Goal: Task Accomplishment & Management: Complete application form

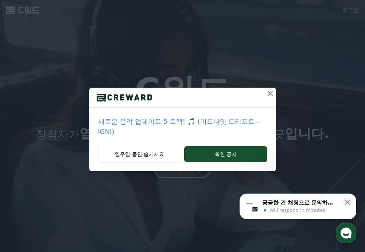
click at [268, 94] on icon at bounding box center [270, 93] width 9 height 9
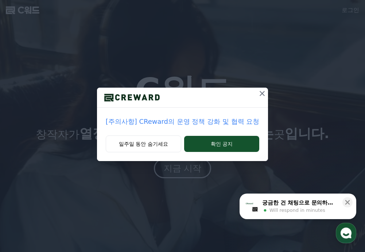
click at [260, 94] on icon at bounding box center [262, 93] width 5 height 5
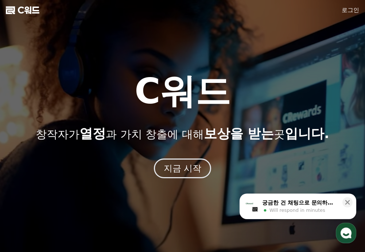
click at [21, 8] on span "C워드" at bounding box center [29, 10] width 22 height 12
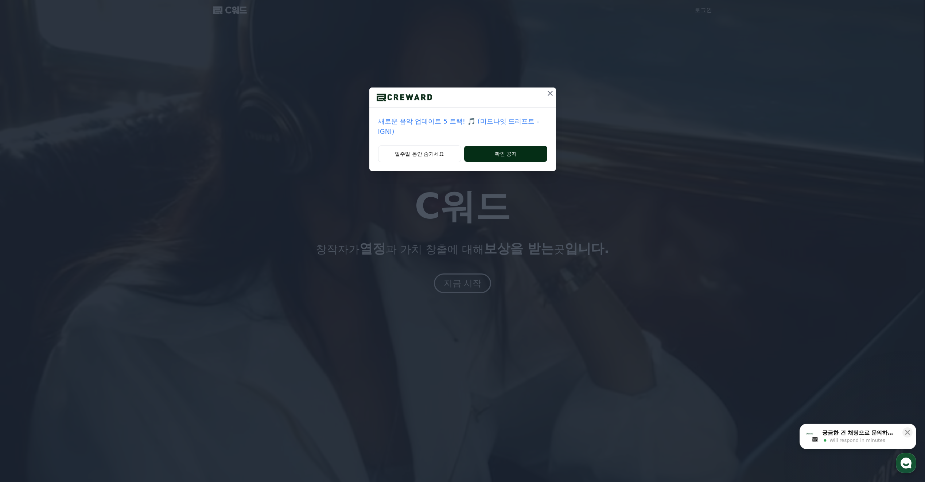
click at [493, 155] on button "확인 공지" at bounding box center [505, 154] width 83 height 16
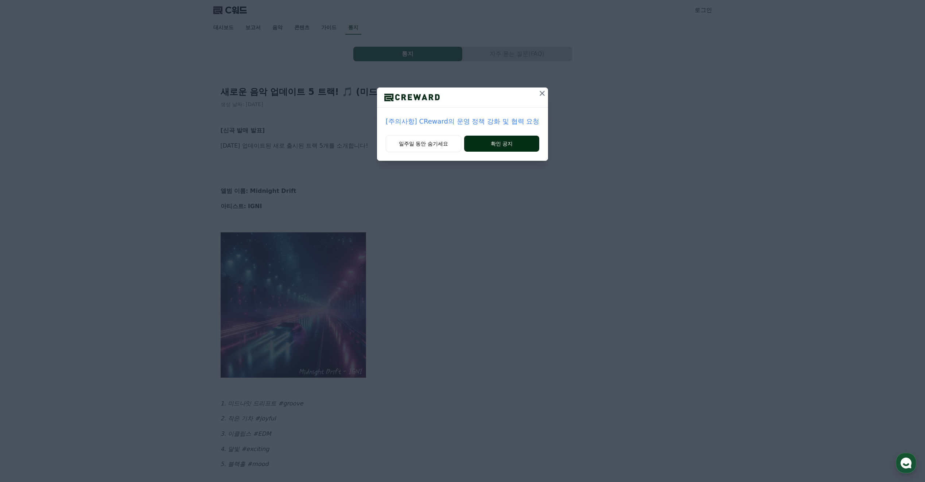
click at [482, 144] on button "확인 공지" at bounding box center [501, 144] width 75 height 16
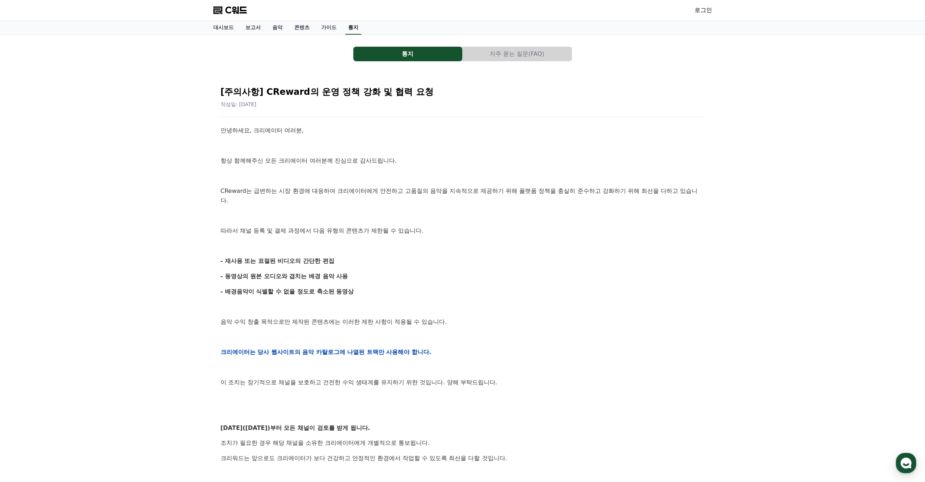
click at [358, 27] on font "통지" at bounding box center [353, 27] width 10 height 6
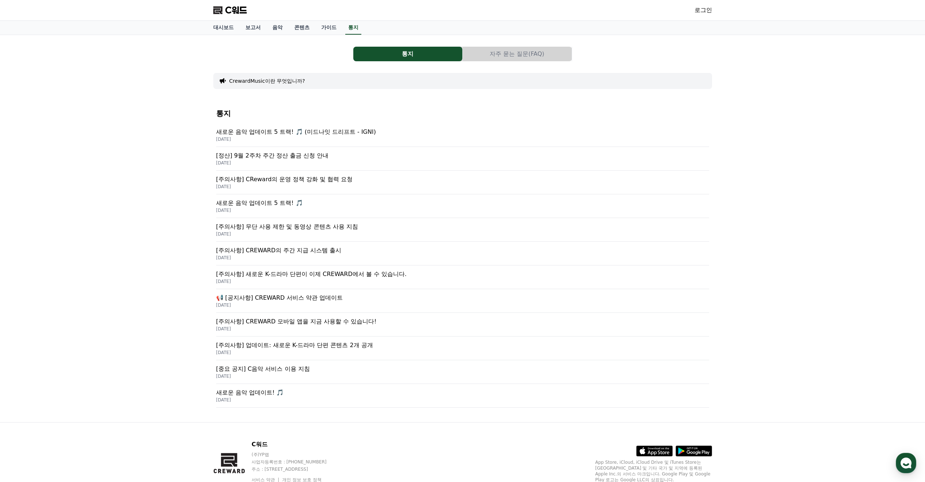
click at [318, 185] on p "[DATE]" at bounding box center [462, 187] width 493 height 6
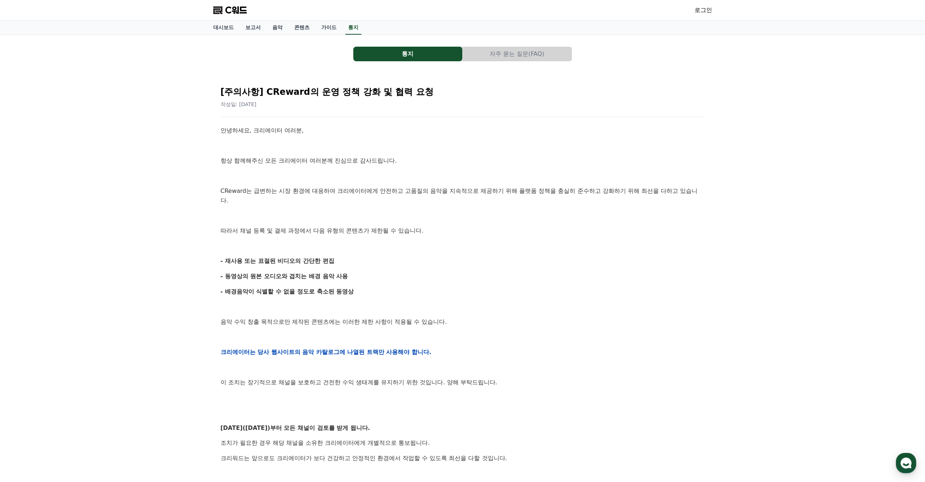
click at [706, 8] on link "로그인" at bounding box center [704, 10] width 18 height 9
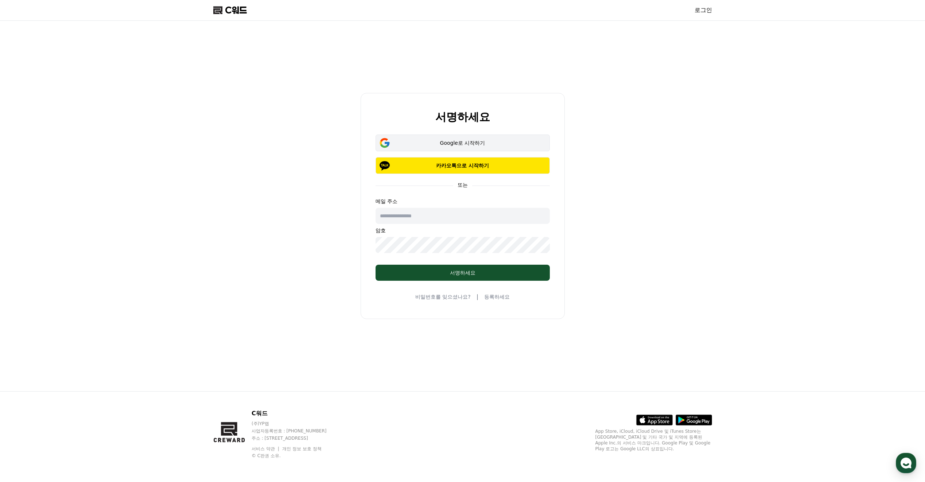
click at [505, 146] on div "Google로 시작하기" at bounding box center [462, 142] width 153 height 7
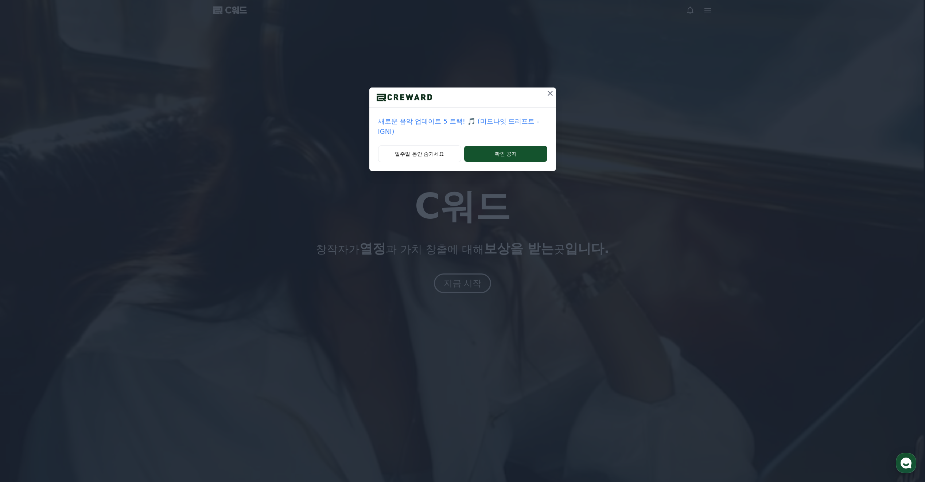
click at [551, 93] on icon at bounding box center [550, 93] width 9 height 9
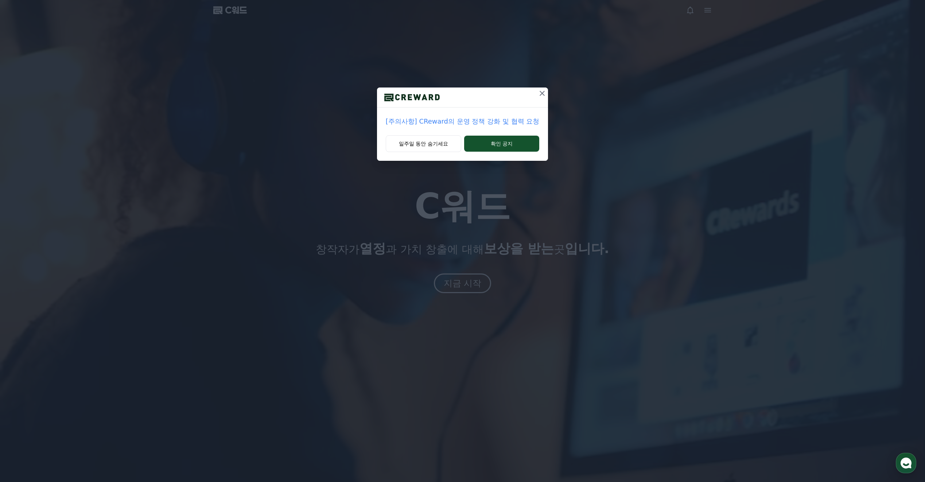
click at [538, 96] on icon at bounding box center [542, 93] width 9 height 9
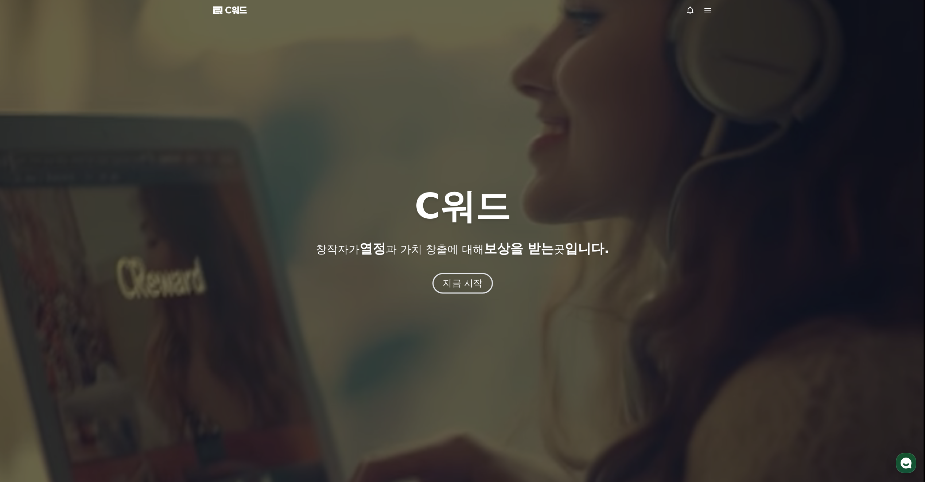
click at [481, 287] on font "지금 시작" at bounding box center [463, 283] width 40 height 11
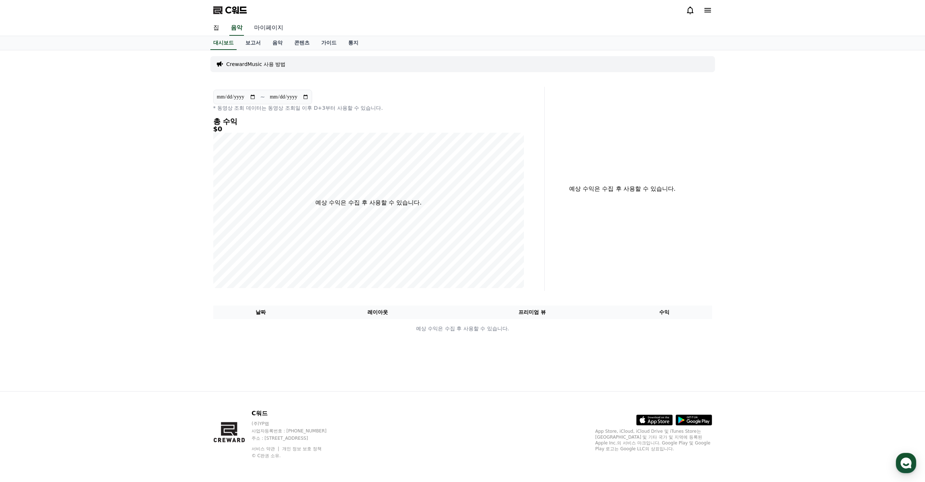
click at [262, 29] on link "마이페이지" at bounding box center [268, 27] width 41 height 15
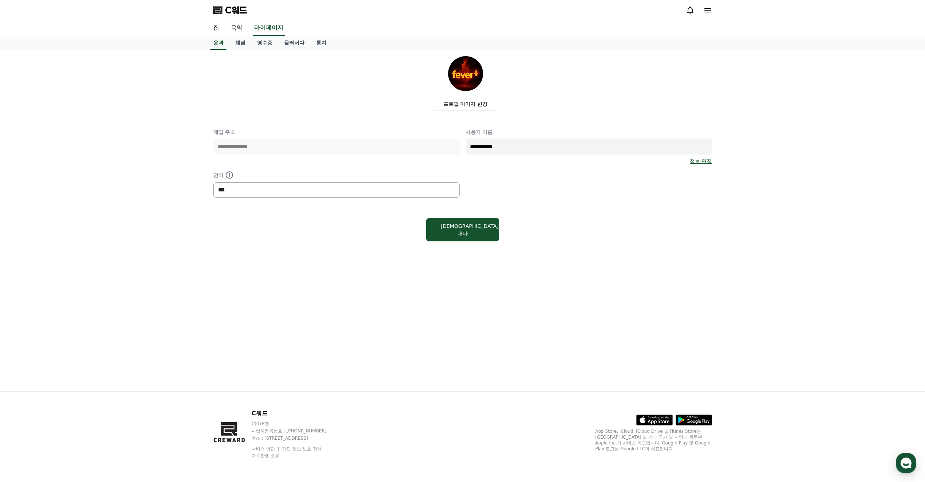
click at [336, 192] on select "*** ** ***" at bounding box center [336, 189] width 247 height 15
select select "**********"
click at [213, 182] on select "*** ** ***" at bounding box center [336, 189] width 247 height 15
click at [348, 251] on div "**********" at bounding box center [462, 220] width 511 height 341
click at [565, 225] on div "구해내다" at bounding box center [462, 229] width 499 height 29
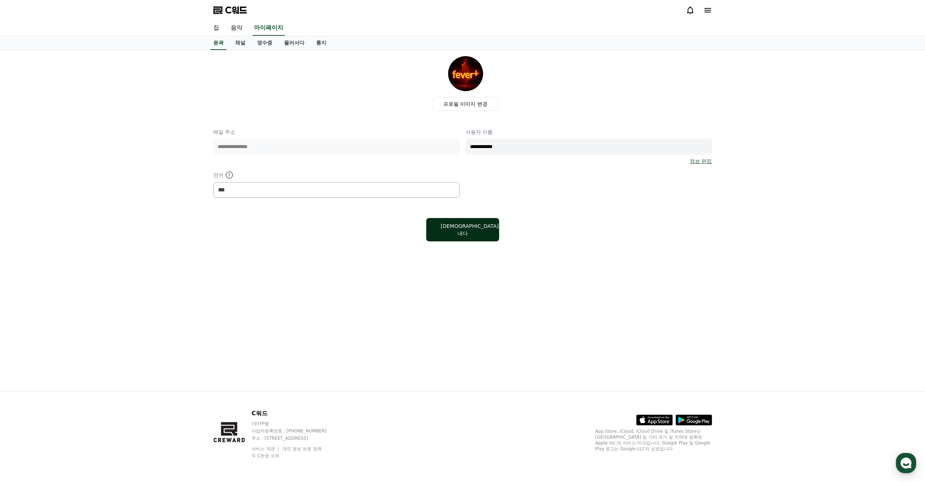
click at [467, 226] on font "구해내다" at bounding box center [470, 229] width 58 height 13
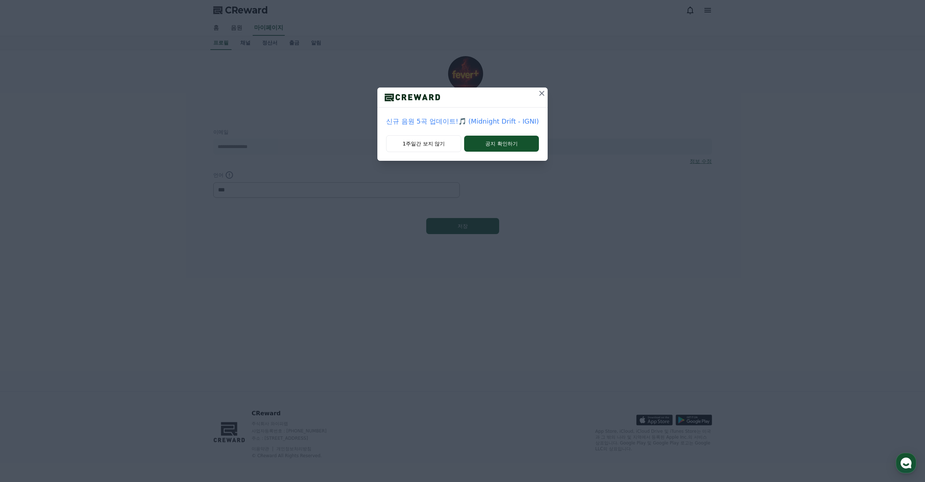
select select "**********"
click at [539, 92] on icon at bounding box center [542, 93] width 9 height 9
click at [530, 92] on icon at bounding box center [531, 93] width 5 height 5
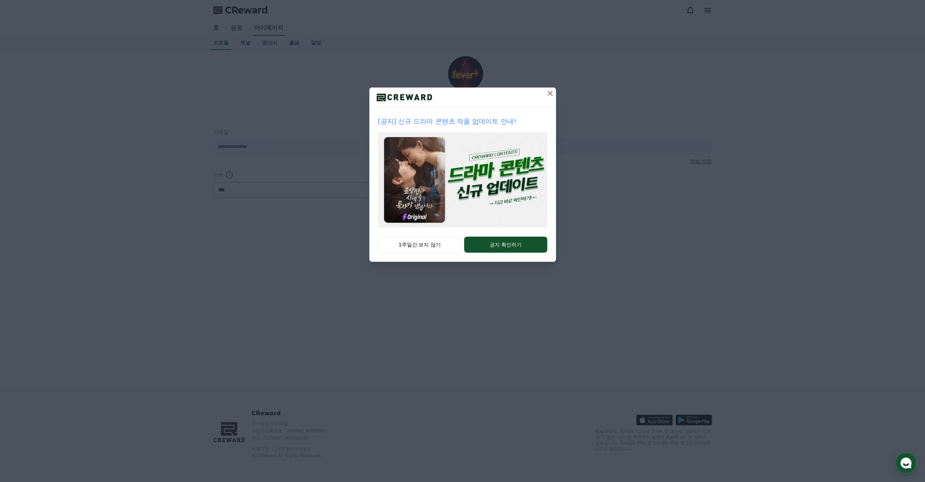
click at [549, 96] on icon at bounding box center [550, 93] width 9 height 9
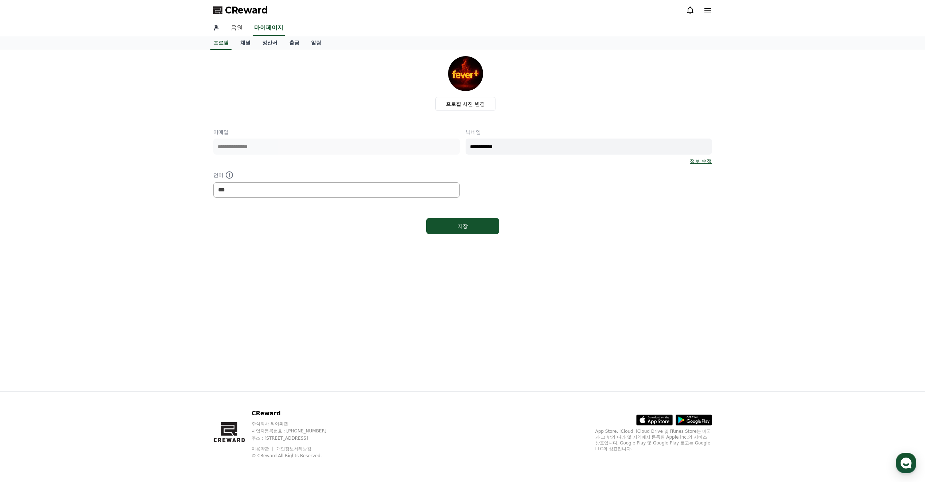
click at [221, 30] on link "홈" at bounding box center [216, 27] width 18 height 15
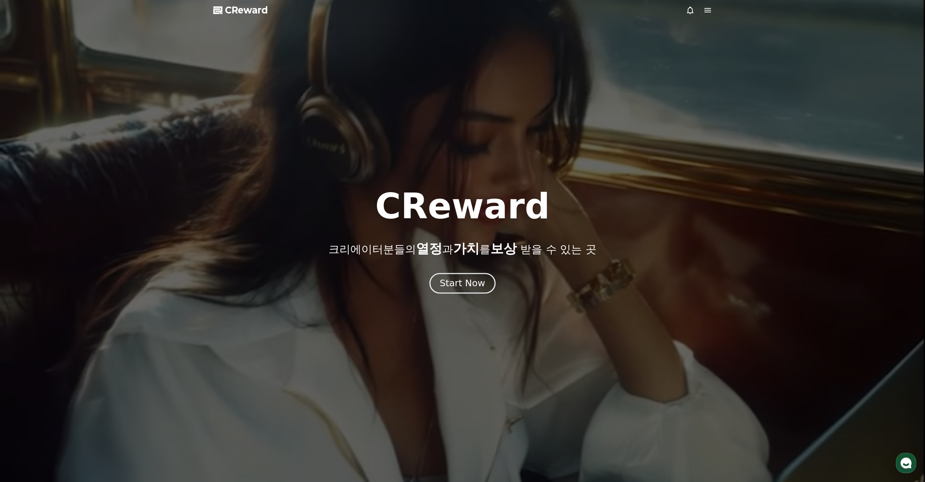
click at [454, 289] on div "Start Now" at bounding box center [462, 283] width 45 height 12
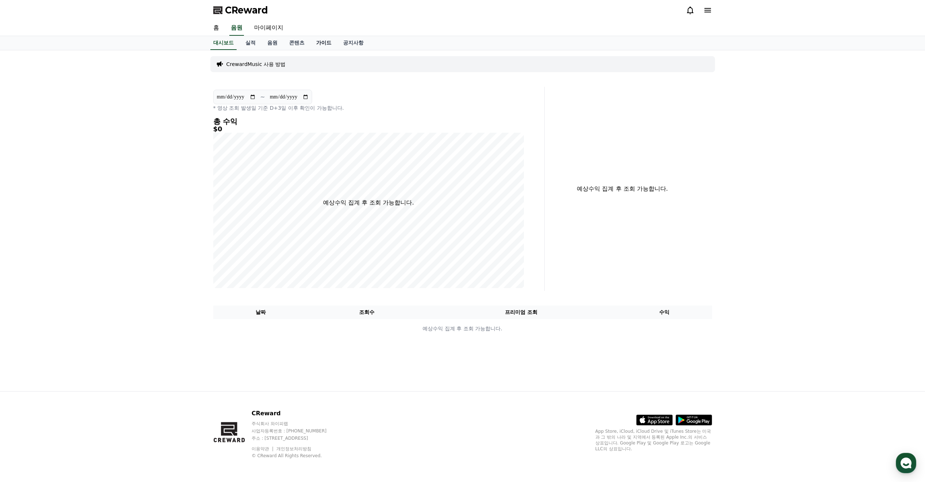
click at [329, 41] on link "가이드" at bounding box center [323, 43] width 27 height 14
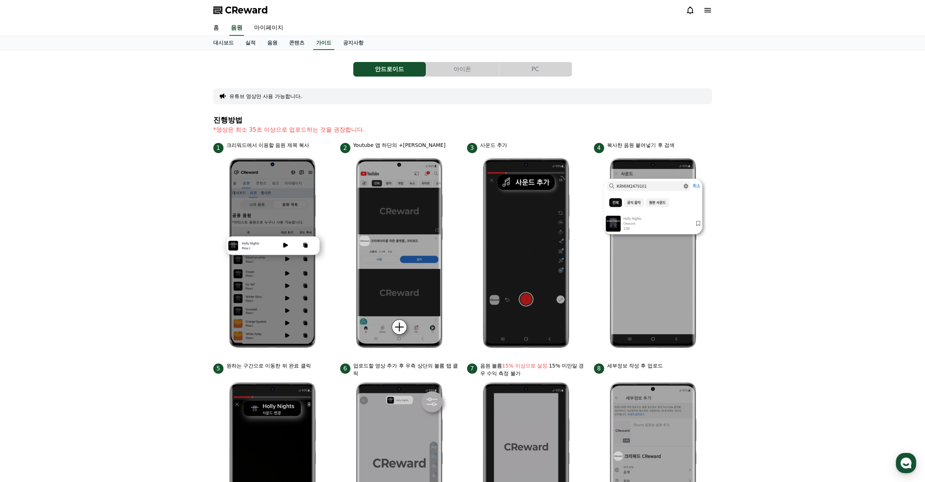
click at [460, 69] on button "아이폰" at bounding box center [462, 69] width 73 height 15
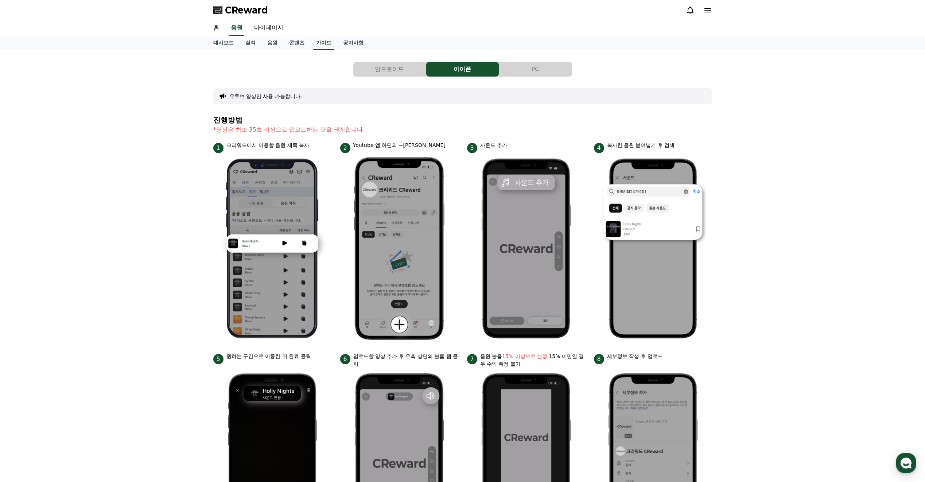
click at [513, 72] on button "PC" at bounding box center [535, 69] width 73 height 15
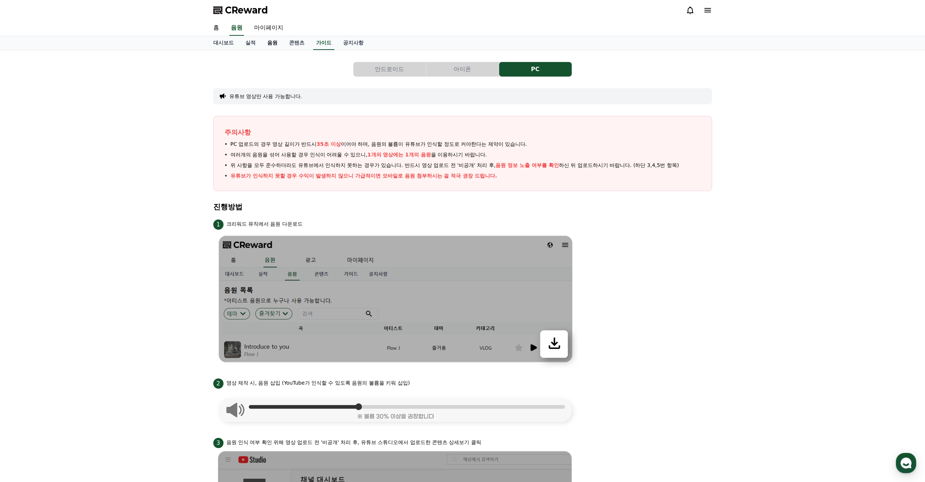
click at [273, 46] on link "음원" at bounding box center [272, 43] width 22 height 14
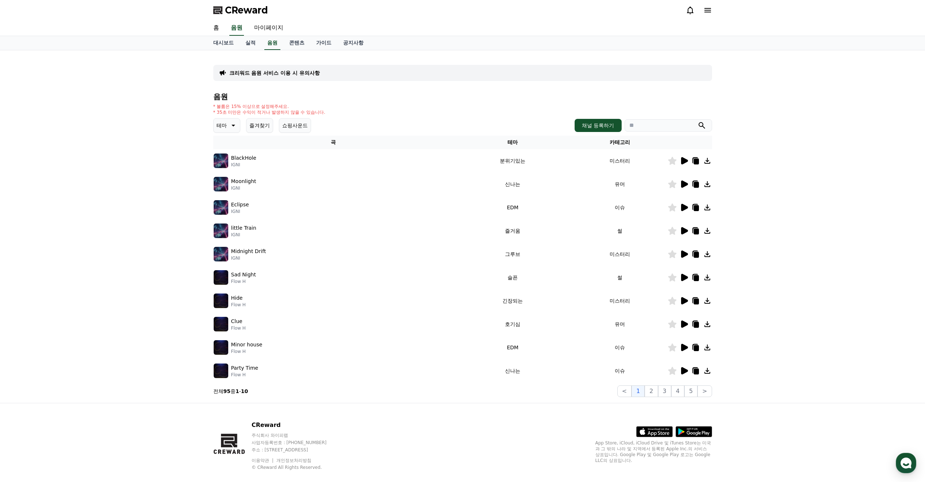
click at [235, 126] on icon at bounding box center [232, 125] width 9 height 9
click at [229, 204] on button "코믹한" at bounding box center [224, 205] width 21 height 16
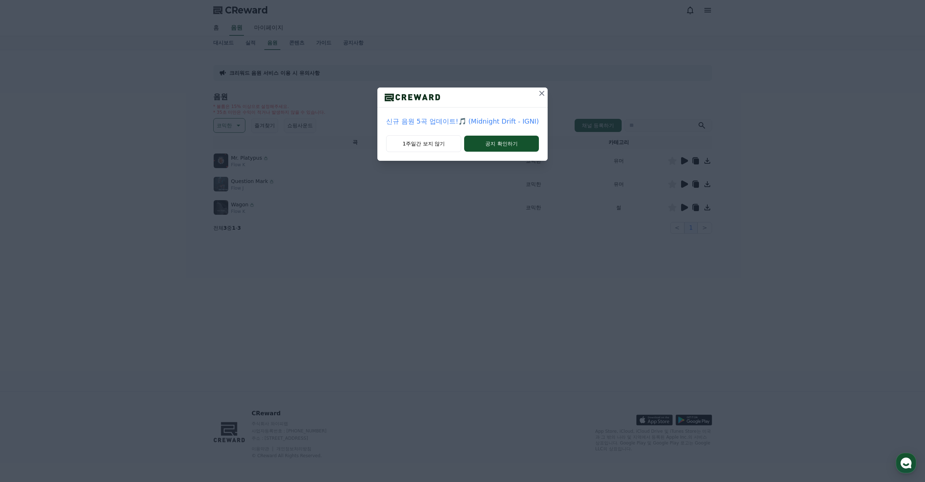
click at [544, 92] on icon at bounding box center [542, 93] width 9 height 9
click at [530, 94] on icon at bounding box center [531, 93] width 9 height 9
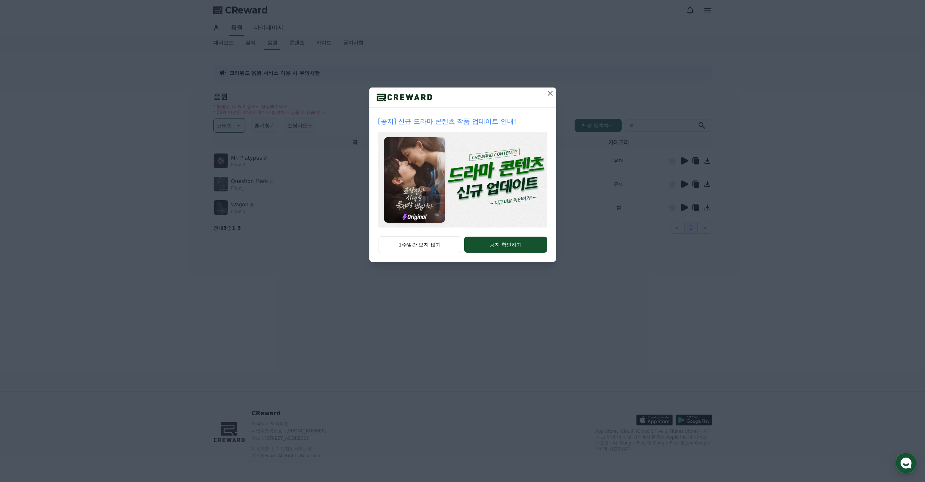
click at [550, 94] on icon at bounding box center [550, 93] width 9 height 9
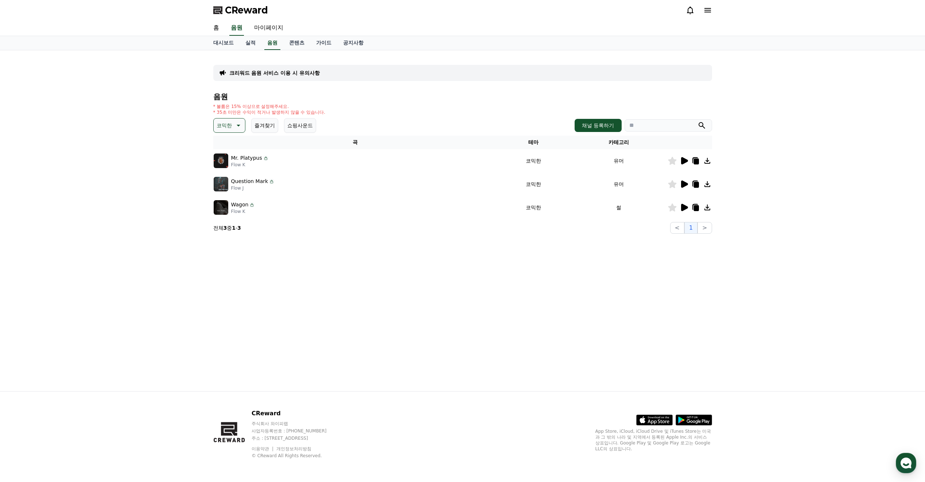
click at [688, 163] on icon at bounding box center [684, 160] width 9 height 9
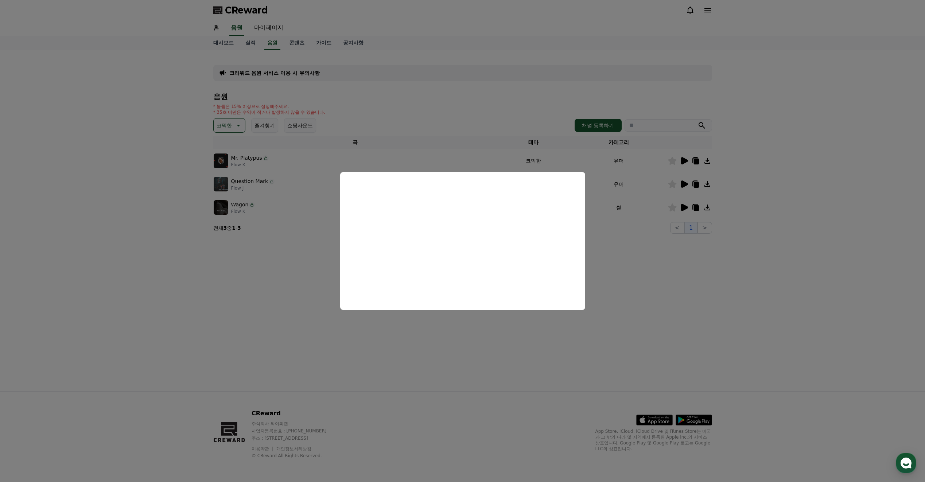
click at [617, 288] on button "close modal" at bounding box center [462, 241] width 925 height 482
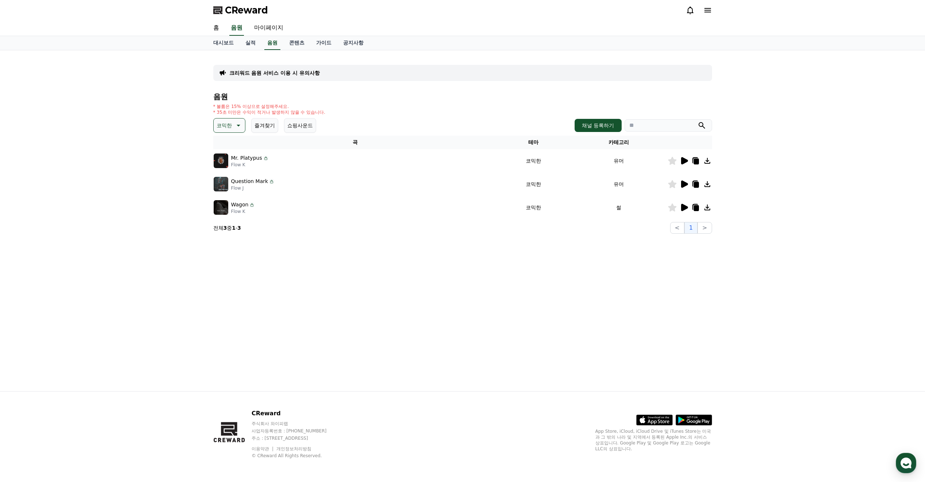
click at [686, 186] on icon at bounding box center [684, 184] width 7 height 7
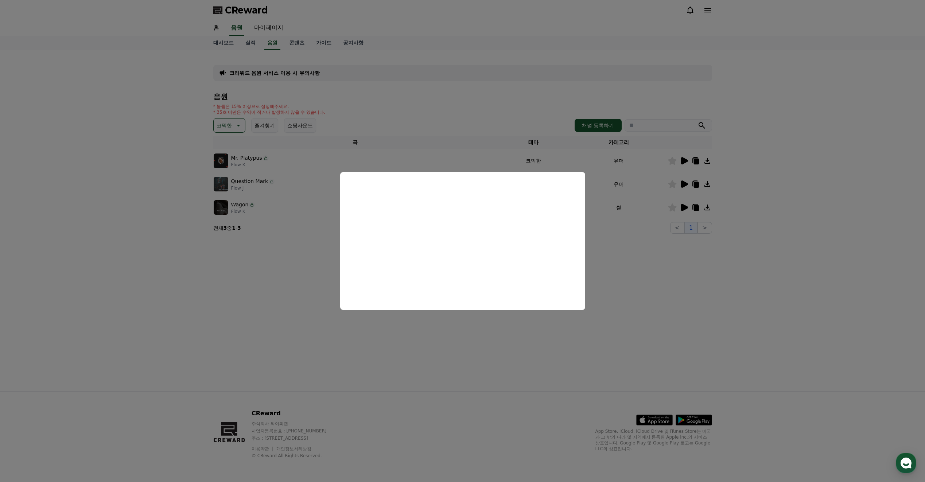
click at [617, 293] on button "close modal" at bounding box center [462, 241] width 925 height 482
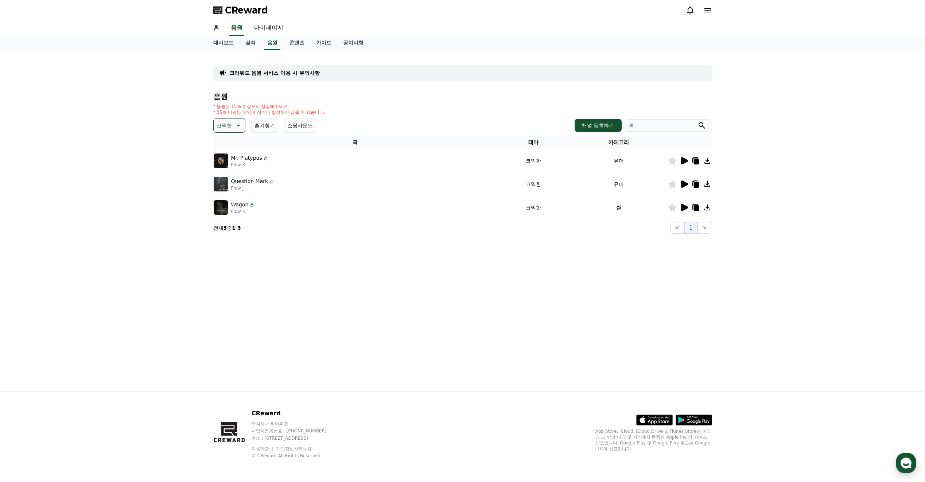
click at [684, 211] on icon at bounding box center [684, 207] width 9 height 9
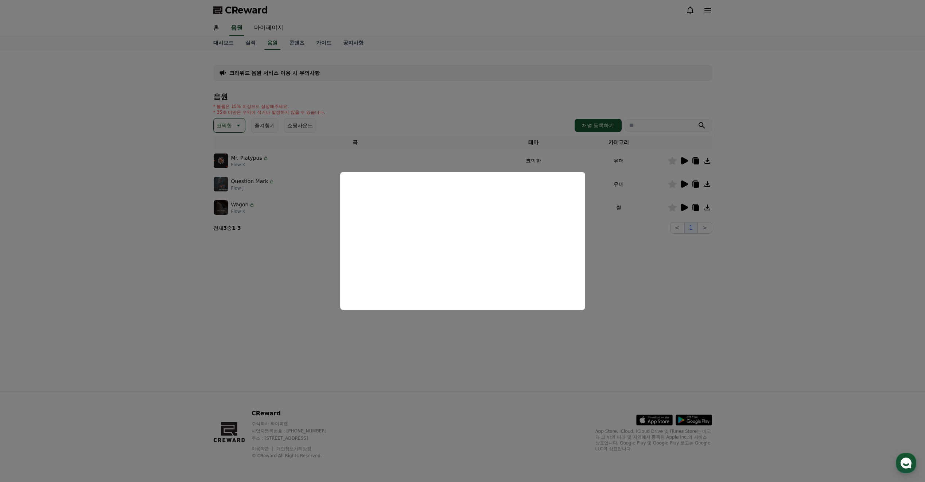
click at [622, 281] on button "close modal" at bounding box center [462, 241] width 925 height 482
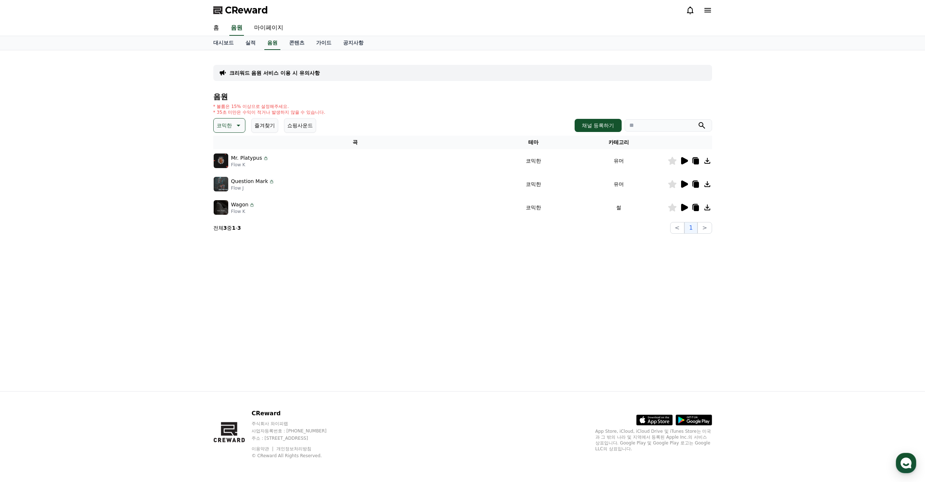
click at [681, 160] on icon at bounding box center [684, 160] width 9 height 9
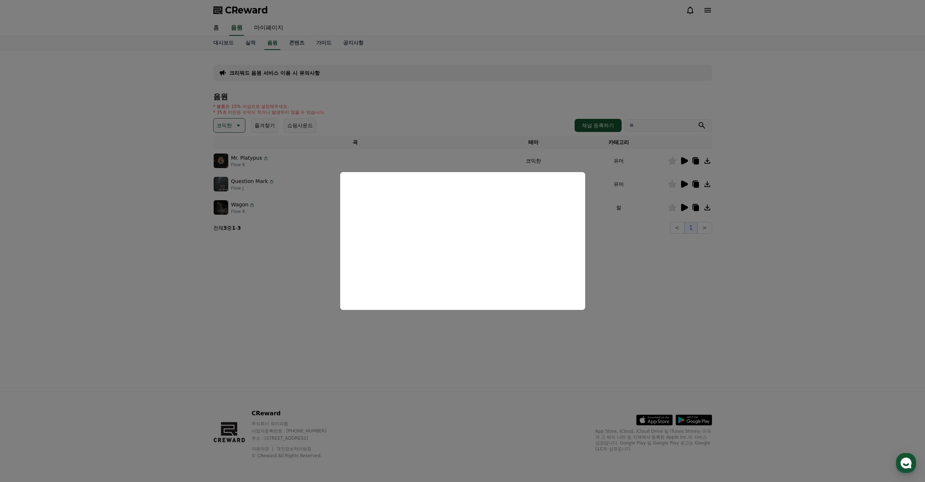
click at [628, 254] on button "close modal" at bounding box center [462, 241] width 925 height 482
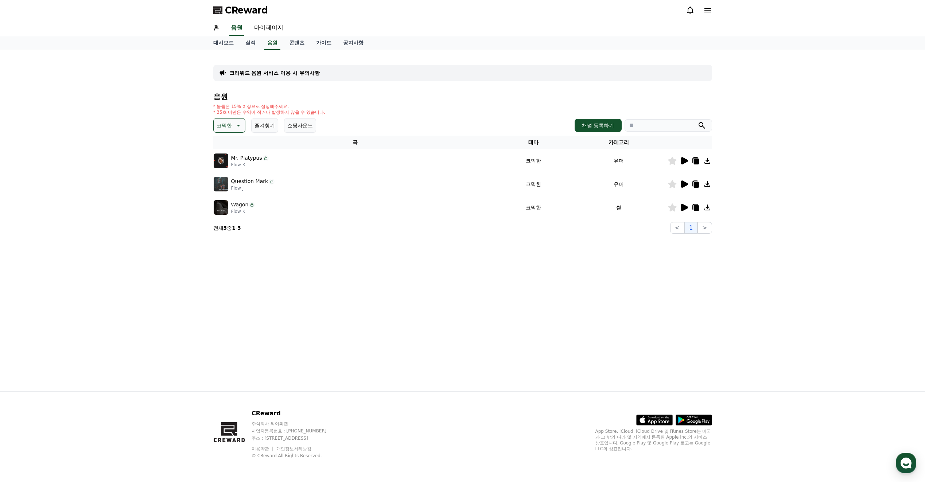
click at [685, 183] on icon at bounding box center [684, 184] width 7 height 7
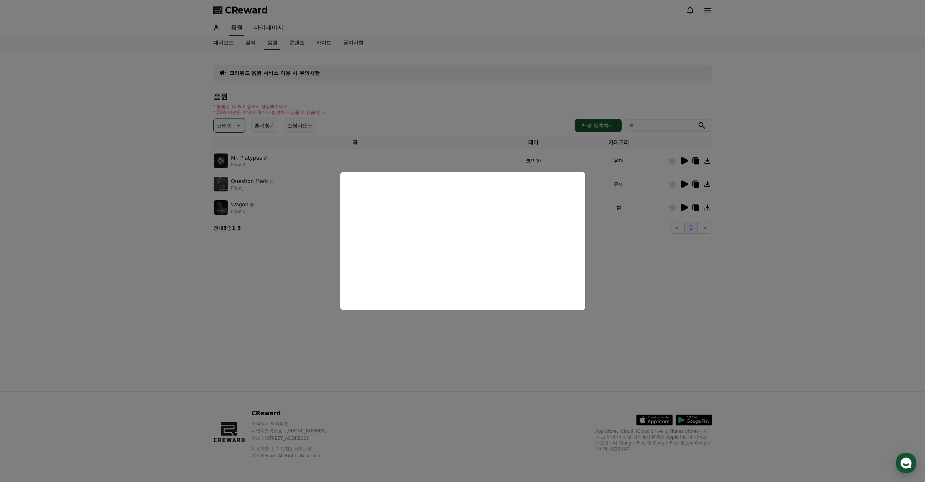
click at [634, 241] on button "close modal" at bounding box center [462, 241] width 925 height 482
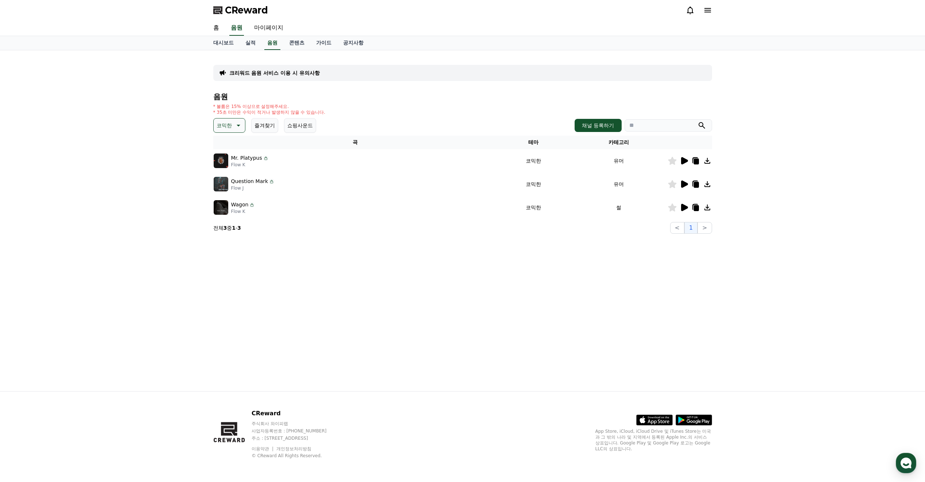
click at [684, 206] on icon at bounding box center [684, 207] width 7 height 7
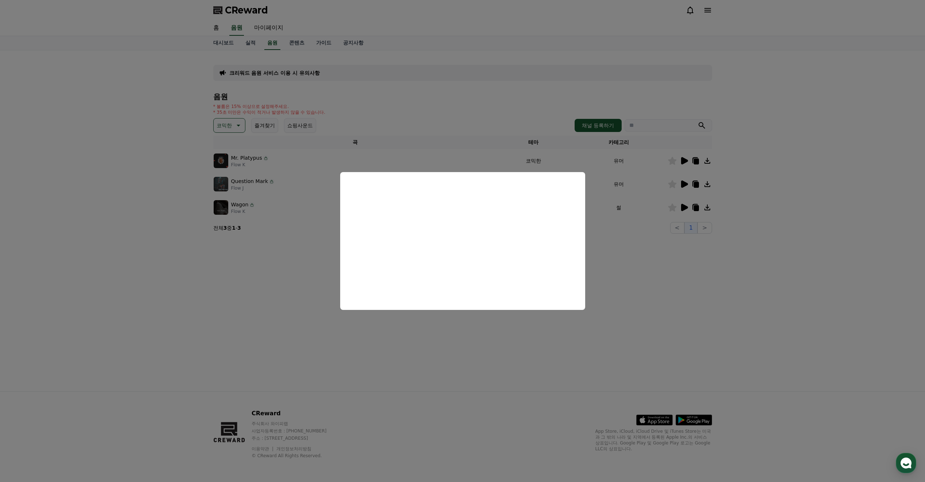
click at [629, 261] on button "close modal" at bounding box center [462, 241] width 925 height 482
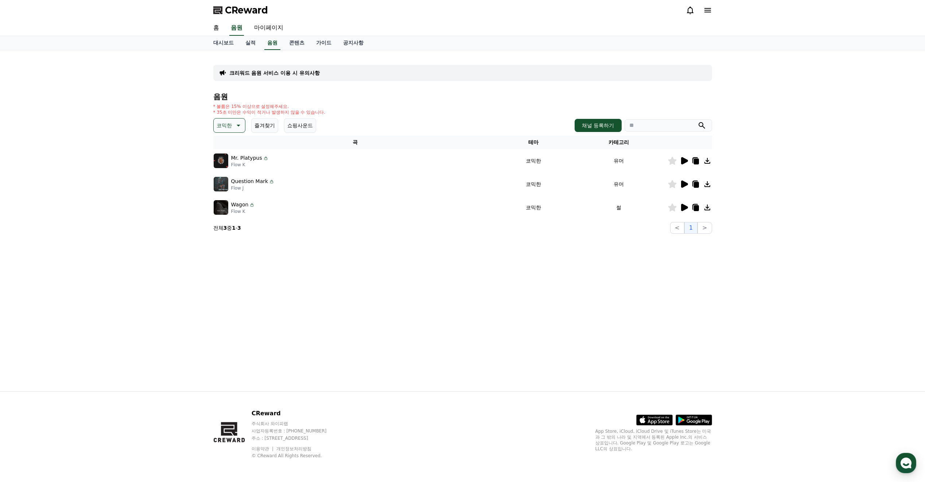
click at [236, 125] on icon at bounding box center [237, 125] width 9 height 9
click at [230, 186] on div "전체 환상적인 호기심 어두운 밝은 통통튀는 신나는 반전 웅장한 드라마틱 즐거움 분위기있는 EDM 그루브 슬픈 잔잔한 귀여운 감동적인 긴장되는 …" at bounding box center [229, 288] width 31 height 376
click at [222, 184] on button "밝은" at bounding box center [222, 184] width 16 height 16
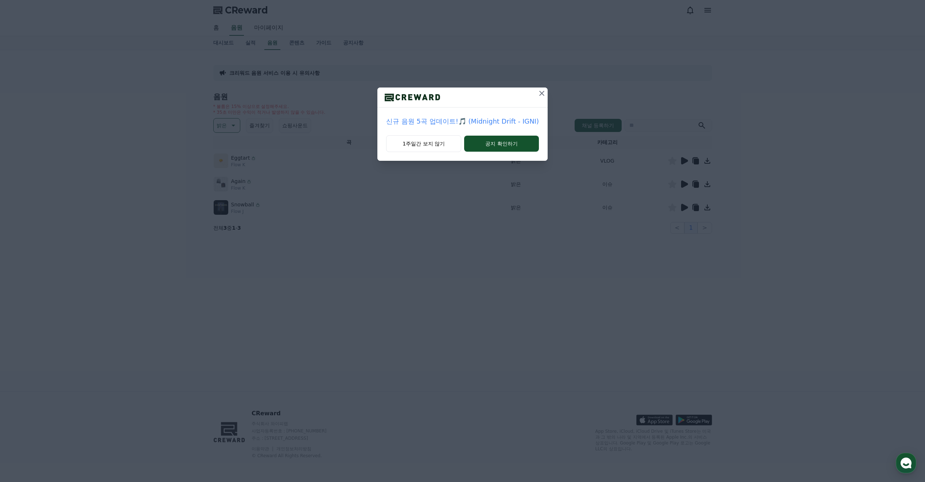
drag, startPoint x: 403, startPoint y: 145, endPoint x: 466, endPoint y: 133, distance: 63.8
click at [466, 133] on div "신규 음원 5곡 업데이트!🎵 (Midnight Drift - IGNI) 1주일간 보지 않기 공지 확인하기" at bounding box center [462, 124] width 170 height 73
click at [483, 143] on button "공지 확인하기" at bounding box center [501, 144] width 75 height 16
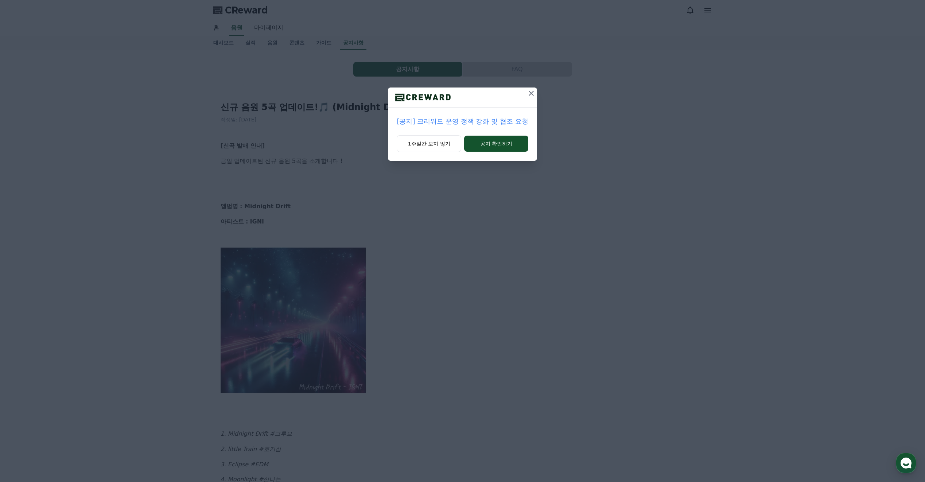
drag, startPoint x: 486, startPoint y: 147, endPoint x: 458, endPoint y: 205, distance: 63.5
click at [459, 204] on div "[공지] 크리워드 운영 정책 강화 및 협조 요청 1주일간 보지 않기 공지 확인하기" at bounding box center [462, 241] width 925 height 482
click at [492, 146] on button "공지 확인하기" at bounding box center [496, 144] width 64 height 16
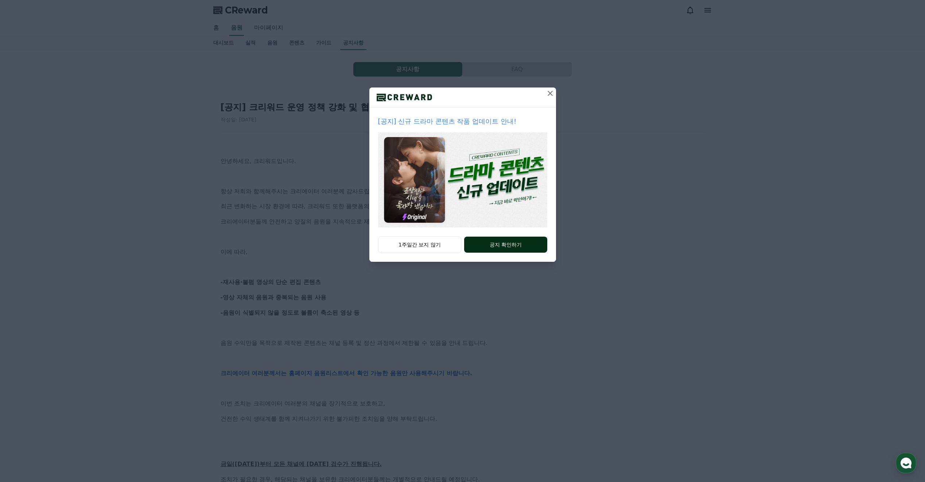
click at [493, 248] on button "공지 확인하기" at bounding box center [505, 245] width 83 height 16
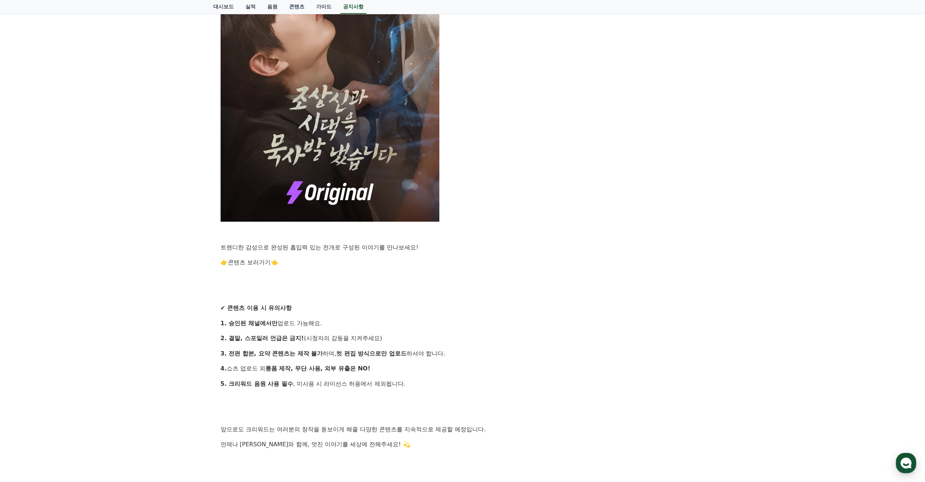
scroll to position [438, 0]
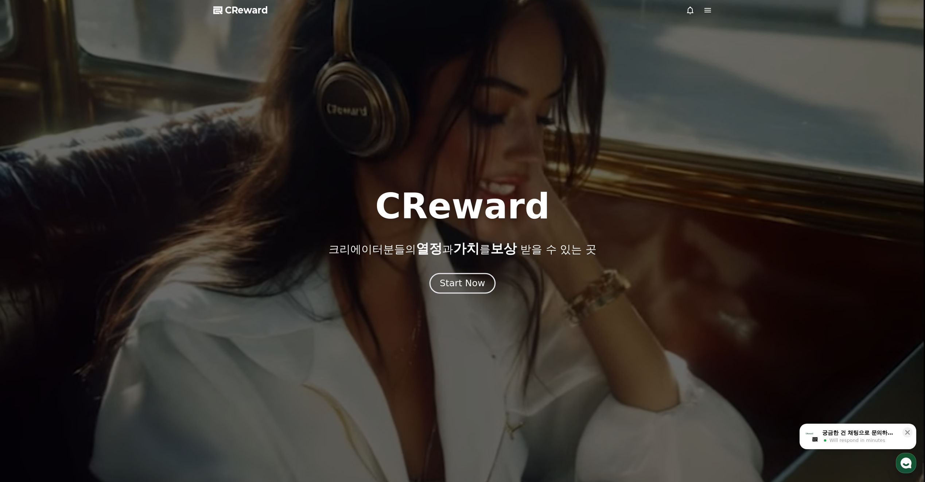
click at [454, 286] on div "Start Now" at bounding box center [462, 283] width 45 height 12
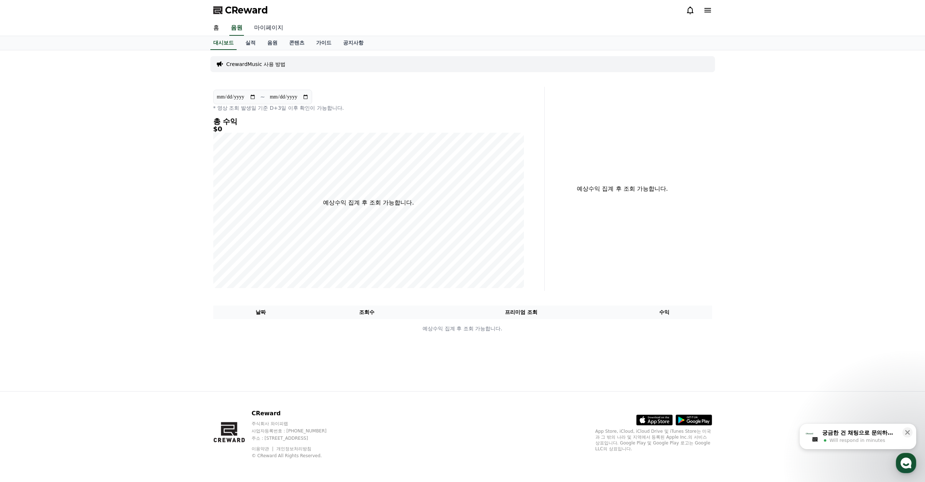
click at [264, 27] on link "마이페이지" at bounding box center [268, 27] width 41 height 15
select select "**********"
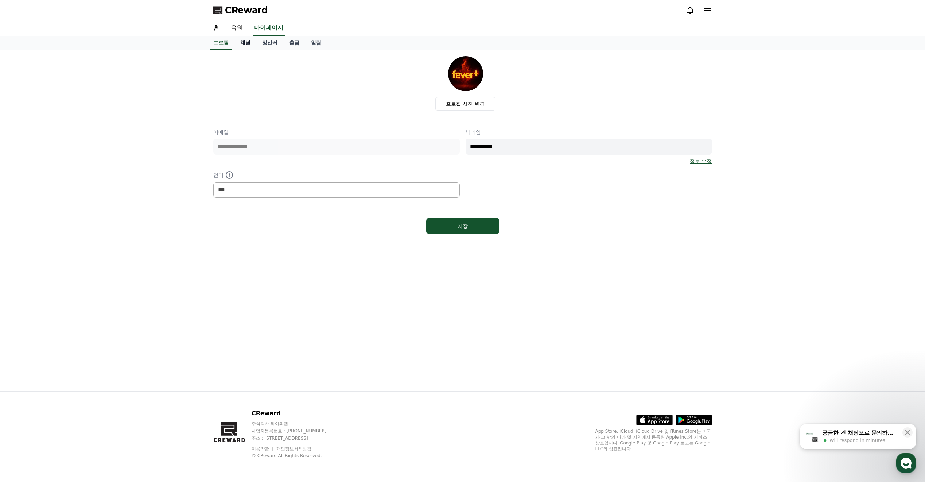
click at [248, 44] on link "채널" at bounding box center [245, 43] width 22 height 14
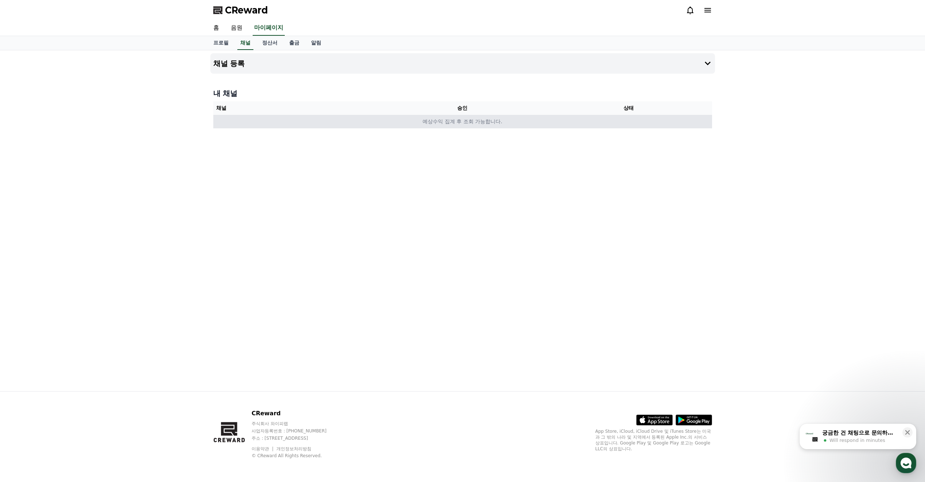
click at [452, 125] on td "예상수익 집계 후 조회 가능합니다." at bounding box center [462, 121] width 499 height 13
click at [275, 44] on link "정산서" at bounding box center [269, 43] width 27 height 14
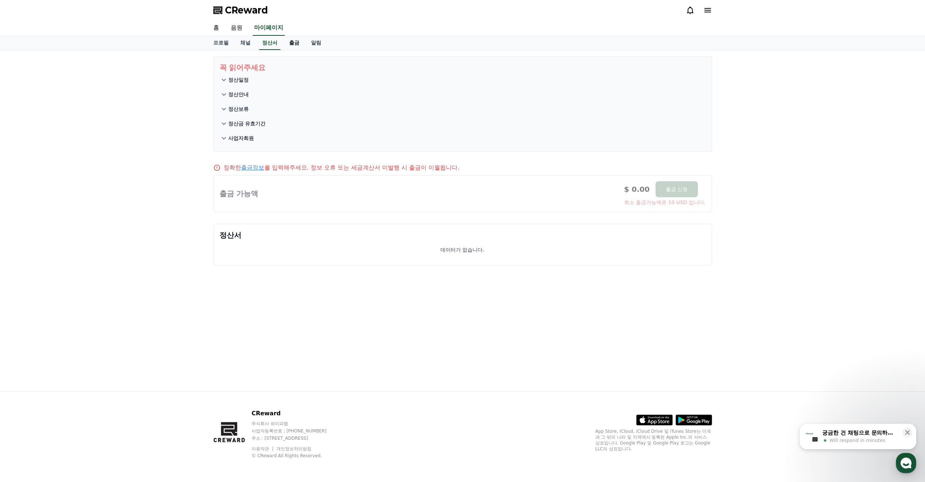
click at [295, 46] on link "출금" at bounding box center [294, 43] width 22 height 14
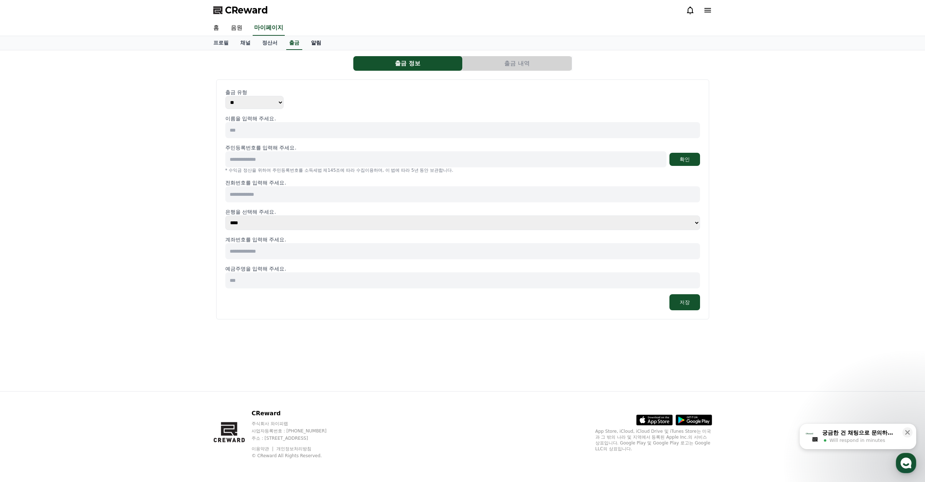
click at [309, 46] on link "알림" at bounding box center [316, 43] width 22 height 14
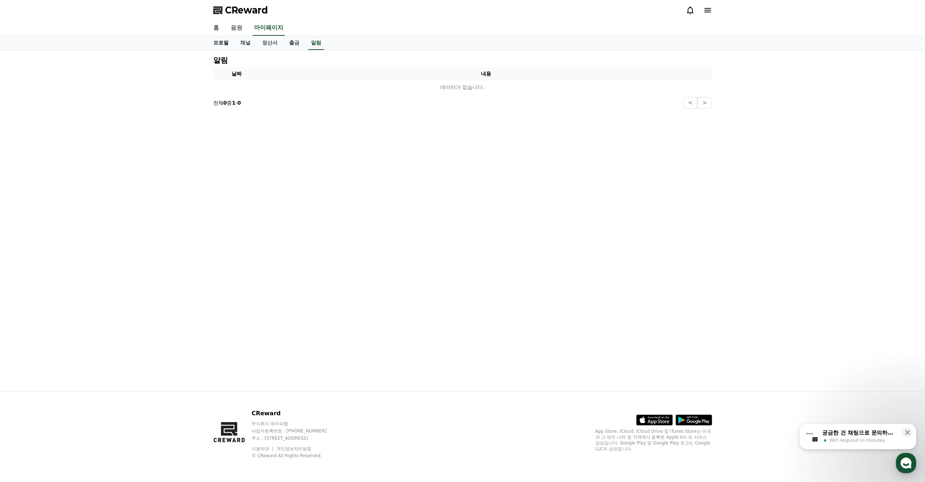
click at [221, 44] on link "프로필" at bounding box center [220, 43] width 27 height 14
select select "**********"
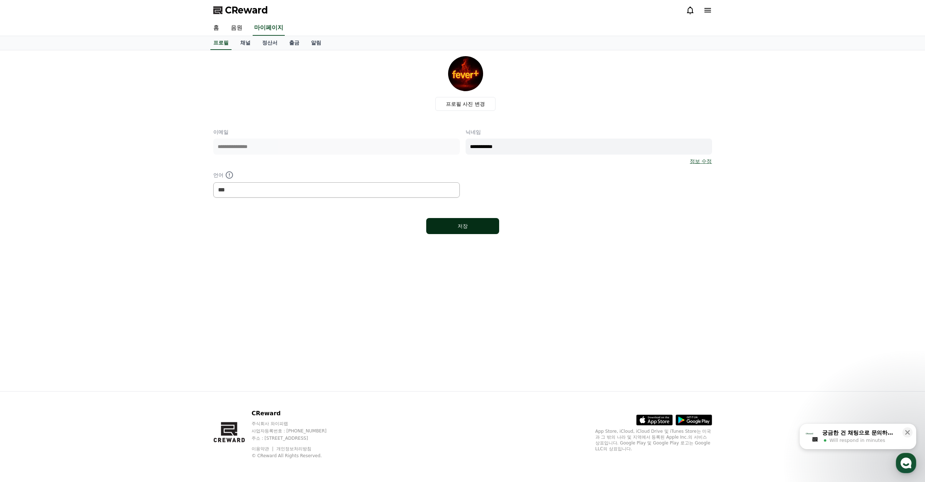
click at [456, 230] on button "저장" at bounding box center [462, 226] width 73 height 16
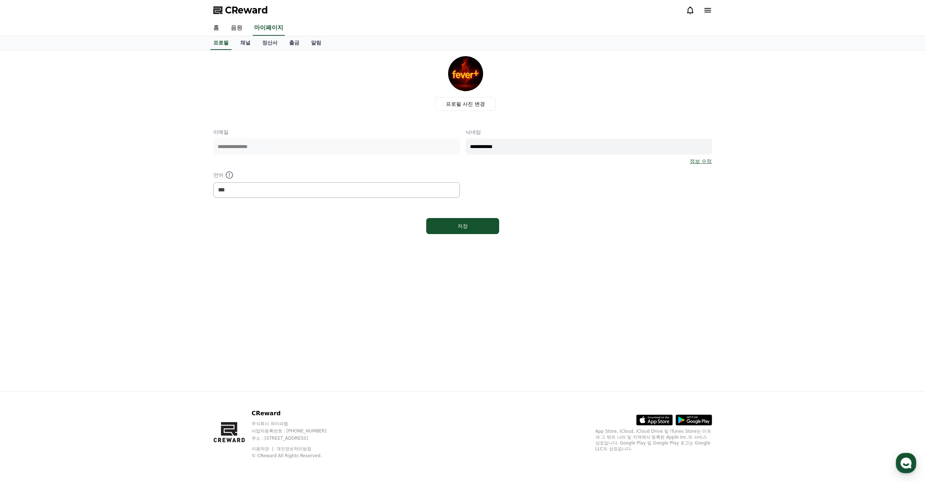
select select "**********"
click at [294, 46] on link "출금" at bounding box center [294, 43] width 22 height 14
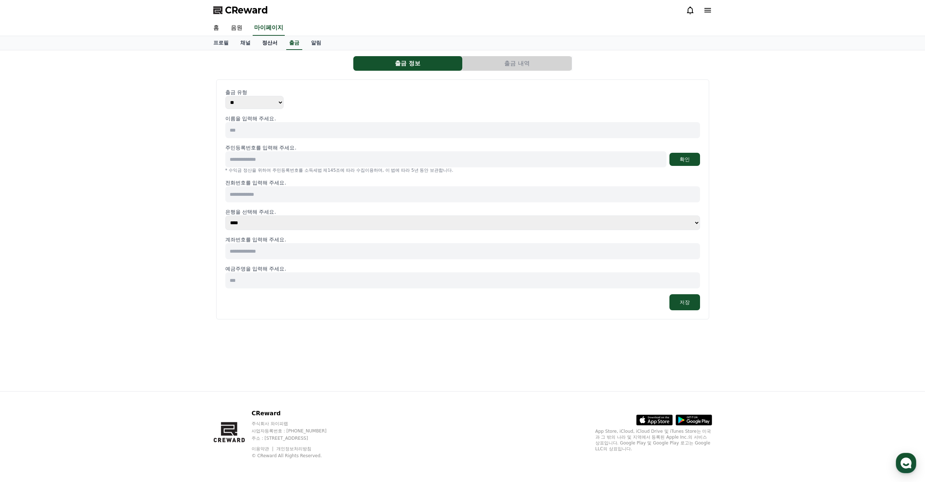
click at [265, 44] on link "정산서" at bounding box center [269, 43] width 27 height 14
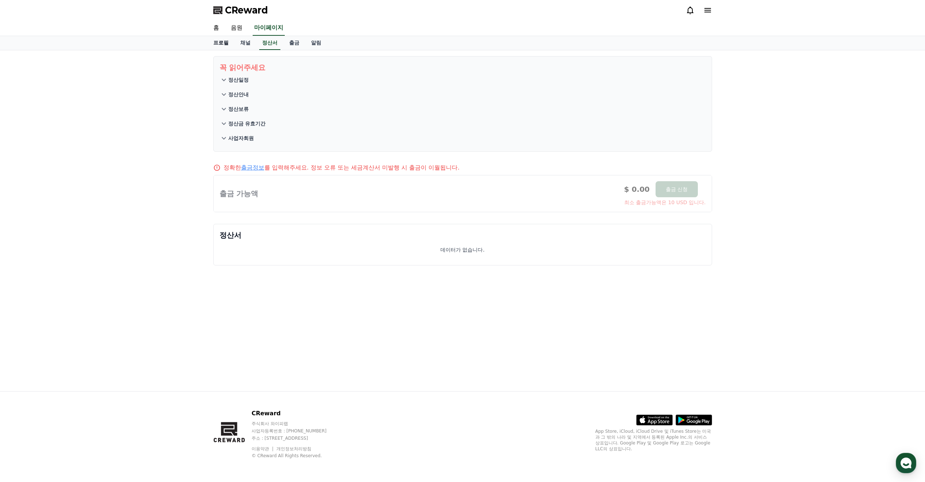
click at [227, 44] on link "프로필" at bounding box center [220, 43] width 27 height 14
select select "**********"
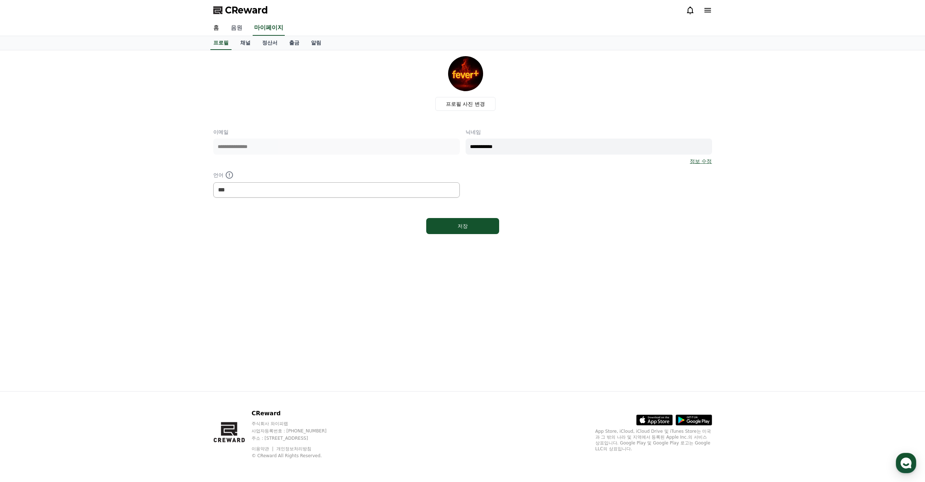
click at [235, 27] on link "음원" at bounding box center [236, 27] width 23 height 15
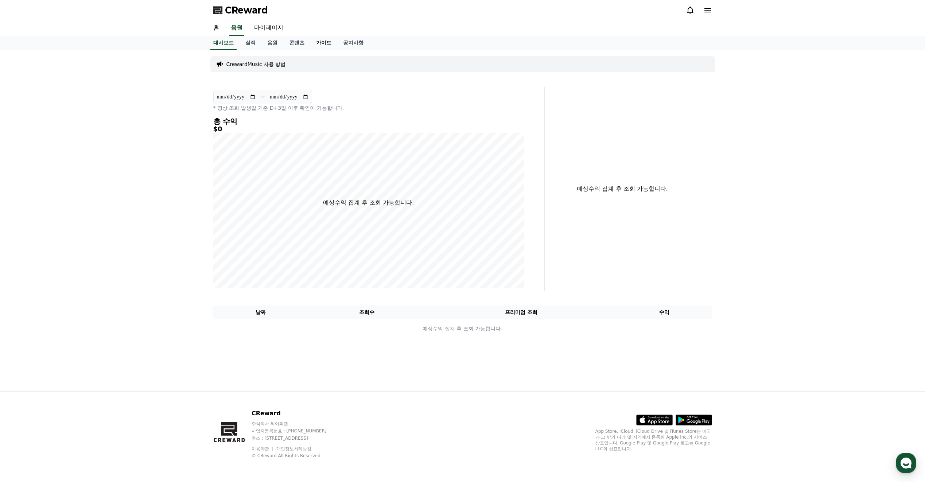
click at [321, 42] on link "가이드" at bounding box center [323, 43] width 27 height 14
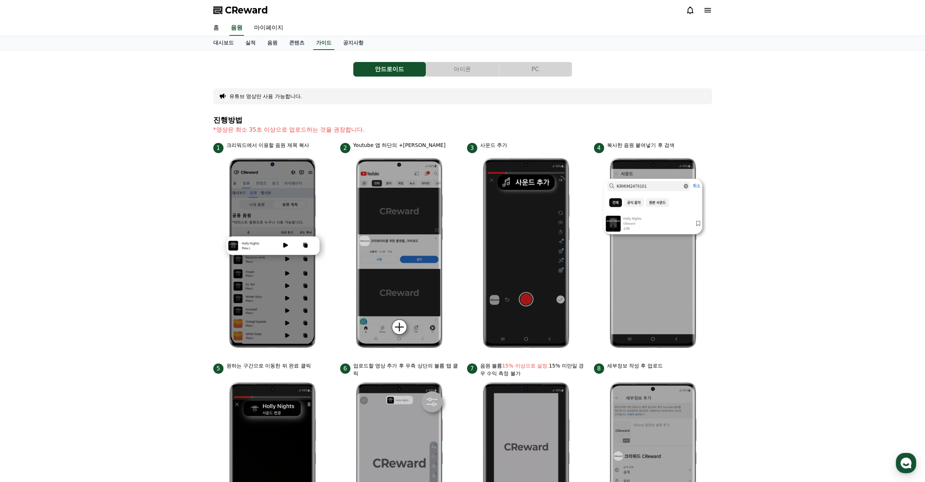
click at [448, 70] on button "아이폰" at bounding box center [462, 69] width 73 height 15
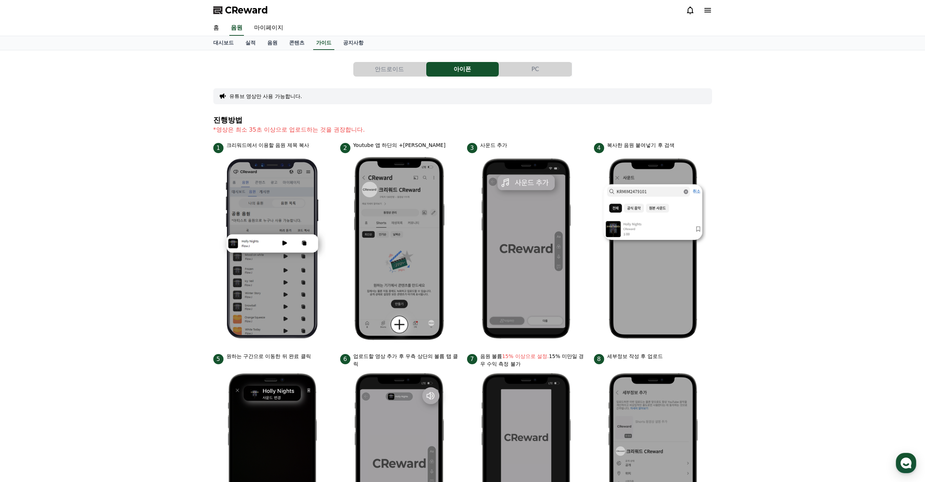
click at [511, 73] on button "PC" at bounding box center [535, 69] width 73 height 15
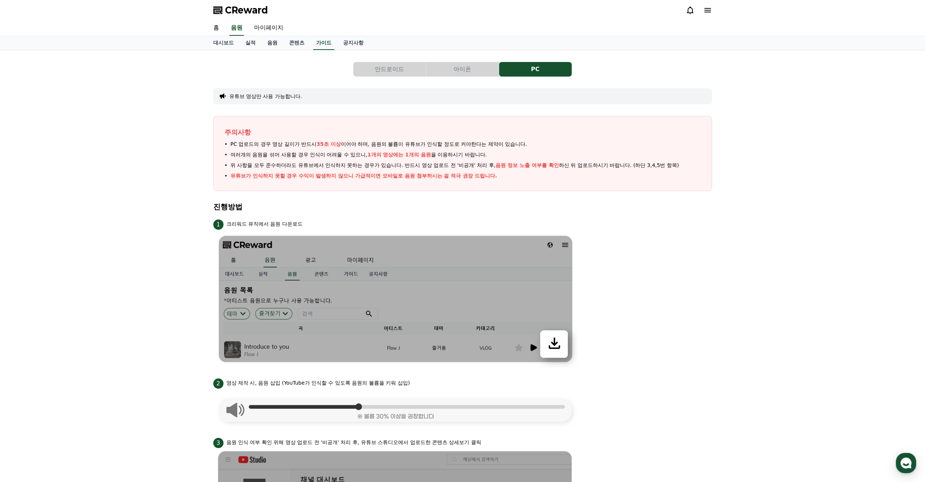
scroll to position [36, 0]
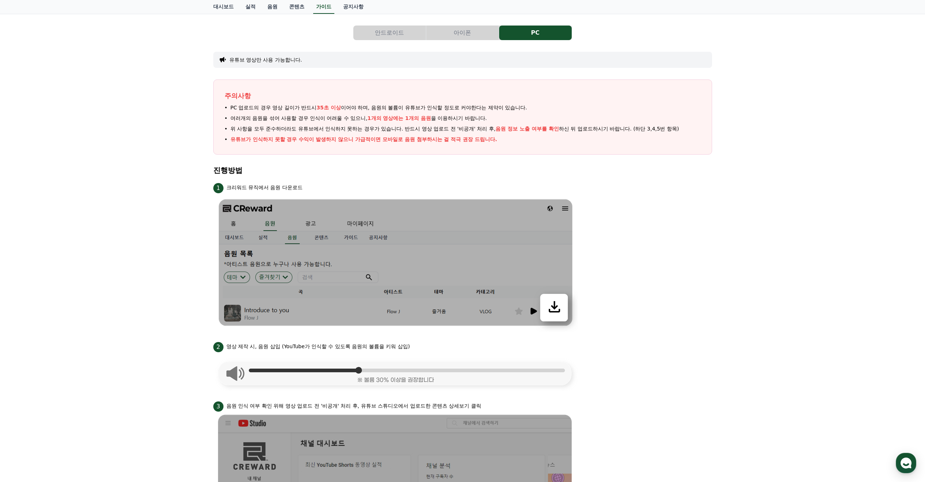
click at [447, 30] on button "아이폰" at bounding box center [462, 33] width 73 height 15
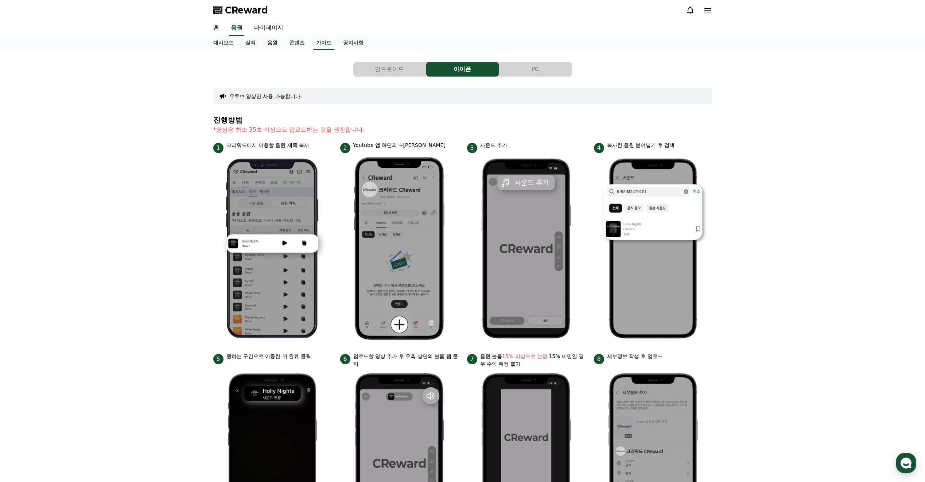
click at [276, 47] on link "음원" at bounding box center [272, 43] width 22 height 14
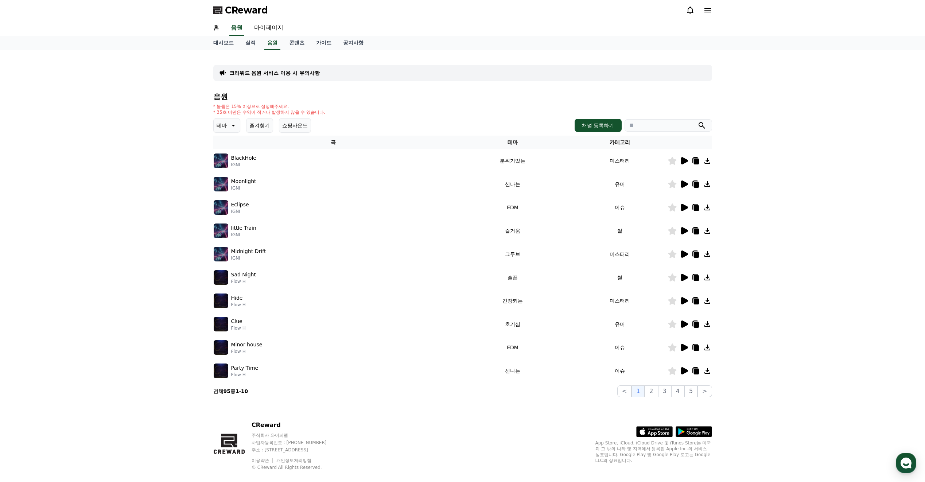
click at [235, 127] on icon at bounding box center [232, 125] width 9 height 9
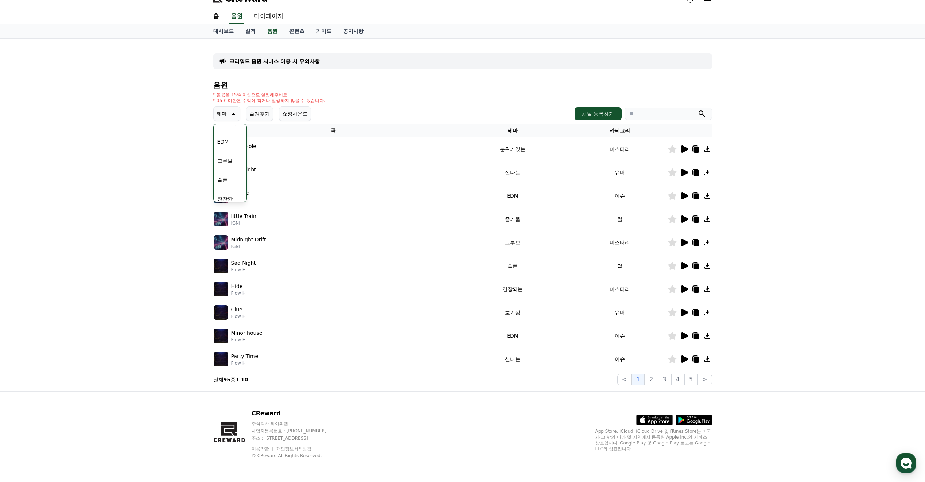
scroll to position [255, 0]
click at [230, 180] on button "귀여운" at bounding box center [224, 181] width 21 height 16
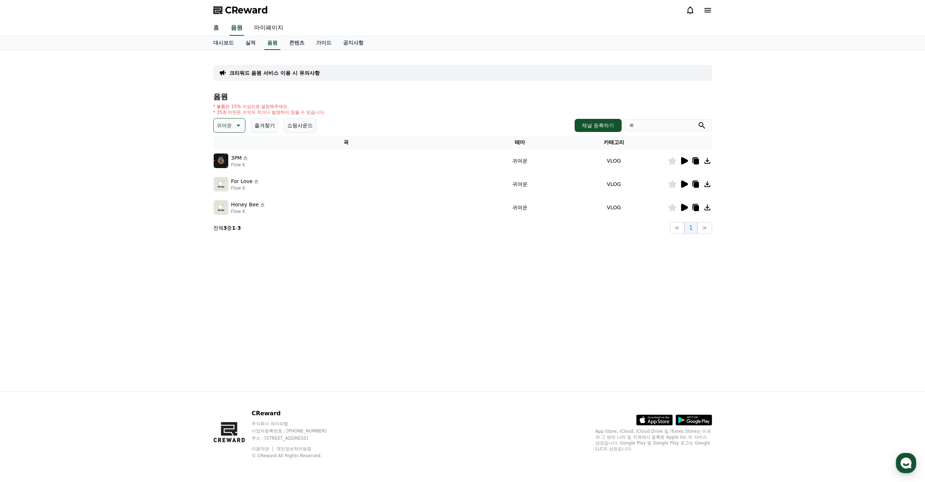
click at [688, 184] on icon at bounding box center [684, 184] width 7 height 7
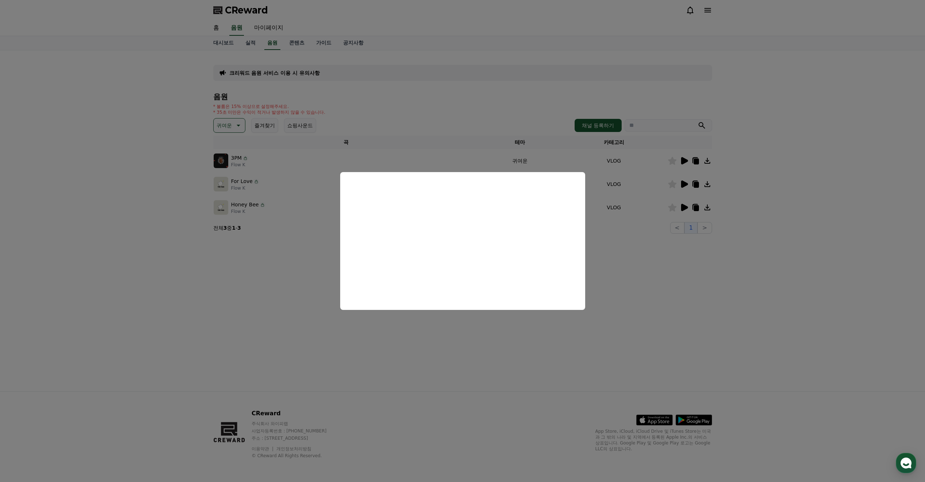
click at [611, 256] on button "close modal" at bounding box center [462, 241] width 925 height 482
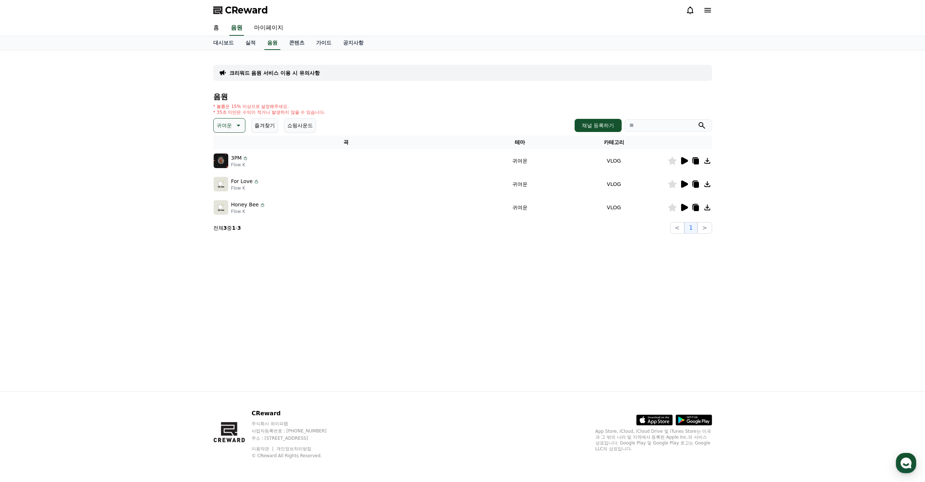
click at [683, 209] on icon at bounding box center [684, 207] width 7 height 7
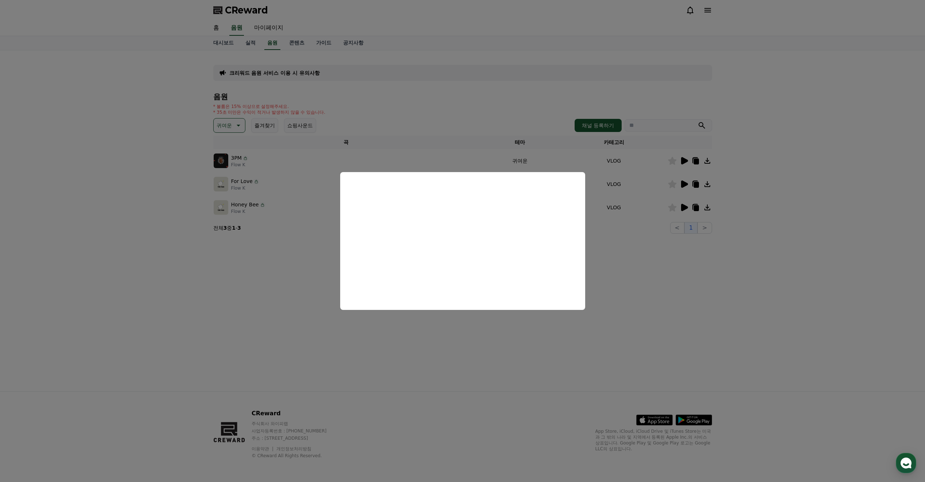
click at [637, 309] on button "close modal" at bounding box center [462, 241] width 925 height 482
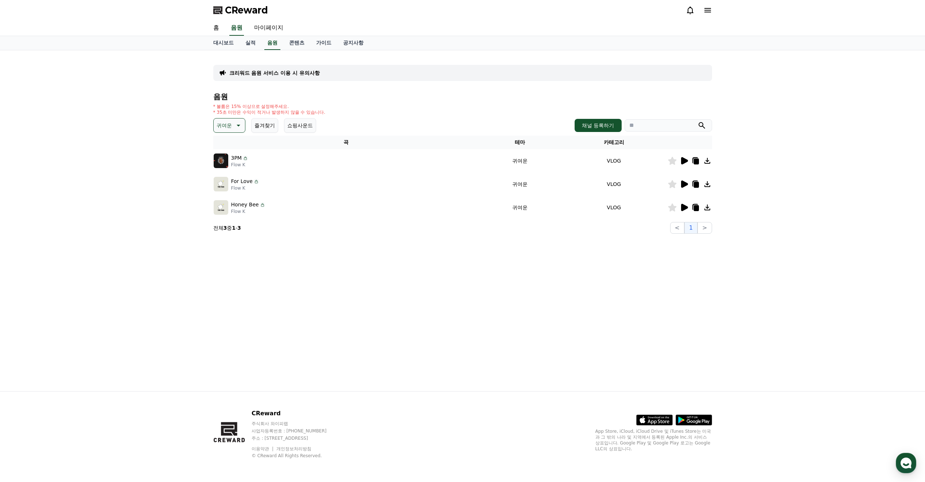
click at [228, 128] on p "귀여운" at bounding box center [224, 125] width 15 height 10
click at [233, 206] on button "코믹한" at bounding box center [224, 205] width 21 height 16
click at [687, 161] on icon at bounding box center [684, 160] width 7 height 7
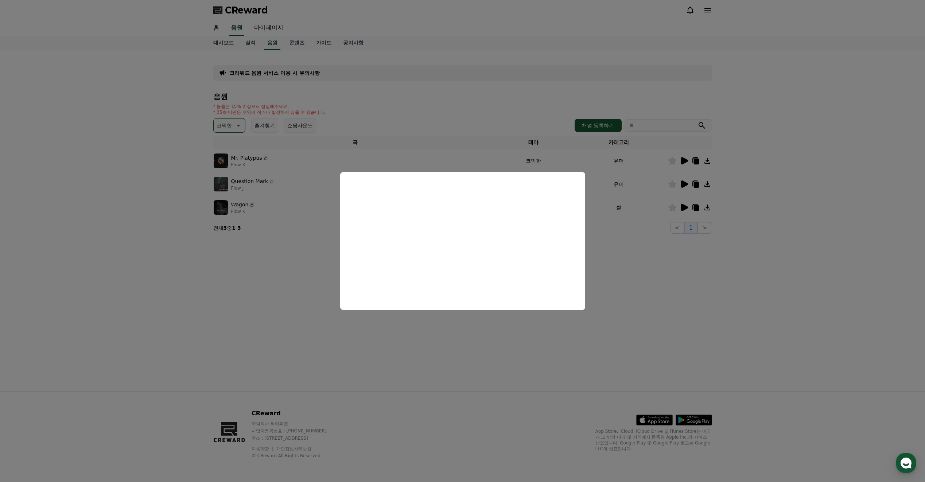
click at [581, 158] on button "close modal" at bounding box center [462, 241] width 925 height 482
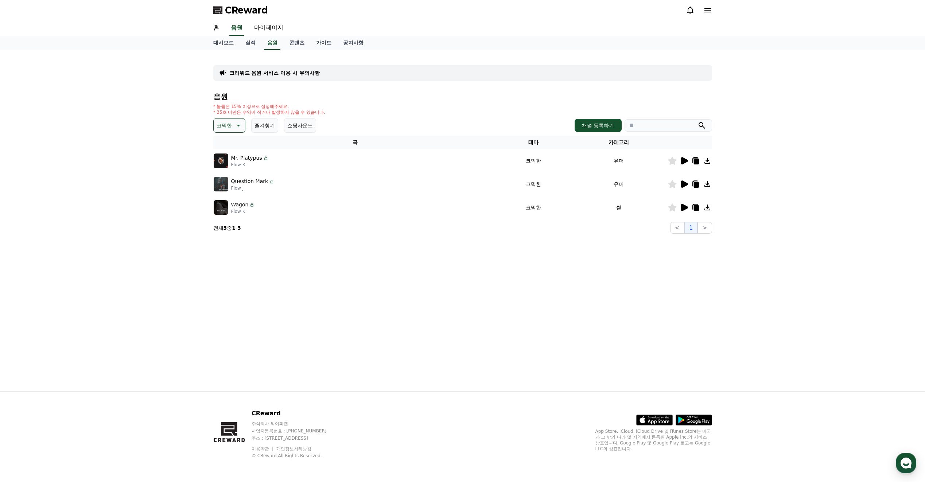
click at [683, 185] on icon at bounding box center [684, 184] width 7 height 7
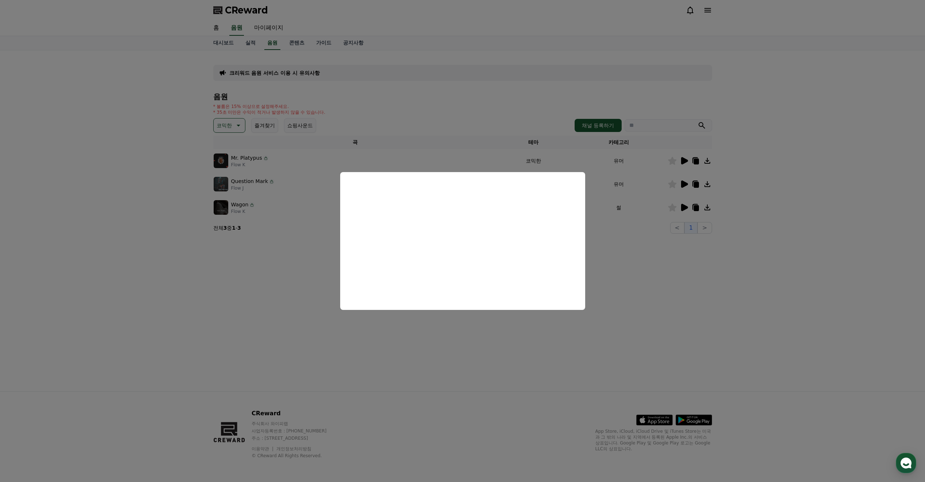
click at [601, 255] on button "close modal" at bounding box center [462, 241] width 925 height 482
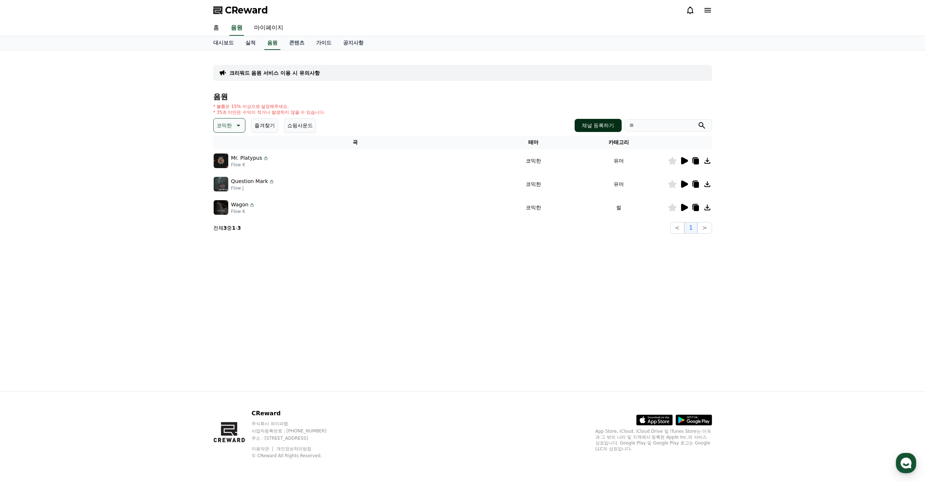
click at [593, 131] on button "채널 등록하기" at bounding box center [598, 125] width 47 height 13
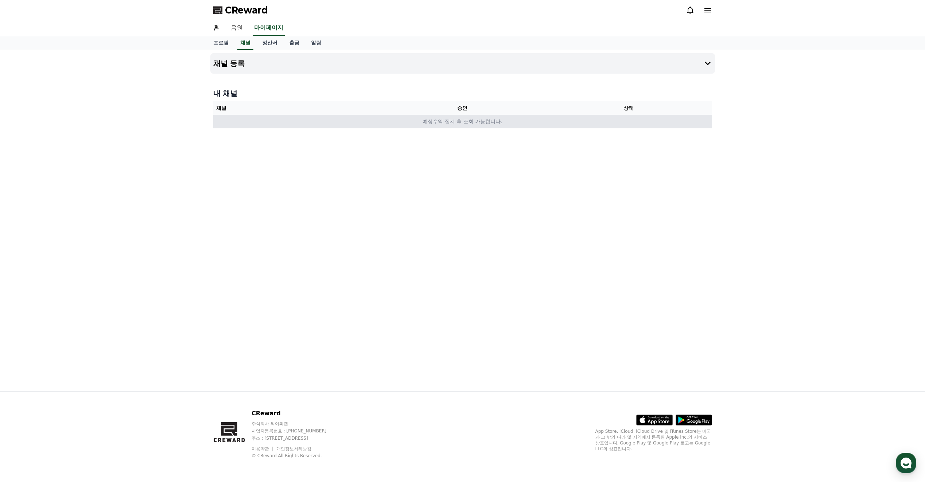
click at [462, 124] on td "예상수익 집계 후 조회 가능합니다." at bounding box center [462, 121] width 499 height 13
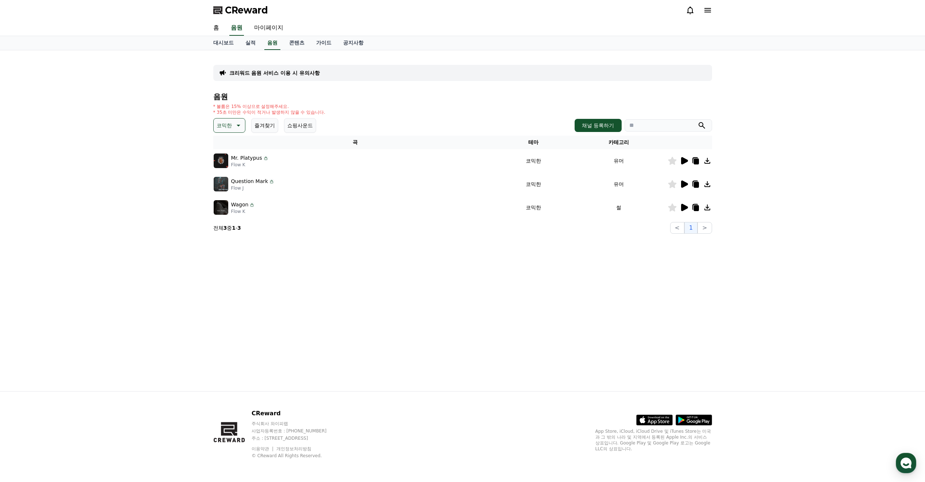
click at [686, 162] on icon at bounding box center [684, 160] width 7 height 7
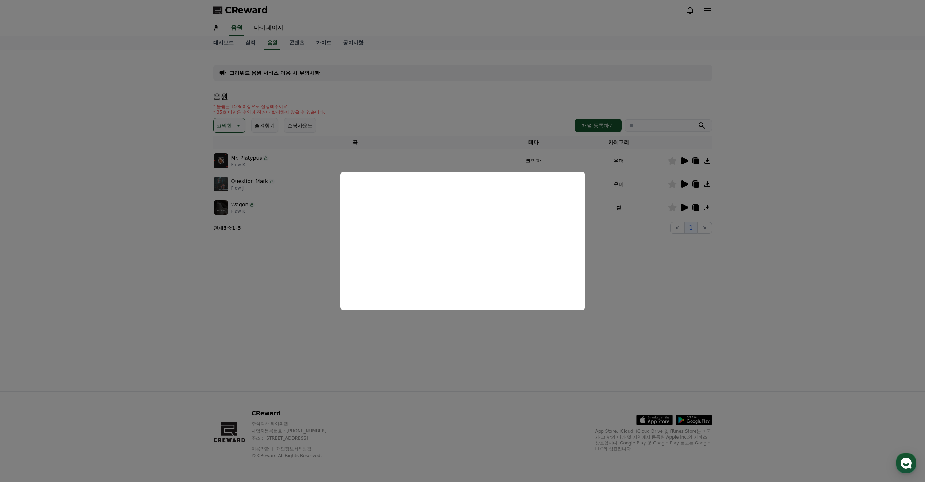
click at [437, 135] on button "close modal" at bounding box center [462, 241] width 925 height 482
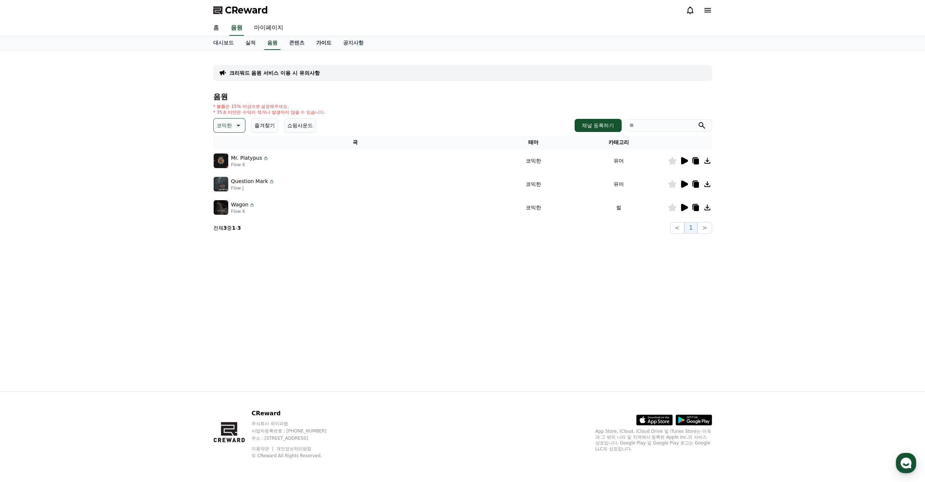
click at [324, 46] on link "가이드" at bounding box center [323, 43] width 27 height 14
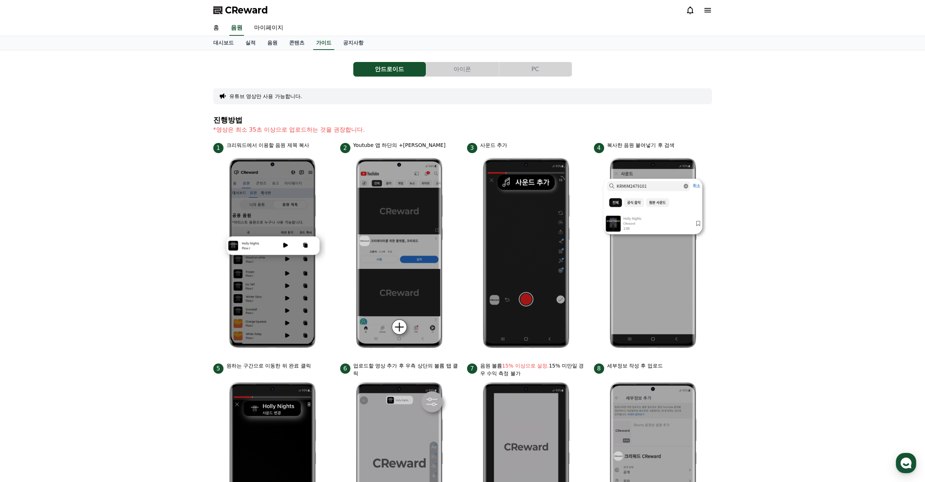
click at [458, 71] on button "아이폰" at bounding box center [462, 69] width 73 height 15
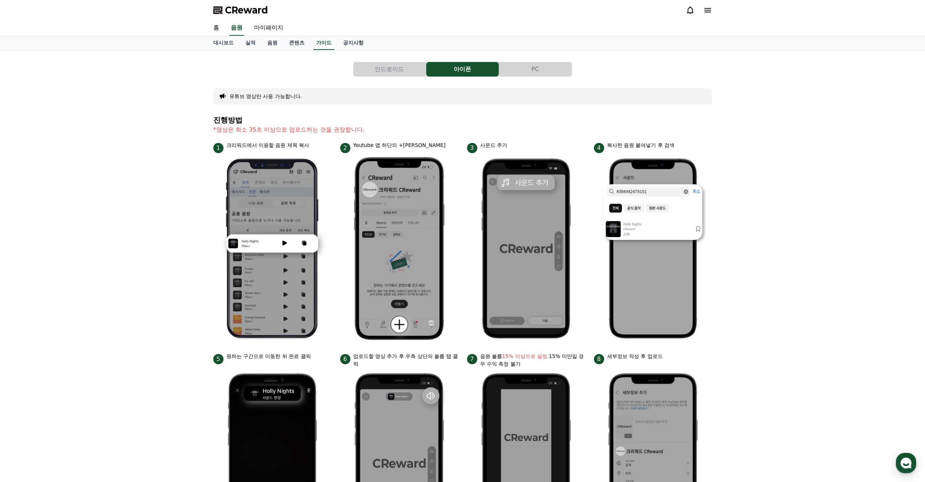
click at [235, 16] on span "CReward" at bounding box center [246, 10] width 43 height 12
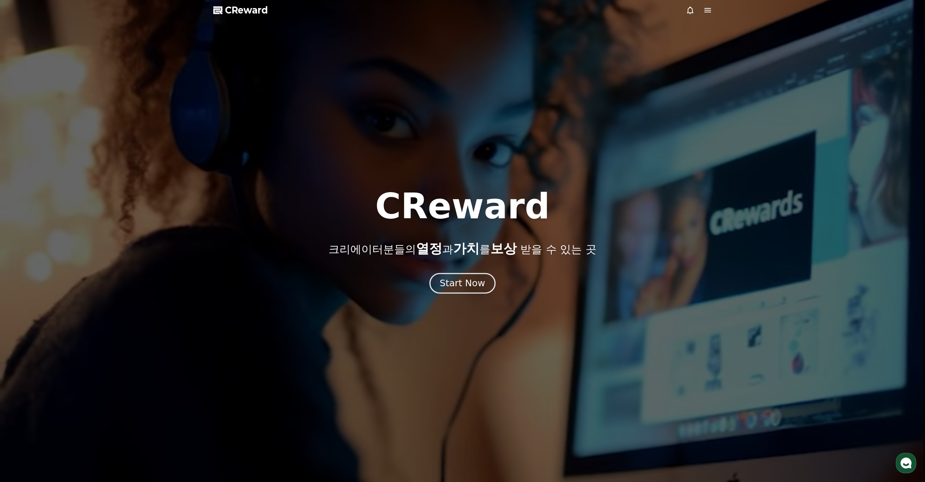
click at [458, 278] on div "Start Now" at bounding box center [462, 283] width 45 height 12
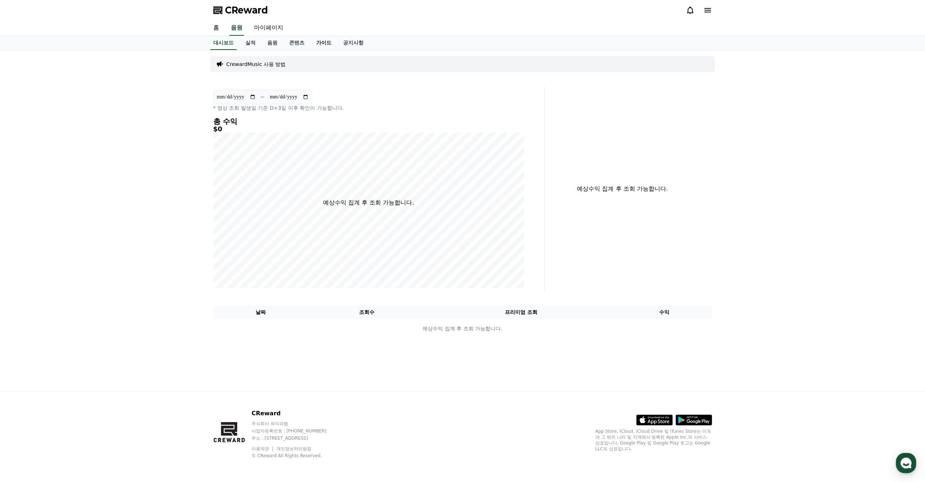
click at [326, 43] on link "가이드" at bounding box center [323, 43] width 27 height 14
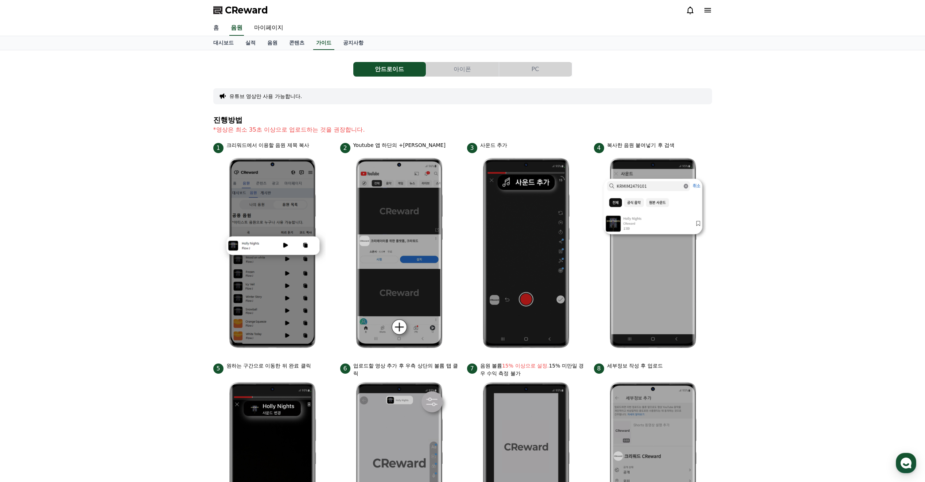
click at [221, 32] on link "홈" at bounding box center [216, 27] width 18 height 15
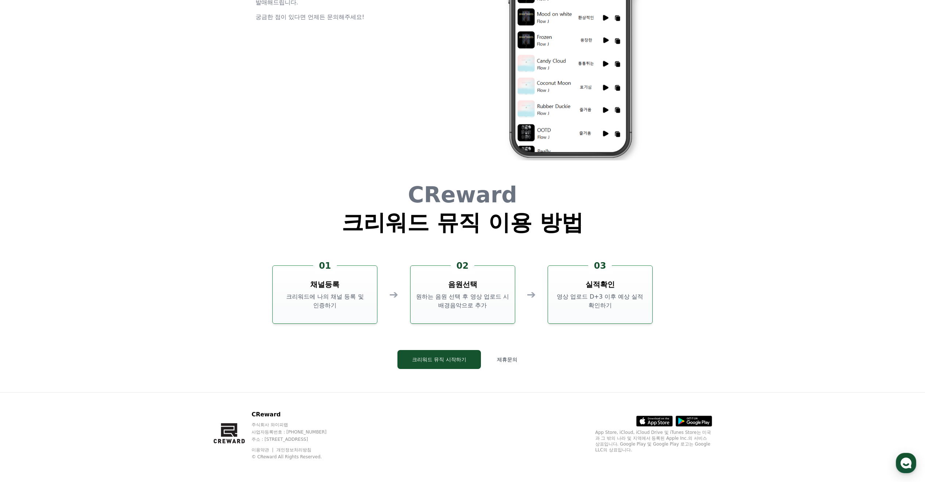
scroll to position [1976, 0]
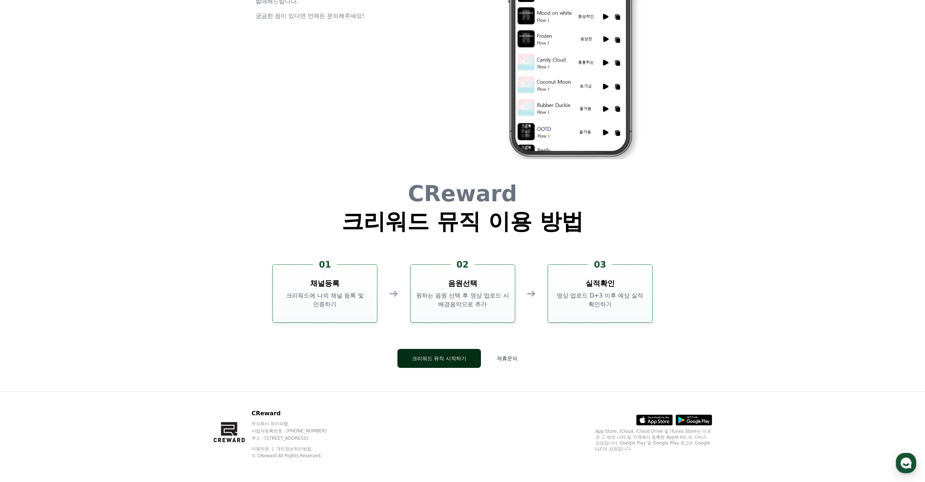
click at [457, 361] on button "크리워드 뮤직 시작하기" at bounding box center [439, 358] width 84 height 19
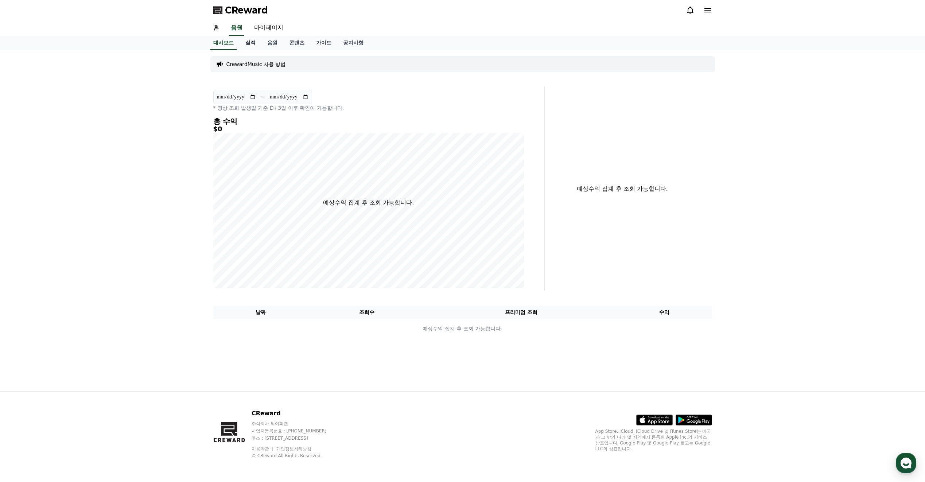
click at [253, 40] on link "실적" at bounding box center [251, 43] width 22 height 14
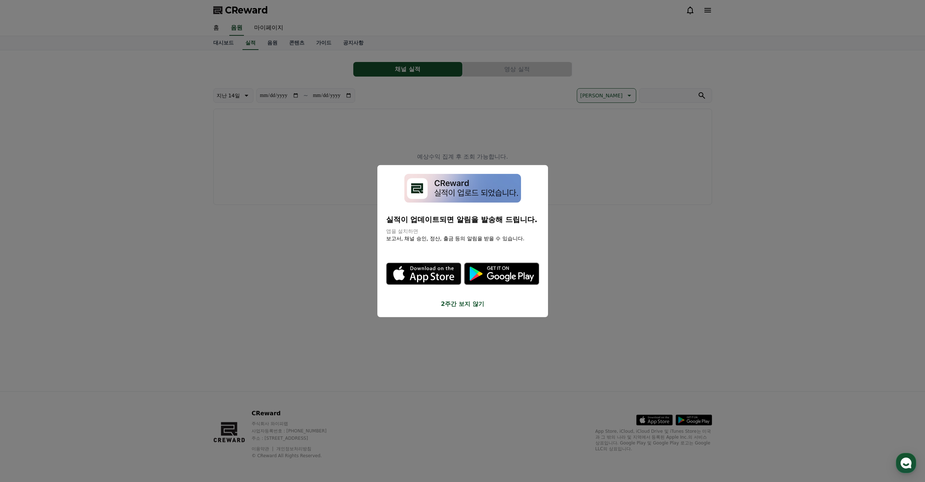
click at [479, 301] on button "2주간 보지 않기" at bounding box center [462, 303] width 153 height 9
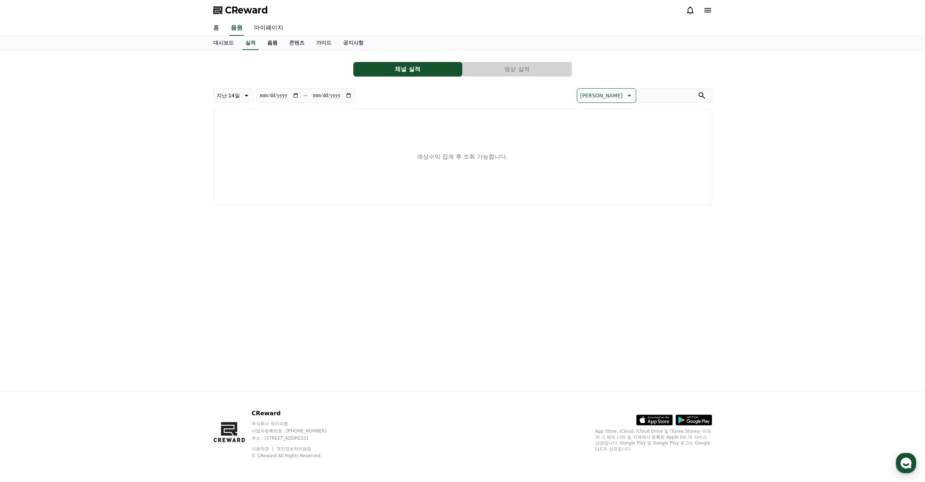
click at [269, 42] on link "음원" at bounding box center [272, 43] width 22 height 14
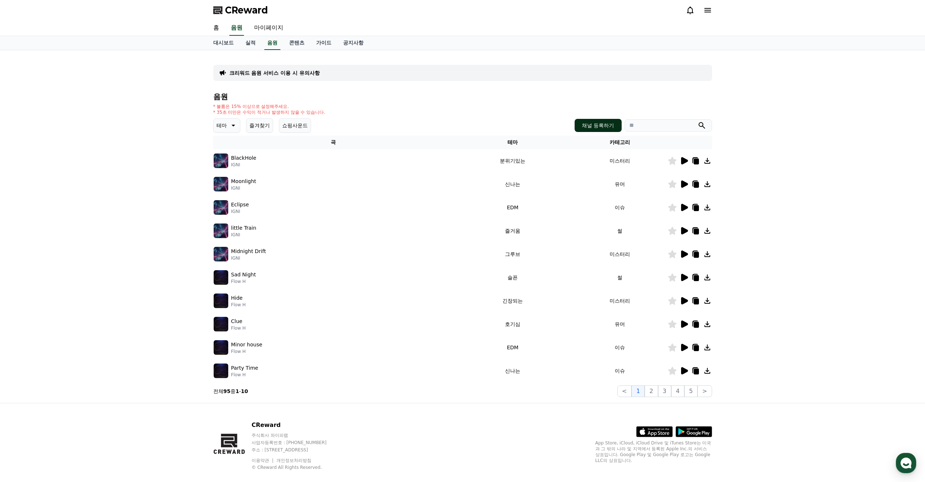
click at [583, 129] on button "채널 등록하기" at bounding box center [598, 125] width 47 height 13
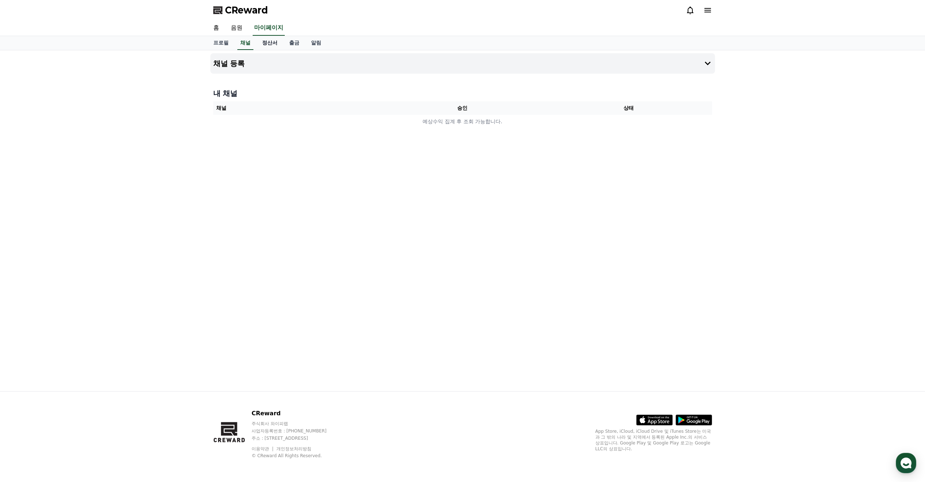
click at [275, 42] on link "정산서" at bounding box center [269, 43] width 27 height 14
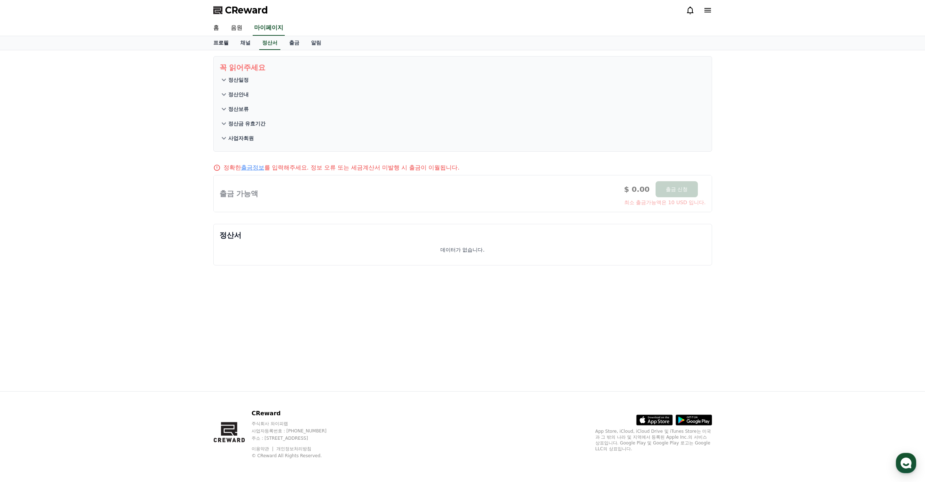
click at [226, 43] on link "프로필" at bounding box center [220, 43] width 27 height 14
select select "**********"
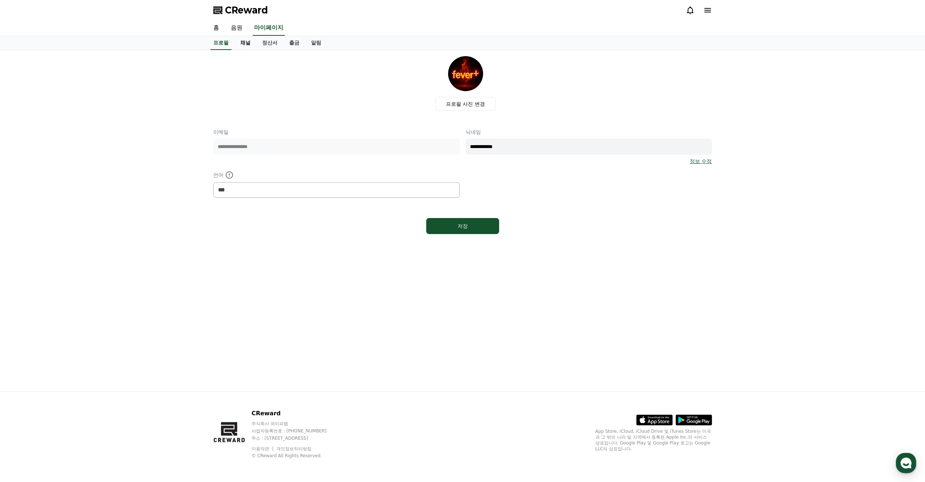
click at [244, 43] on link "채널" at bounding box center [245, 43] width 22 height 14
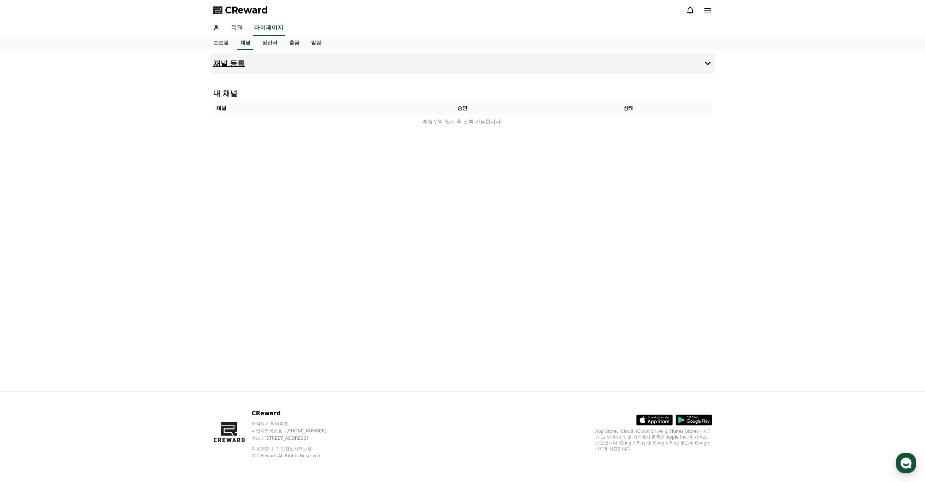
click at [353, 65] on button "채널 등록" at bounding box center [462, 63] width 505 height 20
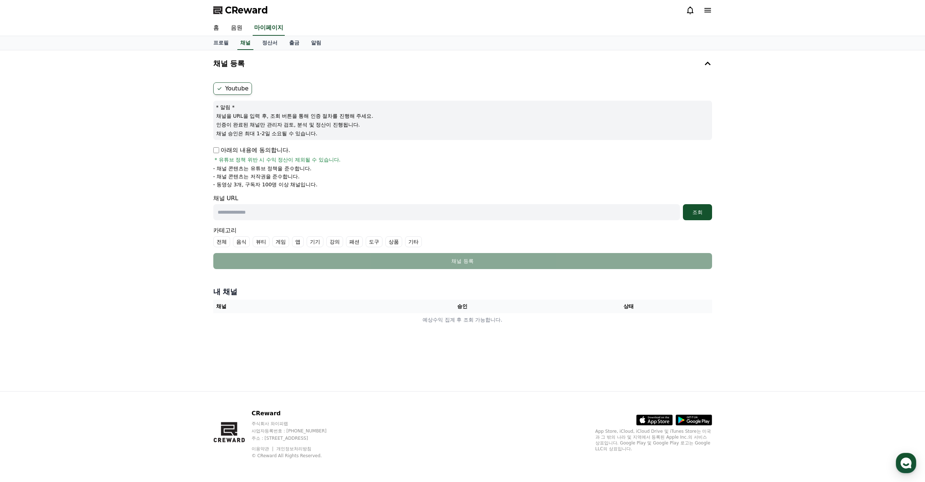
click at [250, 217] on input "text" at bounding box center [446, 212] width 467 height 16
click at [336, 212] on input "text" at bounding box center [446, 212] width 467 height 16
paste input "**********"
type input "**********"
click at [225, 241] on label "전체" at bounding box center [221, 241] width 17 height 11
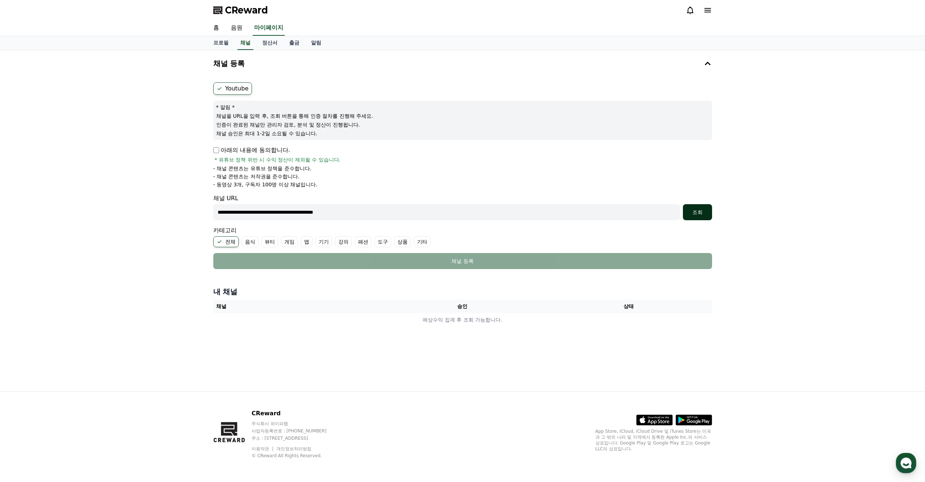
click at [699, 212] on div "조회" at bounding box center [697, 212] width 23 height 7
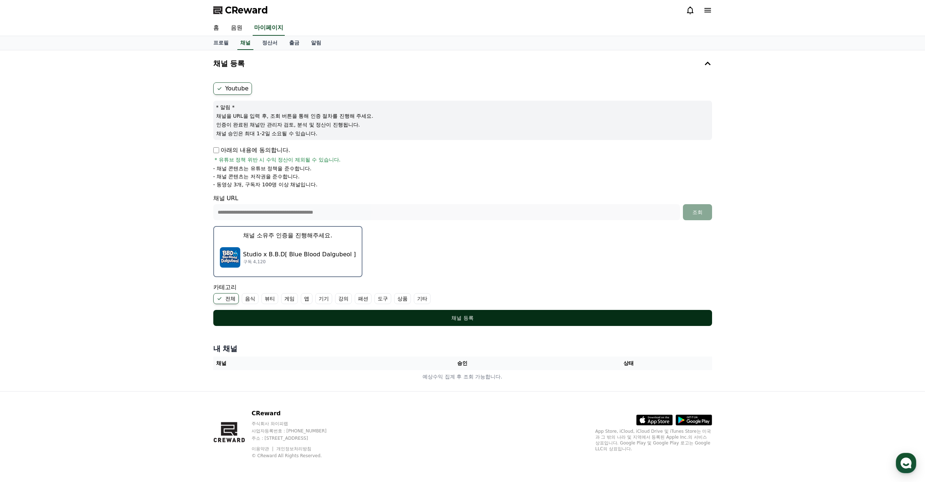
click at [408, 322] on button "채널 등록" at bounding box center [462, 318] width 499 height 16
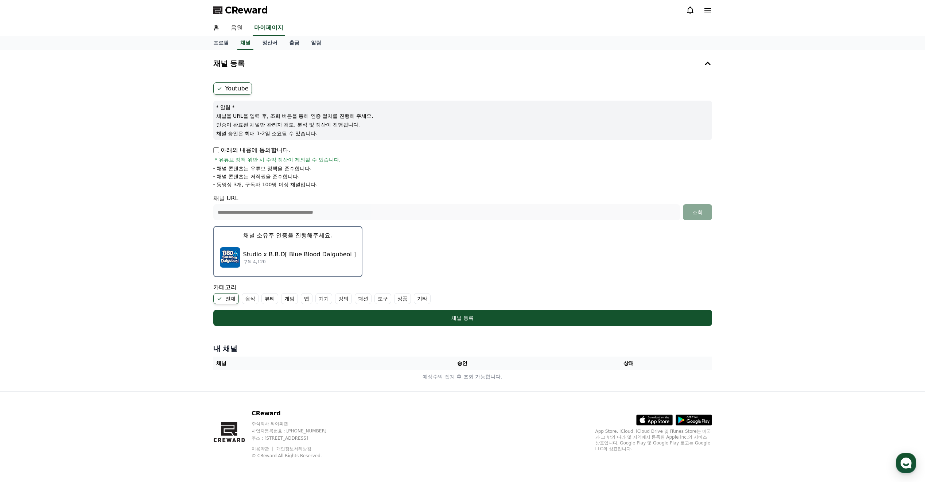
click at [290, 251] on p "Studio x B.B.D[ Blue Blood Dalgubeol ]" at bounding box center [299, 254] width 113 height 9
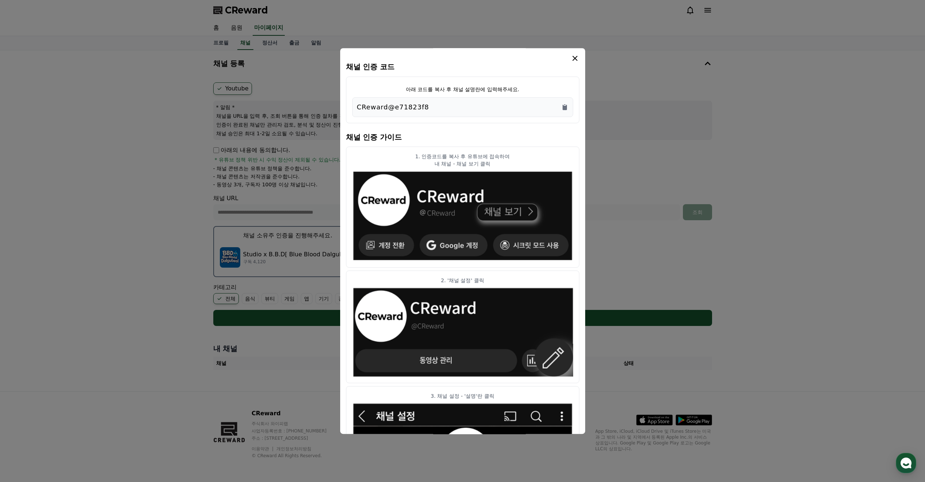
click at [451, 106] on div "CReward@e71823f8" at bounding box center [463, 107] width 212 height 10
copy div "CReward@e71823f8"
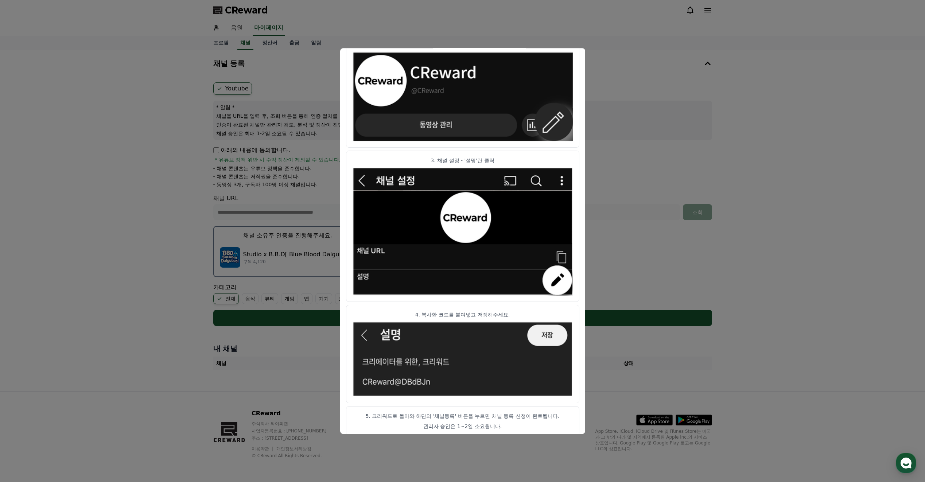
scroll to position [244, 0]
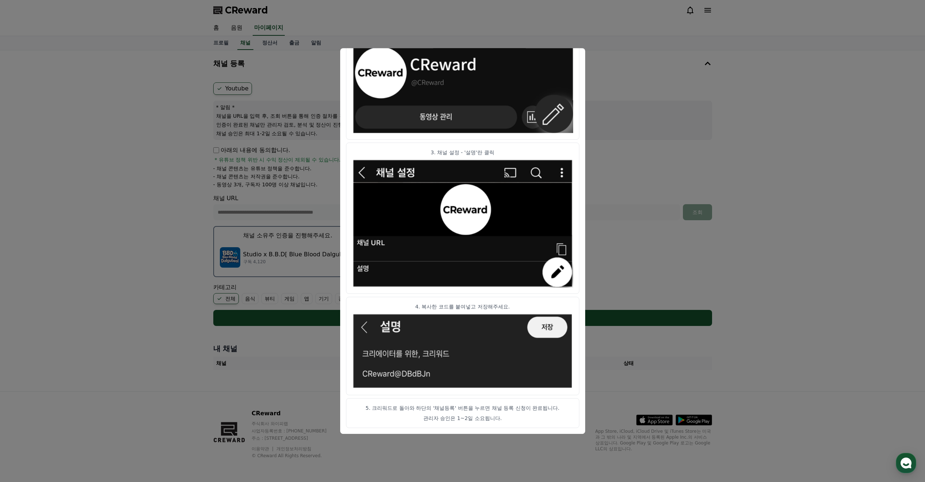
click at [628, 274] on button "close modal" at bounding box center [462, 241] width 925 height 482
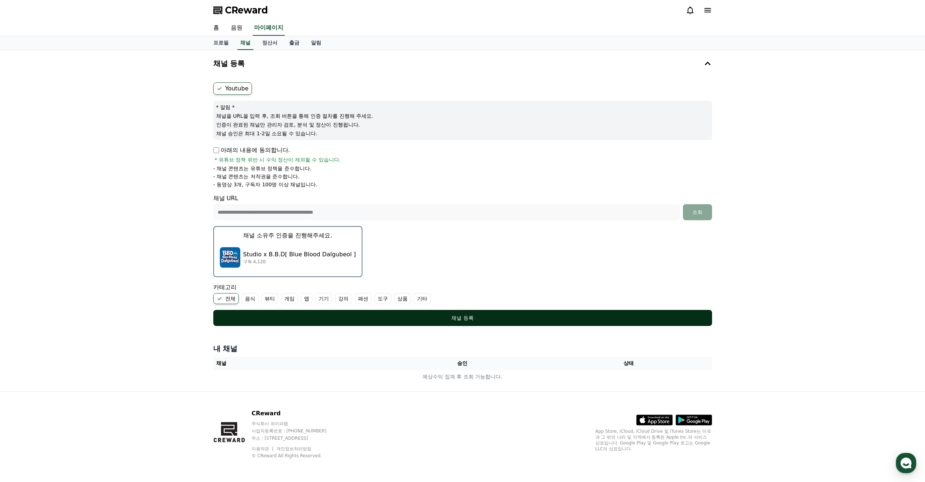
click at [417, 321] on div "채널 등록" at bounding box center [463, 317] width 470 height 7
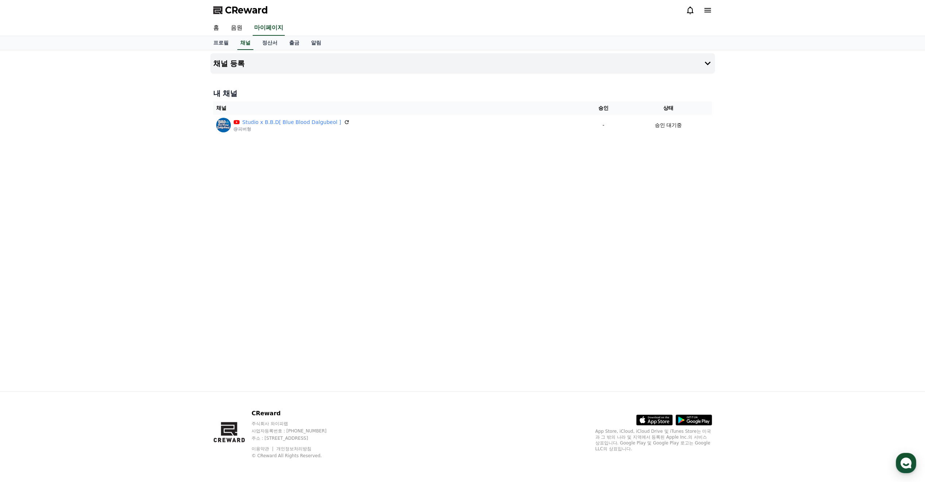
click at [300, 189] on div "채널 등록 내 채널 채널 승인 상태 Studio x B.B.D[ Blue Blood Dalgubeol ] @피버형 - 승인 대기중" at bounding box center [462, 220] width 511 height 341
click at [249, 44] on link "채널" at bounding box center [245, 43] width 16 height 14
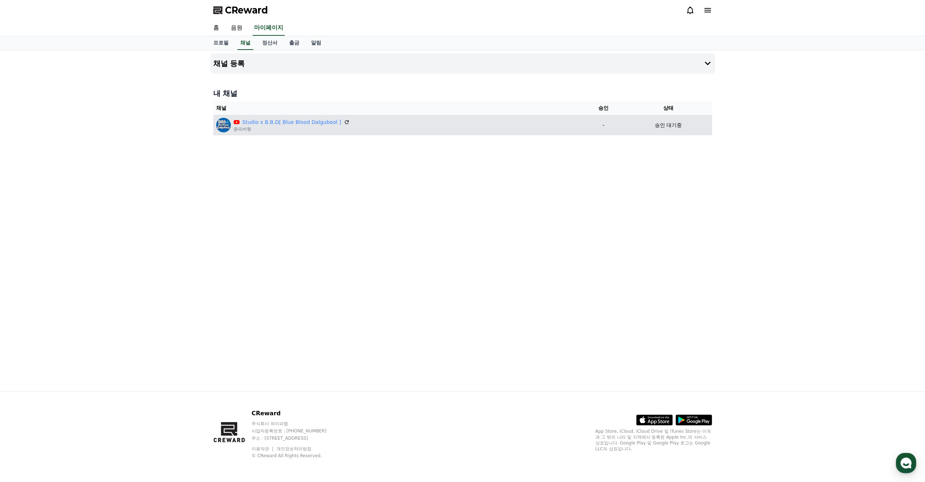
click at [616, 131] on td "-" at bounding box center [603, 125] width 42 height 20
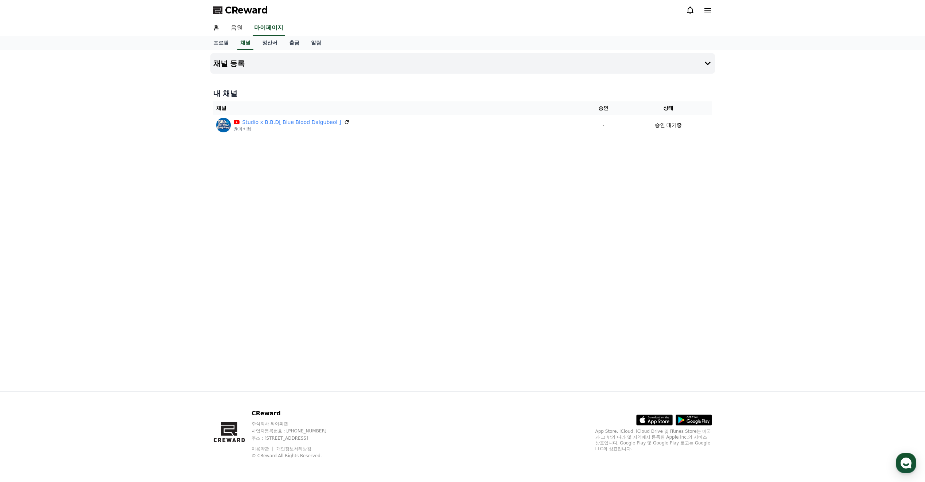
drag, startPoint x: 505, startPoint y: 171, endPoint x: 475, endPoint y: 160, distance: 32.3
click at [505, 171] on div "채널 등록 내 채널 채널 승인 상태 Studio x B.B.D[ Blue Blood Dalgubeol ] @피버형 - 승인 대기중" at bounding box center [462, 220] width 511 height 341
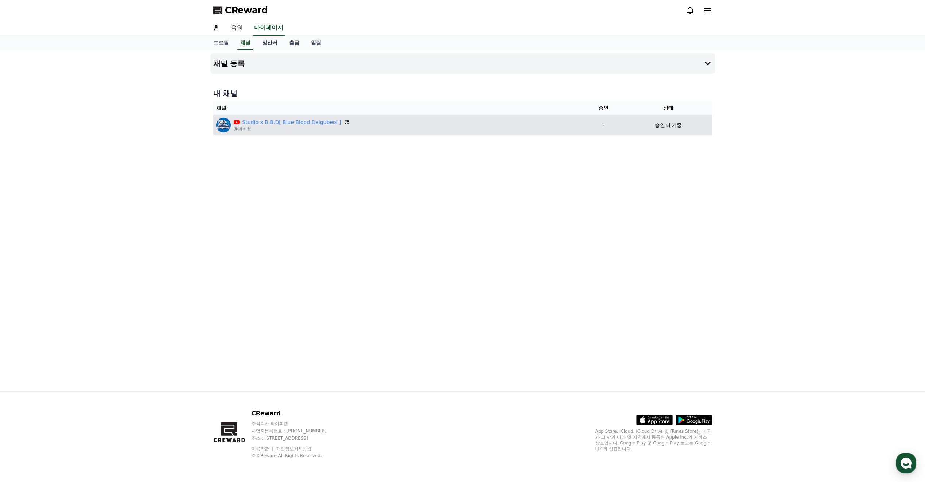
click at [344, 123] on icon at bounding box center [347, 122] width 7 height 7
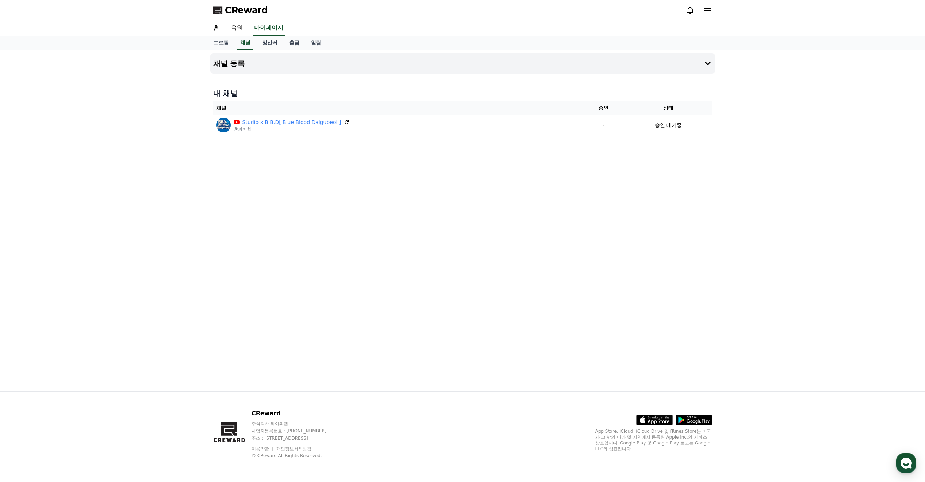
click at [490, 164] on div "채널 등록 내 채널 채널 승인 상태 Studio x B.B.D[ Blue Blood Dalgubeol ] @피버형 - 승인 대기중" at bounding box center [462, 220] width 511 height 341
click at [228, 45] on link "프로필" at bounding box center [220, 43] width 27 height 14
select select "**********"
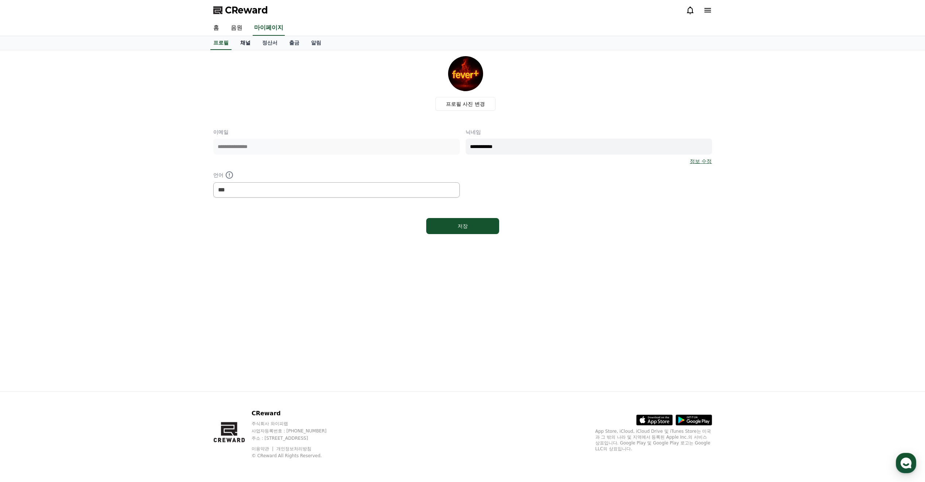
click at [243, 40] on link "채널" at bounding box center [245, 43] width 22 height 14
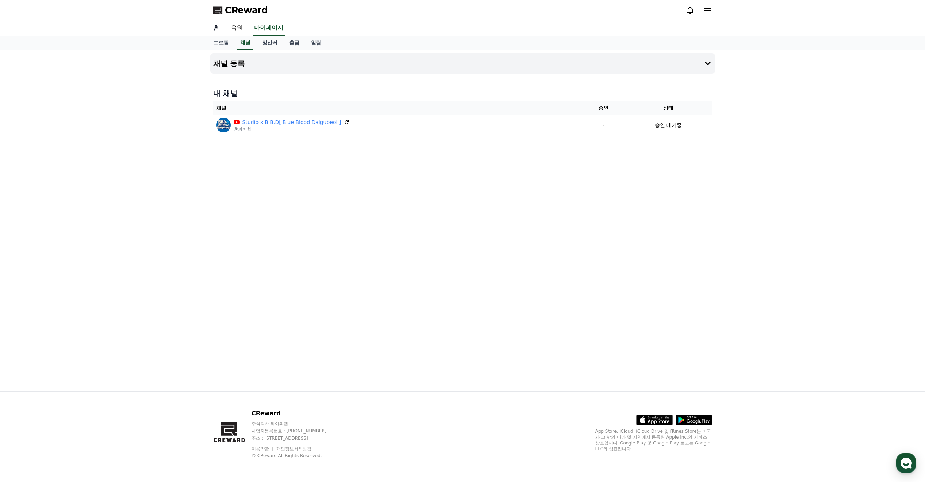
click at [219, 29] on link "홈" at bounding box center [216, 27] width 18 height 15
click at [278, 44] on link "정산서" at bounding box center [269, 43] width 27 height 14
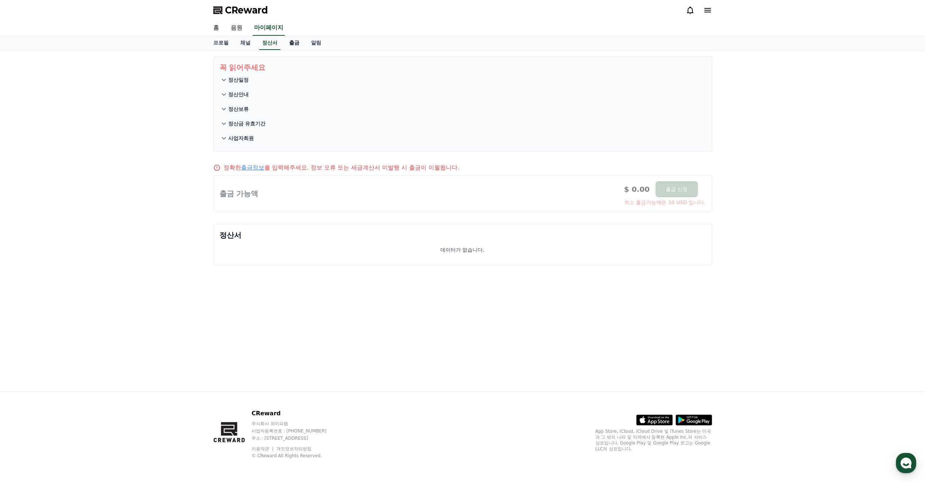
click at [295, 44] on link "출금" at bounding box center [294, 43] width 22 height 14
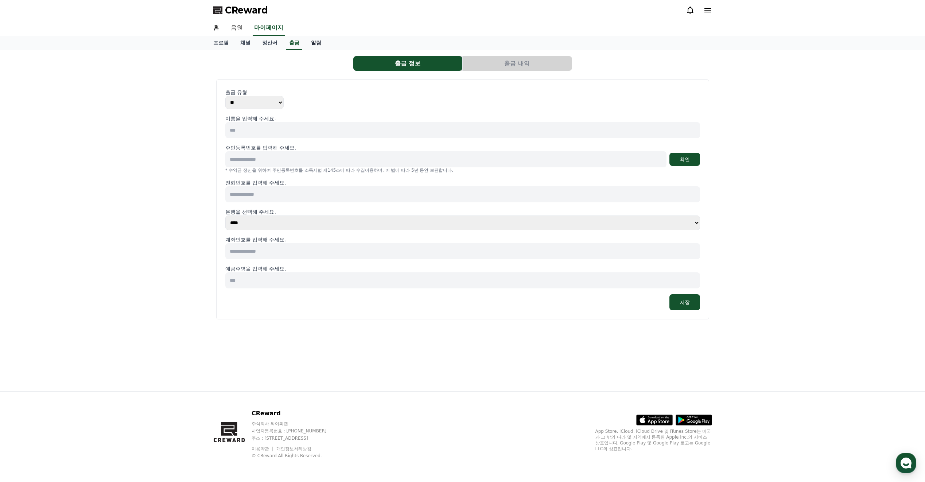
click at [312, 44] on link "알림" at bounding box center [316, 43] width 22 height 14
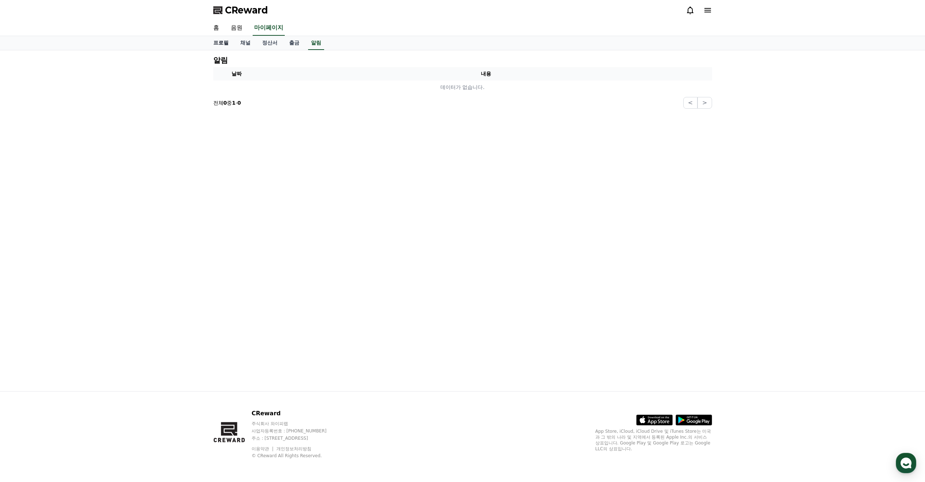
click at [220, 43] on link "프로필" at bounding box center [220, 43] width 27 height 14
select select "**********"
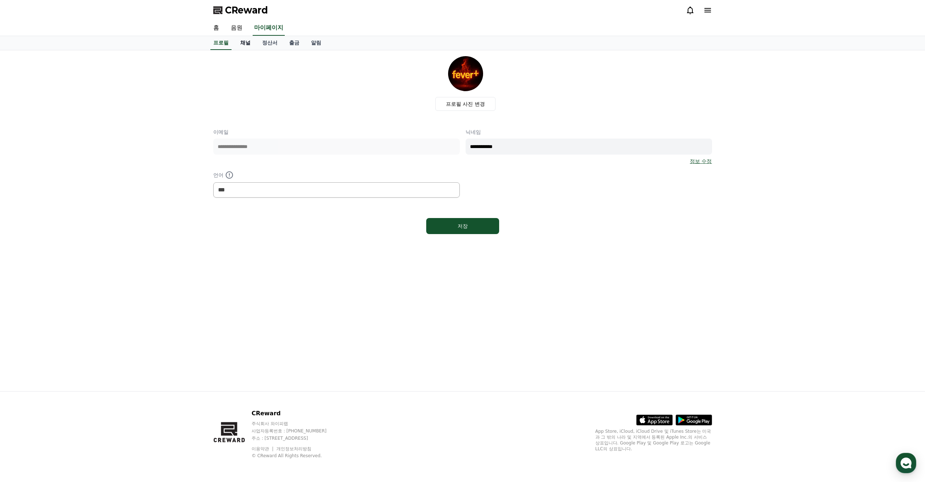
click at [250, 42] on link "채널" at bounding box center [245, 43] width 22 height 14
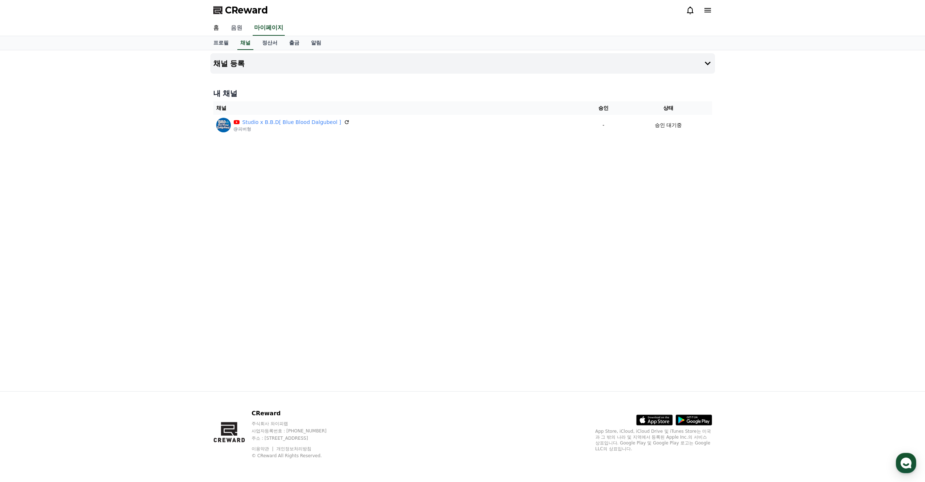
click at [233, 31] on link "음원" at bounding box center [236, 27] width 23 height 15
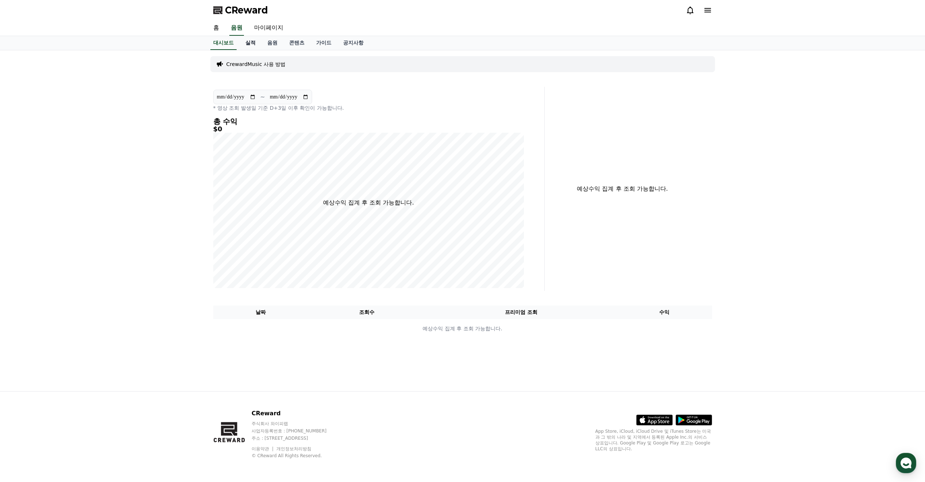
click at [251, 44] on link "실적" at bounding box center [251, 43] width 22 height 14
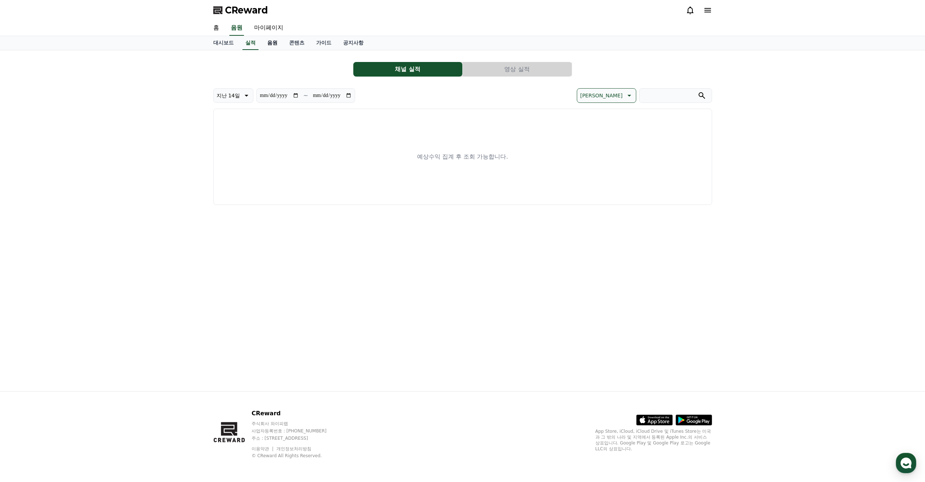
click at [266, 44] on link "음원" at bounding box center [272, 43] width 22 height 14
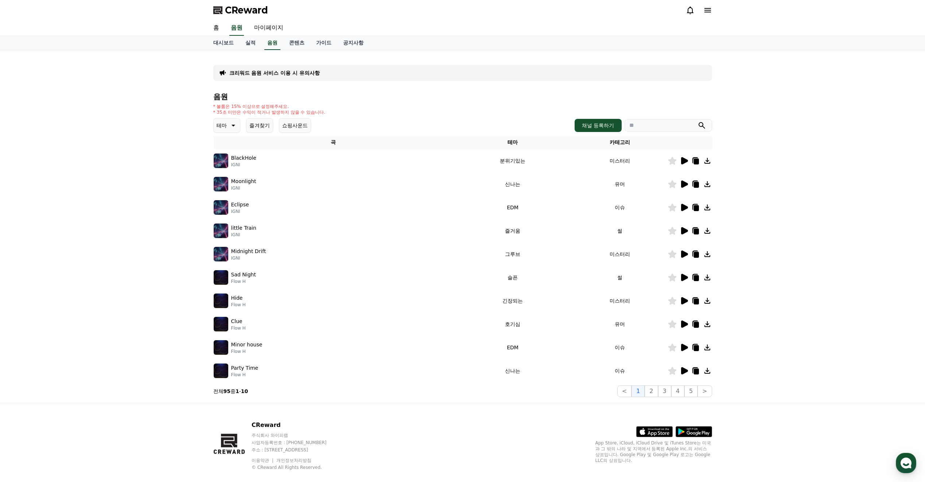
click at [233, 128] on icon at bounding box center [232, 125] width 9 height 9
click at [333, 106] on div "* 볼륨은 15% 이상으로 설정해주세요. * 35초 미만은 수익이 적거나 발생하지 않을 수 있습니다." at bounding box center [462, 110] width 499 height 12
click at [268, 122] on button "즐겨찾기" at bounding box center [259, 125] width 27 height 15
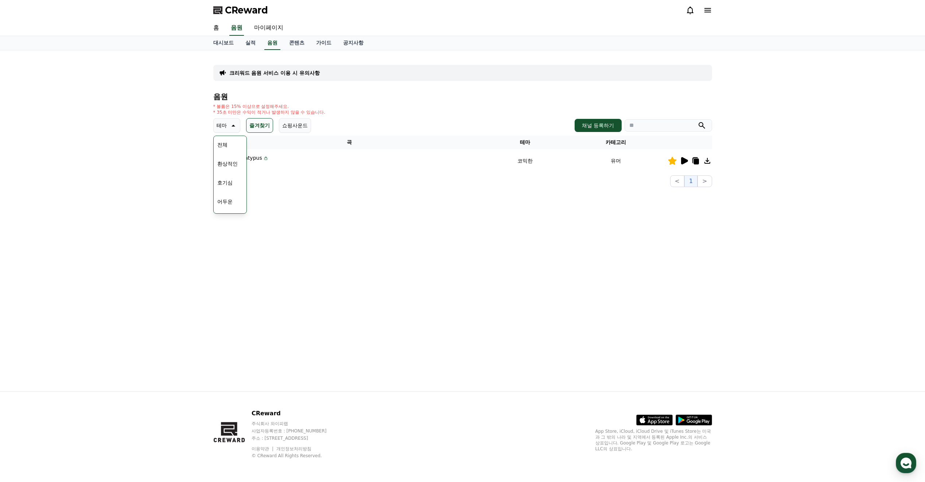
click at [348, 182] on section "전체 1 중 1 - 1 < 1 >" at bounding box center [462, 181] width 499 height 12
click at [173, 154] on div "크리워드 음원 서비스 이용 시 유의사항 음원 * 볼륨은 15% 이상으로 설정해주세요. * 35초 미만은 수익이 적거나 발생하지 않을 수 있습니…" at bounding box center [462, 220] width 925 height 341
click at [685, 163] on icon at bounding box center [684, 160] width 7 height 7
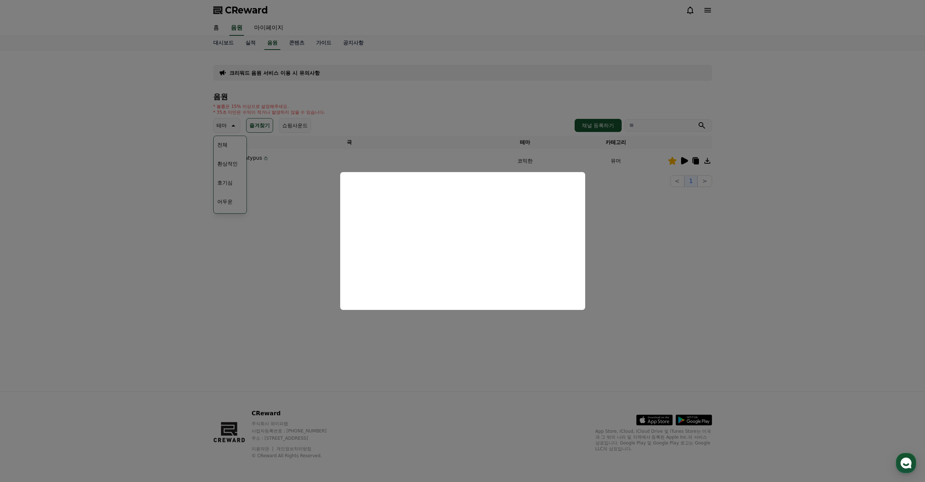
click at [600, 248] on button "close modal" at bounding box center [462, 241] width 925 height 482
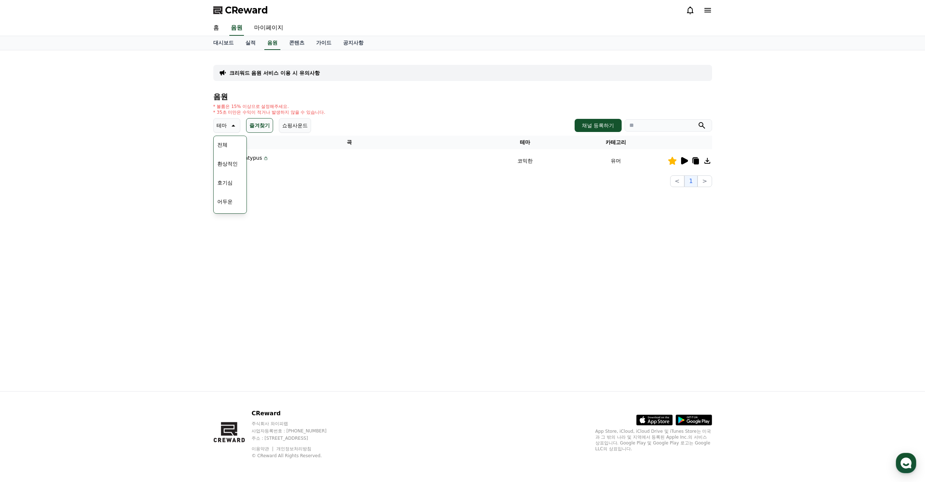
click at [316, 169] on td "Mr. Platypus Flow K" at bounding box center [349, 160] width 273 height 23
click at [191, 147] on div "크리워드 음원 서비스 이용 시 유의사항 음원 * 볼륨은 15% 이상으로 설정해주세요. * 35초 미만은 수익이 적거나 발생하지 않을 수 있습니…" at bounding box center [462, 220] width 925 height 341
click at [230, 149] on button "귀여운" at bounding box center [224, 148] width 21 height 16
click at [233, 126] on button "귀여운" at bounding box center [229, 125] width 32 height 15
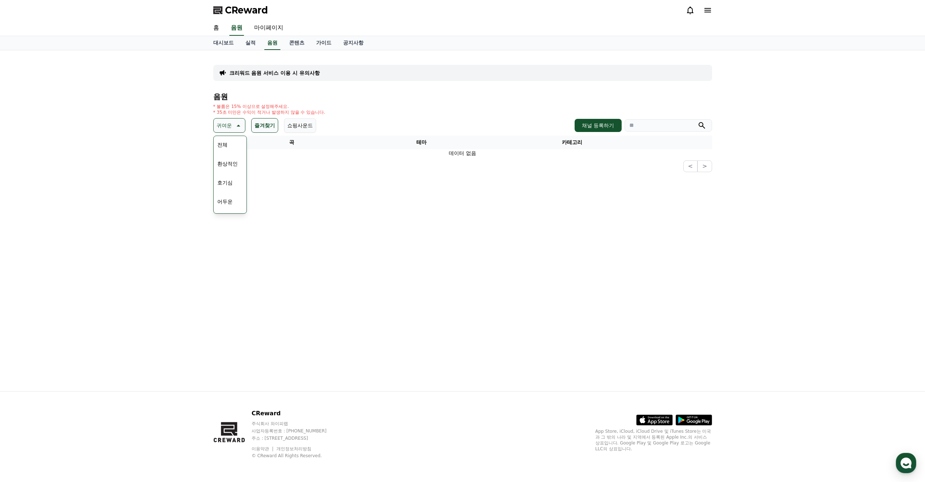
click at [234, 128] on icon at bounding box center [237, 125] width 9 height 9
click at [295, 131] on button "쇼핑사운드" at bounding box center [300, 125] width 32 height 15
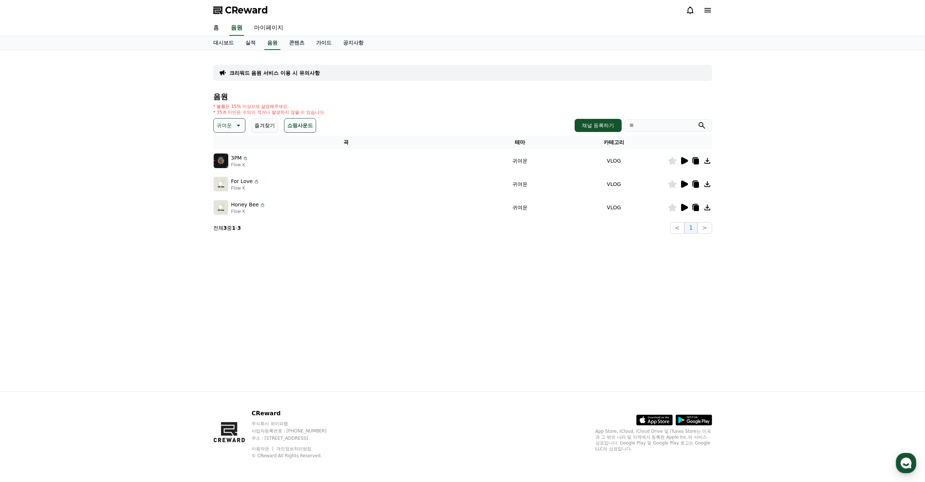
click at [687, 162] on icon at bounding box center [684, 160] width 9 height 9
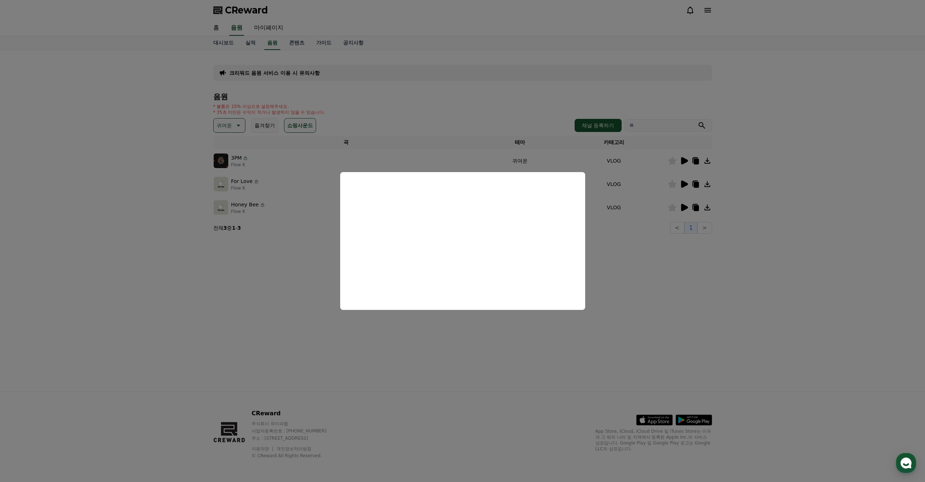
click at [612, 256] on button "close modal" at bounding box center [462, 241] width 925 height 482
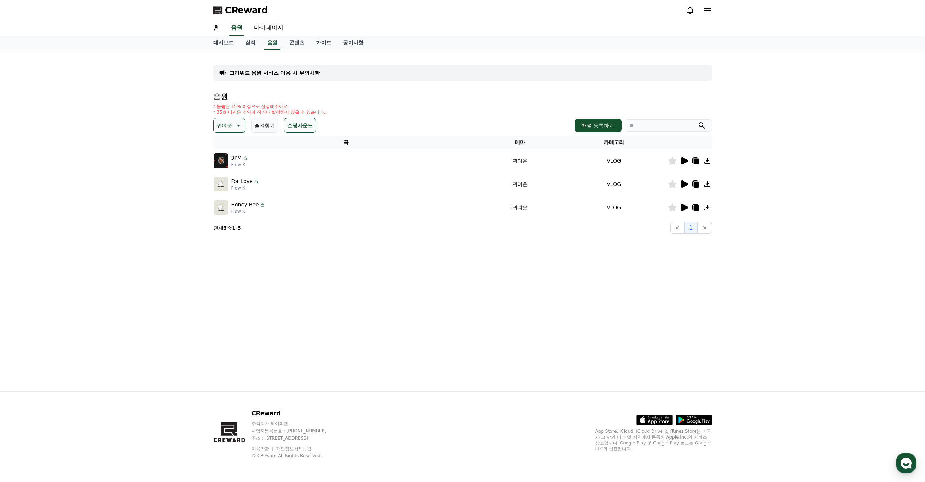
click at [686, 184] on icon at bounding box center [684, 184] width 7 height 7
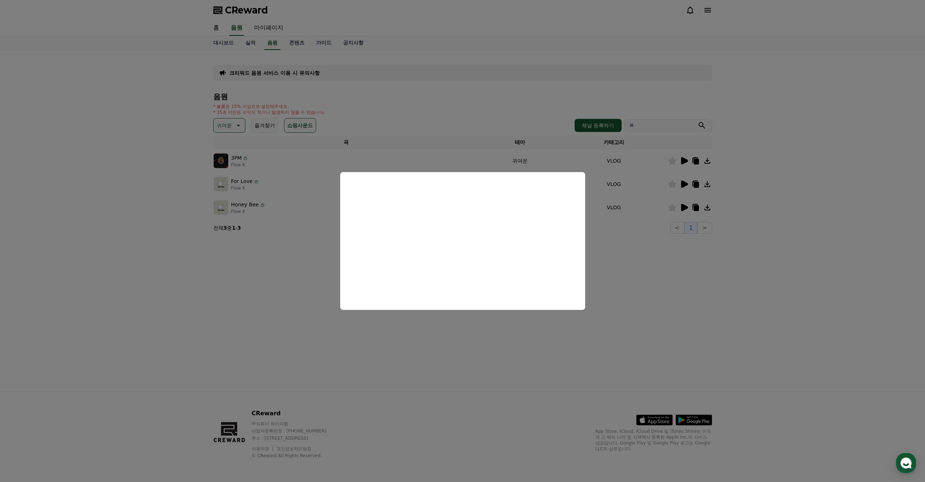
click at [616, 254] on button "close modal" at bounding box center [462, 241] width 925 height 482
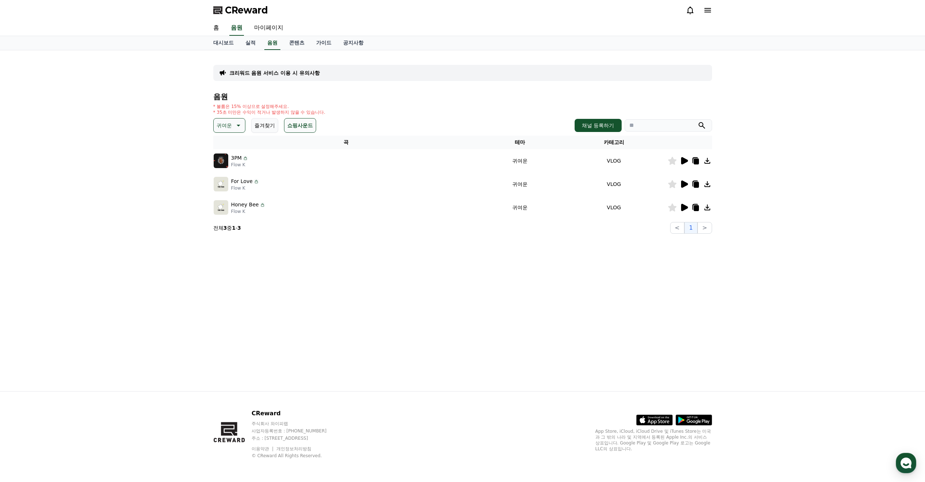
click at [682, 209] on icon at bounding box center [684, 207] width 7 height 7
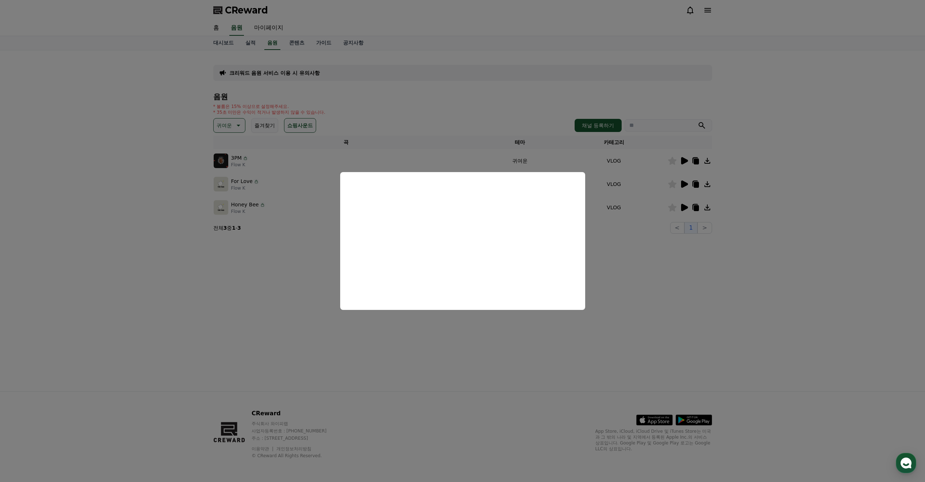
click at [621, 266] on button "close modal" at bounding box center [462, 241] width 925 height 482
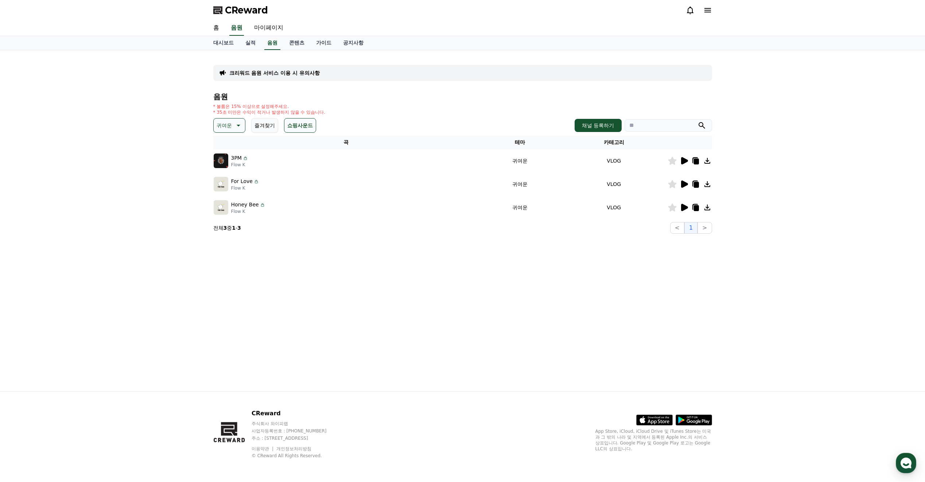
click at [238, 125] on icon at bounding box center [239, 126] width 4 height 2
click at [226, 178] on button "호기심" at bounding box center [224, 183] width 21 height 16
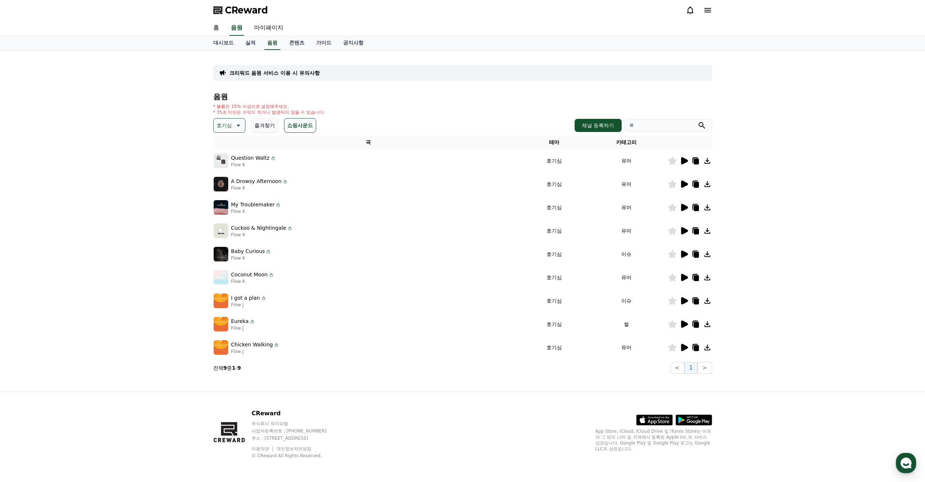
click at [238, 129] on icon at bounding box center [237, 125] width 9 height 9
click at [231, 203] on button "어두운" at bounding box center [224, 202] width 21 height 16
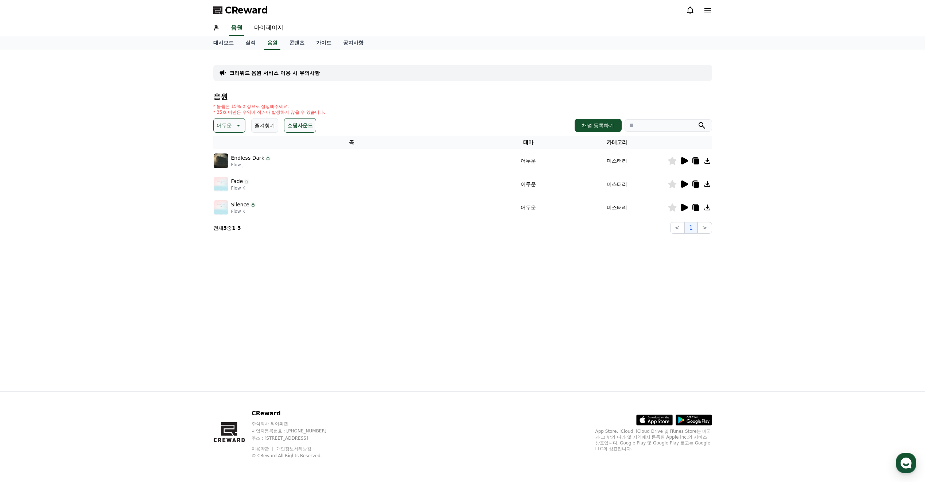
click at [230, 125] on p "어두운" at bounding box center [224, 125] width 15 height 10
click at [229, 183] on button "밝은" at bounding box center [222, 184] width 16 height 16
click at [682, 159] on icon at bounding box center [684, 160] width 7 height 7
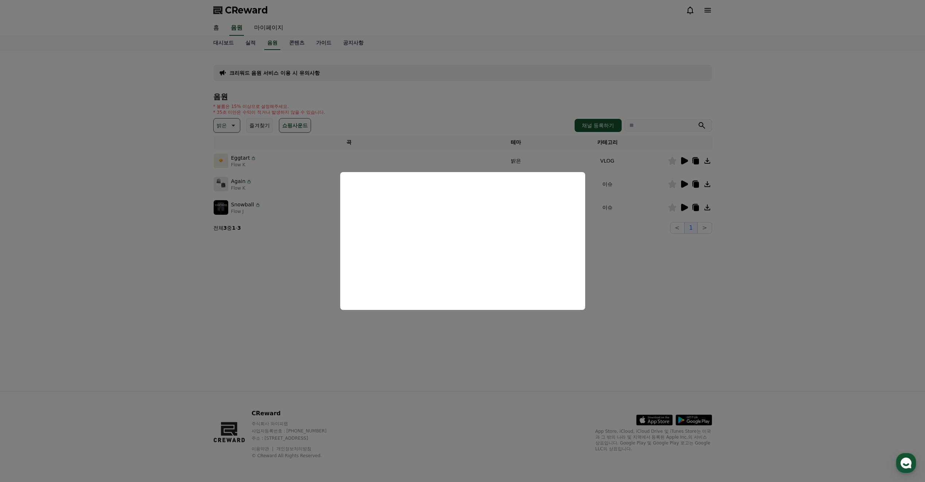
click at [540, 322] on button "close modal" at bounding box center [462, 241] width 925 height 482
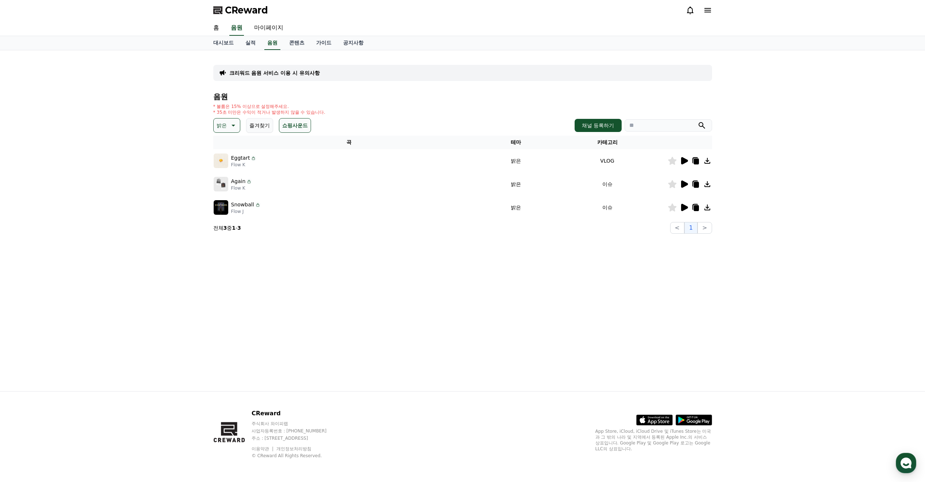
click at [683, 185] on icon at bounding box center [684, 184] width 7 height 7
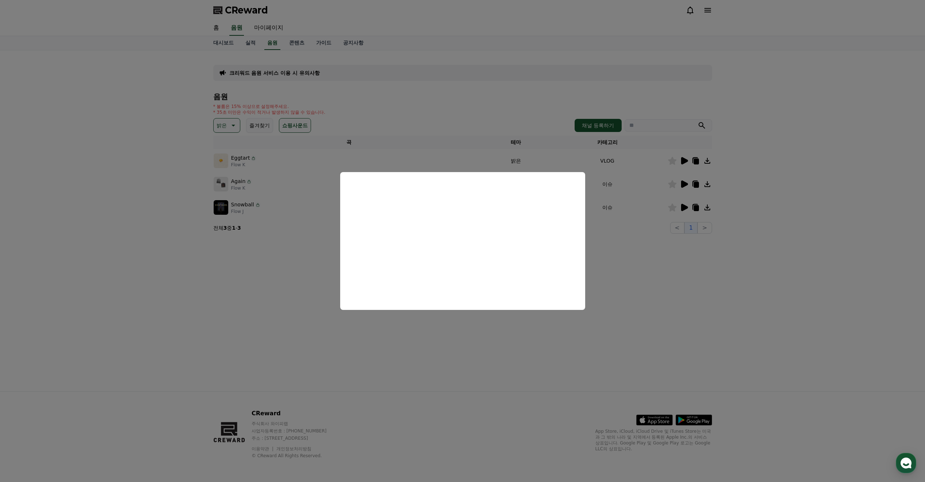
click at [582, 319] on button "close modal" at bounding box center [462, 241] width 925 height 482
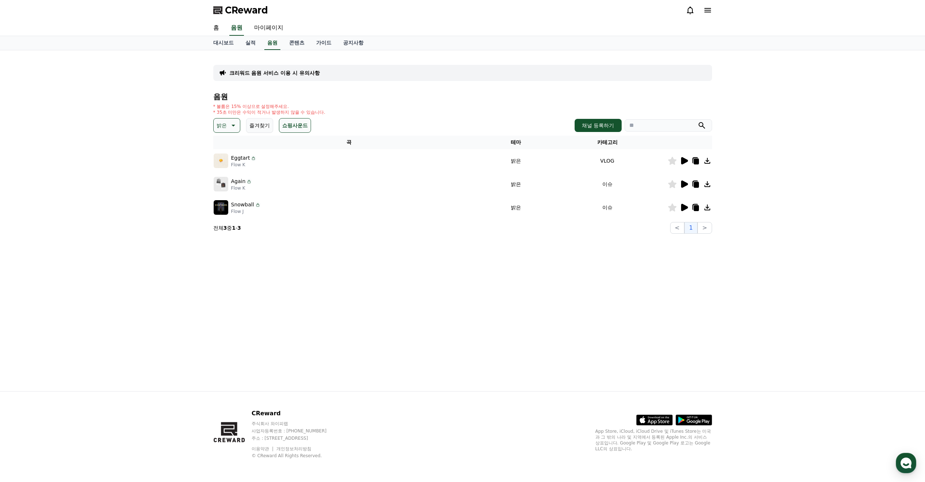
click at [683, 207] on icon at bounding box center [684, 207] width 7 height 7
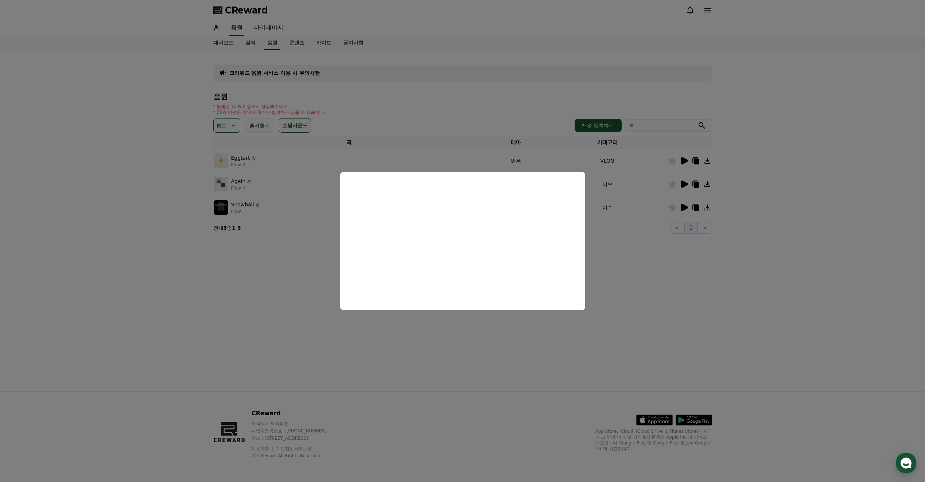
click at [476, 318] on button "close modal" at bounding box center [462, 241] width 925 height 482
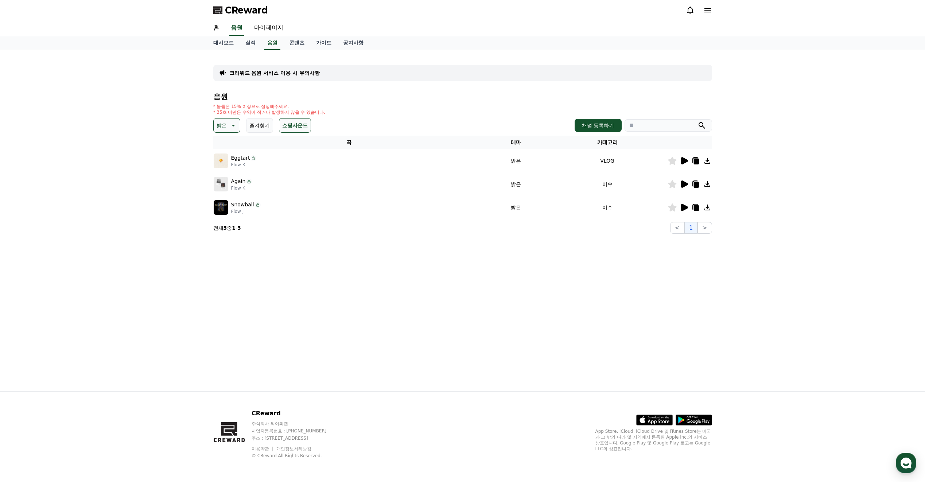
click at [674, 207] on icon at bounding box center [672, 207] width 8 height 8
click at [686, 160] on icon at bounding box center [684, 160] width 7 height 7
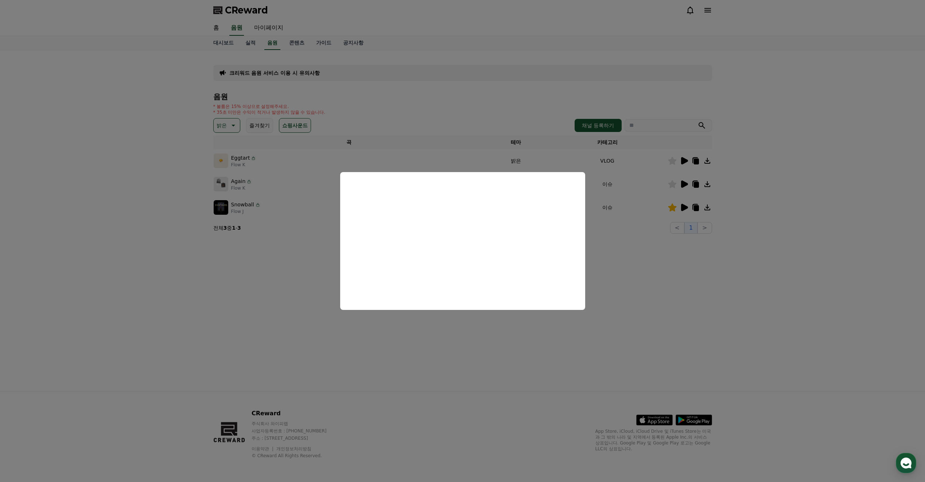
click at [624, 305] on button "close modal" at bounding box center [462, 241] width 925 height 482
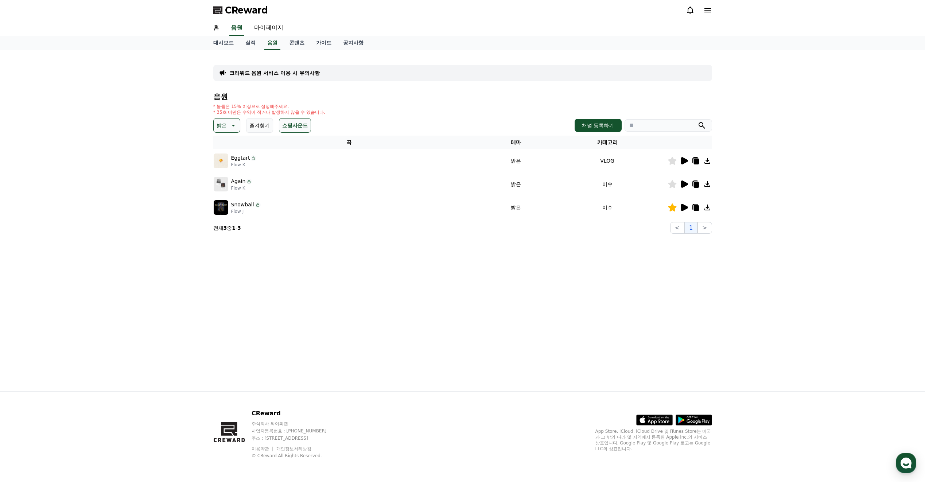
click at [670, 163] on icon at bounding box center [672, 161] width 8 height 8
click at [236, 125] on icon at bounding box center [232, 125] width 9 height 9
click at [233, 170] on button "통통튀는" at bounding box center [227, 167] width 26 height 16
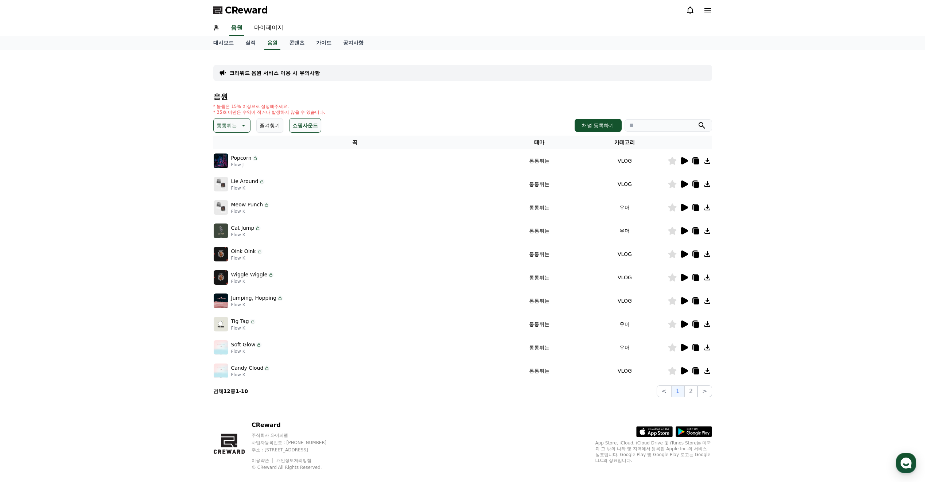
click at [686, 280] on icon at bounding box center [684, 277] width 9 height 9
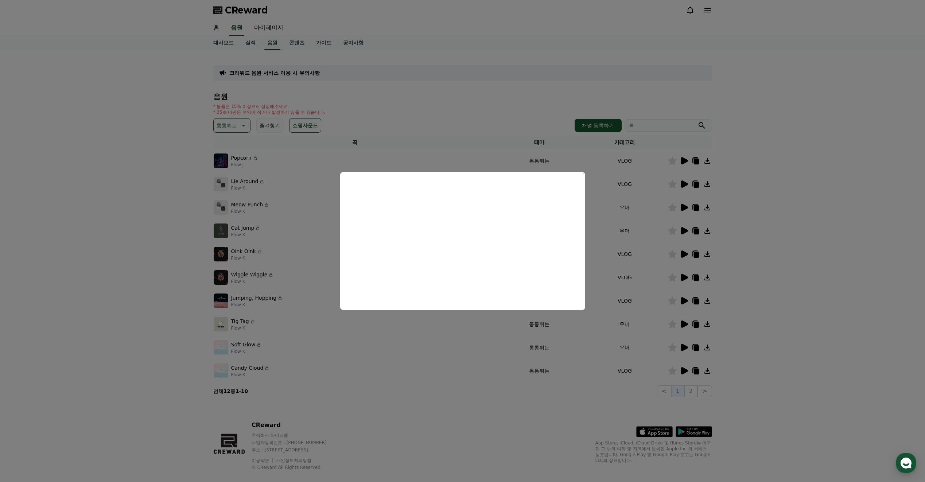
click at [507, 339] on button "close modal" at bounding box center [462, 241] width 925 height 482
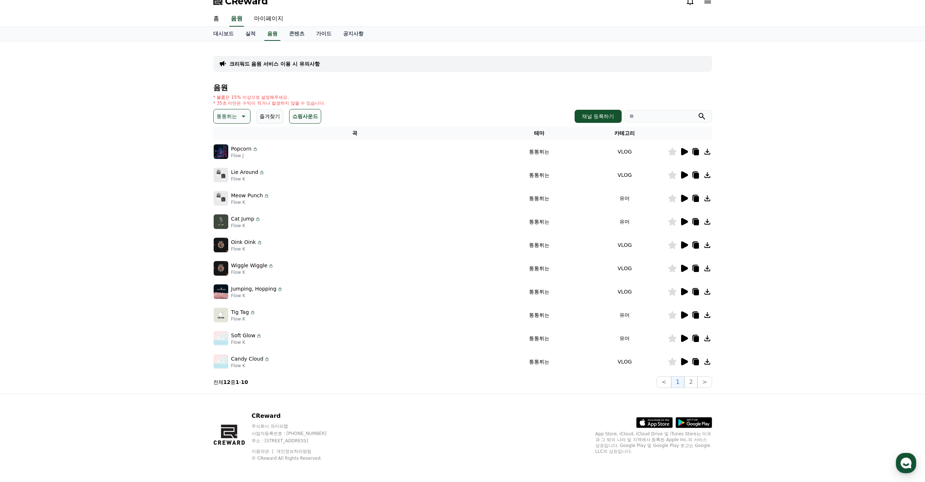
scroll to position [12, 0]
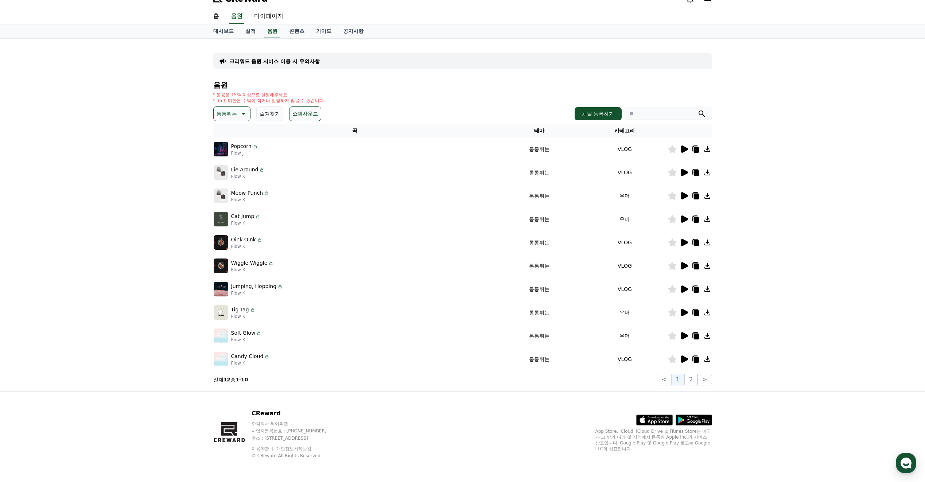
click at [682, 311] on icon at bounding box center [684, 312] width 7 height 7
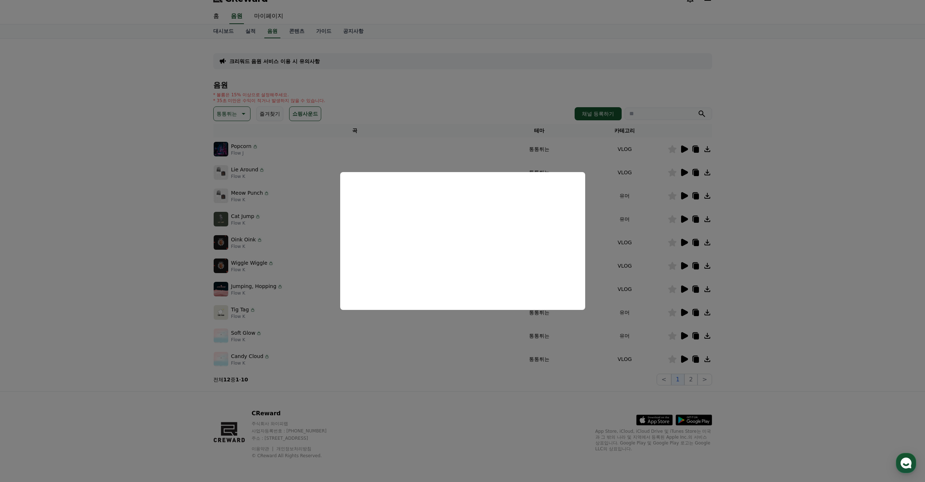
click at [599, 362] on button "close modal" at bounding box center [462, 241] width 925 height 482
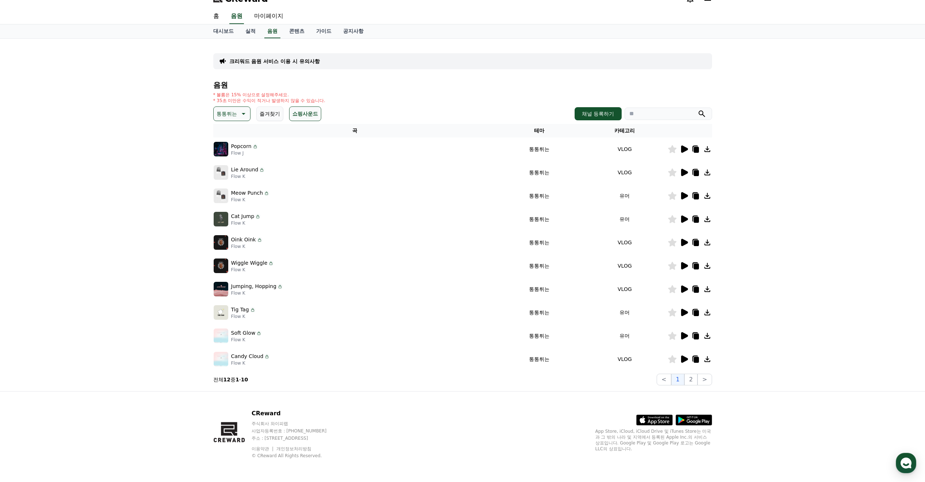
click at [684, 338] on icon at bounding box center [684, 335] width 7 height 7
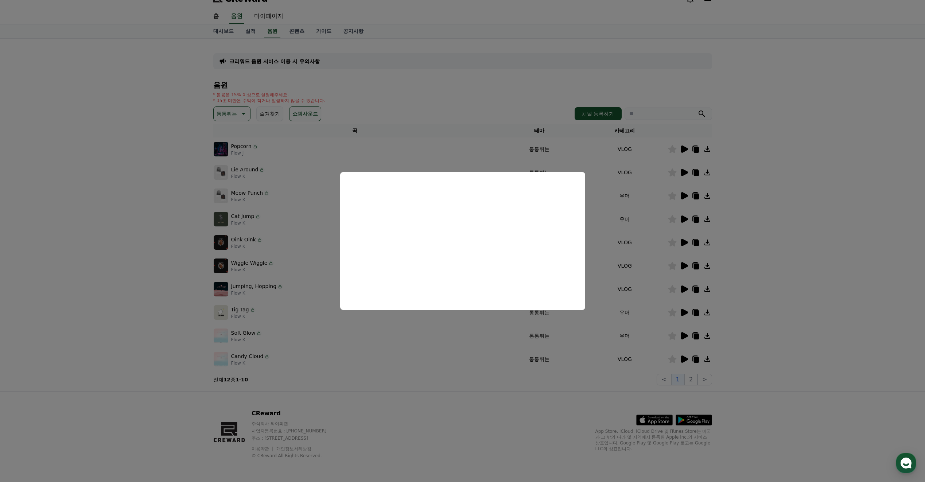
click at [461, 330] on button "close modal" at bounding box center [462, 241] width 925 height 482
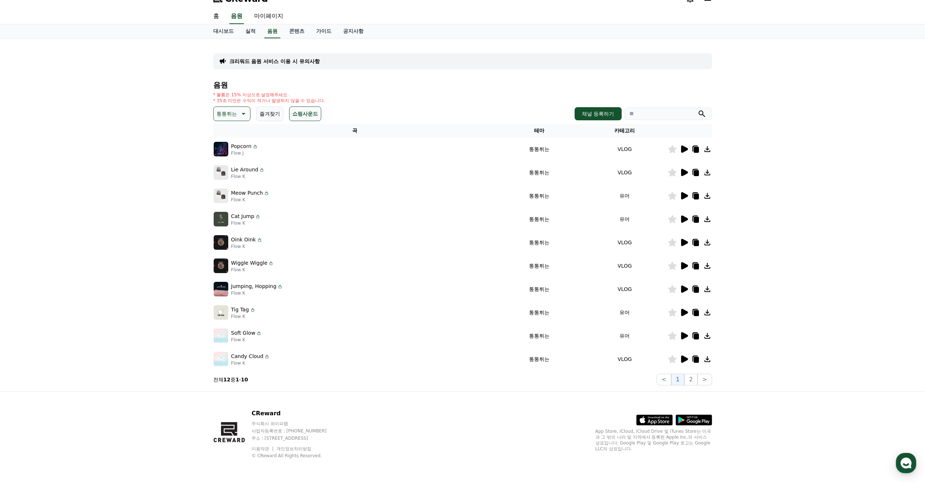
click at [682, 197] on icon at bounding box center [684, 195] width 7 height 7
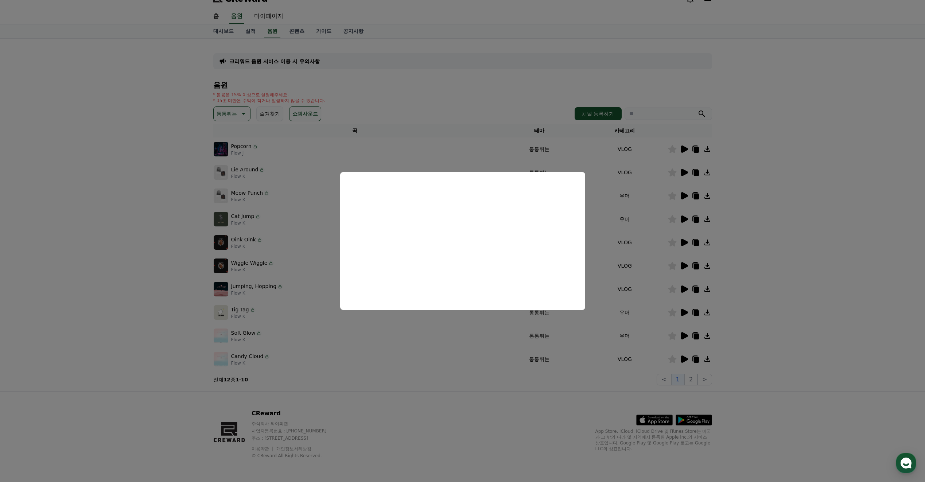
click at [464, 318] on button "close modal" at bounding box center [462, 241] width 925 height 482
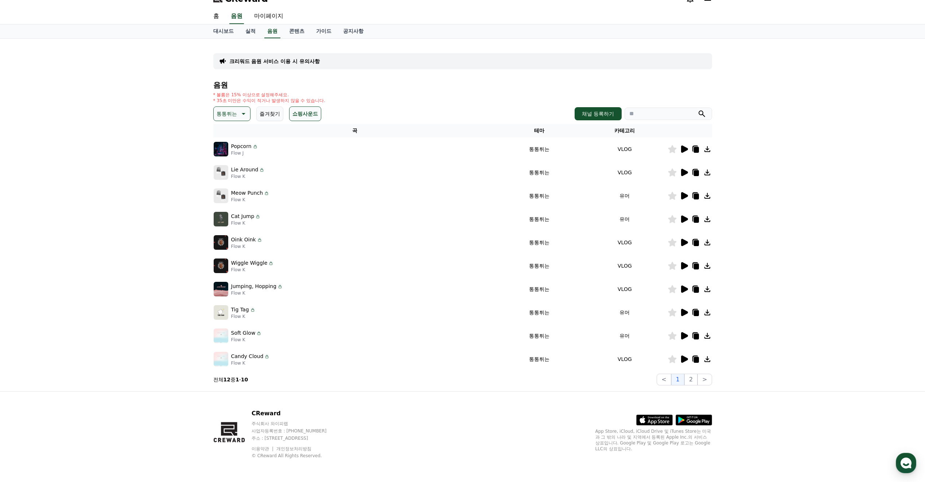
click at [683, 219] on icon at bounding box center [684, 219] width 7 height 7
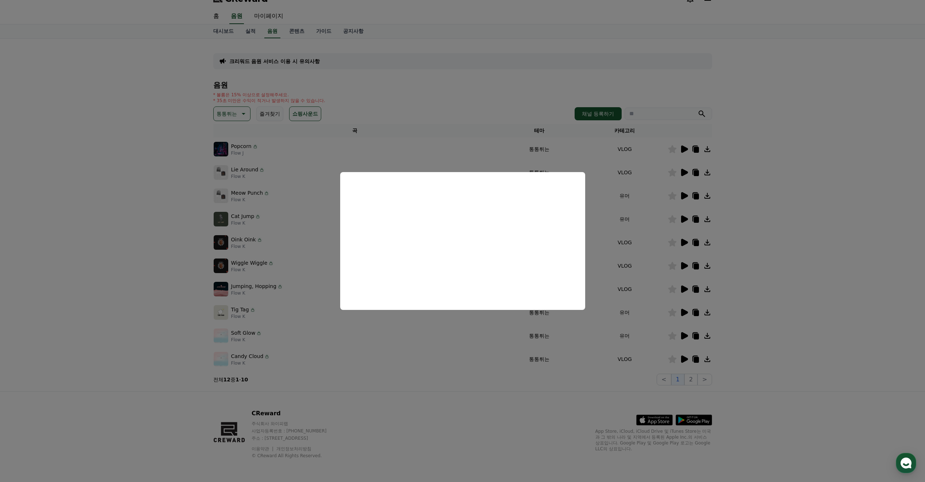
click at [490, 320] on button "close modal" at bounding box center [462, 241] width 925 height 482
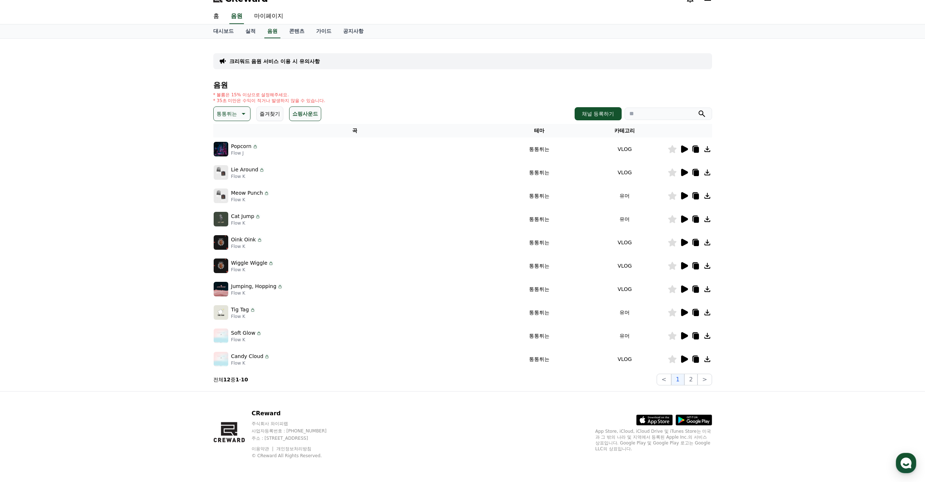
click at [681, 173] on icon at bounding box center [684, 172] width 9 height 9
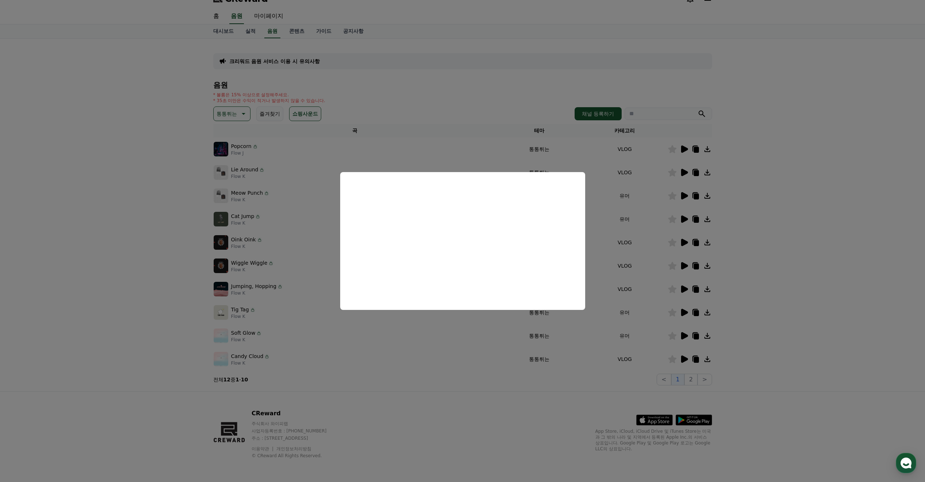
click at [476, 339] on button "close modal" at bounding box center [462, 241] width 925 height 482
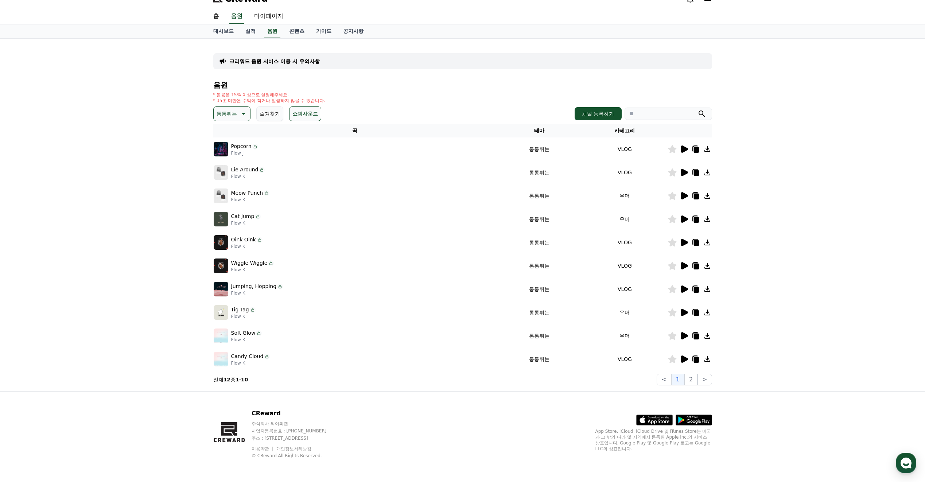
click at [683, 360] on icon at bounding box center [684, 359] width 7 height 7
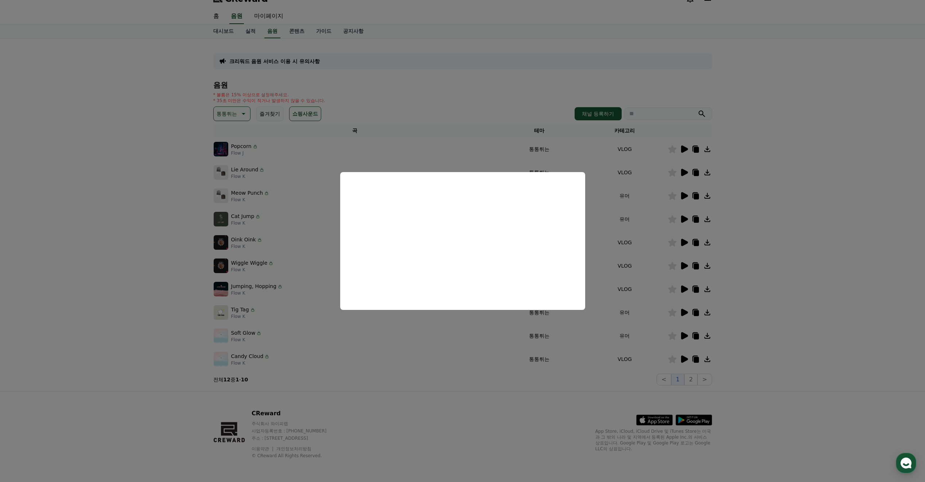
click at [452, 339] on button "close modal" at bounding box center [462, 241] width 925 height 482
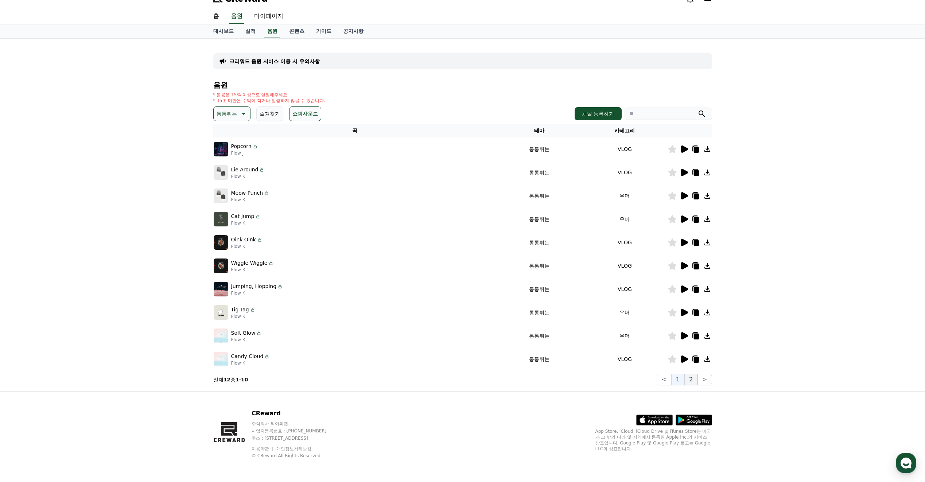
click at [691, 382] on button "2" at bounding box center [690, 380] width 13 height 12
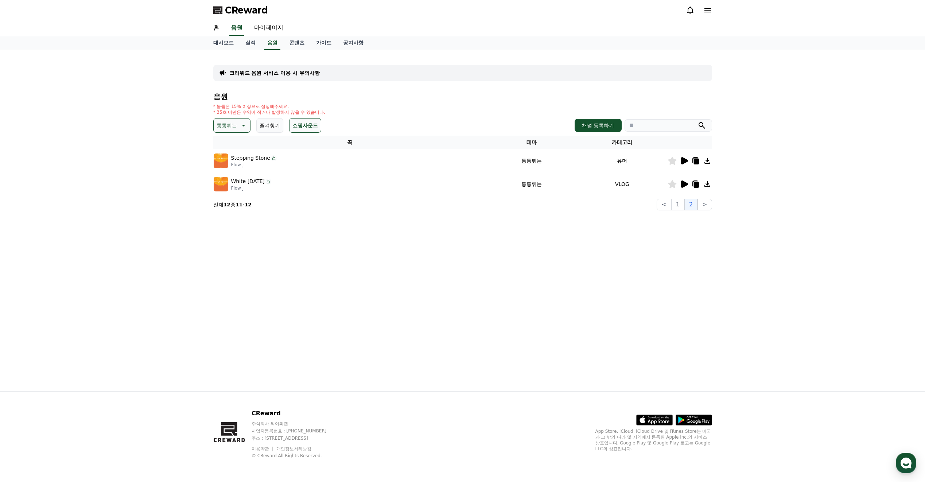
click at [684, 161] on icon at bounding box center [684, 160] width 7 height 7
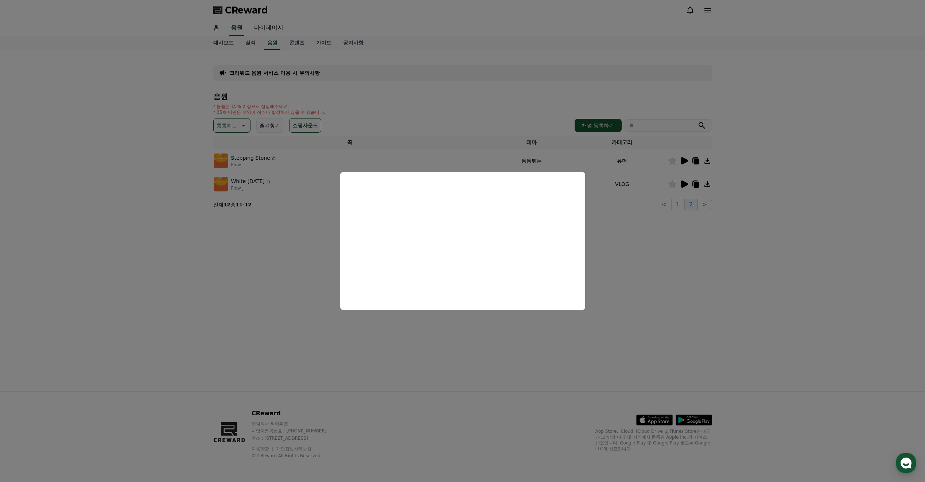
click at [613, 233] on button "close modal" at bounding box center [462, 241] width 925 height 482
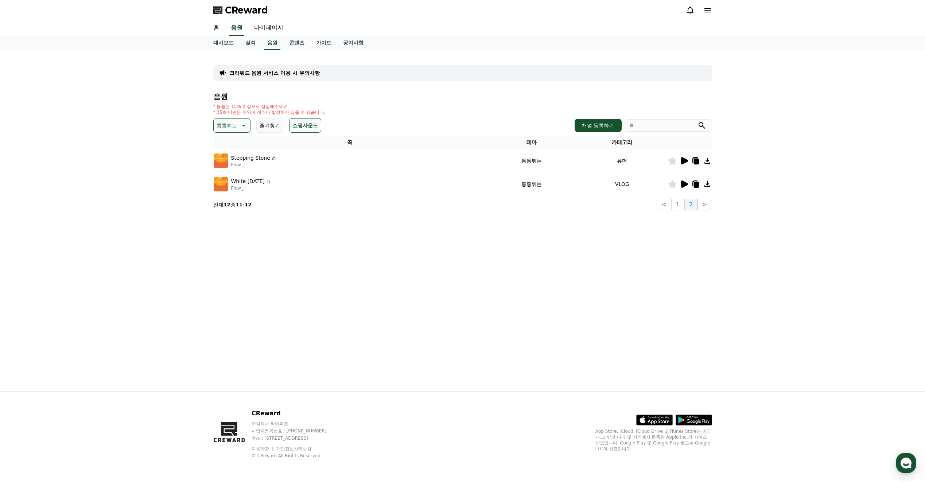
click at [686, 185] on icon at bounding box center [684, 184] width 7 height 7
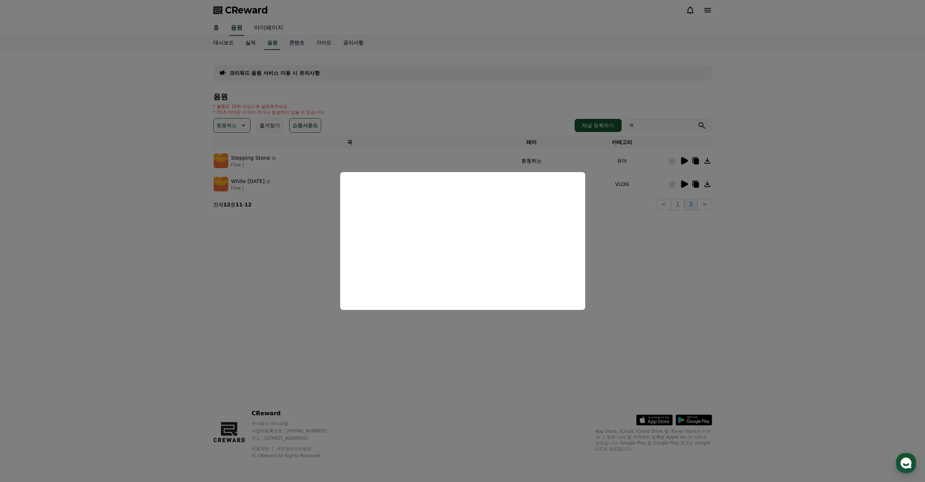
click at [599, 303] on button "close modal" at bounding box center [462, 241] width 925 height 482
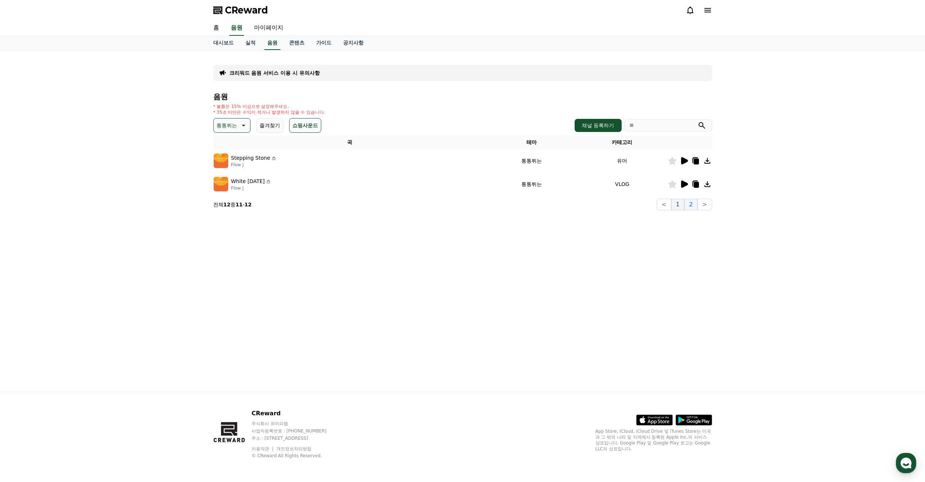
click at [683, 208] on button "1" at bounding box center [677, 205] width 13 height 12
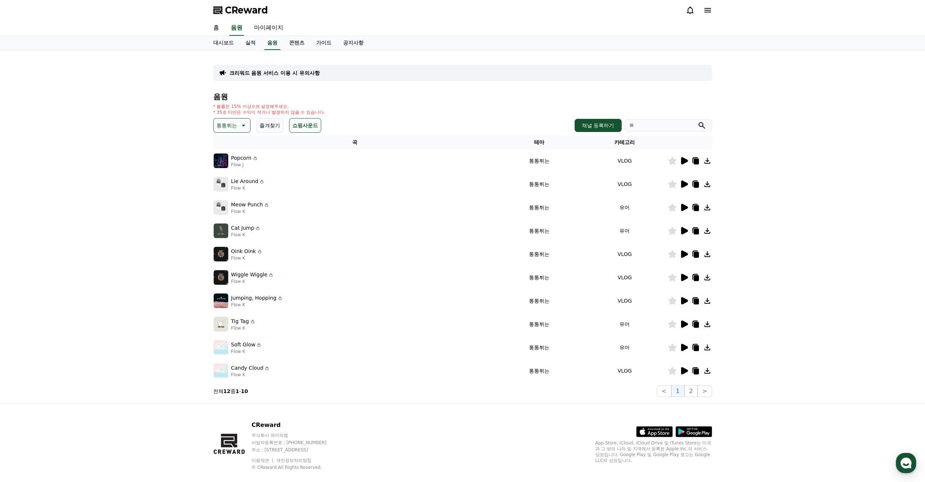
click at [681, 280] on icon at bounding box center [684, 277] width 9 height 9
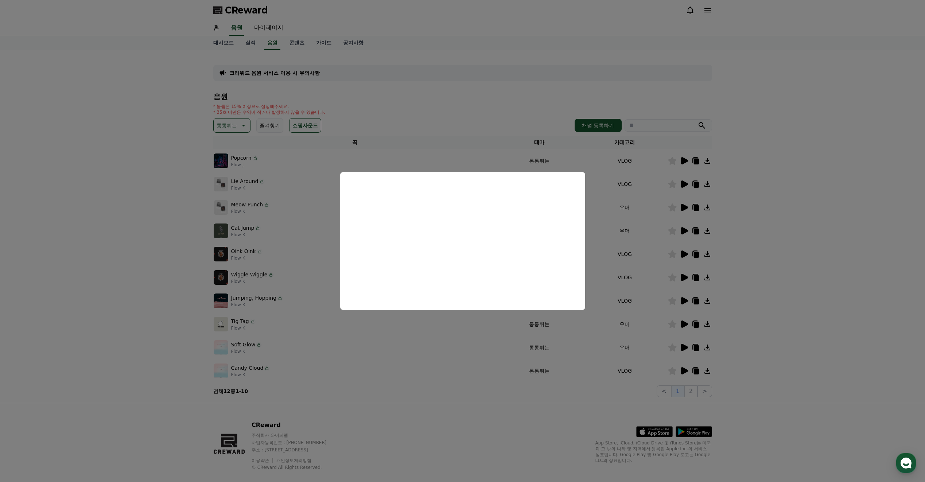
click at [503, 326] on button "close modal" at bounding box center [462, 241] width 925 height 482
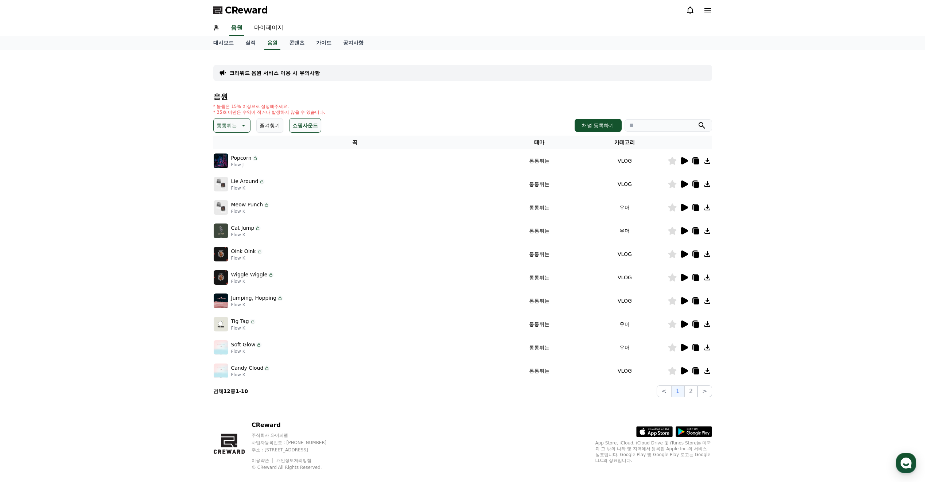
click at [671, 280] on icon at bounding box center [672, 278] width 8 height 8
click at [239, 130] on button "통통튀는" at bounding box center [231, 125] width 37 height 15
click at [230, 185] on button "신나는" at bounding box center [224, 186] width 21 height 16
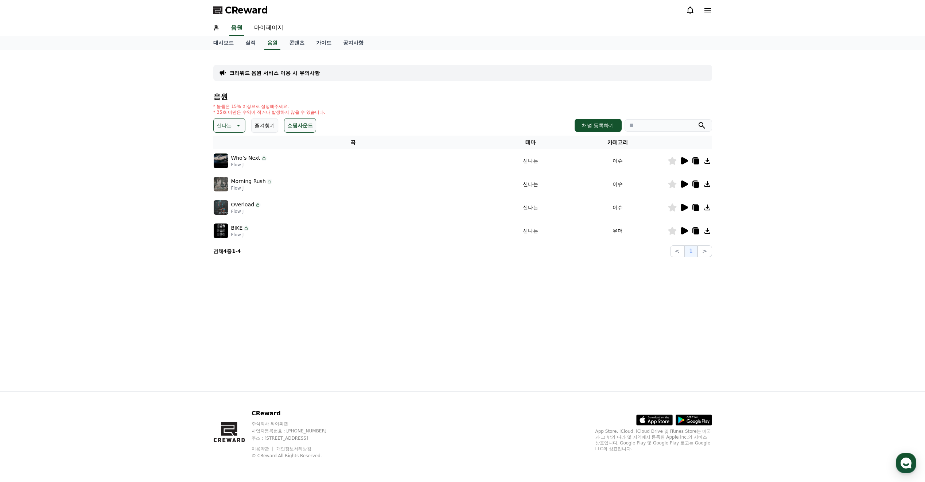
click at [683, 162] on icon at bounding box center [684, 160] width 7 height 7
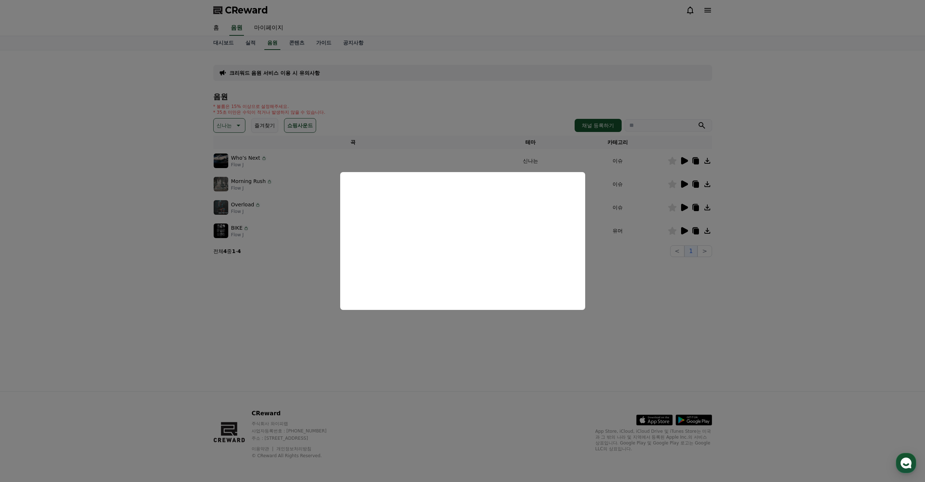
click at [614, 271] on button "close modal" at bounding box center [462, 241] width 925 height 482
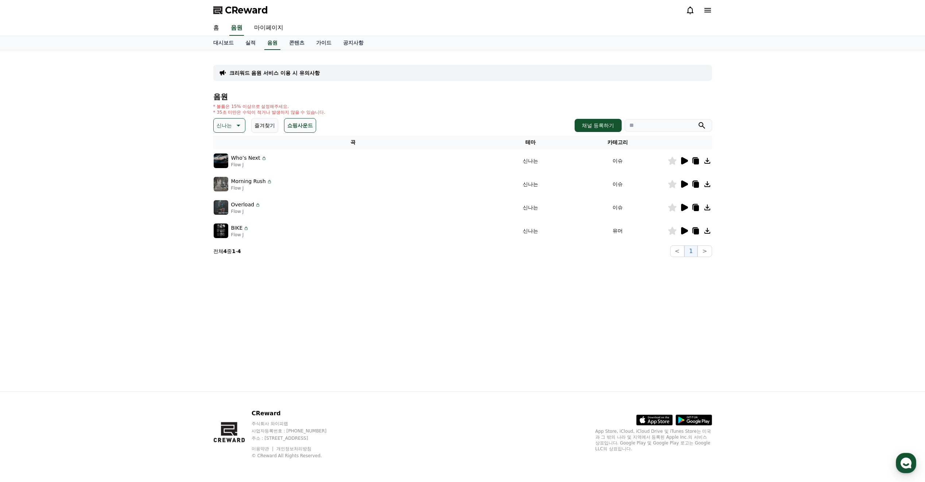
click at [233, 127] on button "신나는" at bounding box center [229, 125] width 32 height 15
click at [233, 170] on div "전체 환상적인 호기심 어두운 밝은 통통튀는 신나는 반전 웅장한 드라마틱 즐거움 분위기있는 EDM 그루브 슬픈 잔잔한 귀여운 감동적인 긴장되는 …" at bounding box center [229, 215] width 31 height 376
click at [226, 168] on button "반전" at bounding box center [222, 168] width 16 height 16
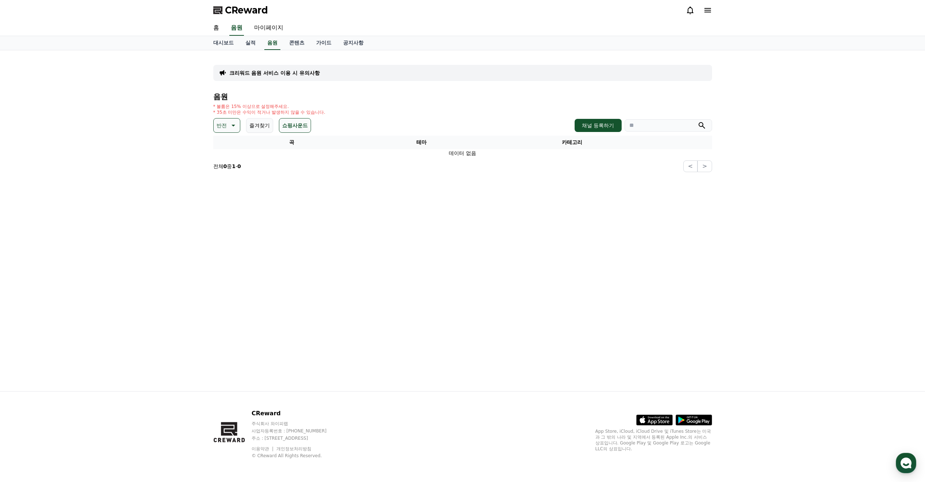
click at [232, 125] on icon at bounding box center [232, 125] width 9 height 9
click at [232, 187] on button "웅장한" at bounding box center [224, 187] width 21 height 16
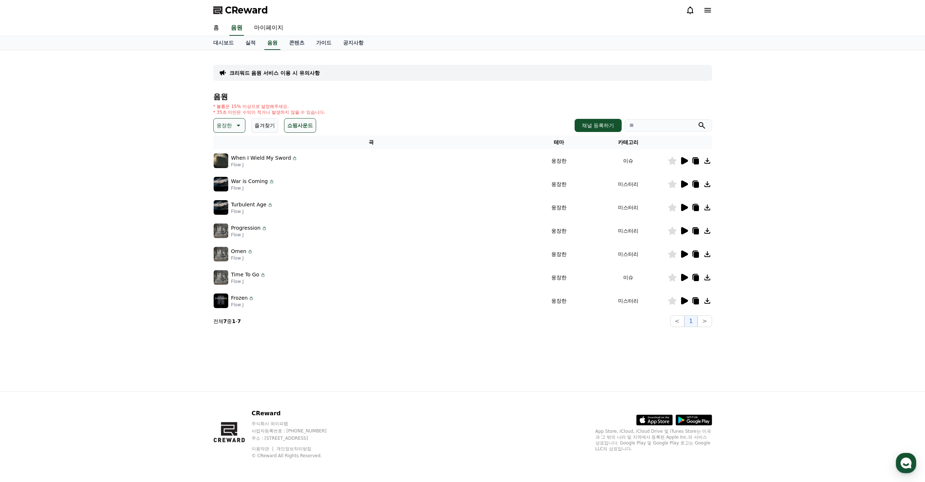
click at [683, 163] on icon at bounding box center [684, 160] width 7 height 7
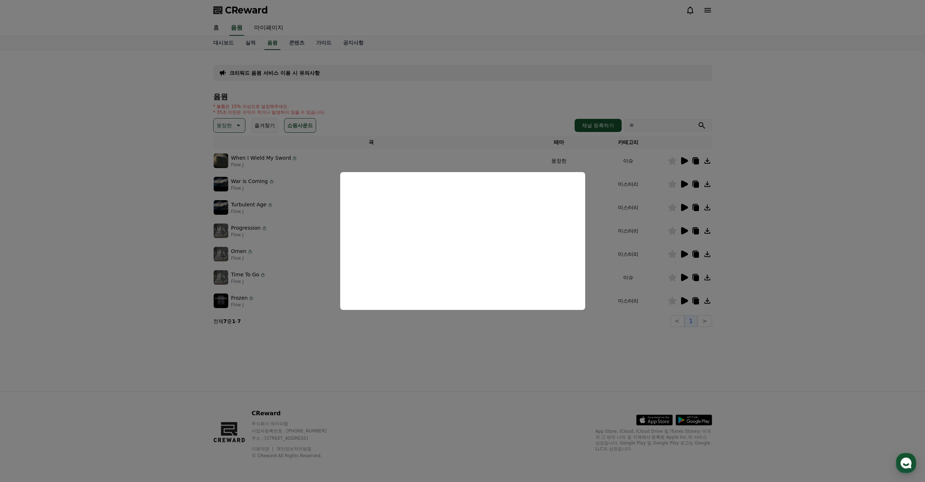
click at [427, 329] on button "close modal" at bounding box center [462, 241] width 925 height 482
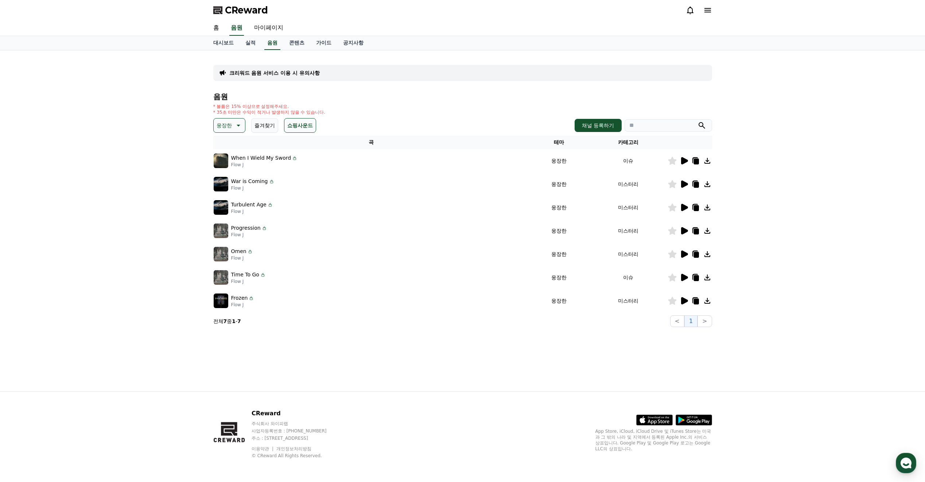
click at [684, 185] on icon at bounding box center [684, 184] width 7 height 7
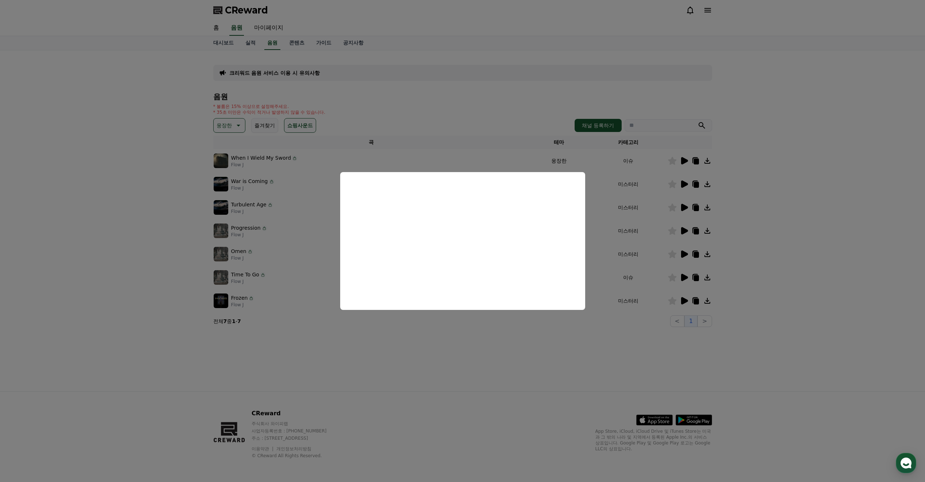
click at [645, 203] on button "close modal" at bounding box center [462, 241] width 925 height 482
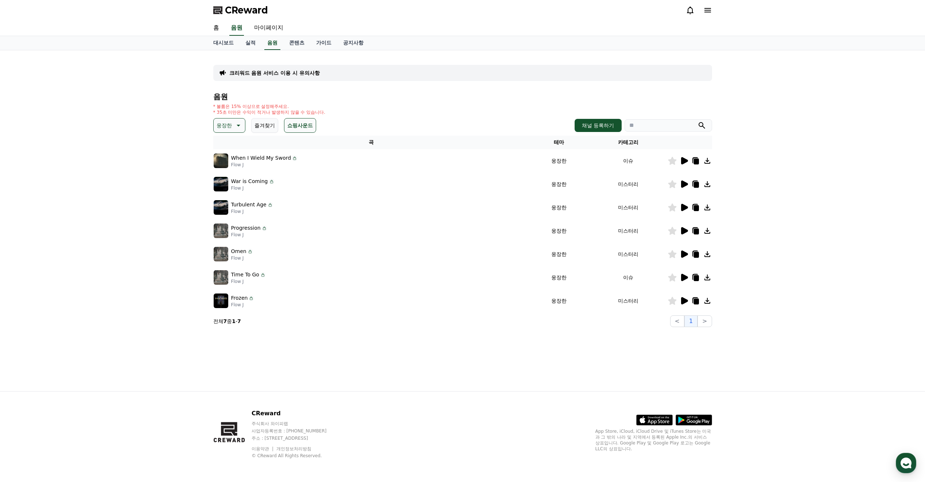
click at [682, 280] on icon at bounding box center [684, 277] width 7 height 7
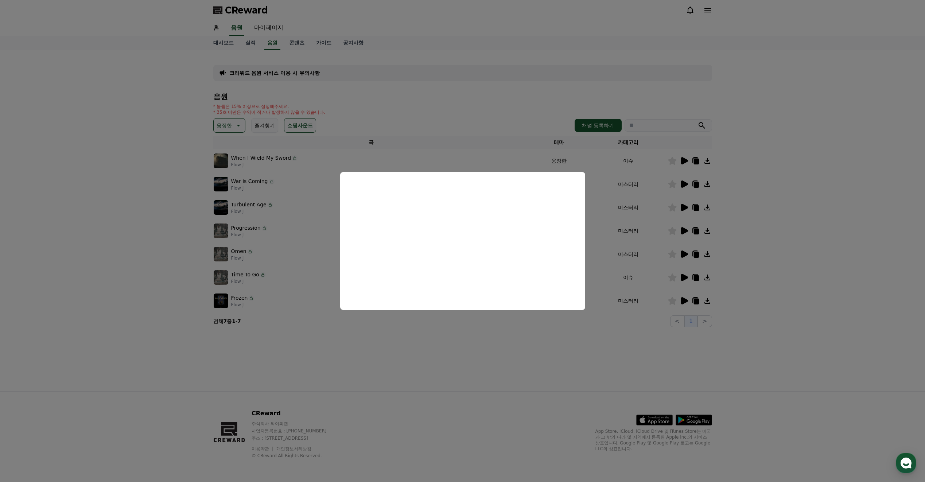
click at [570, 333] on button "close modal" at bounding box center [462, 241] width 925 height 482
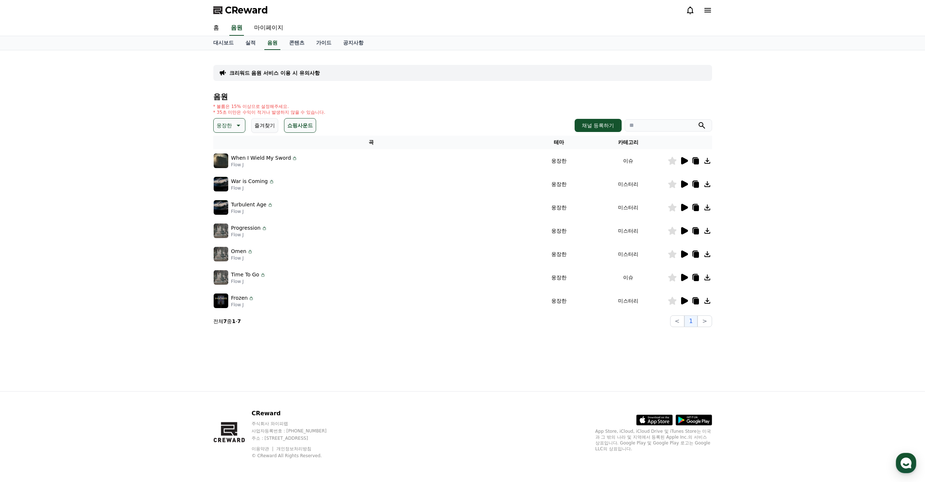
click at [683, 162] on icon at bounding box center [684, 160] width 7 height 7
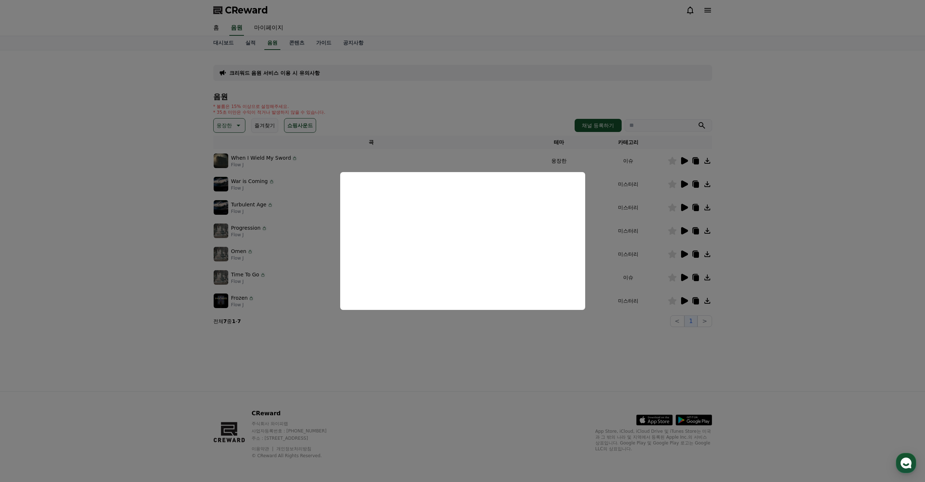
click at [440, 318] on button "close modal" at bounding box center [462, 241] width 925 height 482
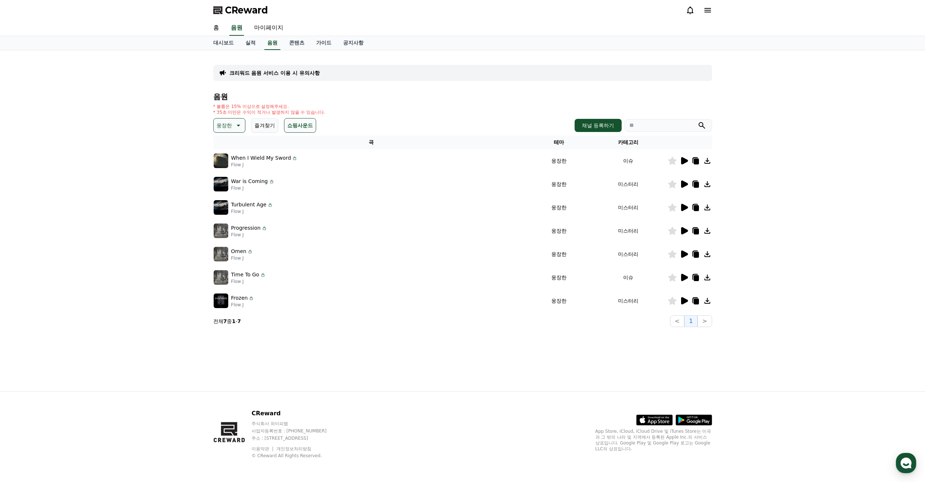
click at [682, 303] on icon at bounding box center [684, 300] width 7 height 7
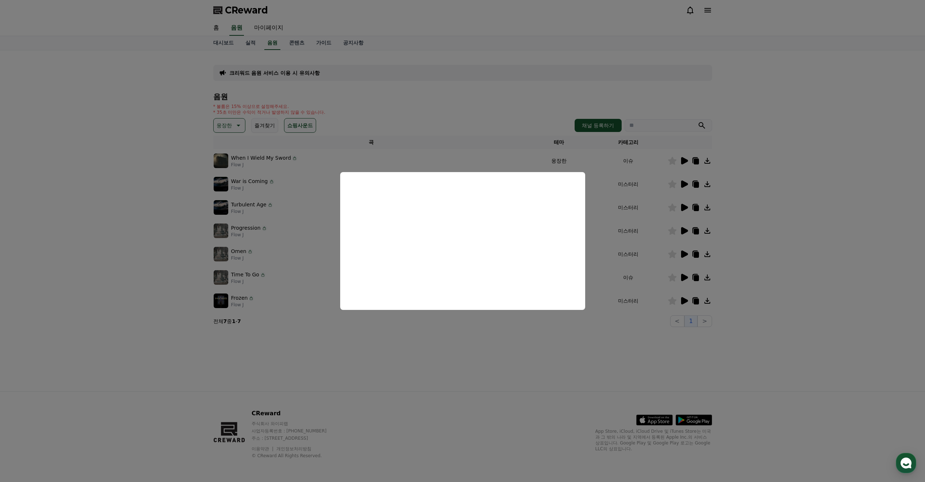
click at [466, 326] on button "close modal" at bounding box center [462, 241] width 925 height 482
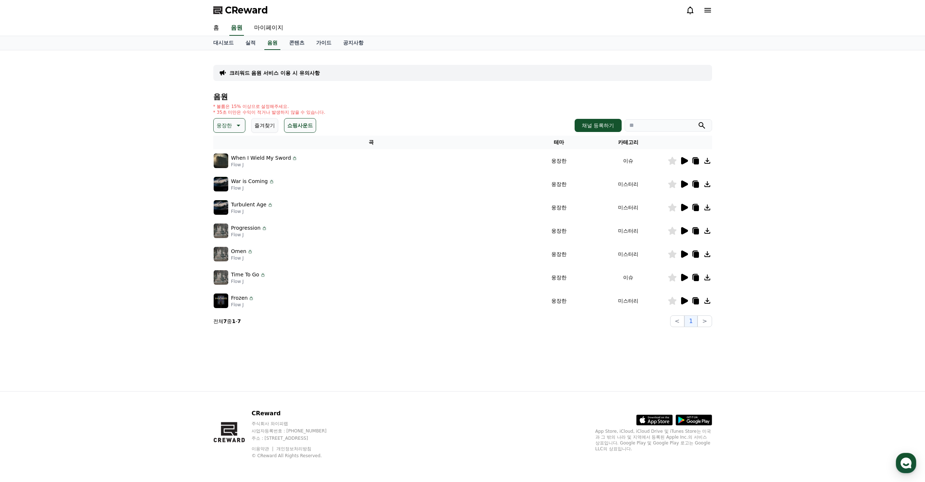
click at [683, 300] on icon at bounding box center [684, 300] width 7 height 7
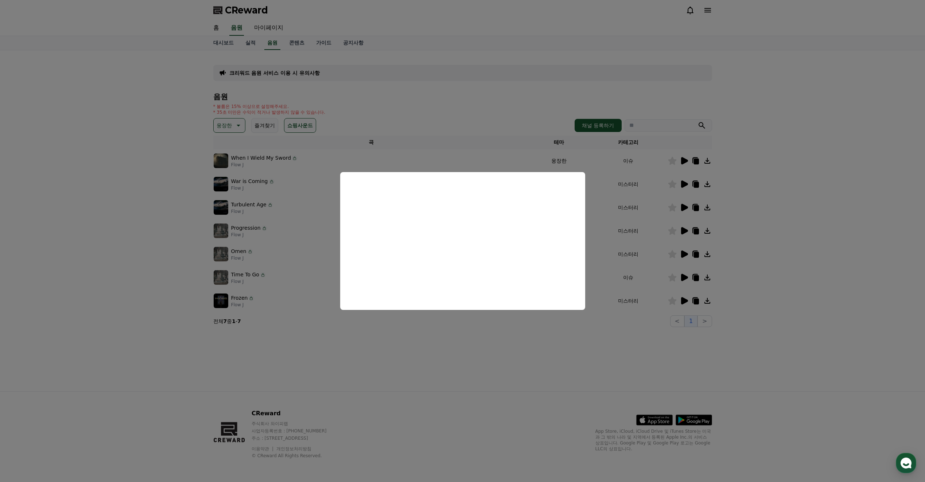
click at [598, 330] on button "close modal" at bounding box center [462, 241] width 925 height 482
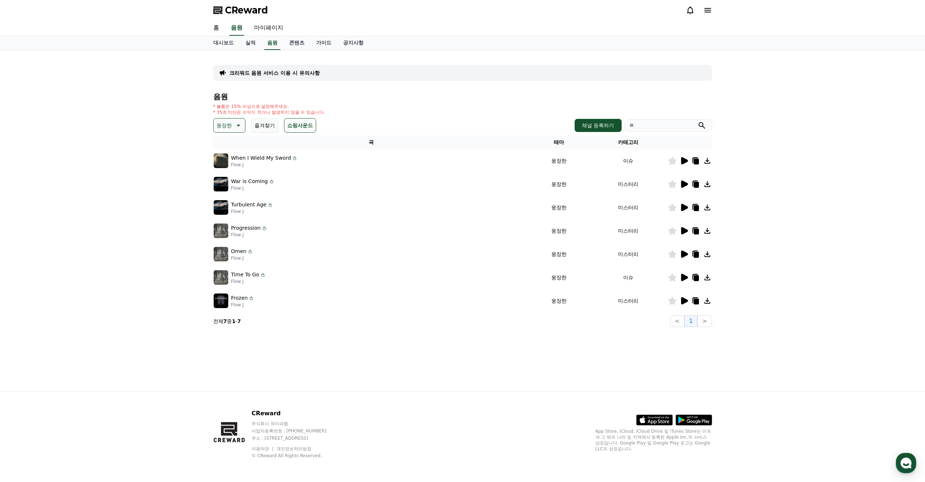
click at [685, 275] on icon at bounding box center [684, 277] width 9 height 9
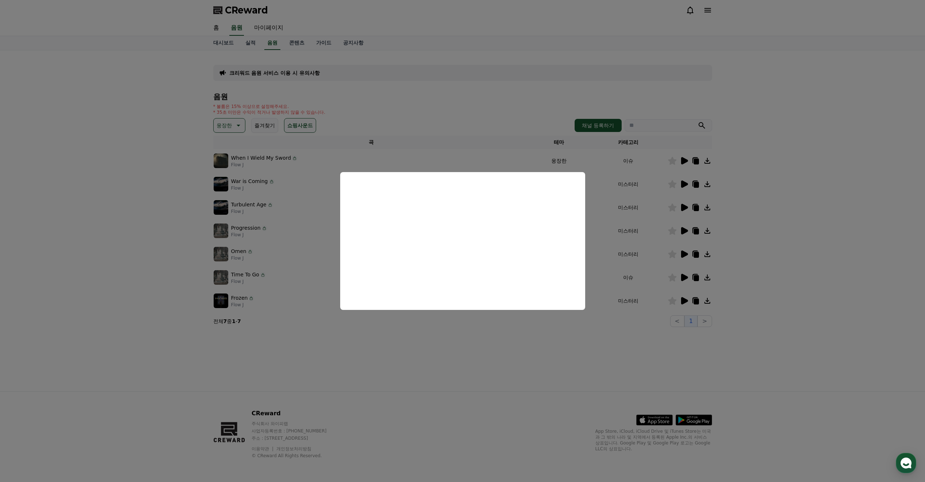
click at [534, 336] on button "close modal" at bounding box center [462, 241] width 925 height 482
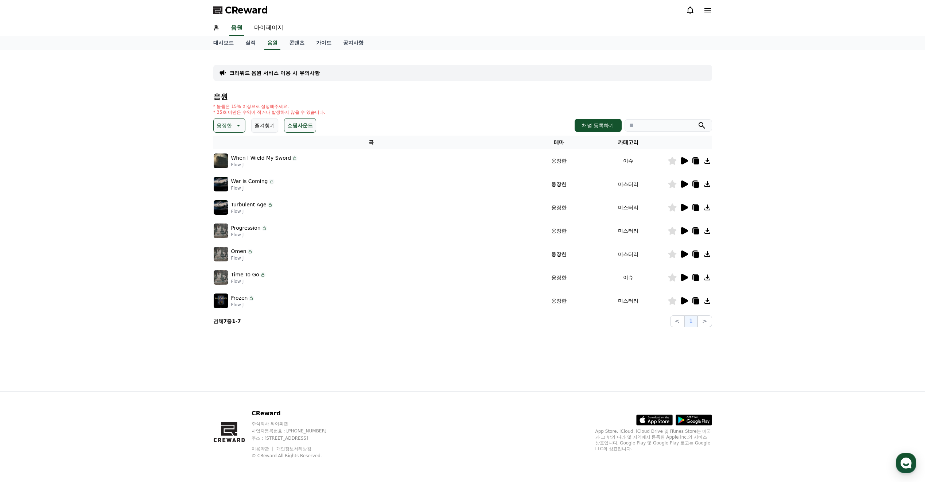
click at [686, 301] on icon at bounding box center [684, 300] width 7 height 7
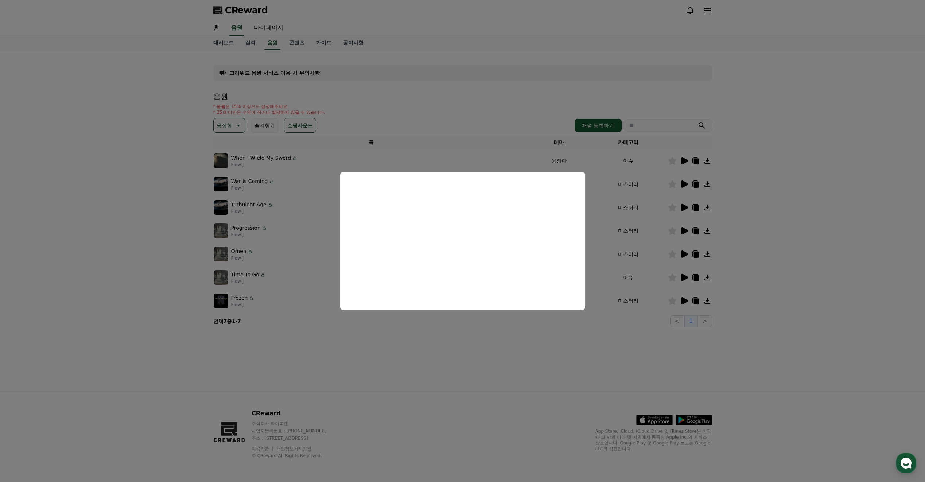
click at [495, 323] on button "close modal" at bounding box center [462, 241] width 925 height 482
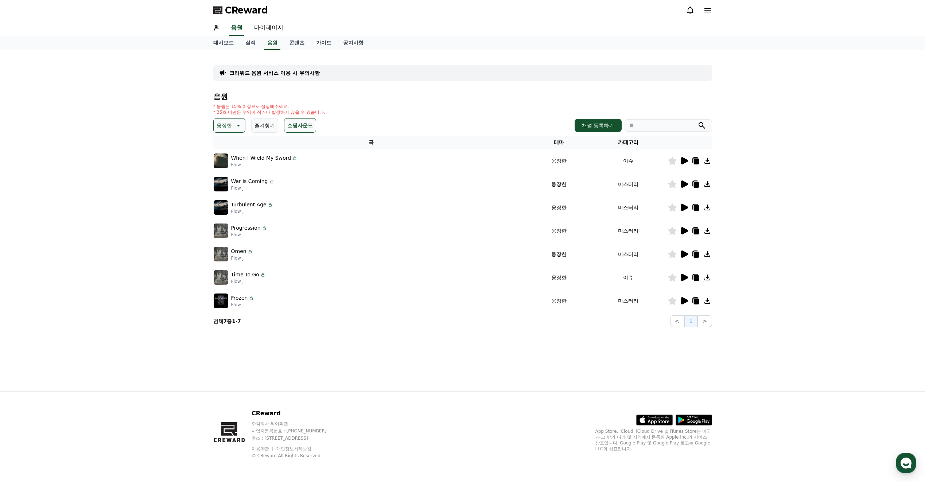
click at [683, 160] on icon at bounding box center [684, 160] width 7 height 7
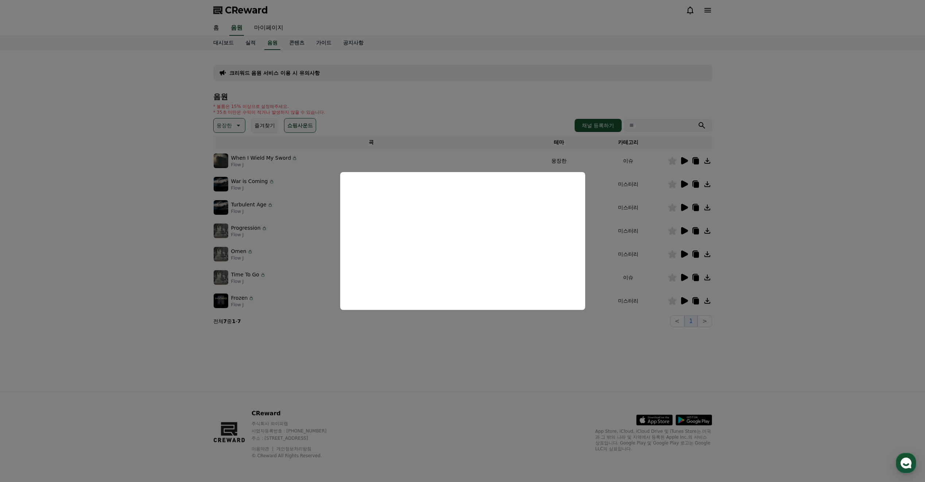
click at [507, 333] on button "close modal" at bounding box center [462, 241] width 925 height 482
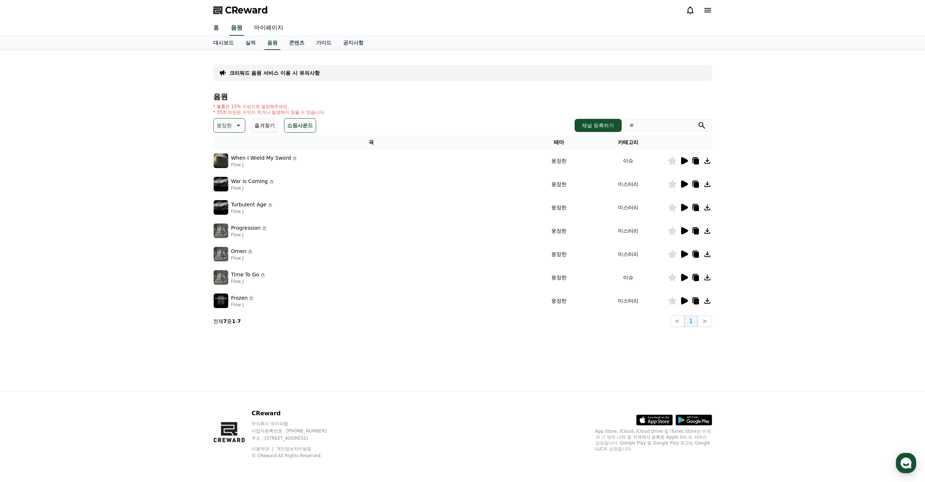
click at [683, 186] on icon at bounding box center [684, 184] width 7 height 7
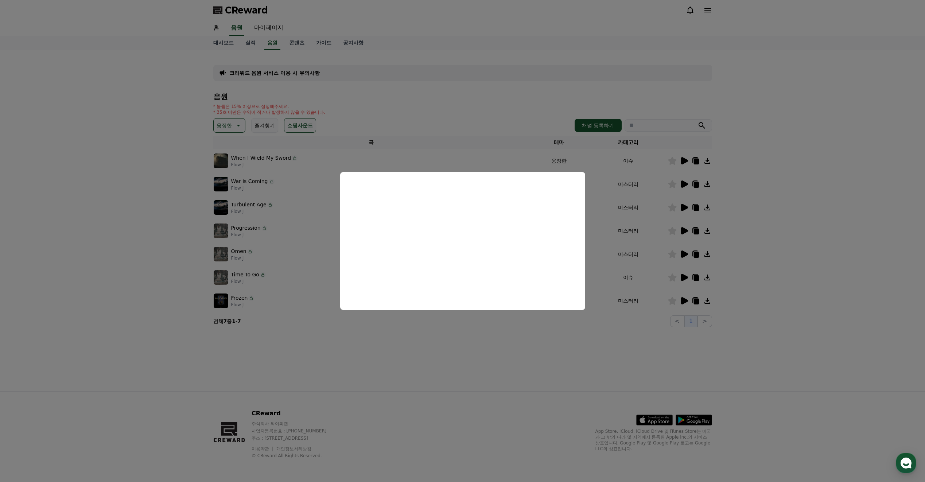
click at [513, 334] on button "close modal" at bounding box center [462, 241] width 925 height 482
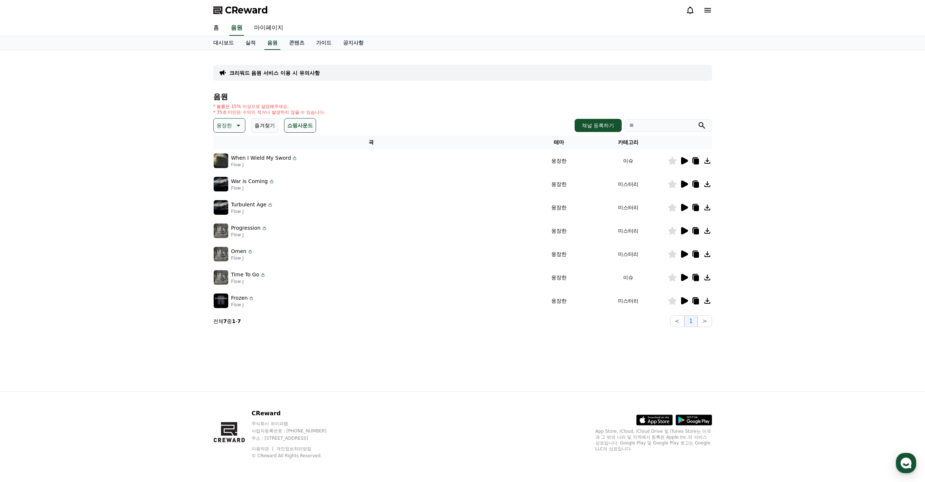
click at [683, 209] on icon at bounding box center [684, 207] width 7 height 7
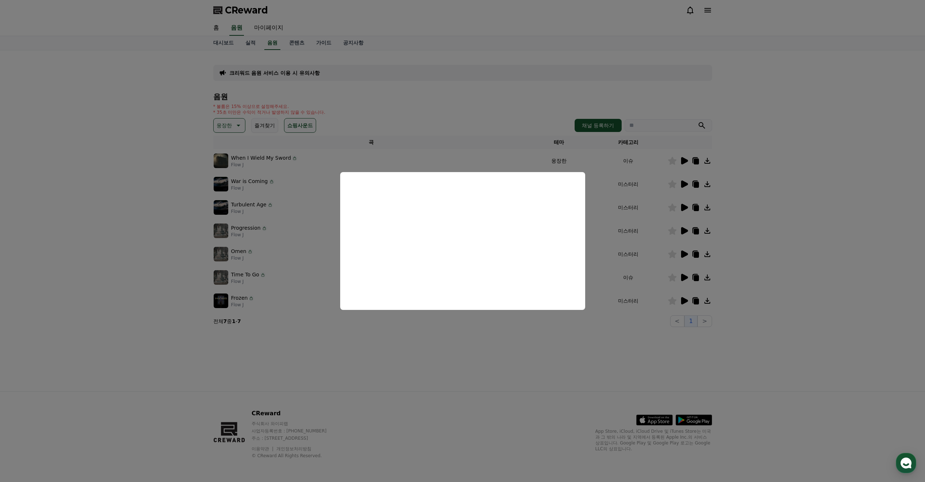
click at [491, 328] on button "close modal" at bounding box center [462, 241] width 925 height 482
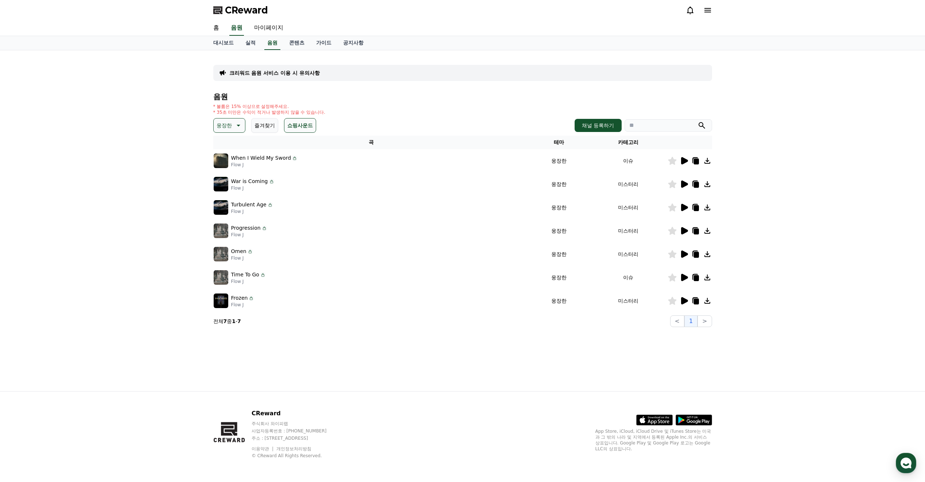
click at [687, 233] on icon at bounding box center [684, 230] width 9 height 9
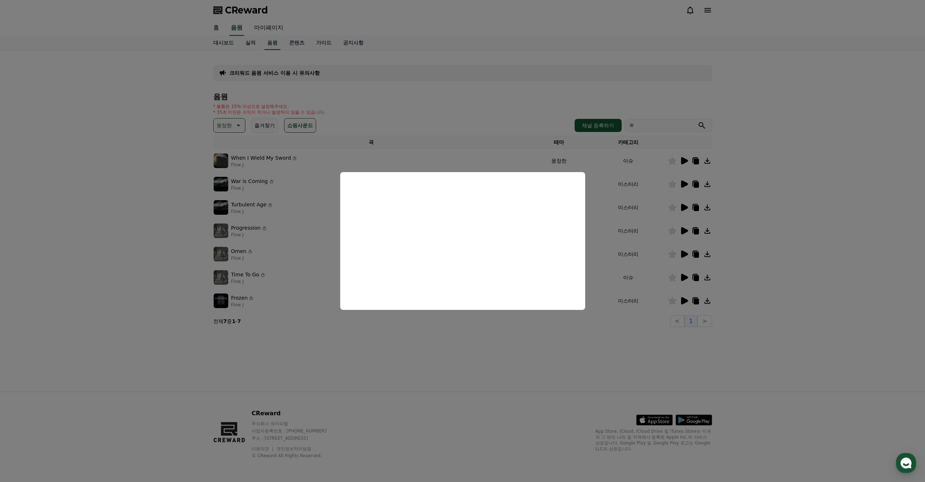
click at [492, 330] on button "close modal" at bounding box center [462, 241] width 925 height 482
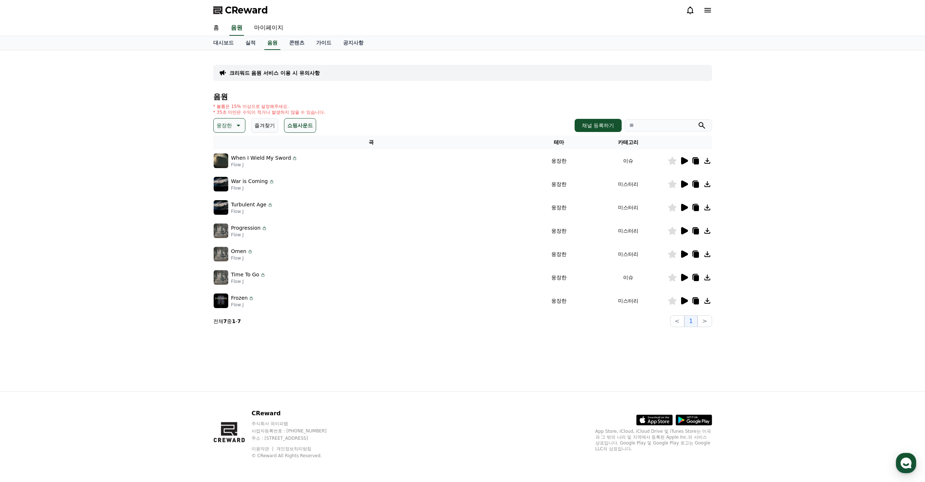
click at [684, 253] on icon at bounding box center [684, 254] width 7 height 7
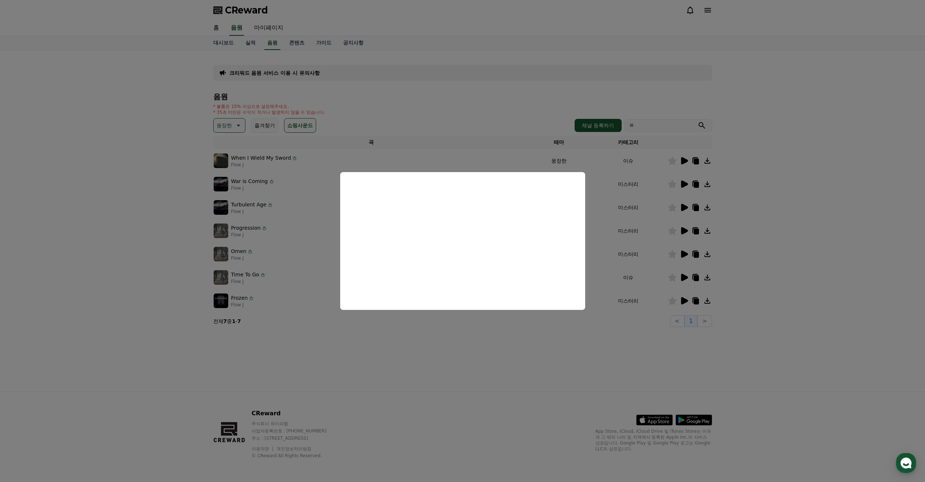
click at [584, 336] on button "close modal" at bounding box center [462, 241] width 925 height 482
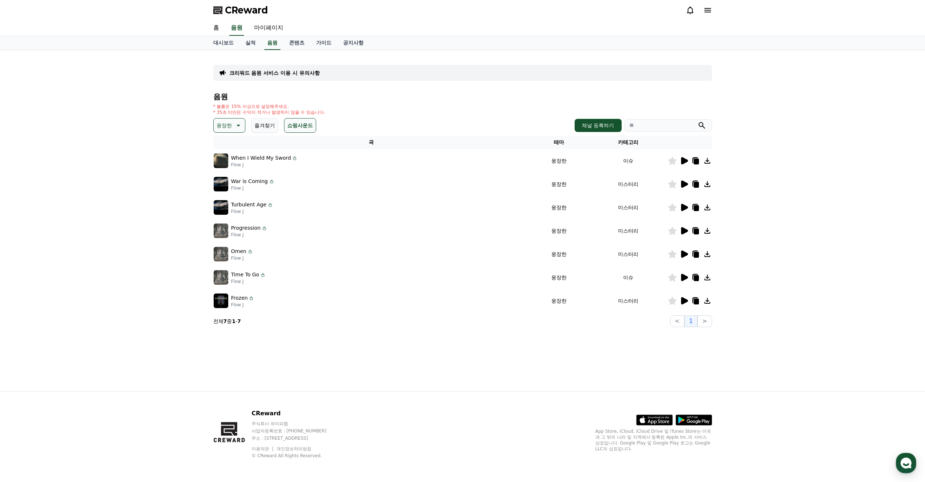
click at [675, 256] on icon at bounding box center [672, 254] width 8 height 8
click at [684, 182] on icon at bounding box center [684, 184] width 7 height 7
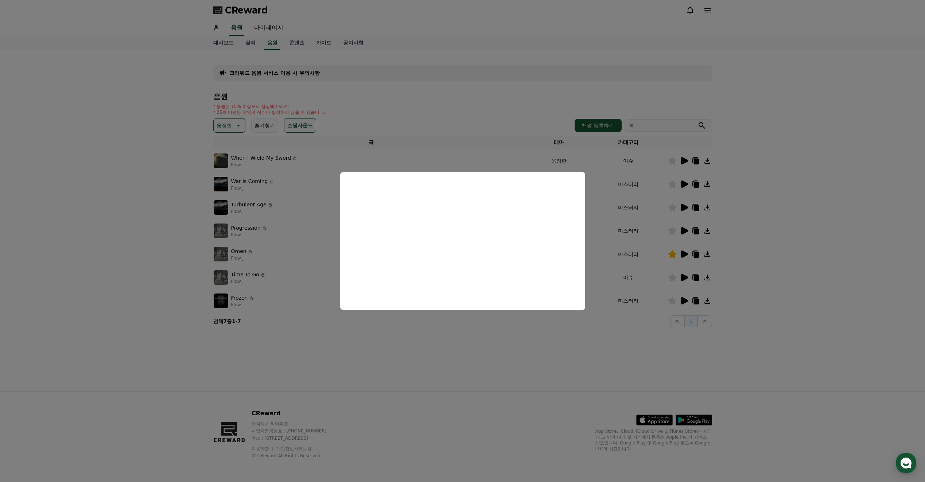
click at [534, 323] on button "close modal" at bounding box center [462, 241] width 925 height 482
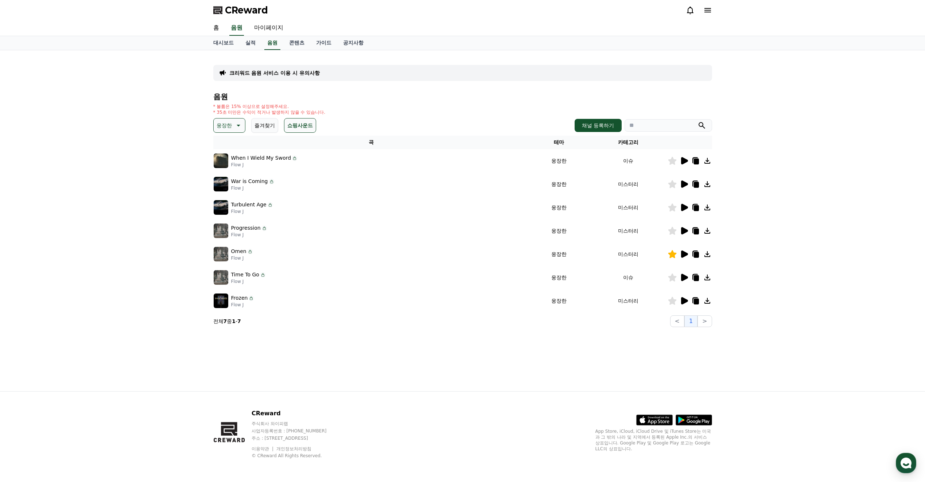
click at [674, 207] on icon at bounding box center [672, 207] width 8 height 8
click at [684, 209] on icon at bounding box center [684, 207] width 7 height 7
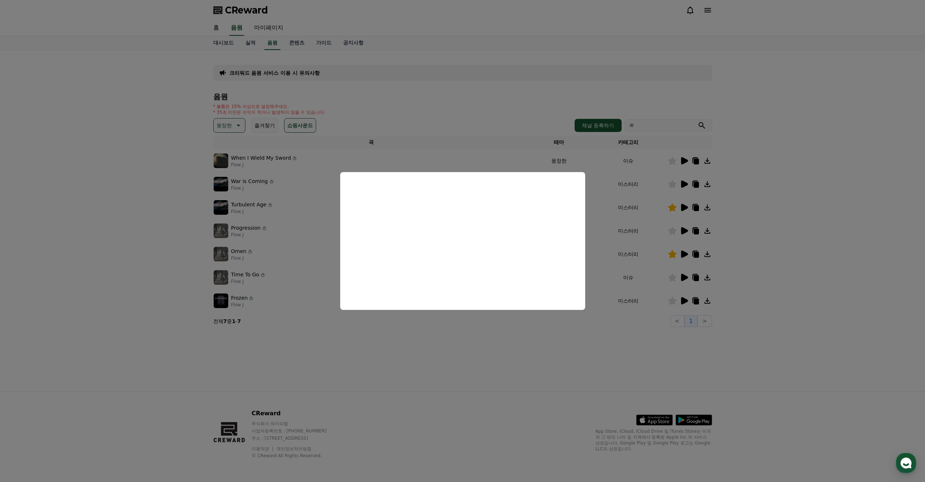
click at [665, 209] on button "close modal" at bounding box center [462, 241] width 925 height 482
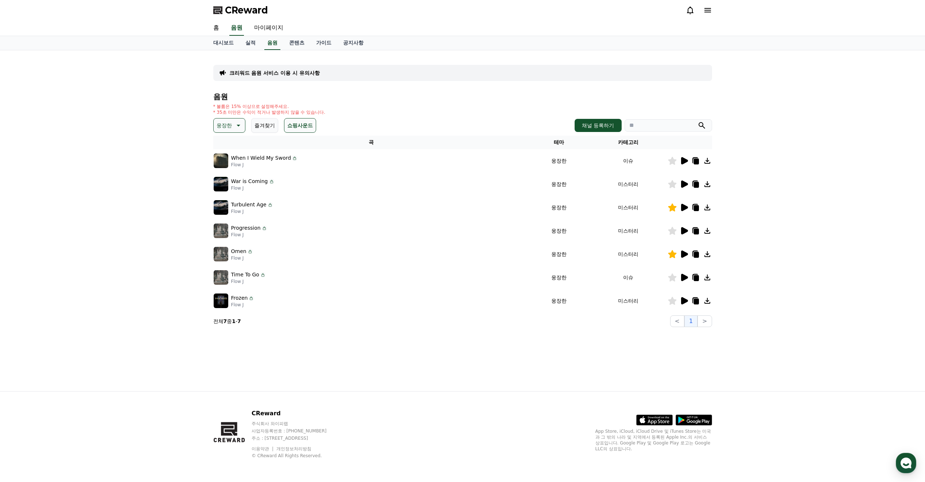
click at [671, 208] on icon at bounding box center [672, 207] width 8 height 8
click at [683, 185] on icon at bounding box center [684, 184] width 7 height 7
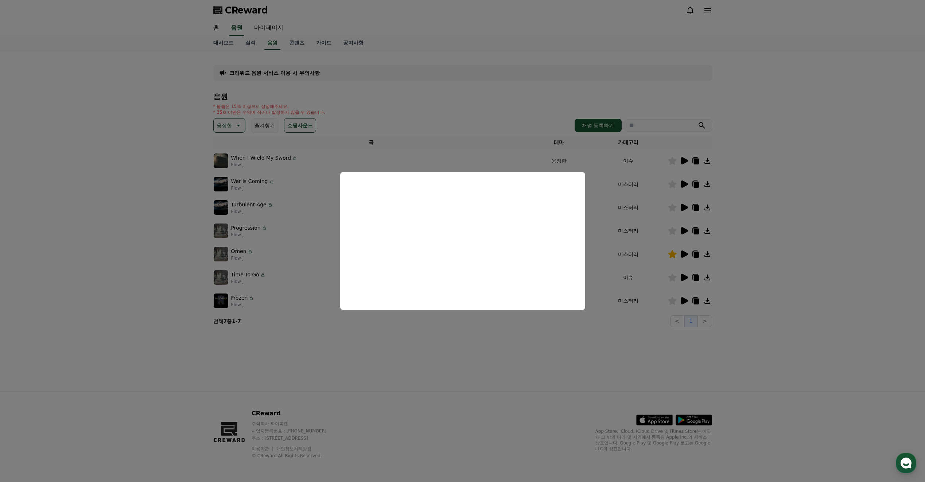
click at [503, 342] on button "close modal" at bounding box center [462, 241] width 925 height 482
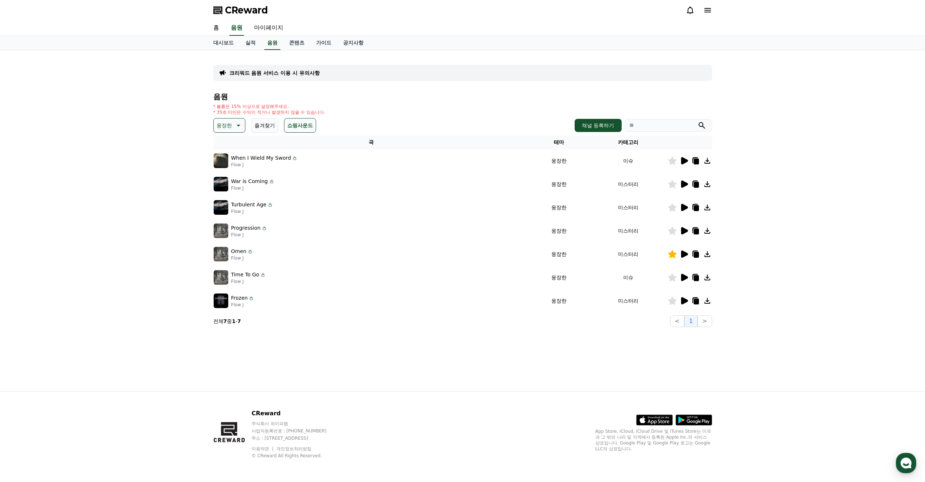
click at [683, 279] on icon at bounding box center [684, 277] width 7 height 7
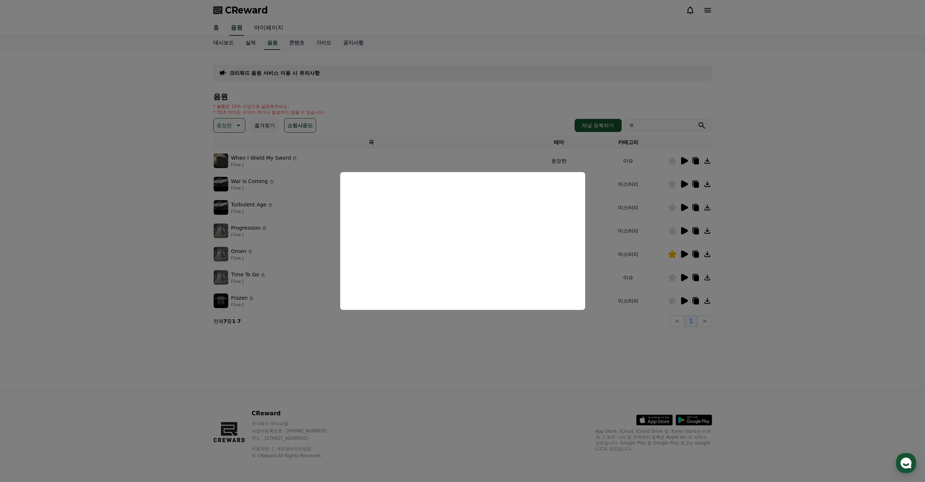
click at [625, 331] on button "close modal" at bounding box center [462, 241] width 925 height 482
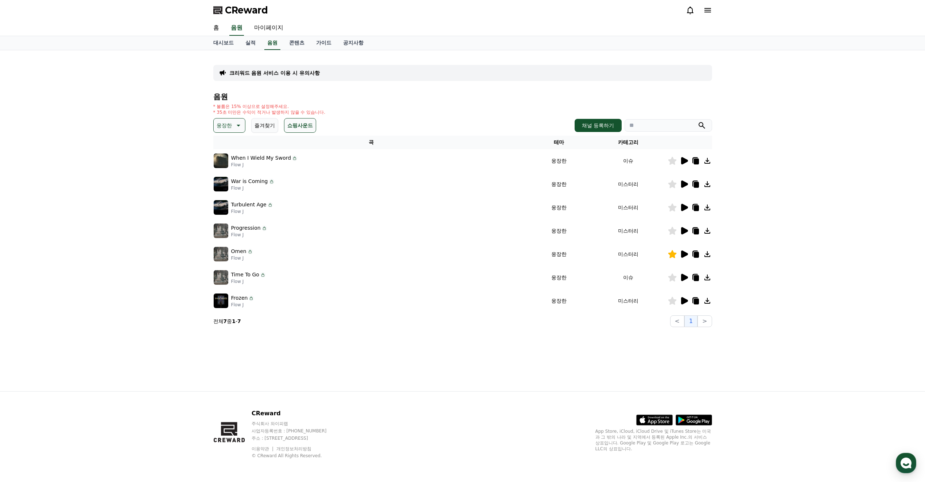
click at [671, 280] on icon at bounding box center [672, 278] width 8 height 8
click at [687, 301] on icon at bounding box center [684, 300] width 7 height 7
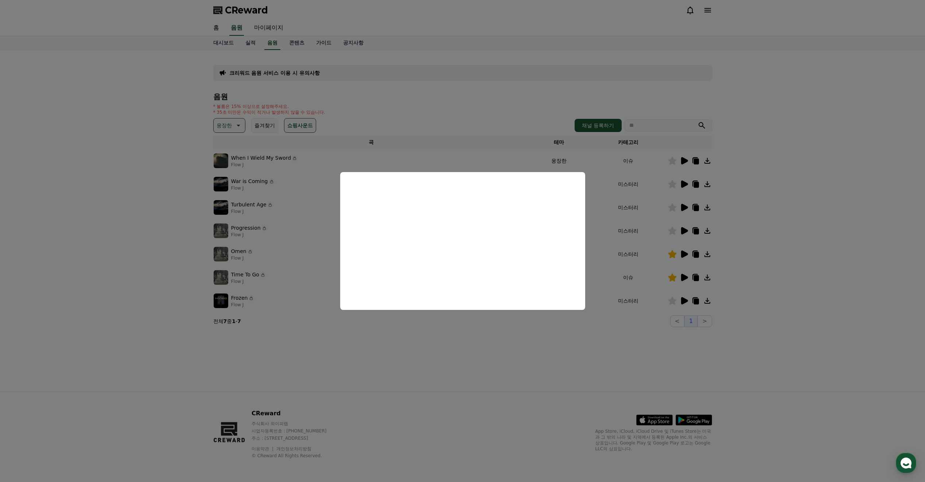
click at [589, 318] on button "close modal" at bounding box center [462, 241] width 925 height 482
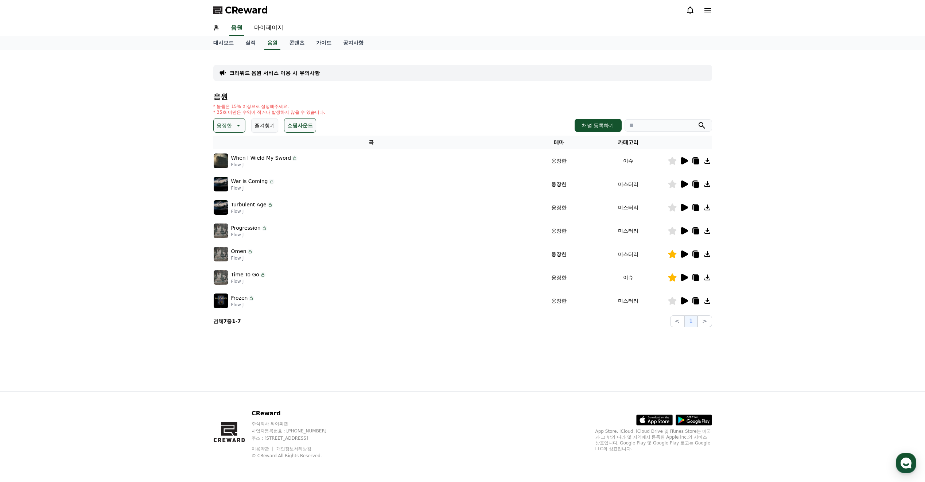
click at [683, 207] on icon at bounding box center [684, 207] width 7 height 7
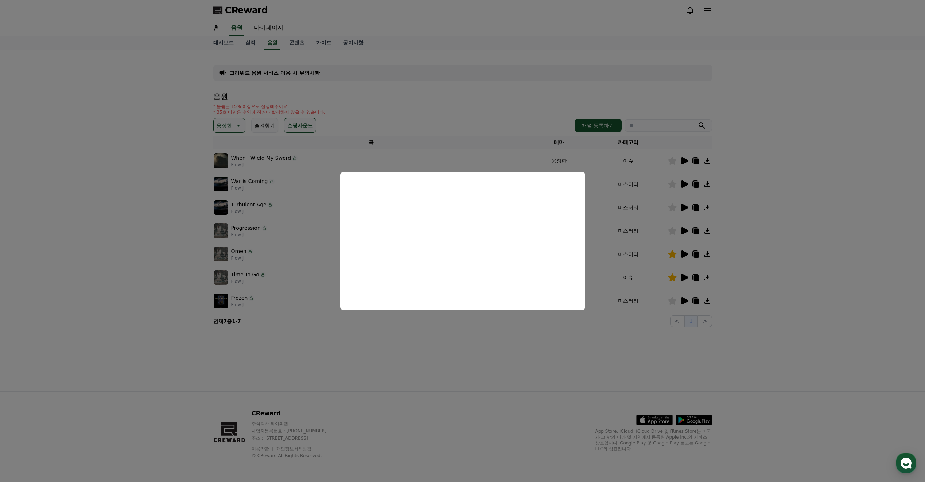
click at [500, 318] on button "close modal" at bounding box center [462, 241] width 925 height 482
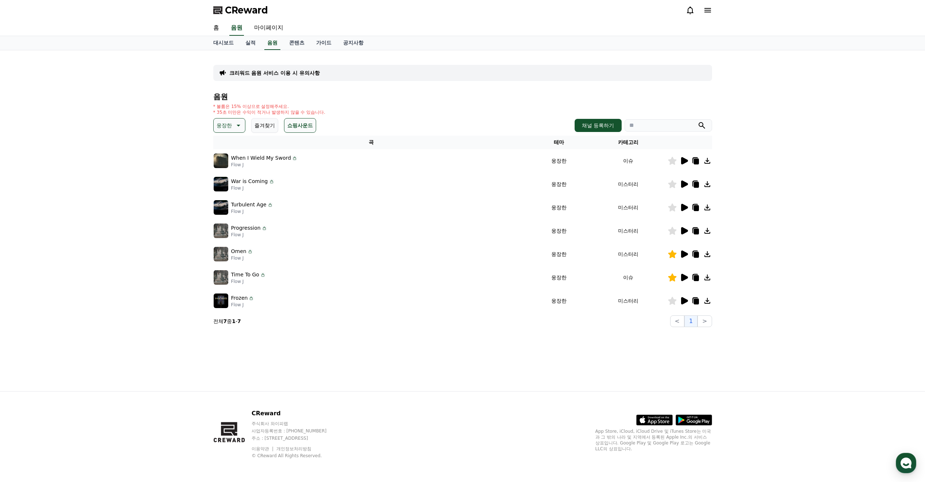
click at [683, 232] on icon at bounding box center [684, 230] width 7 height 7
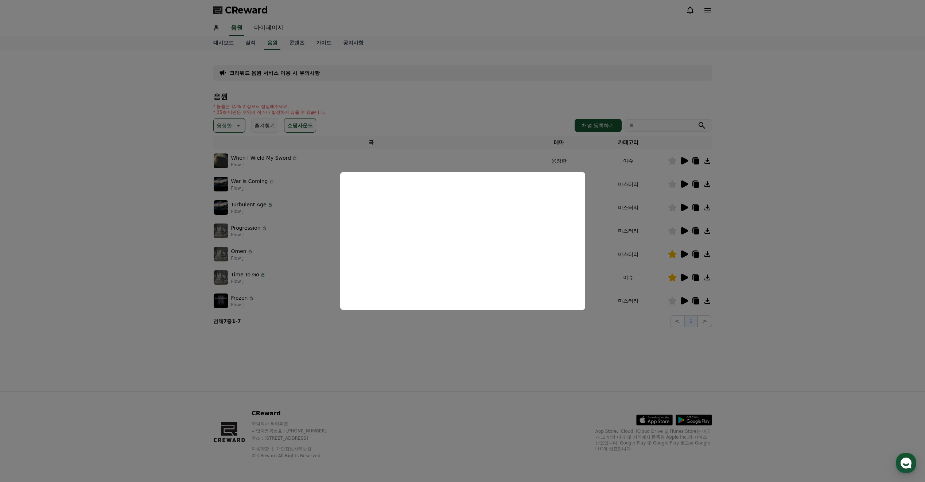
click at [469, 318] on button "close modal" at bounding box center [462, 241] width 925 height 482
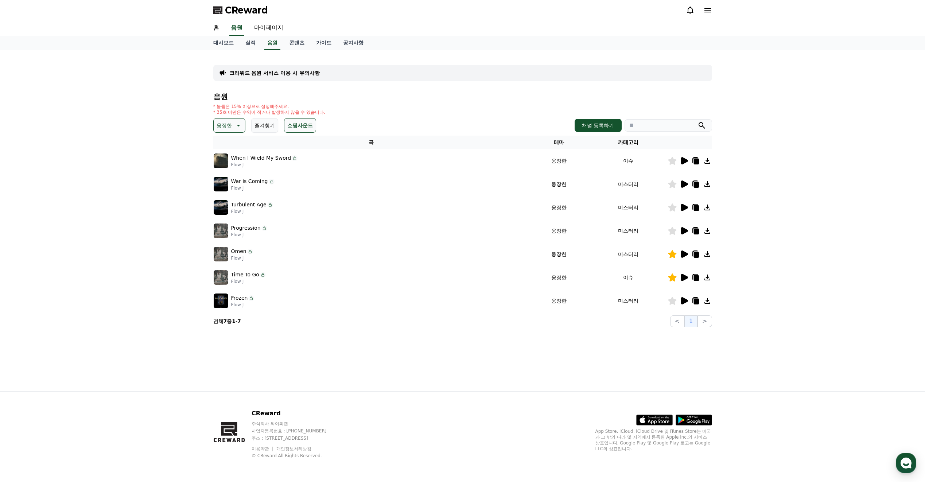
click at [682, 162] on icon at bounding box center [684, 160] width 7 height 7
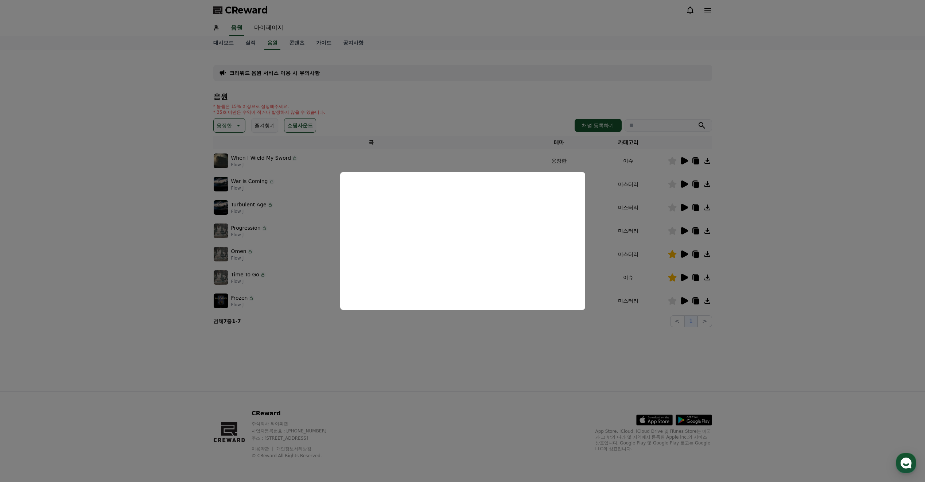
click at [671, 161] on button "close modal" at bounding box center [462, 241] width 925 height 482
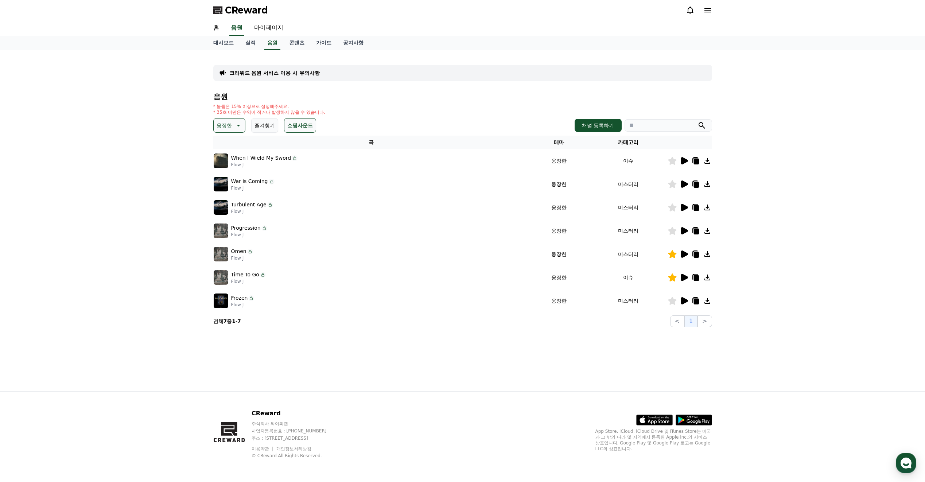
click at [671, 161] on icon at bounding box center [672, 161] width 8 height 8
click at [686, 231] on icon at bounding box center [684, 230] width 7 height 7
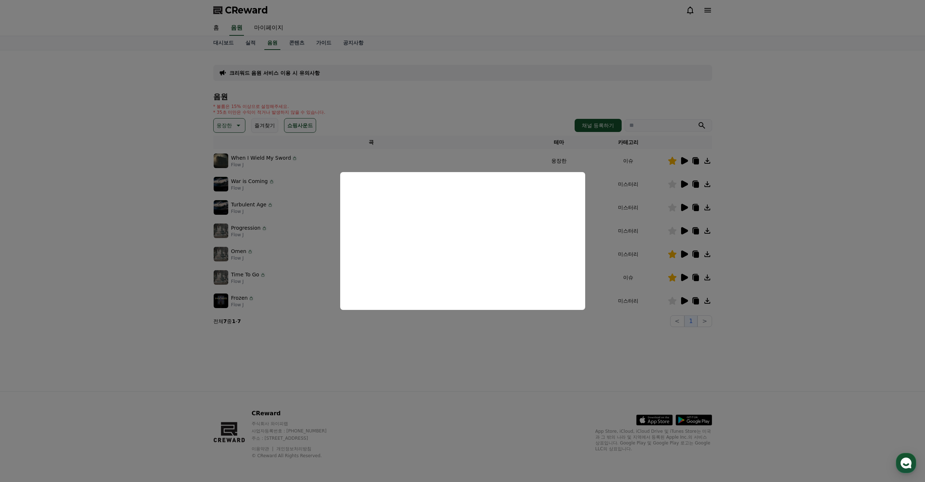
click at [625, 308] on button "close modal" at bounding box center [462, 241] width 925 height 482
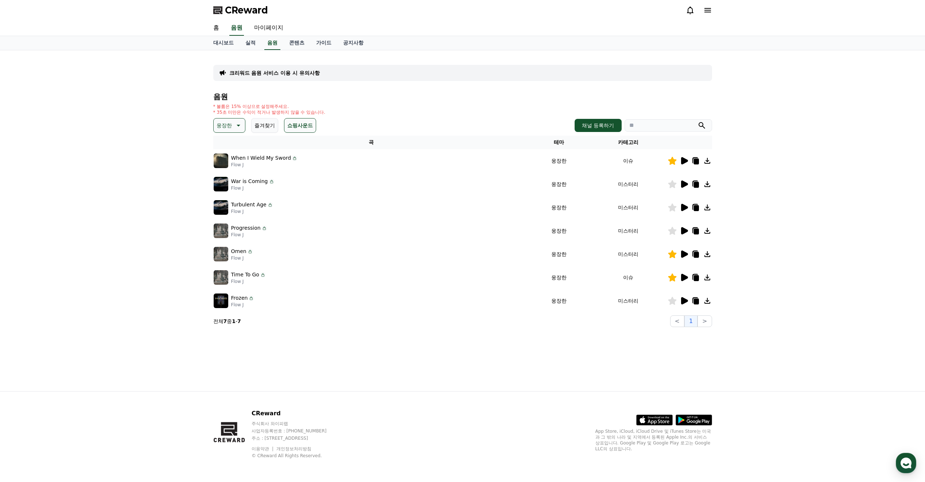
click at [684, 232] on icon at bounding box center [684, 230] width 7 height 7
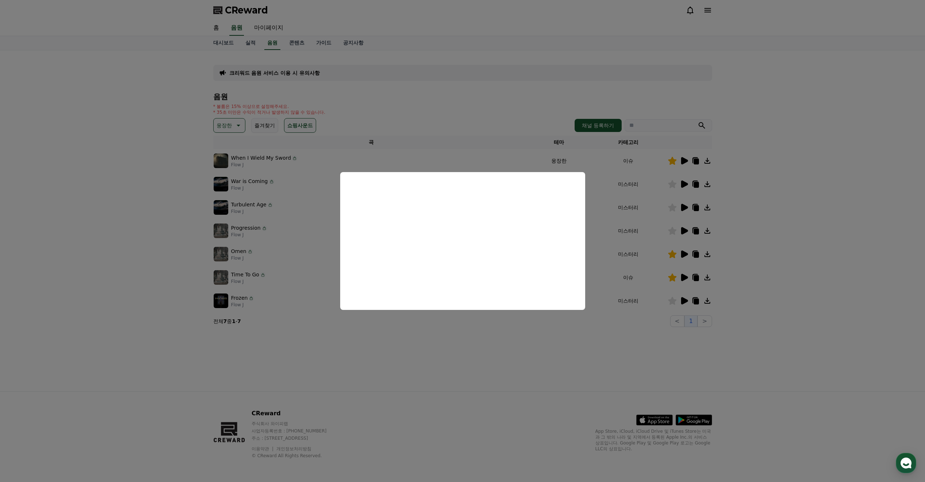
click at [570, 321] on button "close modal" at bounding box center [462, 241] width 925 height 482
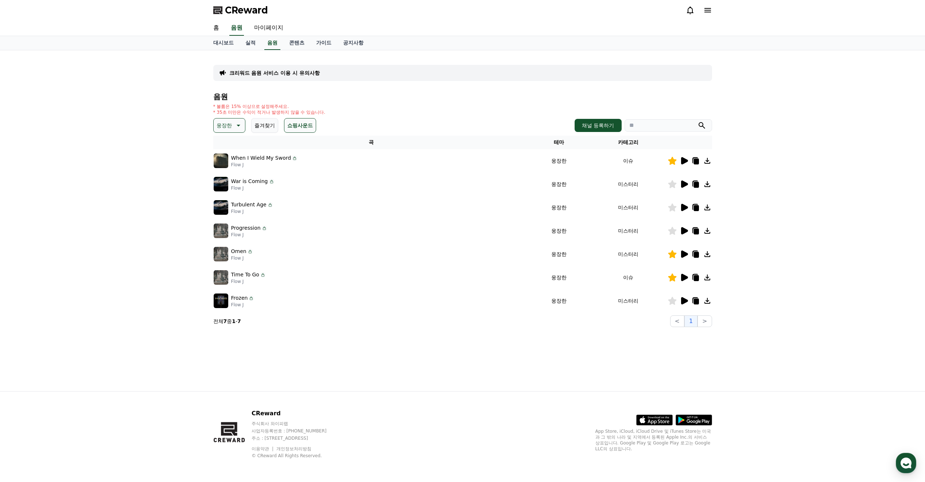
click at [687, 279] on icon at bounding box center [684, 277] width 9 height 9
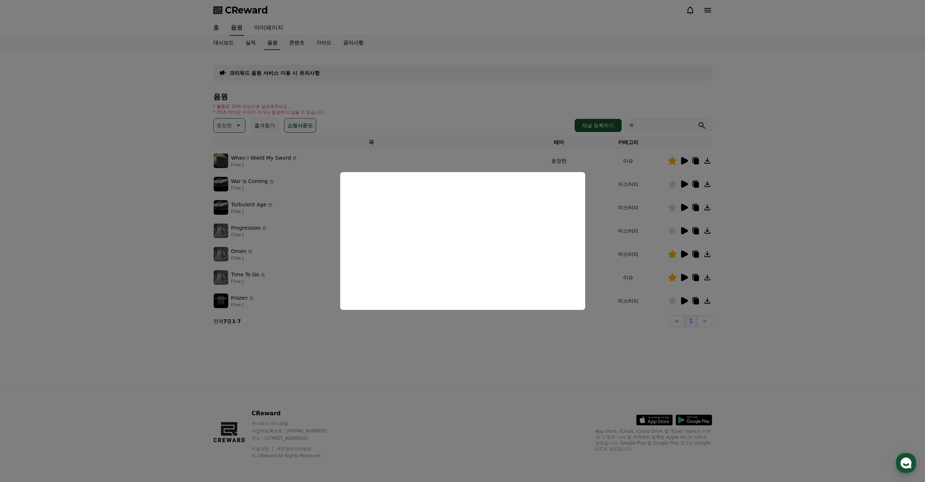
click at [480, 326] on button "close modal" at bounding box center [462, 241] width 925 height 482
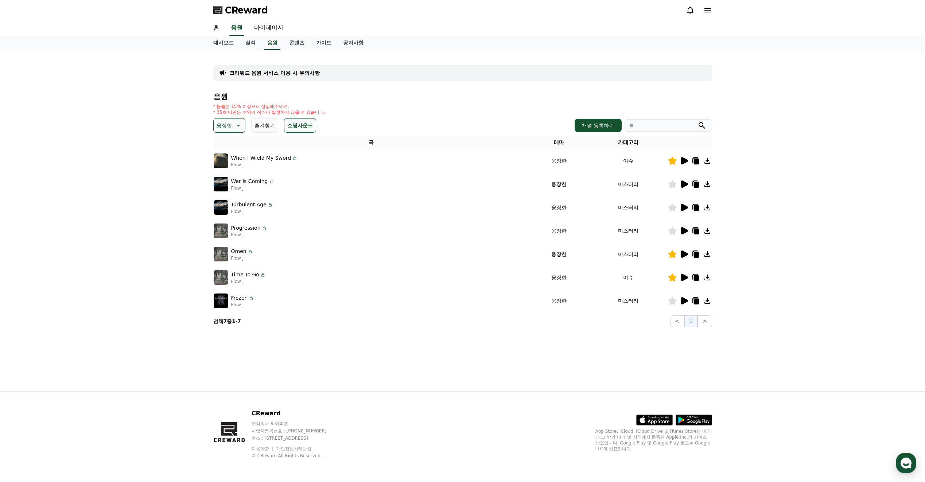
click at [685, 303] on icon at bounding box center [684, 300] width 9 height 9
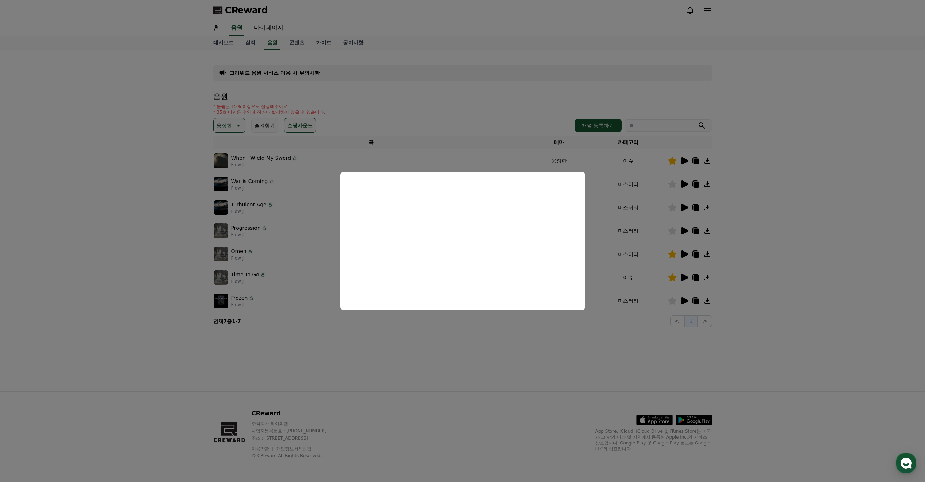
click at [629, 334] on button "close modal" at bounding box center [462, 241] width 925 height 482
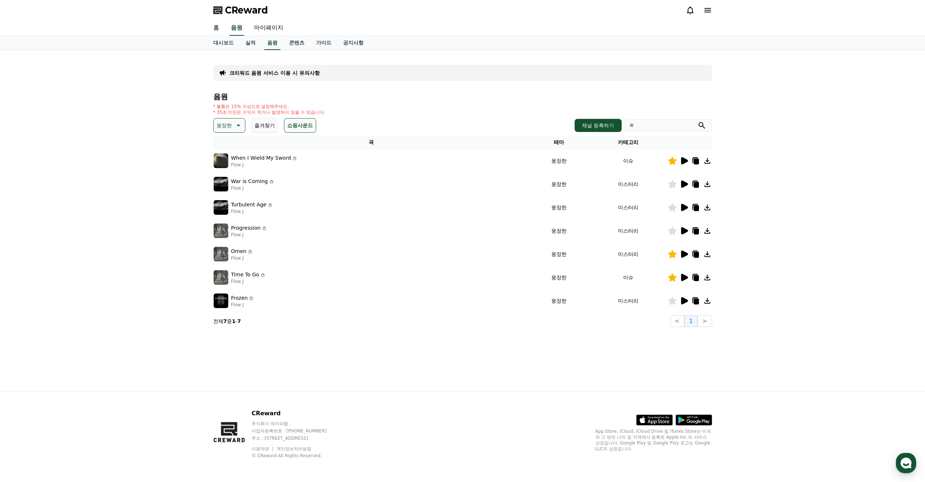
click at [682, 230] on icon at bounding box center [684, 230] width 7 height 7
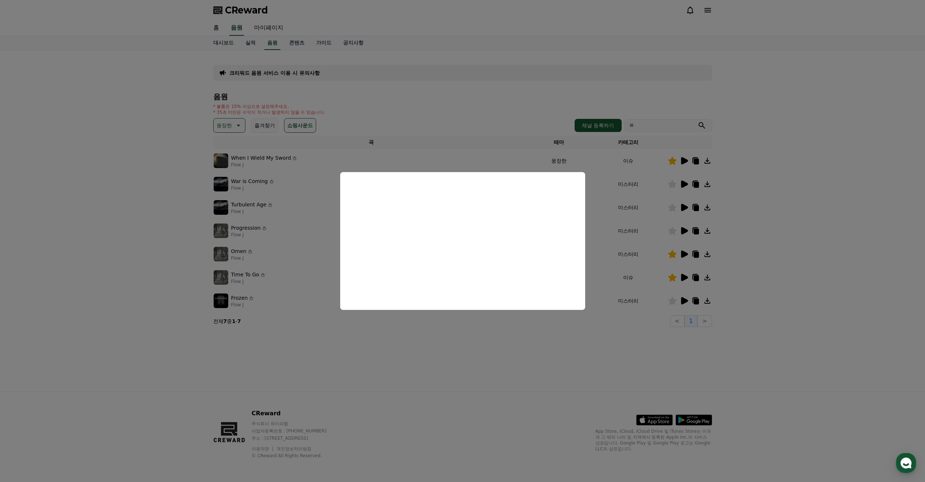
click at [491, 318] on button "close modal" at bounding box center [462, 241] width 925 height 482
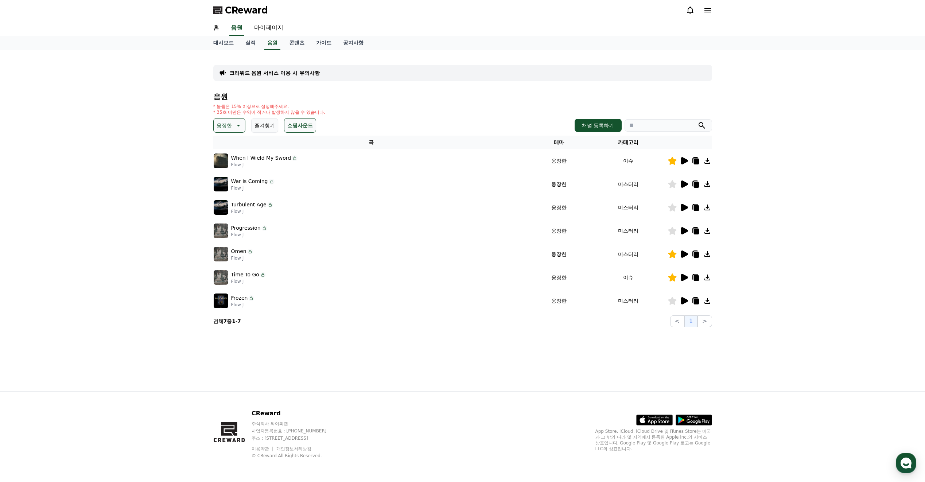
click at [686, 184] on icon at bounding box center [684, 184] width 7 height 7
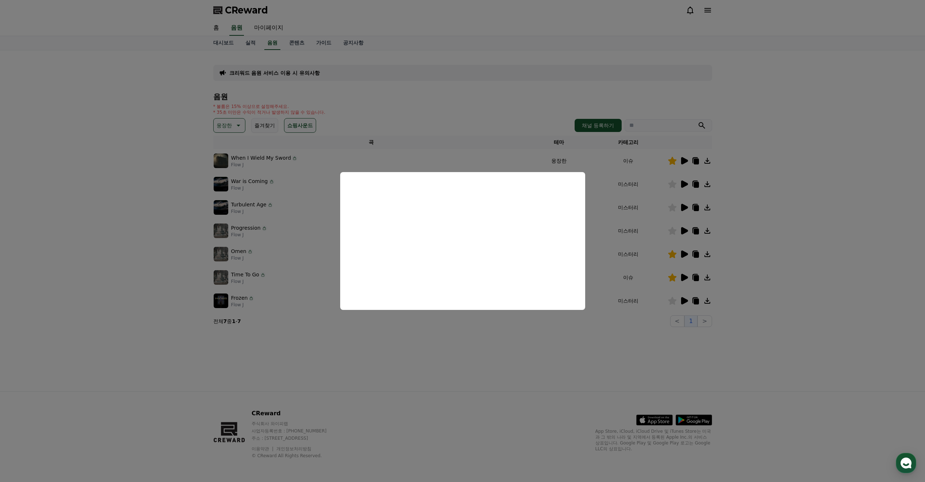
click at [479, 329] on button "close modal" at bounding box center [462, 241] width 925 height 482
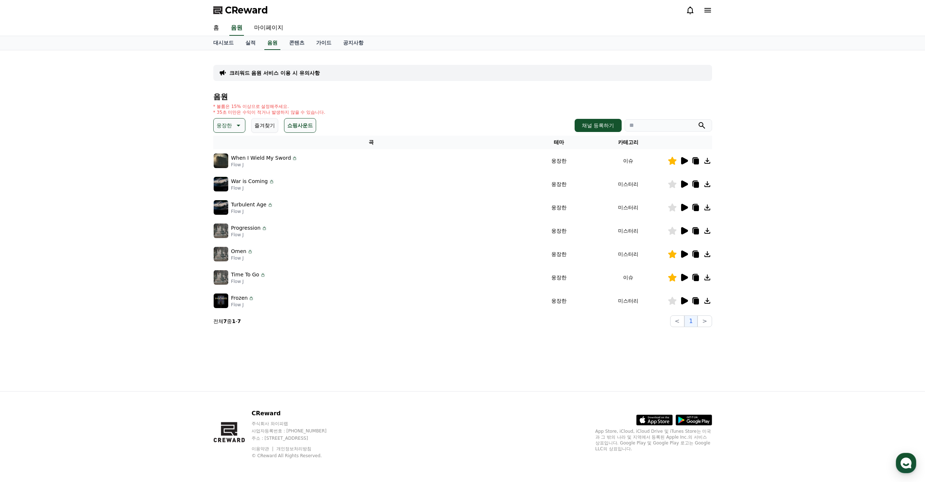
click at [235, 129] on icon at bounding box center [237, 125] width 9 height 9
click at [231, 170] on button "드라마틱" at bounding box center [227, 170] width 26 height 16
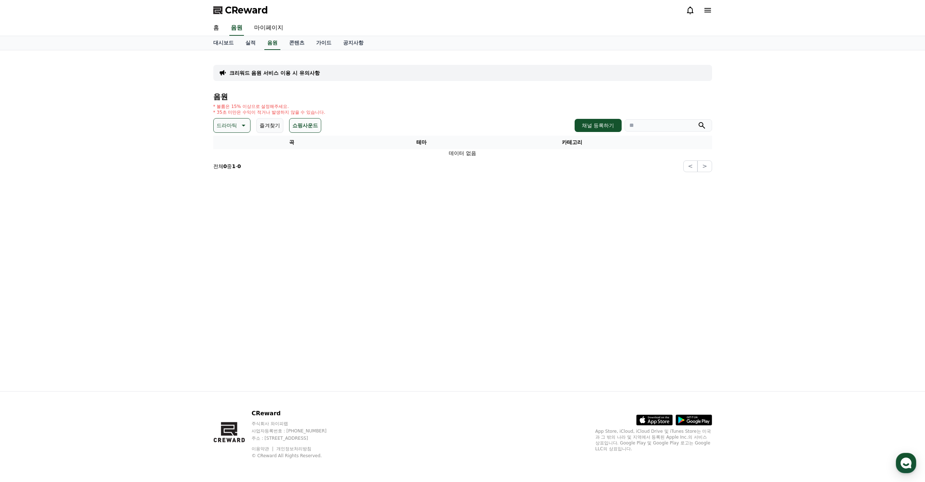
click at [234, 128] on p "드라마틱" at bounding box center [227, 125] width 20 height 10
click at [229, 186] on button "즐거움" at bounding box center [224, 189] width 21 height 16
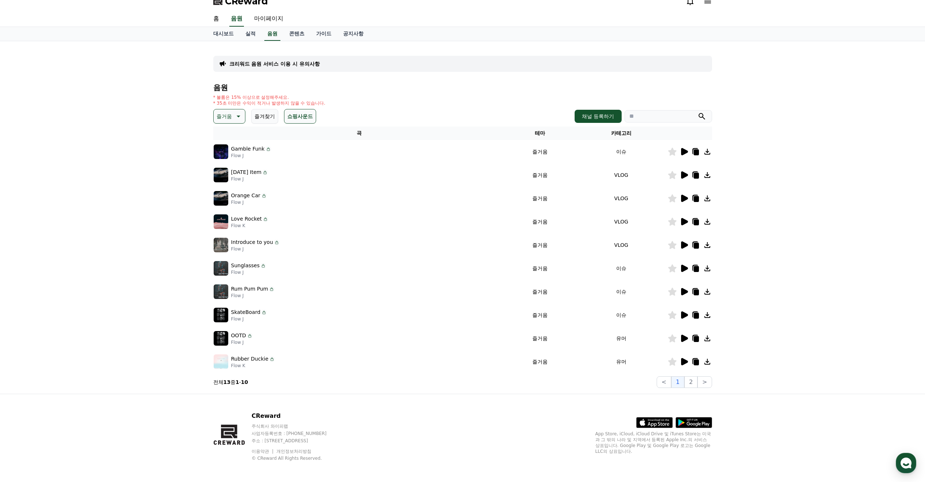
scroll to position [12, 0]
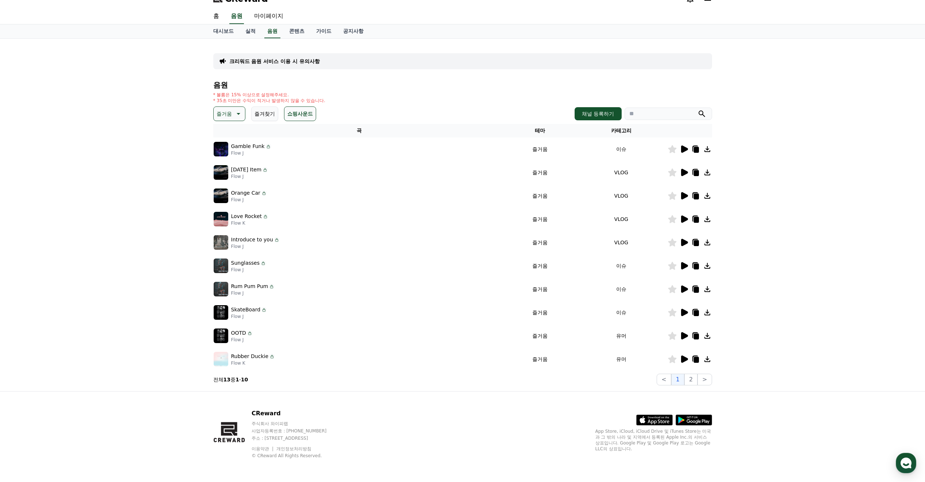
click at [684, 334] on icon at bounding box center [684, 335] width 7 height 7
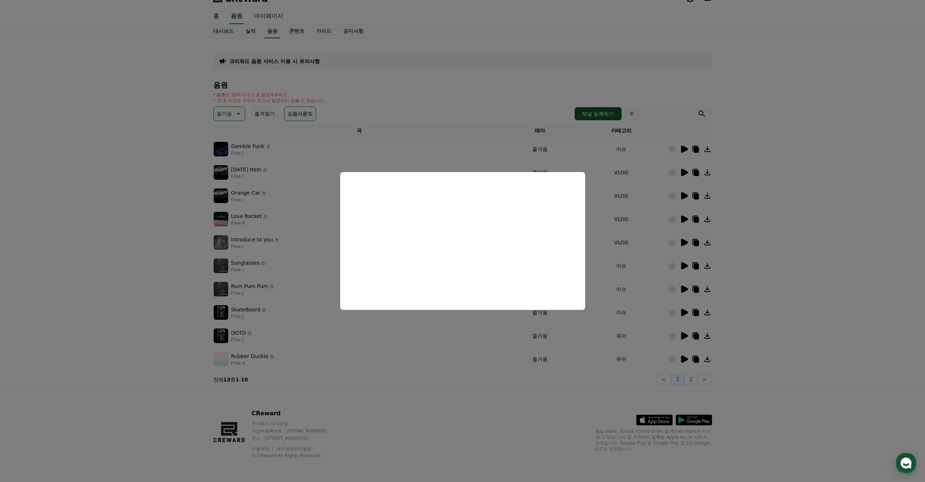
click at [503, 332] on button "close modal" at bounding box center [462, 241] width 925 height 482
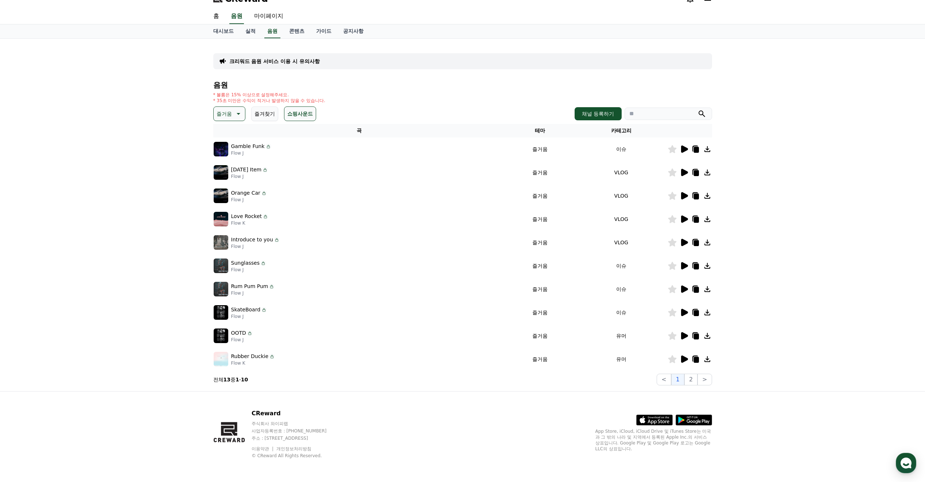
click at [685, 360] on icon at bounding box center [684, 359] width 7 height 7
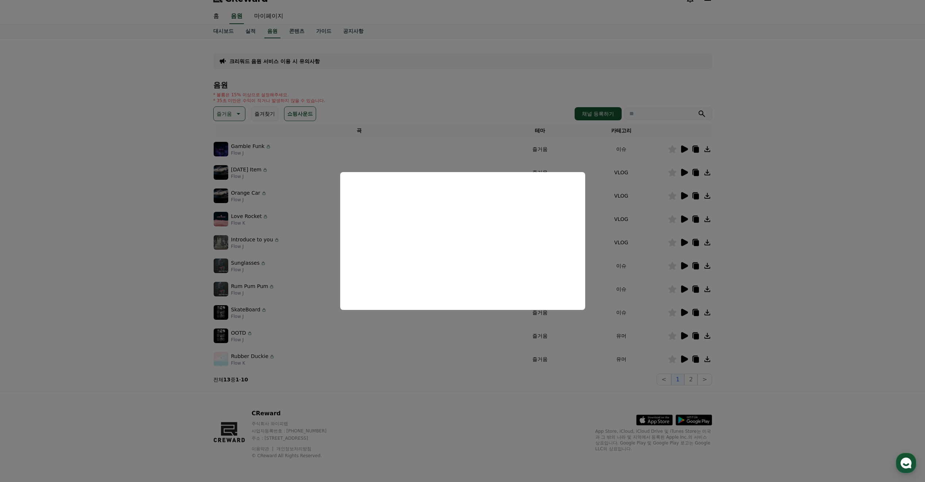
click at [547, 373] on button "close modal" at bounding box center [462, 241] width 925 height 482
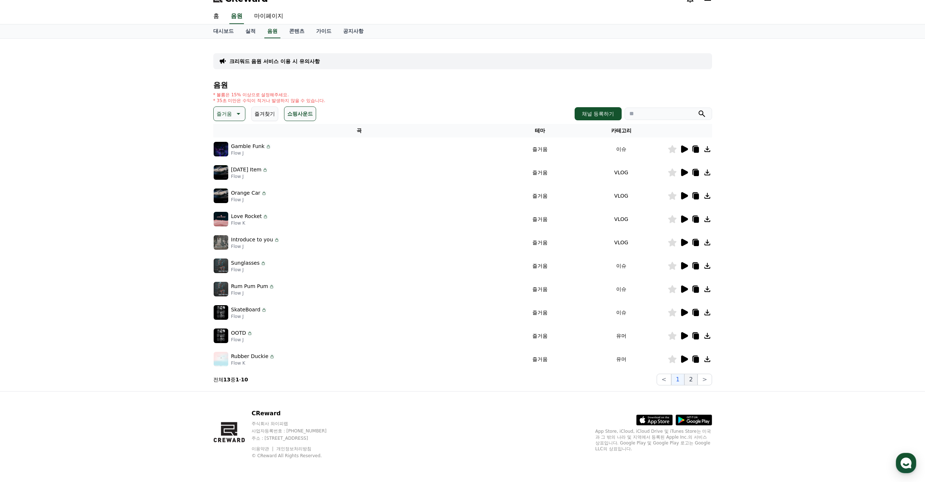
click at [695, 384] on button "2" at bounding box center [690, 380] width 13 height 12
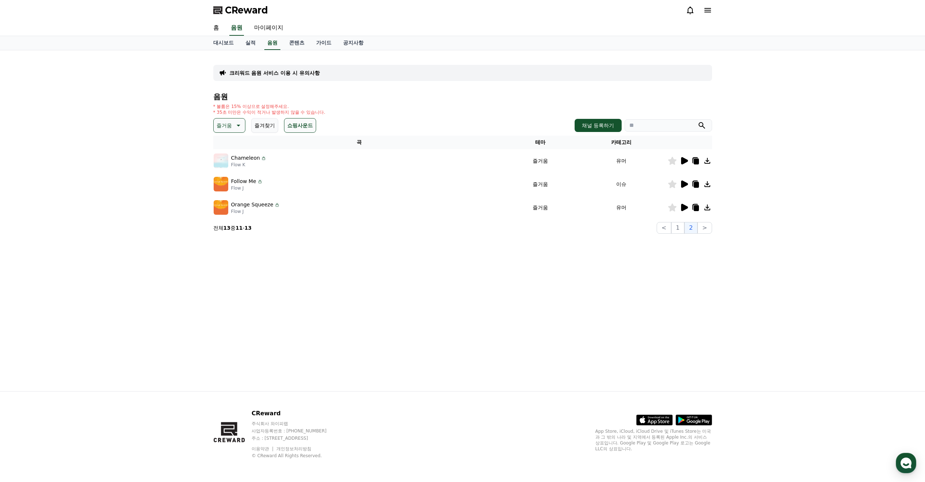
click at [683, 185] on icon at bounding box center [684, 184] width 7 height 7
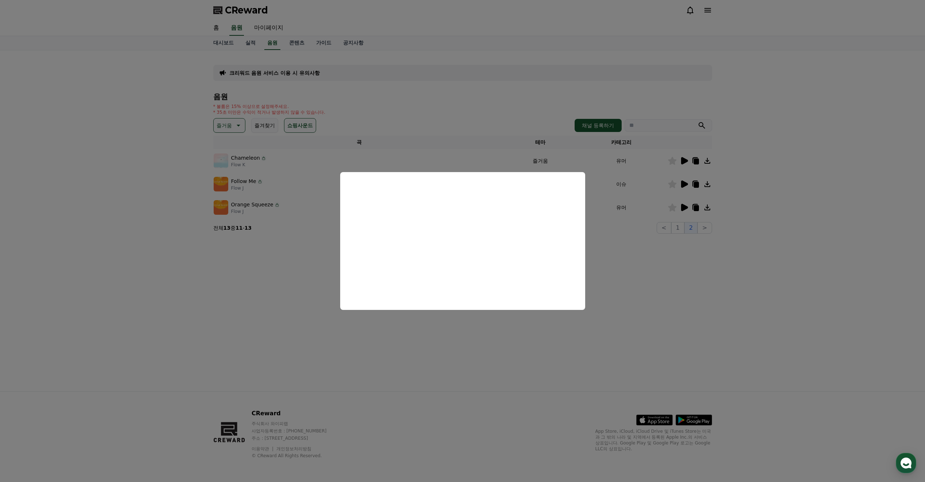
click at [524, 318] on button "close modal" at bounding box center [462, 241] width 925 height 482
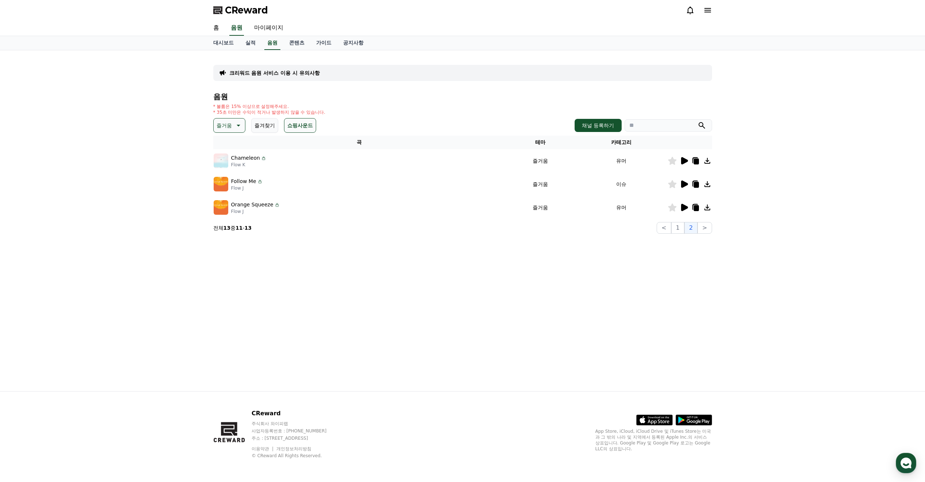
click at [684, 160] on icon at bounding box center [684, 160] width 7 height 7
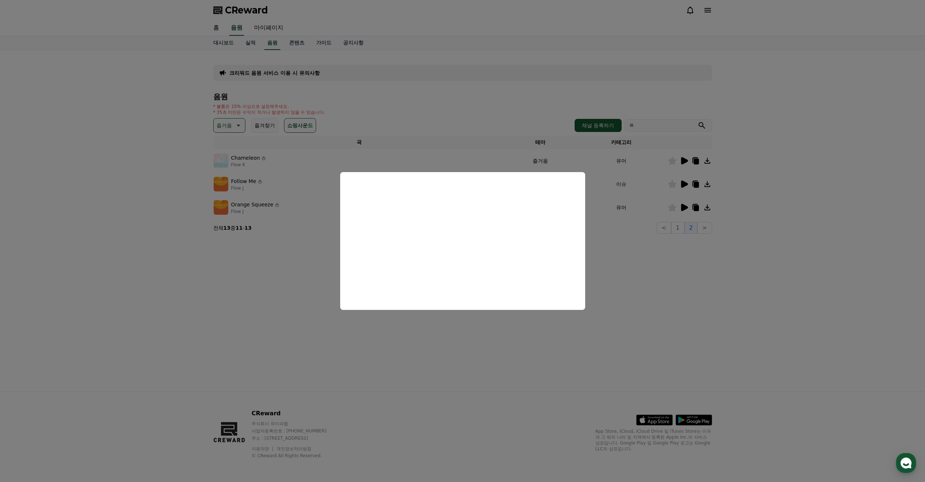
click at [571, 344] on button "close modal" at bounding box center [462, 241] width 925 height 482
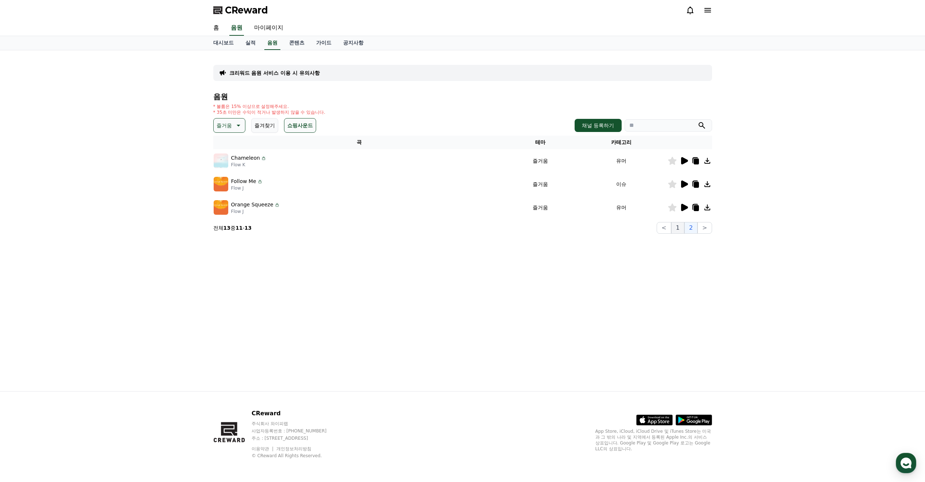
click at [679, 230] on button "1" at bounding box center [677, 228] width 13 height 12
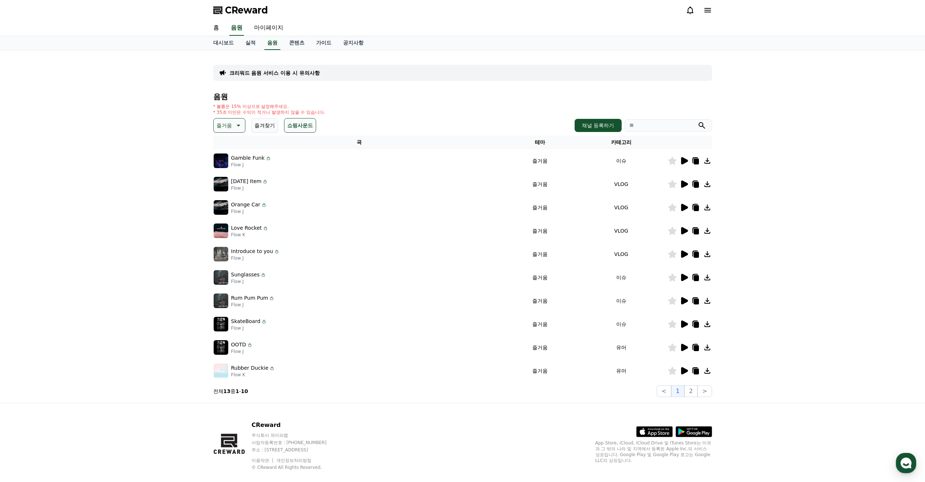
click at [683, 183] on icon at bounding box center [684, 184] width 7 height 7
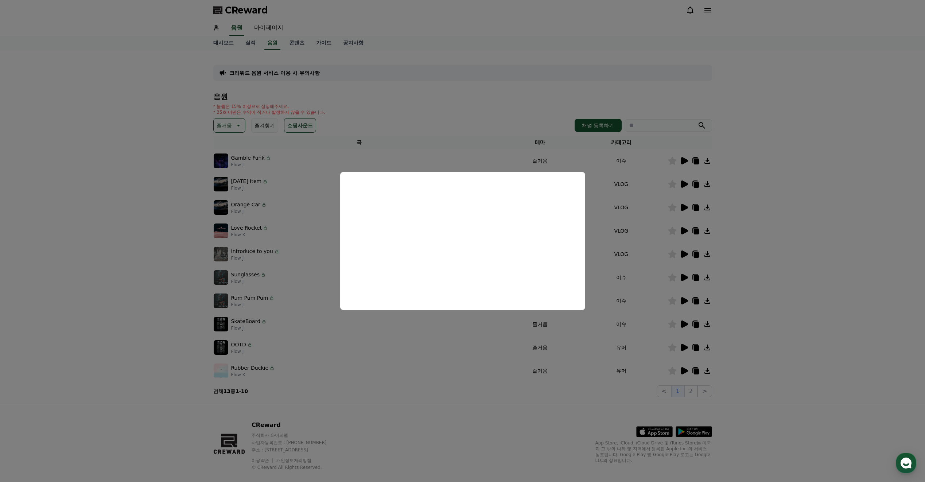
click at [632, 230] on button "close modal" at bounding box center [462, 241] width 925 height 482
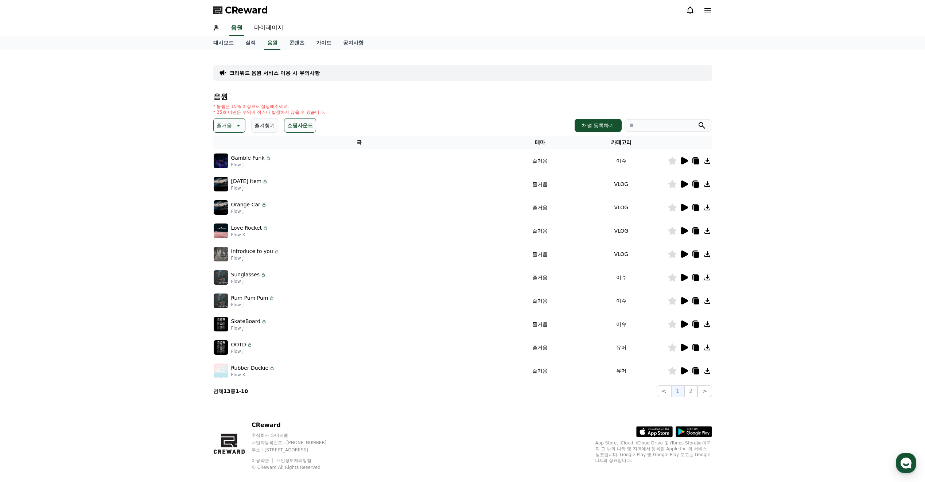
click at [685, 161] on icon at bounding box center [684, 160] width 7 height 7
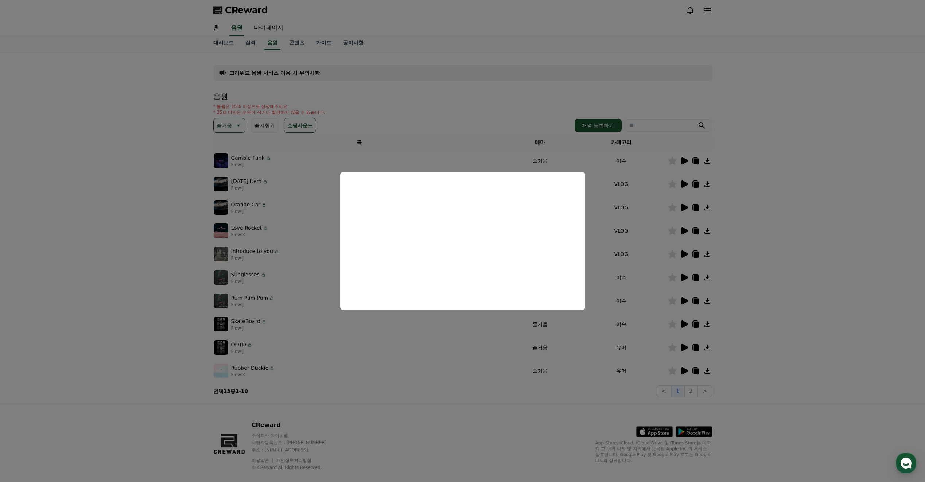
click at [591, 323] on button "close modal" at bounding box center [462, 241] width 925 height 482
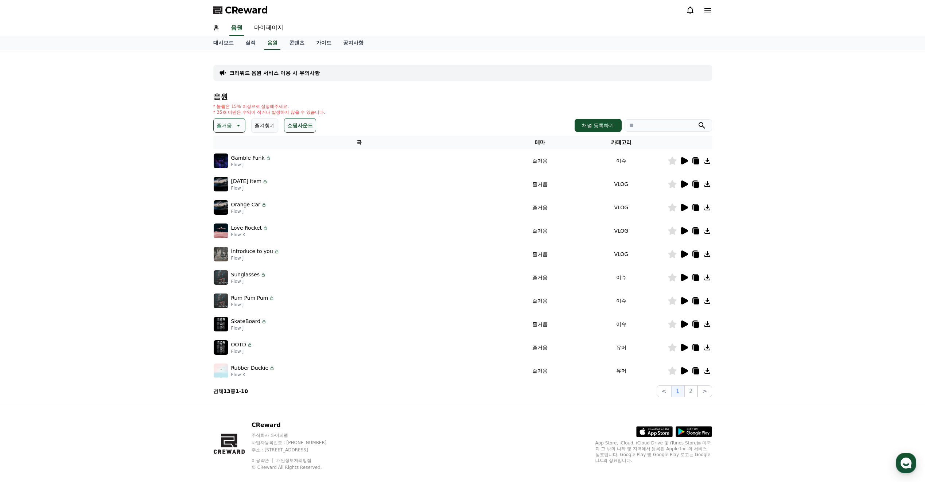
click at [239, 125] on icon at bounding box center [239, 126] width 4 height 2
click at [235, 171] on button "분위기있는" at bounding box center [229, 171] width 31 height 16
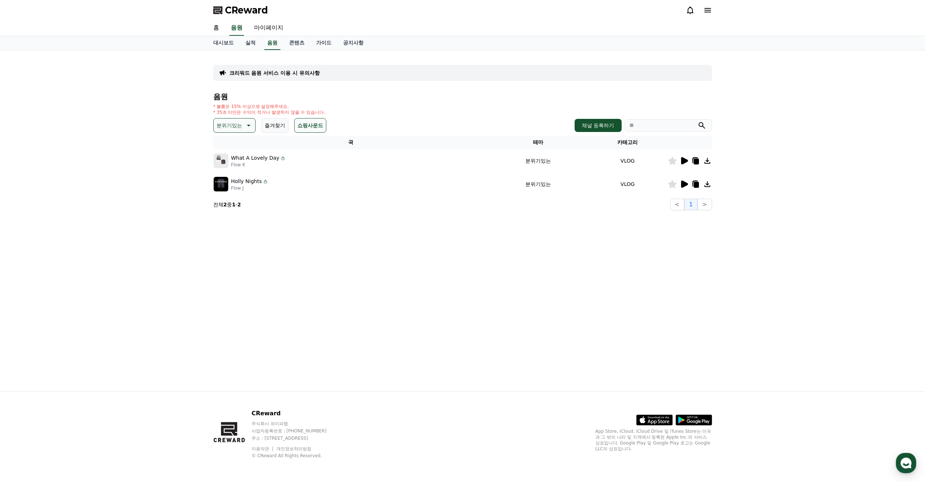
click at [681, 163] on icon at bounding box center [684, 160] width 9 height 9
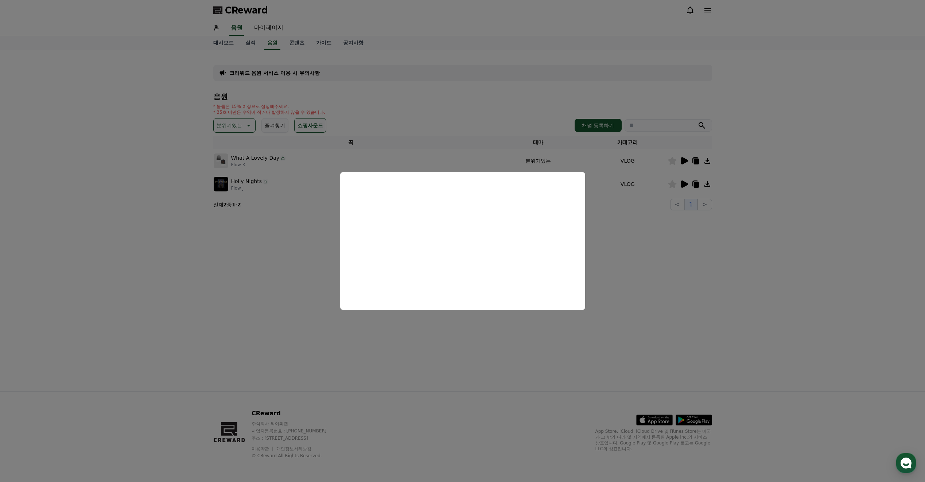
click at [606, 242] on button "close modal" at bounding box center [462, 241] width 925 height 482
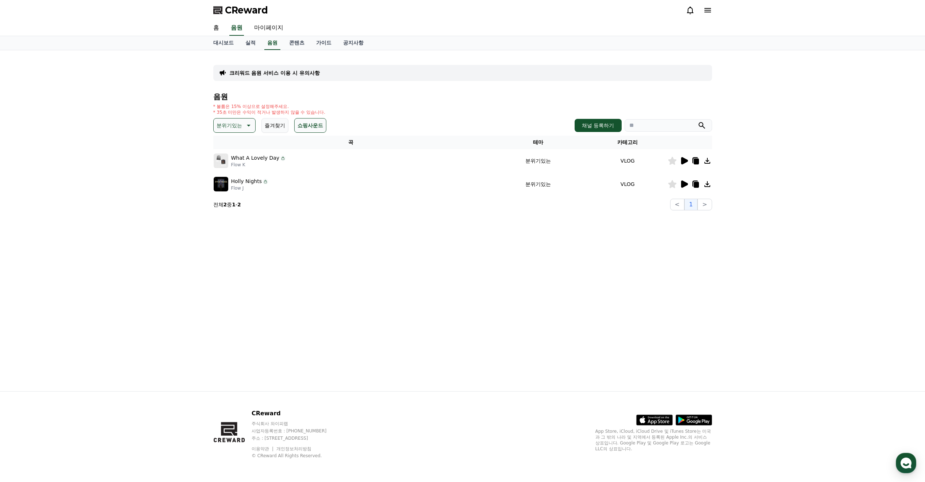
click at [685, 186] on icon at bounding box center [684, 184] width 7 height 7
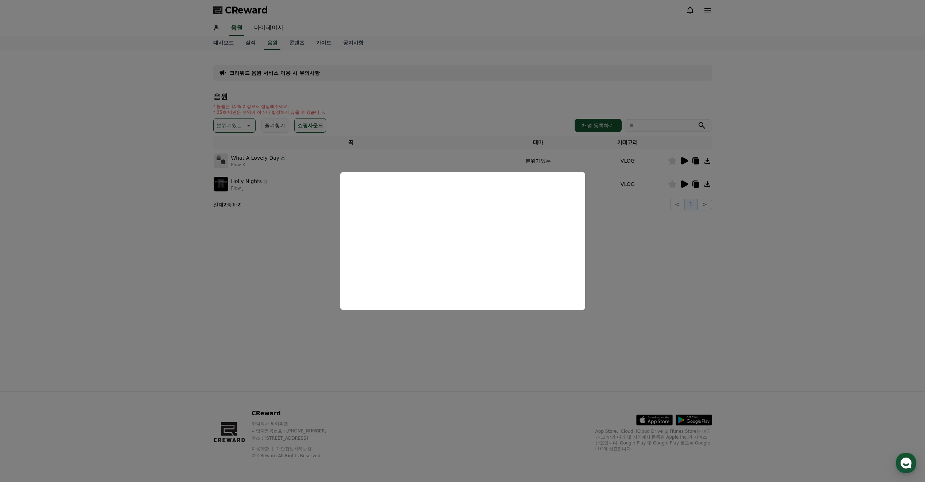
click at [624, 261] on button "close modal" at bounding box center [462, 241] width 925 height 482
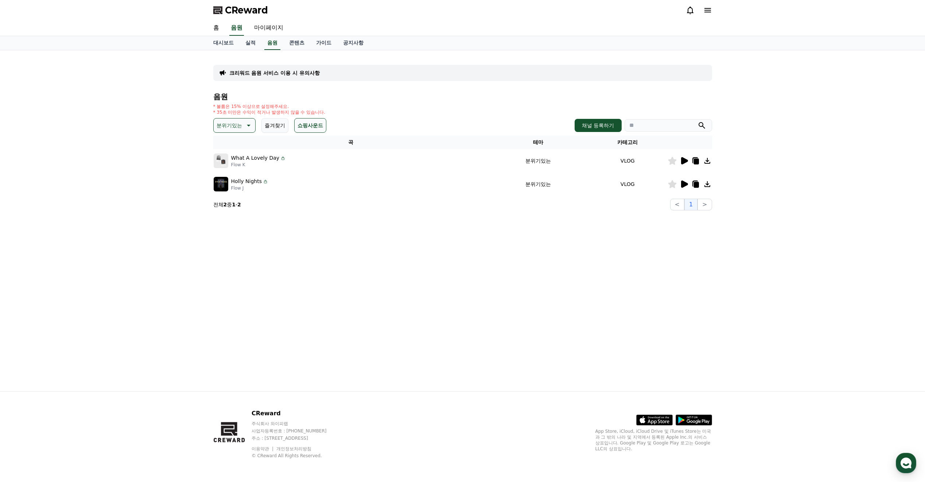
click at [240, 121] on p "분위기있는" at bounding box center [230, 125] width 26 height 10
click at [233, 178] on button "잔잔한" at bounding box center [224, 174] width 21 height 16
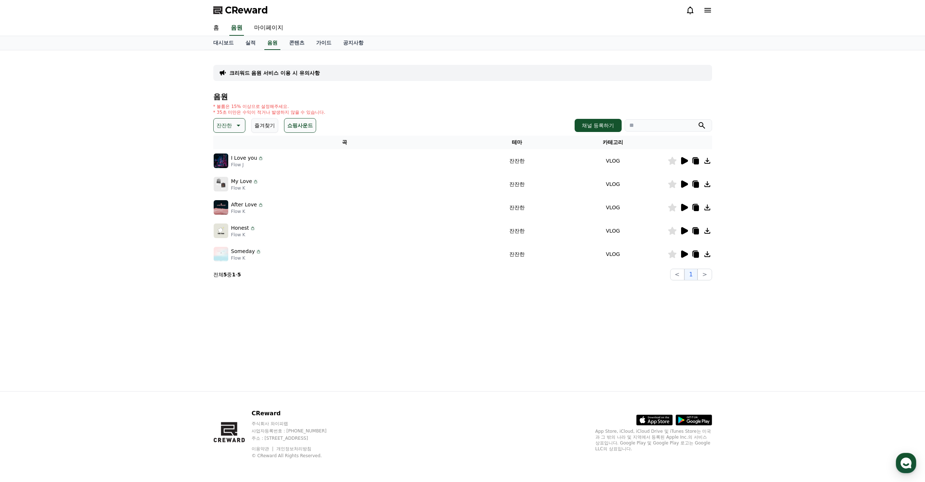
click at [686, 159] on icon at bounding box center [684, 160] width 9 height 9
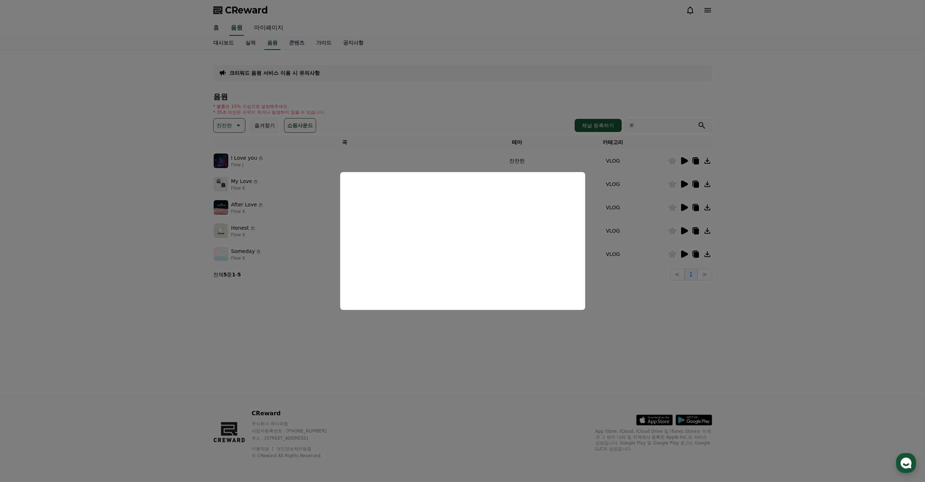
click at [688, 189] on button "close modal" at bounding box center [462, 241] width 925 height 482
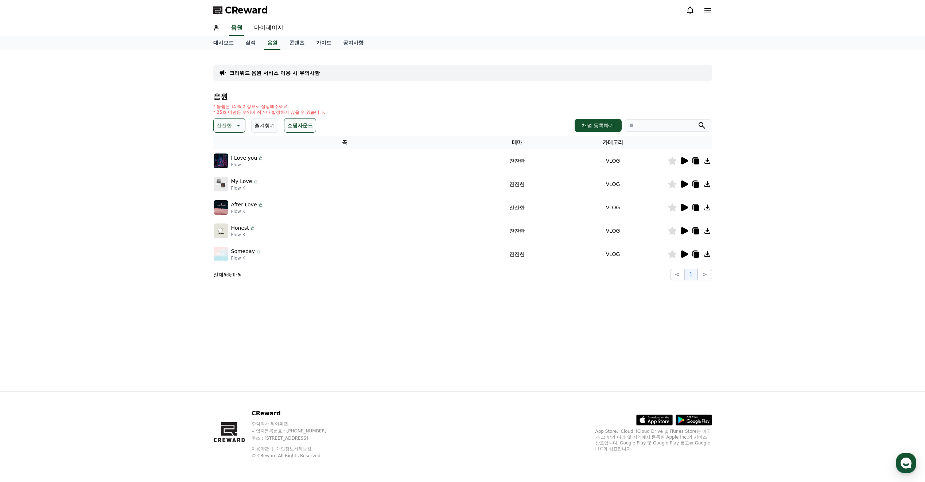
click at [688, 185] on icon at bounding box center [684, 184] width 9 height 9
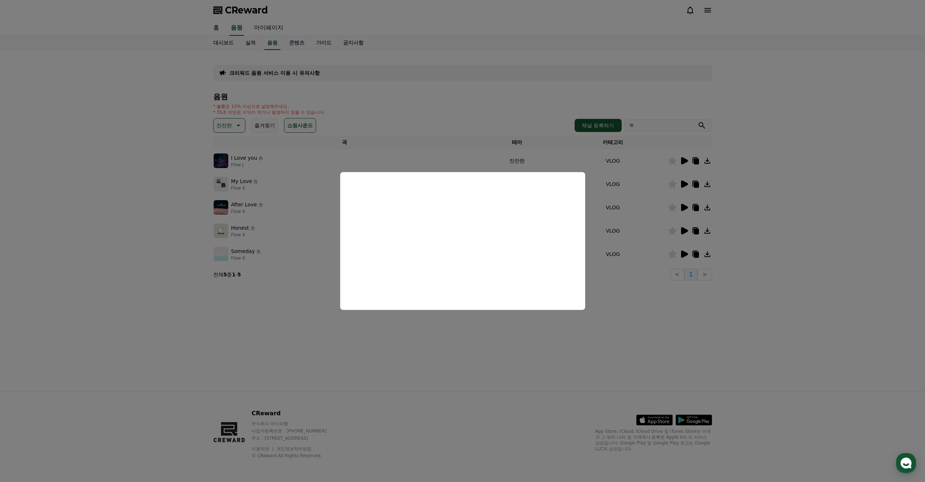
click at [611, 262] on button "close modal" at bounding box center [462, 241] width 925 height 482
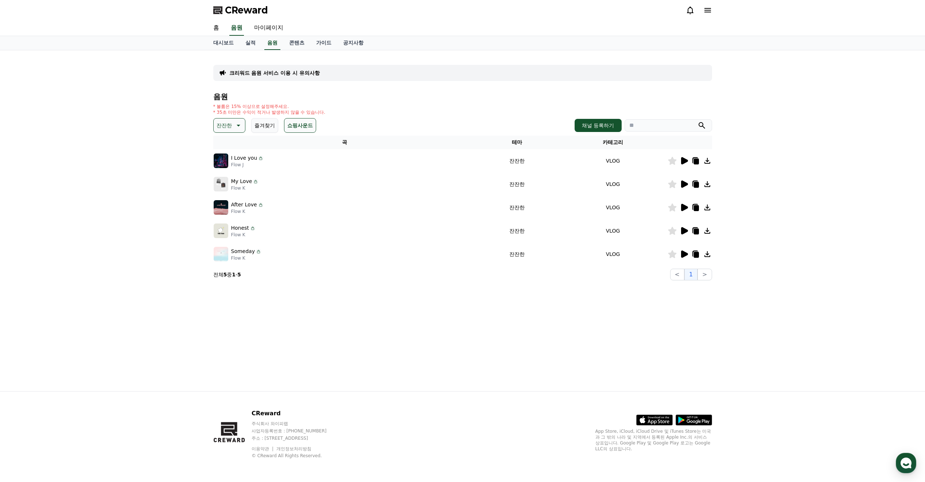
click at [685, 210] on icon at bounding box center [684, 207] width 9 height 9
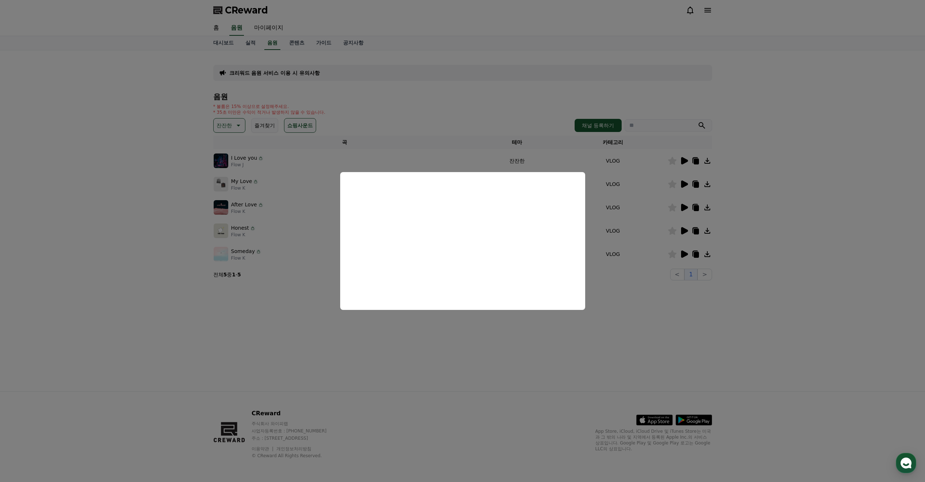
click at [636, 279] on button "close modal" at bounding box center [462, 241] width 925 height 482
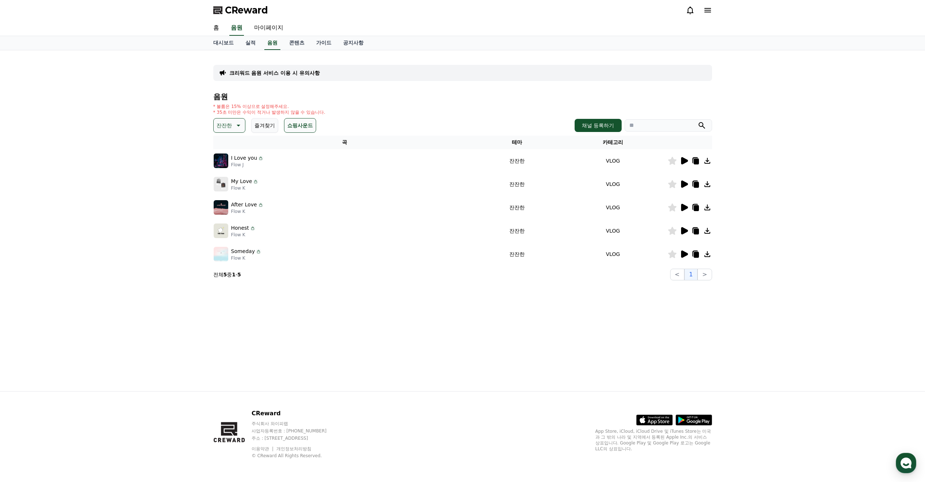
click at [230, 123] on p "잔잔한" at bounding box center [224, 125] width 15 height 10
click at [227, 187] on button "긴장되는" at bounding box center [227, 186] width 26 height 16
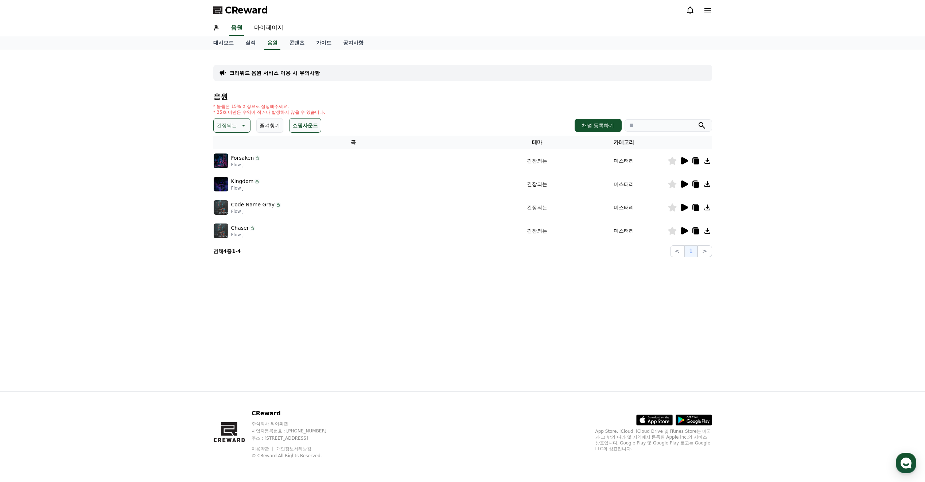
click at [688, 187] on icon at bounding box center [684, 184] width 9 height 9
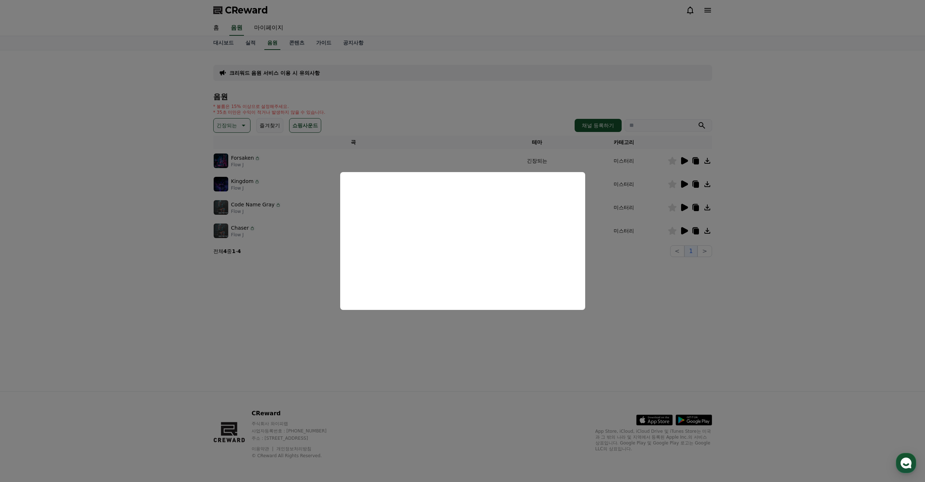
click at [612, 260] on button "close modal" at bounding box center [462, 241] width 925 height 482
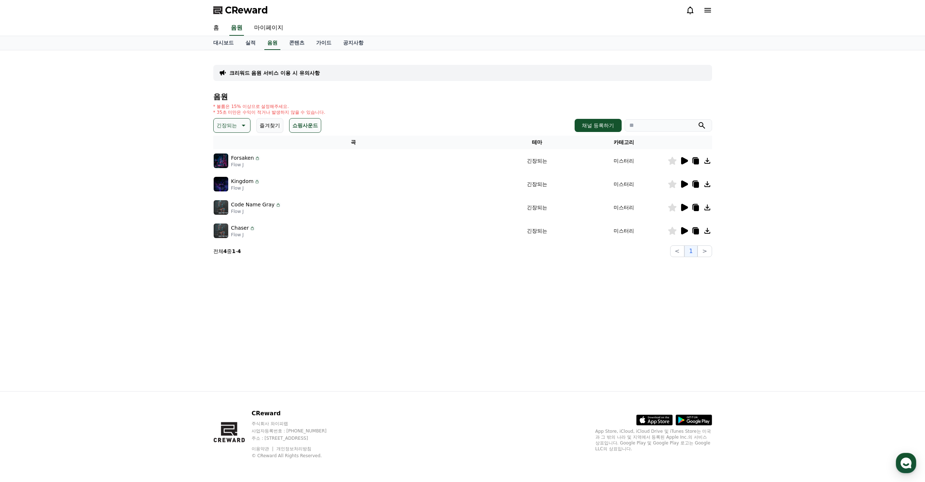
click at [687, 233] on icon at bounding box center [684, 230] width 9 height 9
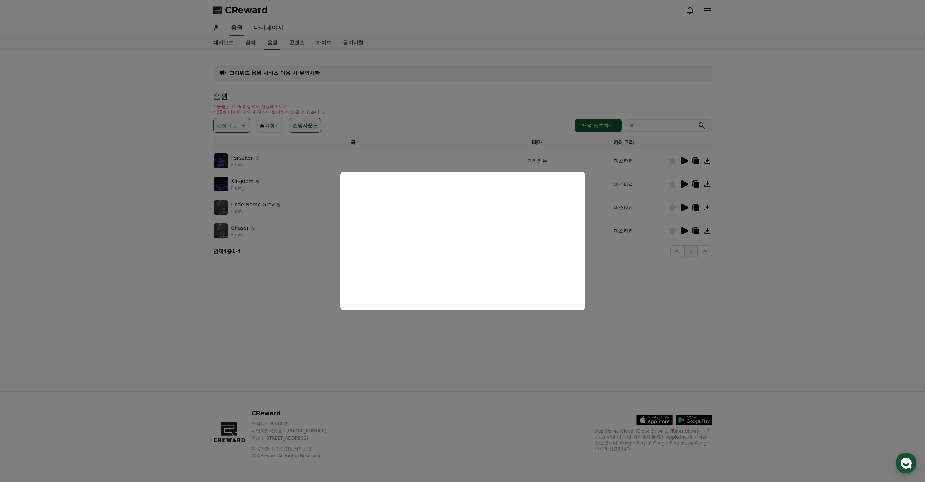
click at [596, 262] on button "close modal" at bounding box center [462, 241] width 925 height 482
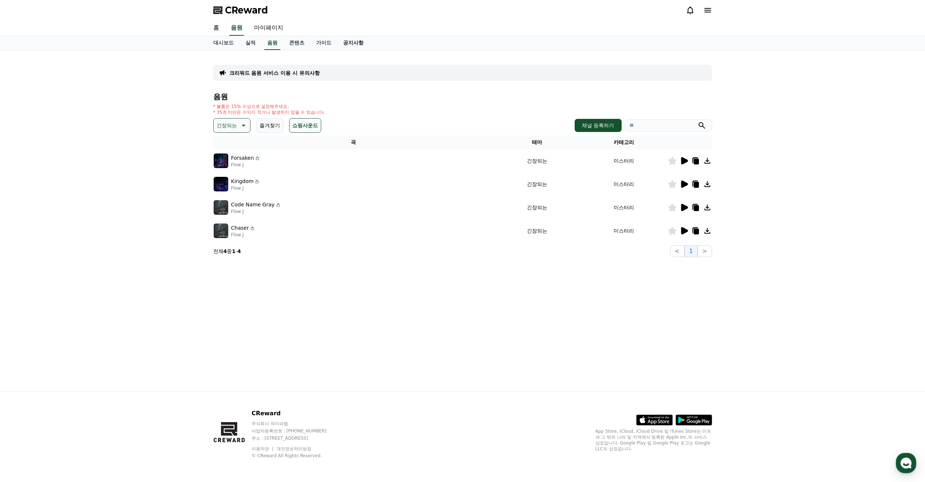
click at [352, 43] on link "공지사항" at bounding box center [353, 43] width 32 height 14
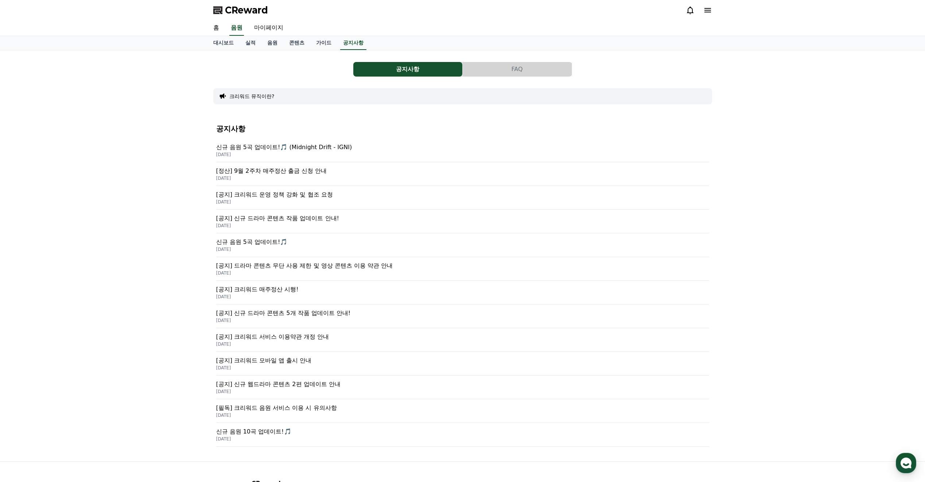
click at [289, 148] on p "신규 음원 5곡 업데이트!🎵 (Midnight Drift - IGNI)" at bounding box center [462, 147] width 493 height 9
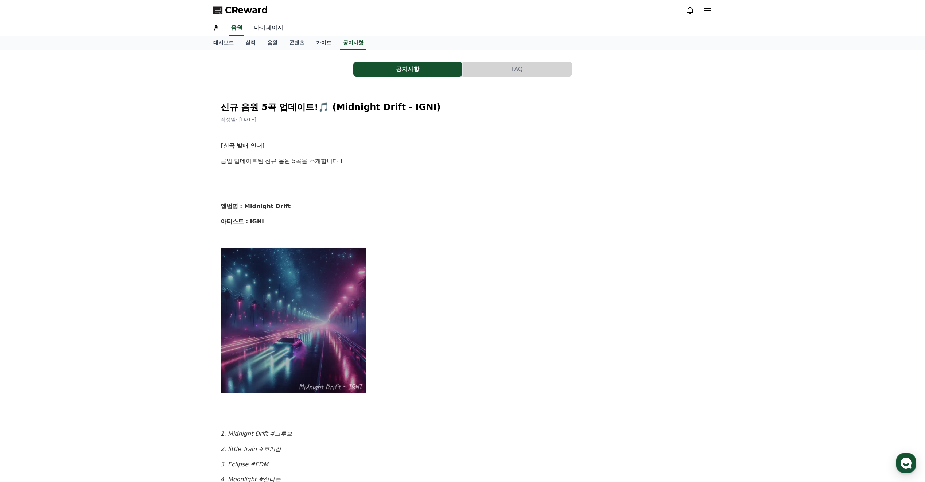
click at [264, 28] on link "마이페이지" at bounding box center [268, 27] width 41 height 15
select select "**********"
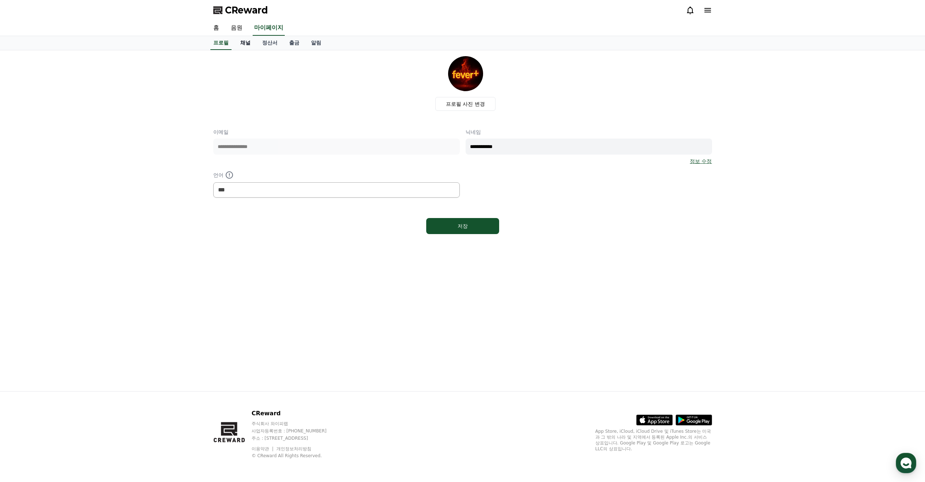
click at [248, 44] on link "채널" at bounding box center [245, 43] width 22 height 14
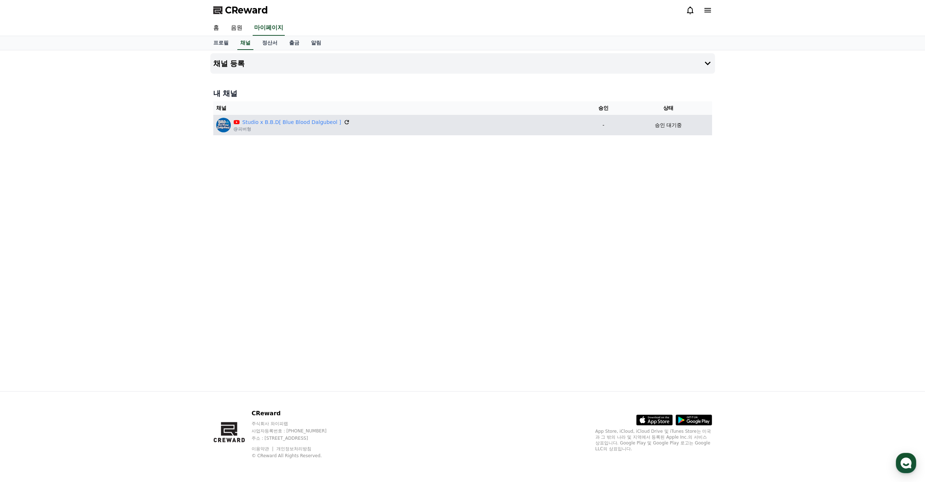
click at [345, 124] on icon at bounding box center [347, 122] width 4 height 4
click at [520, 127] on div "Studio x B.B.D[ Blue Blood Dalgubeol ] @피버형" at bounding box center [397, 125] width 363 height 15
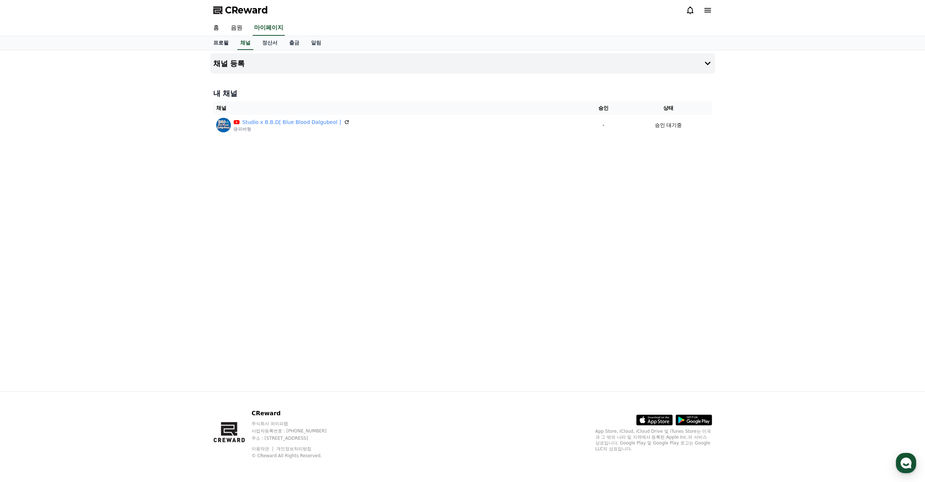
click at [225, 45] on link "프로필" at bounding box center [220, 43] width 27 height 14
select select "**********"
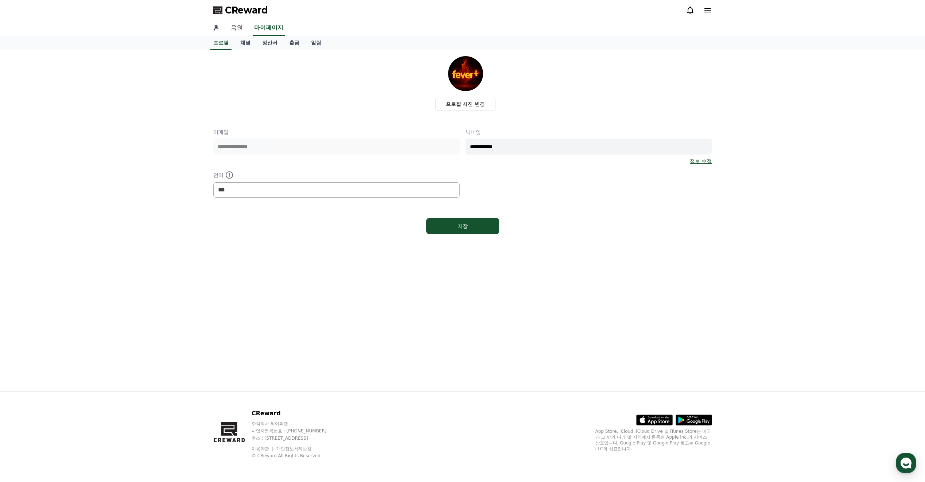
click at [218, 30] on link "홈" at bounding box center [216, 27] width 18 height 15
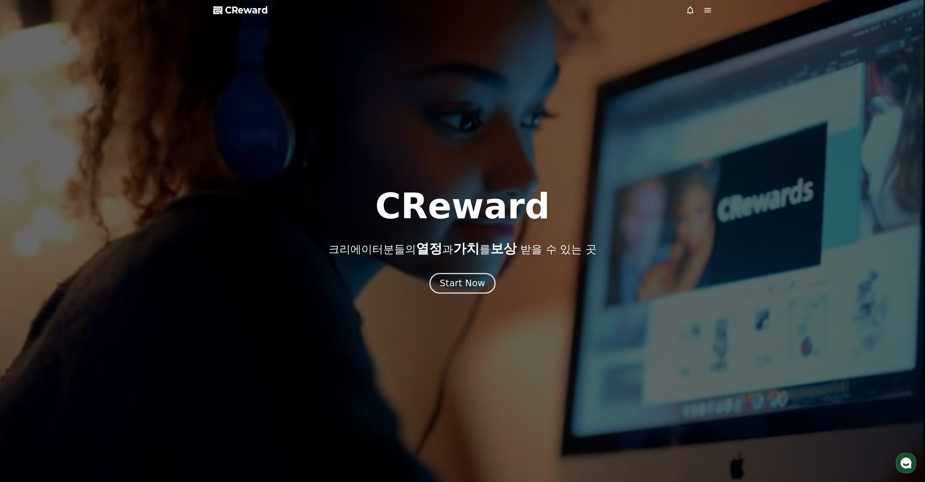
click at [456, 287] on div "Start Now" at bounding box center [462, 283] width 45 height 12
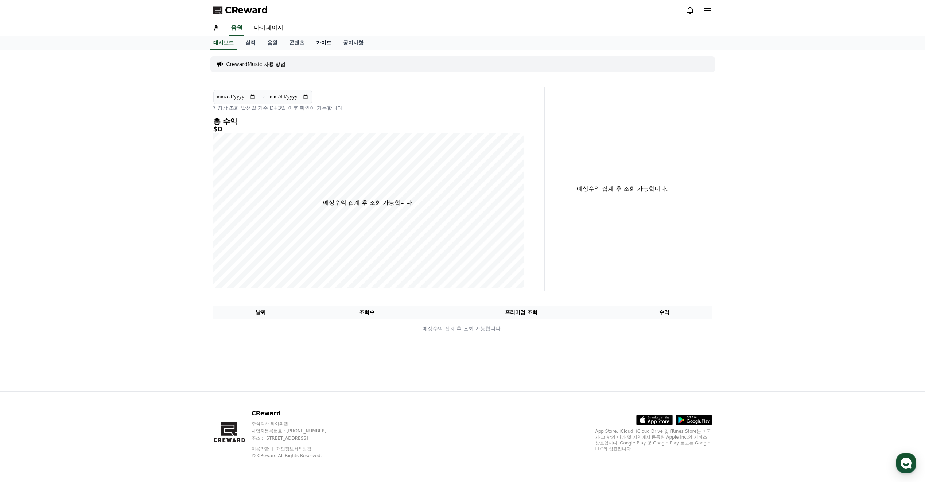
click at [319, 44] on link "가이드" at bounding box center [323, 43] width 27 height 14
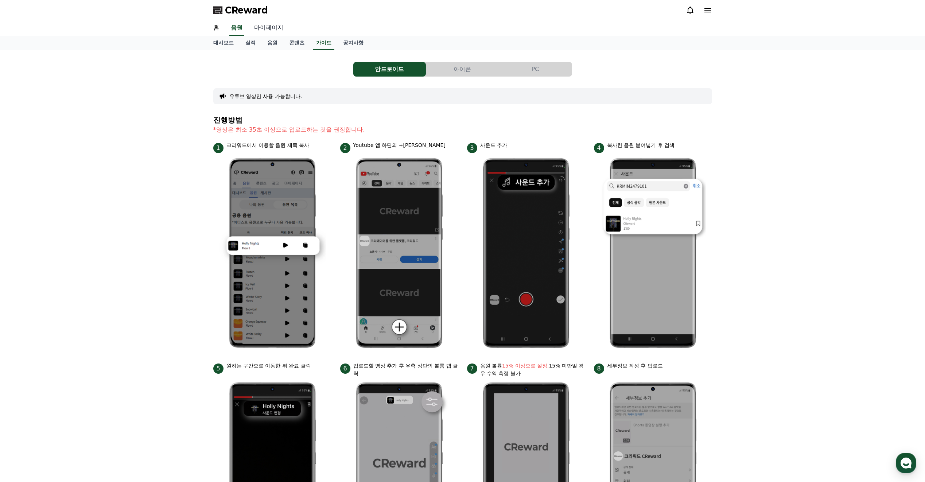
click at [261, 29] on link "마이페이지" at bounding box center [268, 27] width 41 height 15
select select "**********"
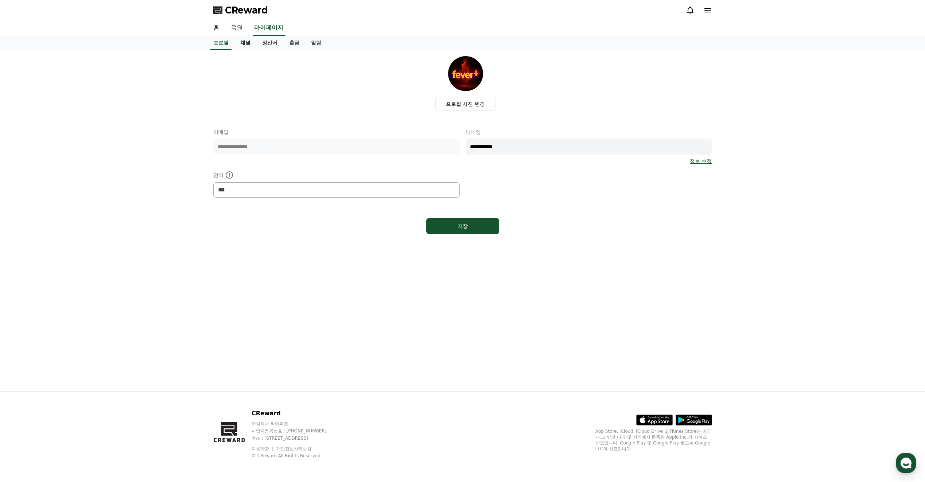
click at [242, 44] on link "채널" at bounding box center [245, 43] width 22 height 14
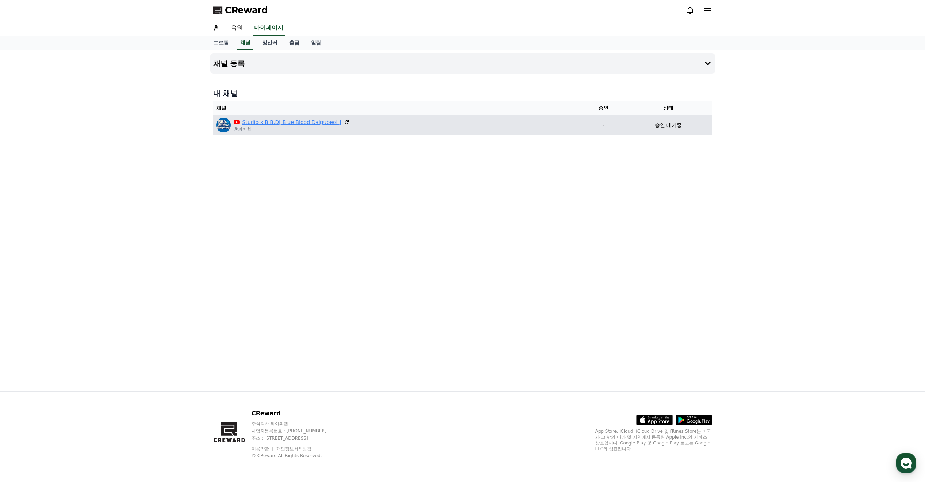
click at [257, 122] on link "Studio x B.B.D[ Blue Blood Dalgubeol ]" at bounding box center [292, 123] width 99 height 8
click at [602, 126] on p "-" at bounding box center [603, 125] width 36 height 8
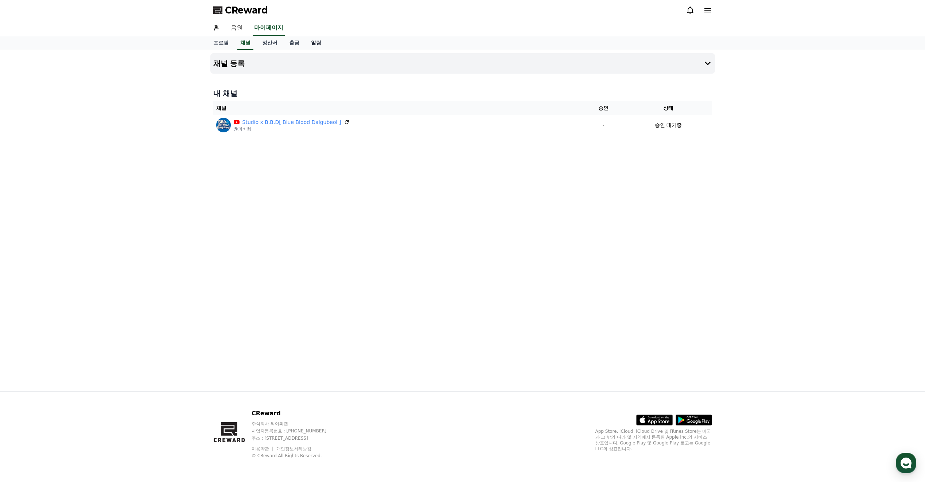
click at [317, 40] on link "알림" at bounding box center [316, 43] width 22 height 14
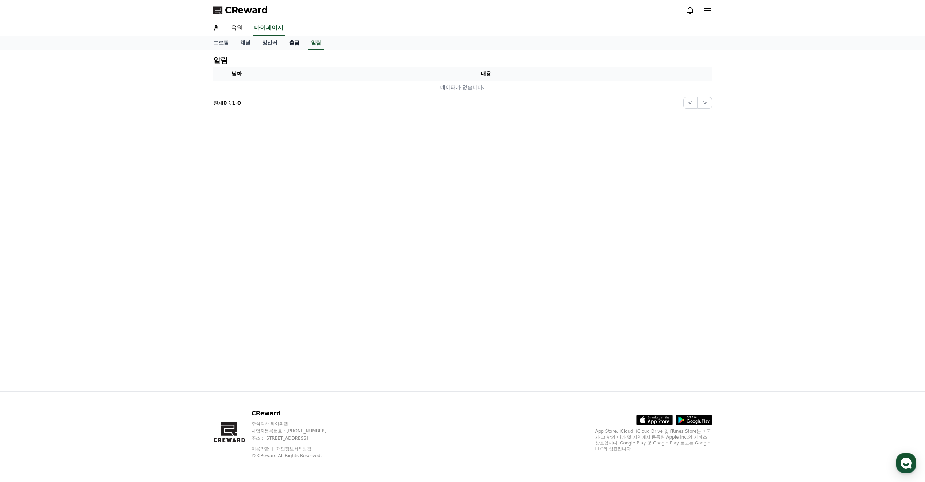
click at [294, 45] on link "출금" at bounding box center [294, 43] width 22 height 14
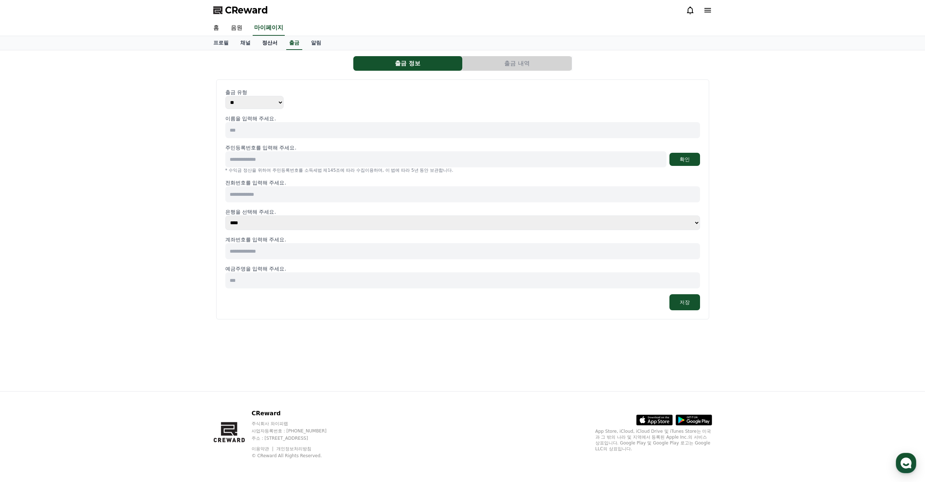
click at [269, 46] on link "정산서" at bounding box center [269, 43] width 27 height 14
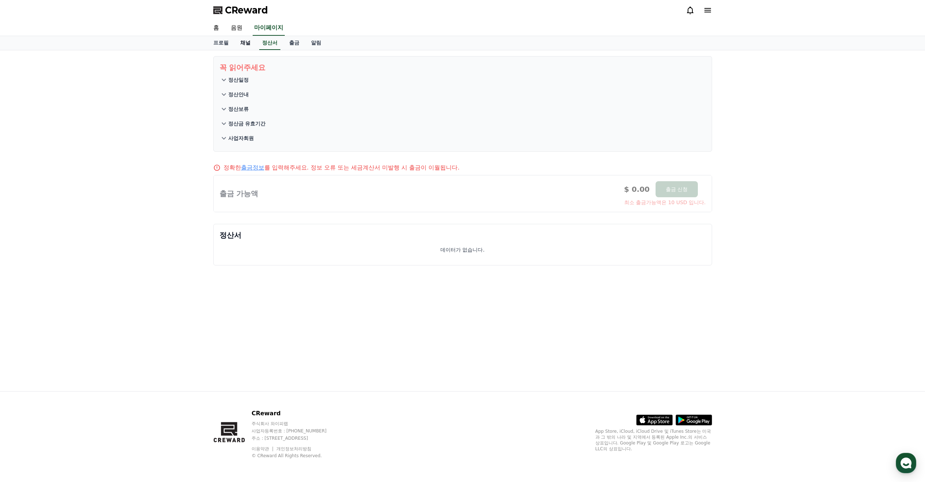
click at [249, 46] on link "채널" at bounding box center [245, 43] width 22 height 14
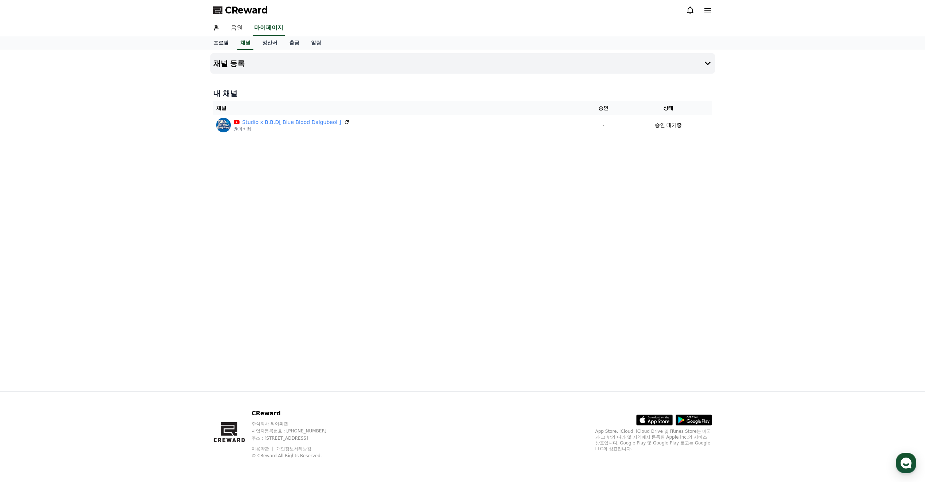
click at [226, 45] on link "프로필" at bounding box center [220, 43] width 27 height 14
select select "**********"
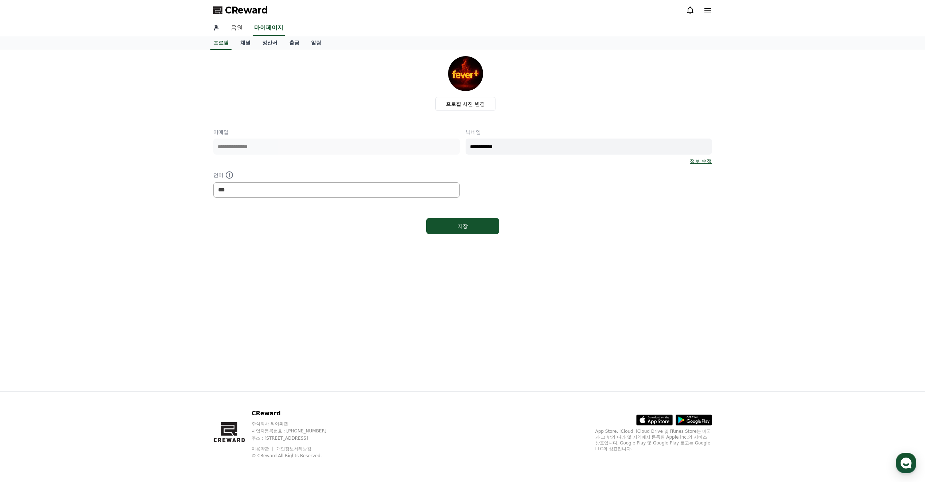
click at [223, 30] on link "홈" at bounding box center [216, 27] width 18 height 15
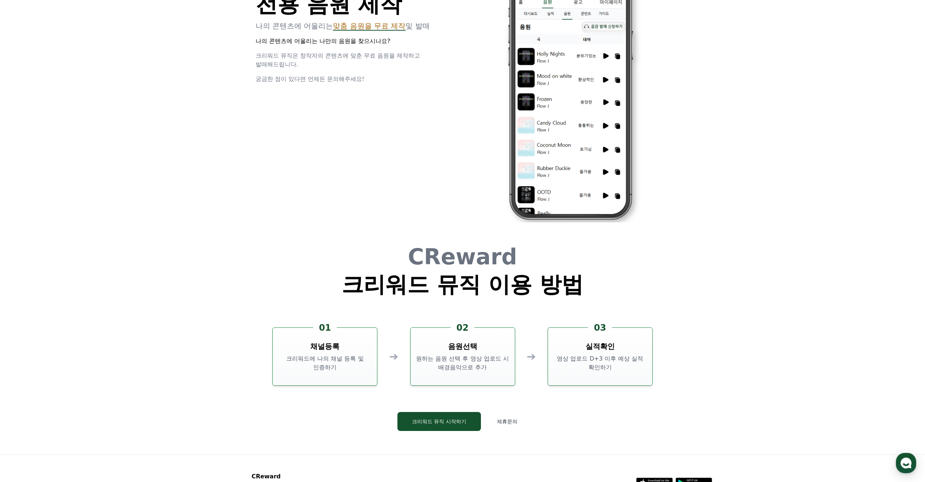
scroll to position [1976, 0]
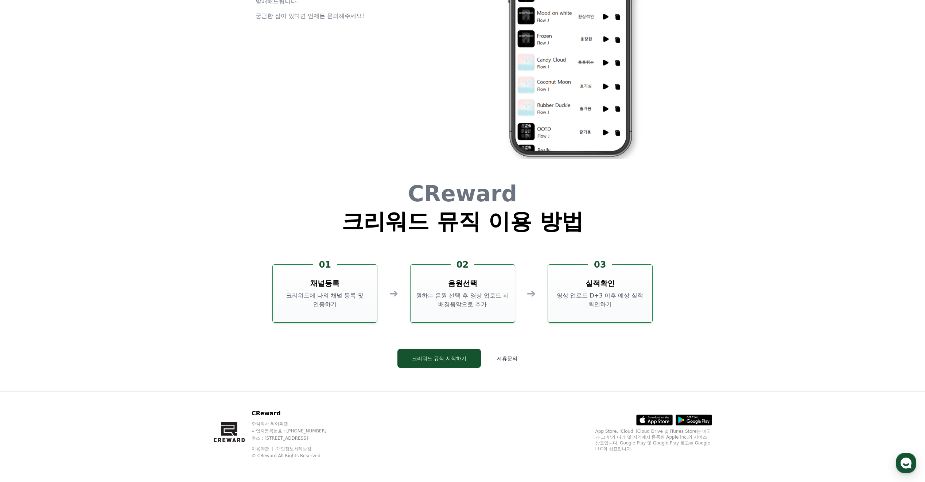
click at [319, 303] on p "크리워드에 나의 채널 등록 및 인증하기" at bounding box center [325, 300] width 98 height 18
click at [455, 365] on button "크리워드 뮤직 시작하기" at bounding box center [439, 358] width 84 height 19
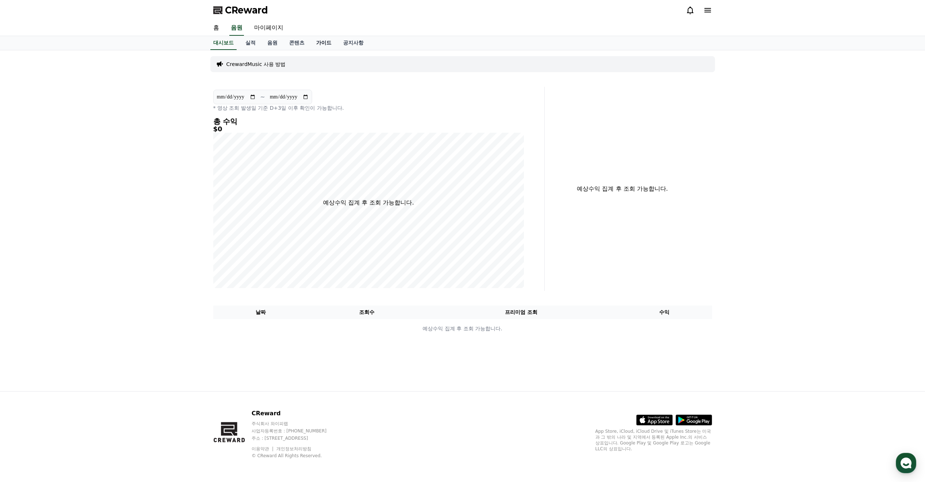
click at [327, 45] on link "가이드" at bounding box center [323, 43] width 27 height 14
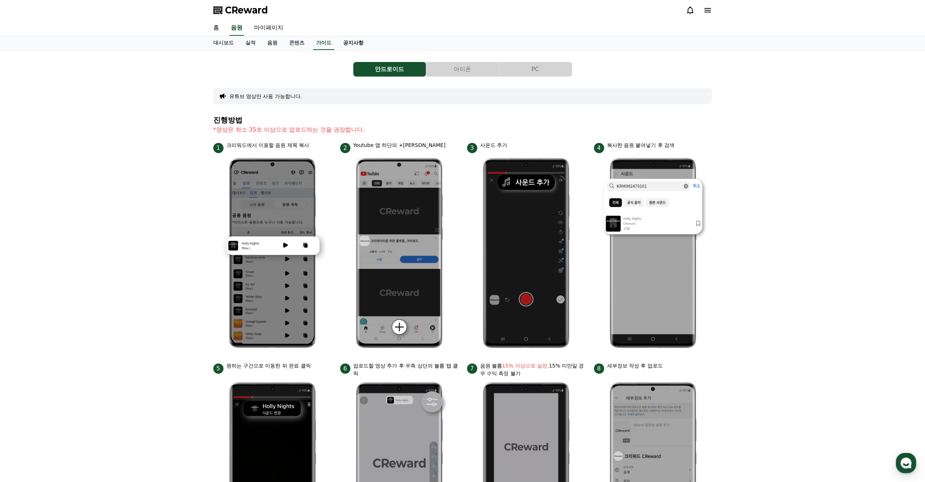
click at [347, 44] on link "공지사항" at bounding box center [353, 43] width 32 height 14
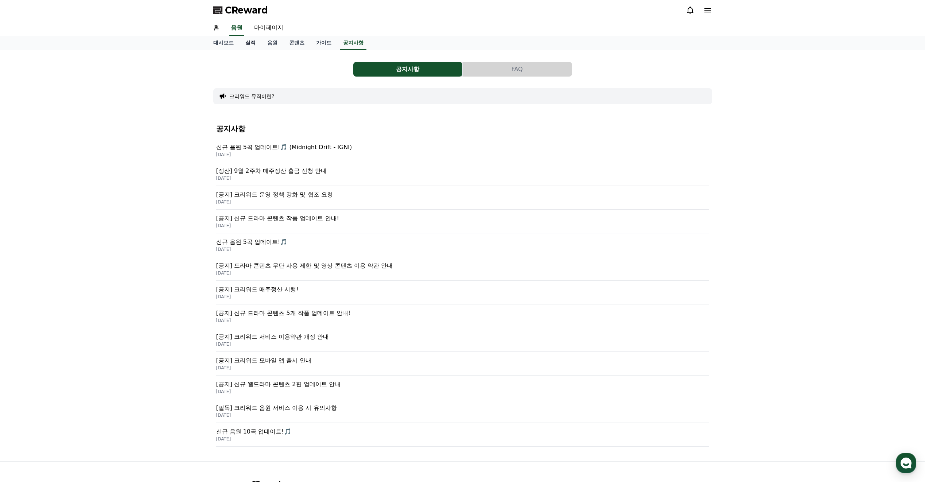
click at [254, 46] on link "실적" at bounding box center [251, 43] width 22 height 14
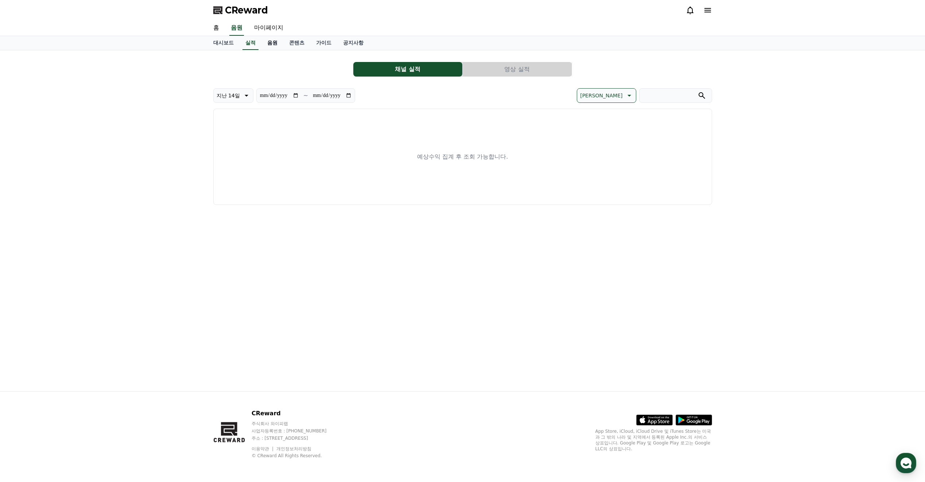
click at [268, 44] on link "음원" at bounding box center [272, 43] width 22 height 14
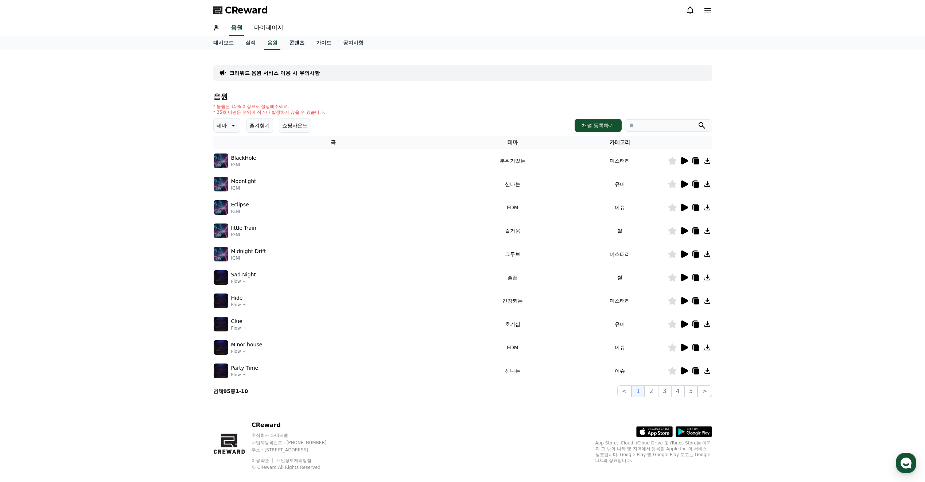
click at [290, 43] on link "콘텐츠" at bounding box center [296, 43] width 27 height 14
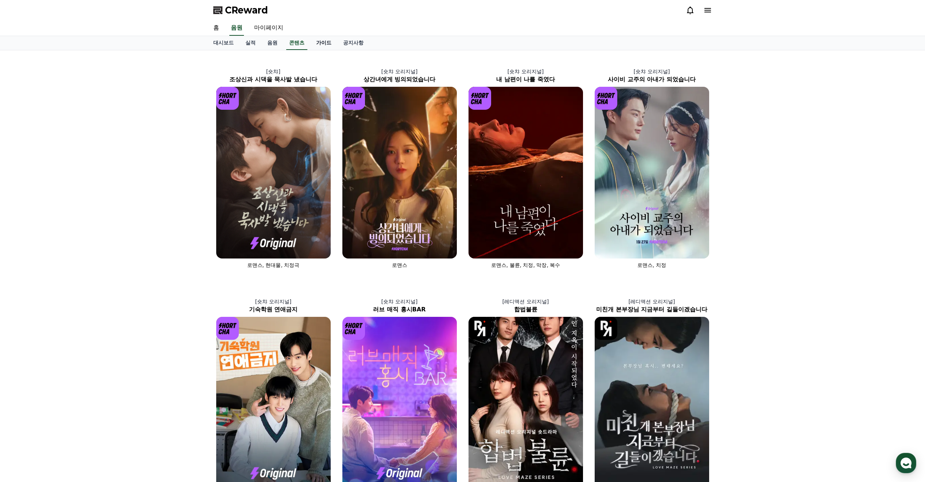
click at [307, 43] on div "대시보드 실적 음원 콘텐츠 가이드 공지사항" at bounding box center [462, 43] width 511 height 14
click at [319, 43] on link "가이드" at bounding box center [323, 43] width 27 height 14
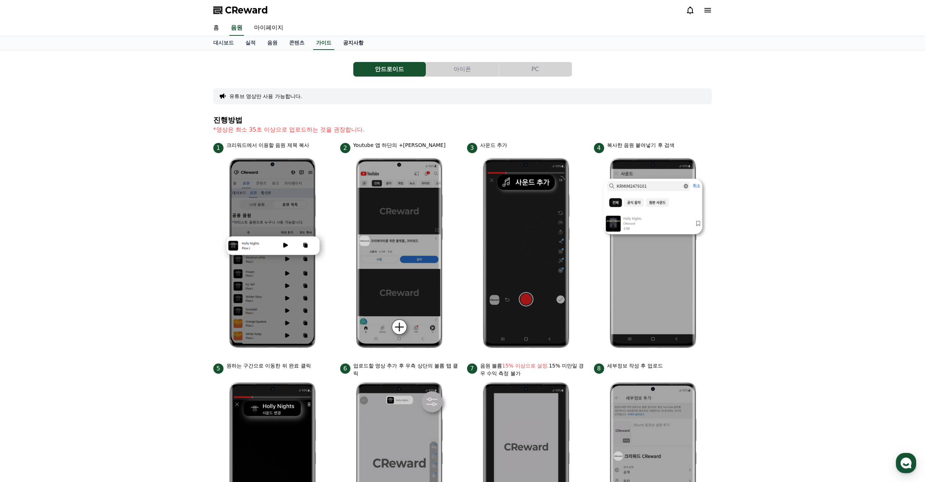
click at [352, 42] on link "공지사항" at bounding box center [353, 43] width 32 height 14
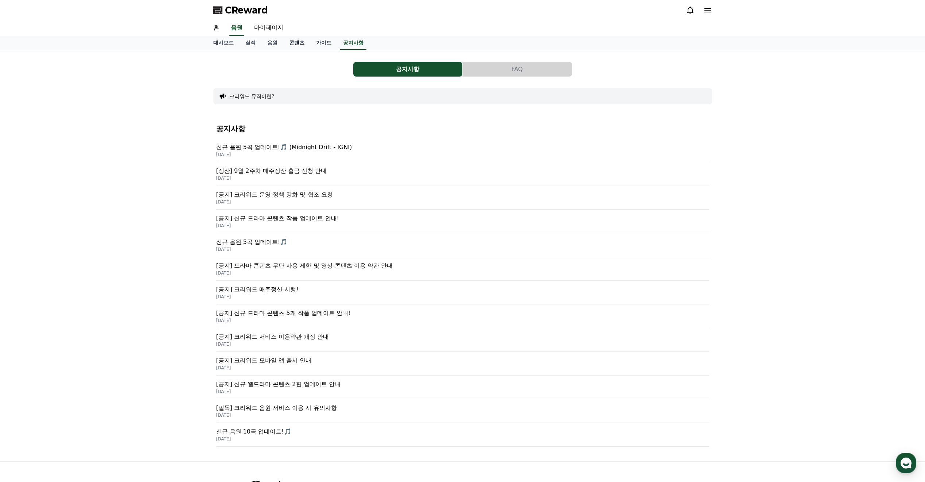
click at [287, 43] on link "콘텐츠" at bounding box center [296, 43] width 27 height 14
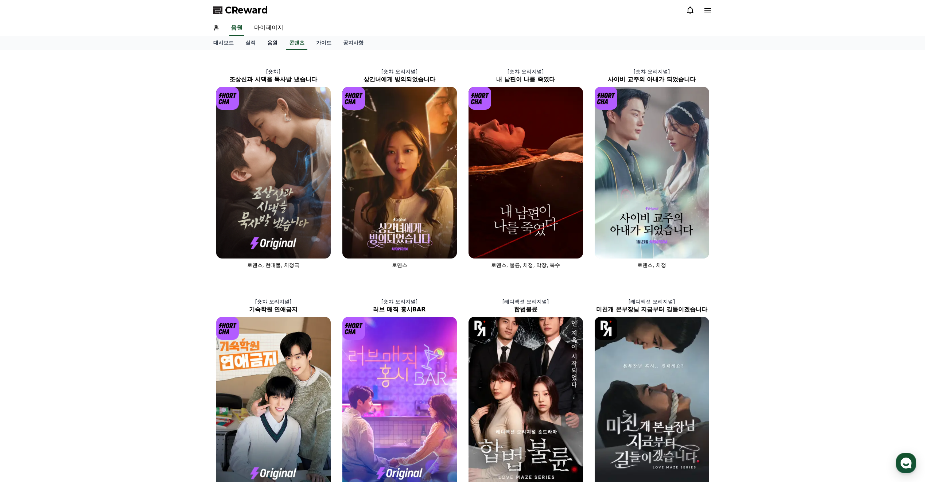
click at [280, 43] on link "음원" at bounding box center [272, 43] width 22 height 14
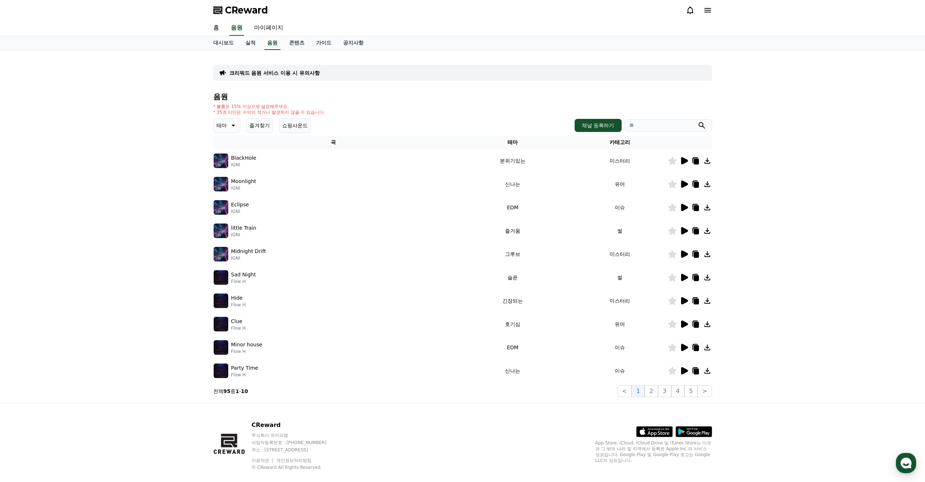
click at [267, 129] on button "즐겨찾기" at bounding box center [259, 125] width 27 height 15
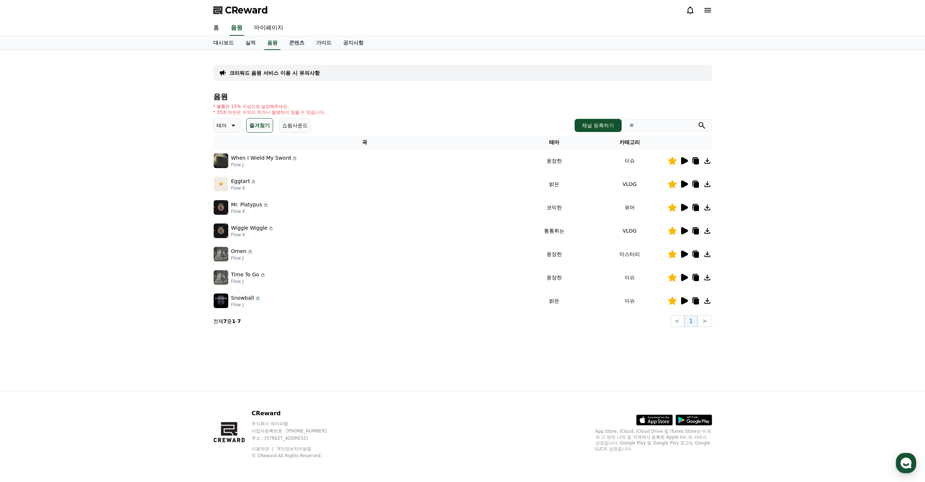
click at [682, 161] on icon at bounding box center [684, 160] width 7 height 7
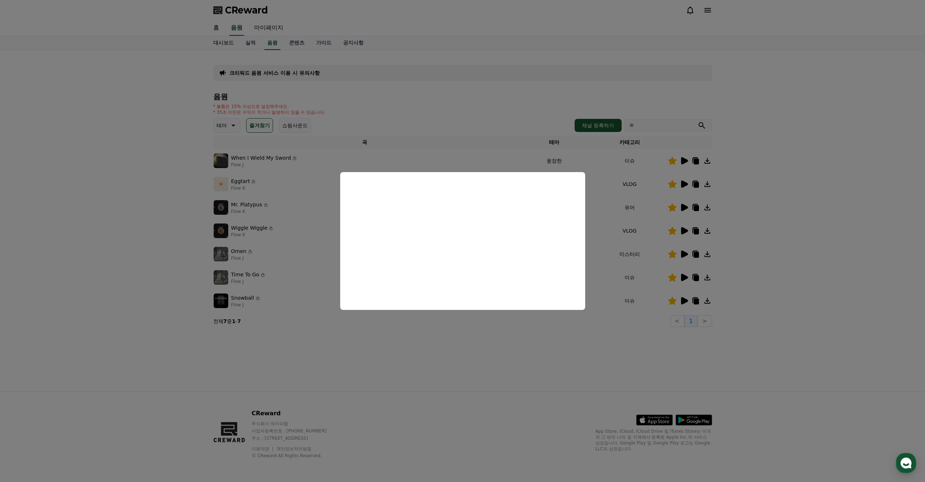
click at [587, 325] on button "close modal" at bounding box center [462, 241] width 925 height 482
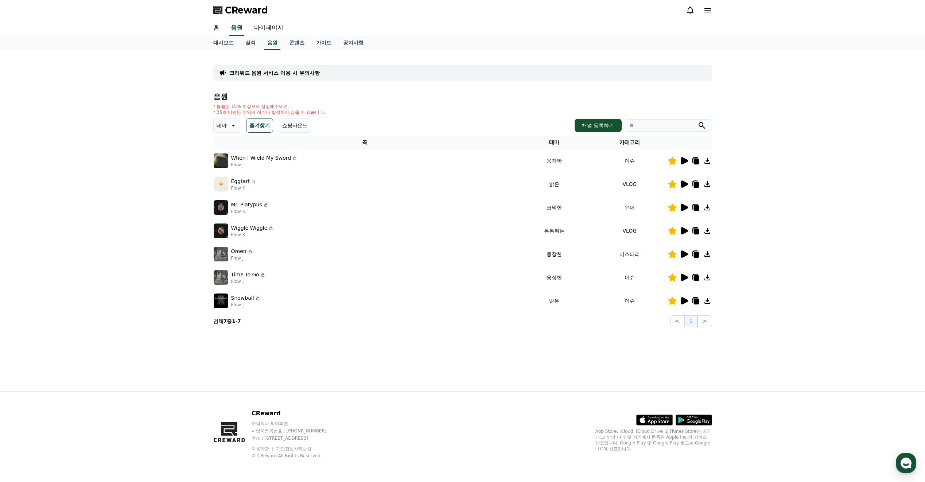
click at [682, 185] on icon at bounding box center [684, 184] width 7 height 7
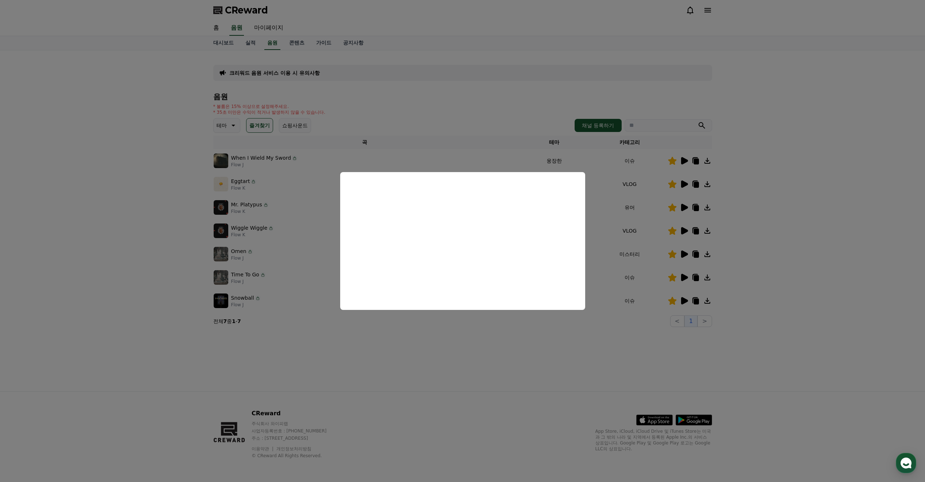
click at [590, 348] on button "close modal" at bounding box center [462, 241] width 925 height 482
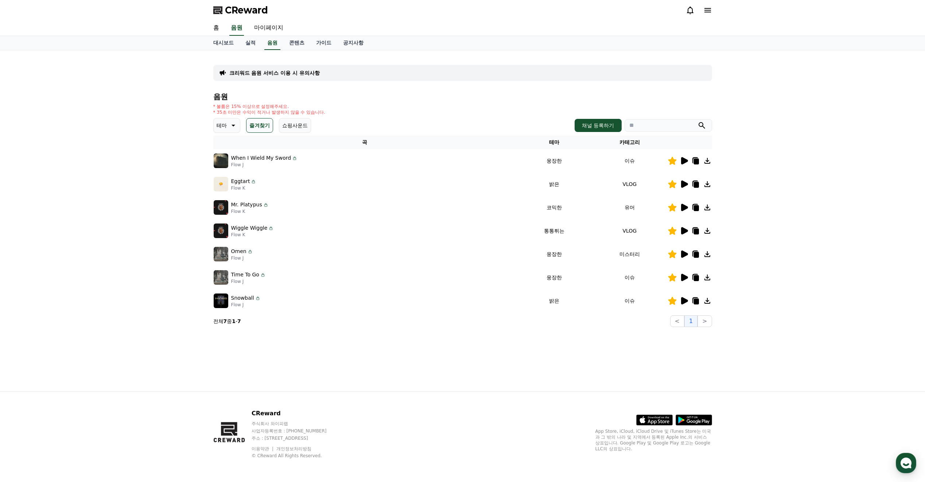
click at [680, 209] on icon at bounding box center [684, 207] width 9 height 9
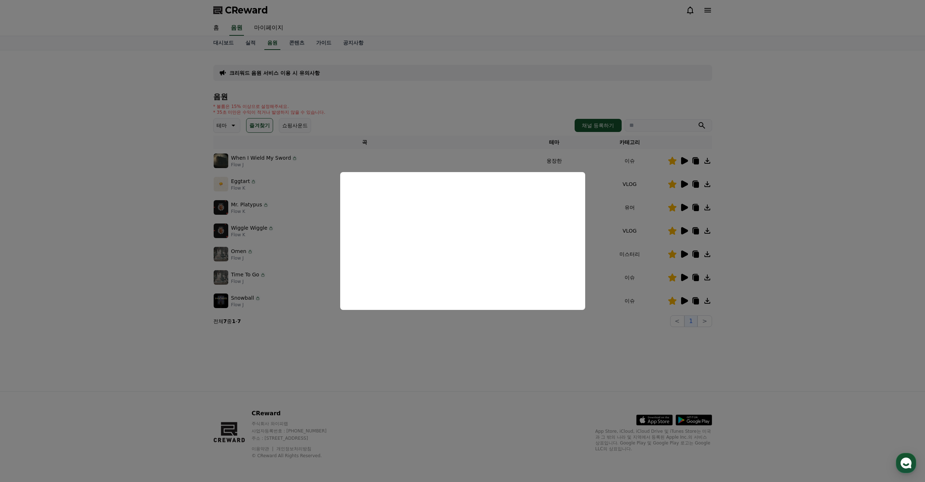
click at [509, 330] on button "close modal" at bounding box center [462, 241] width 925 height 482
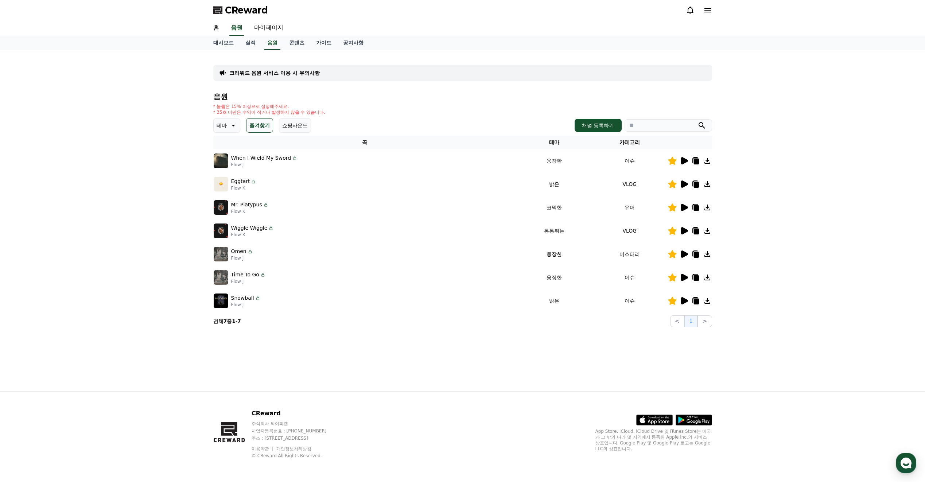
click at [683, 230] on icon at bounding box center [684, 230] width 7 height 7
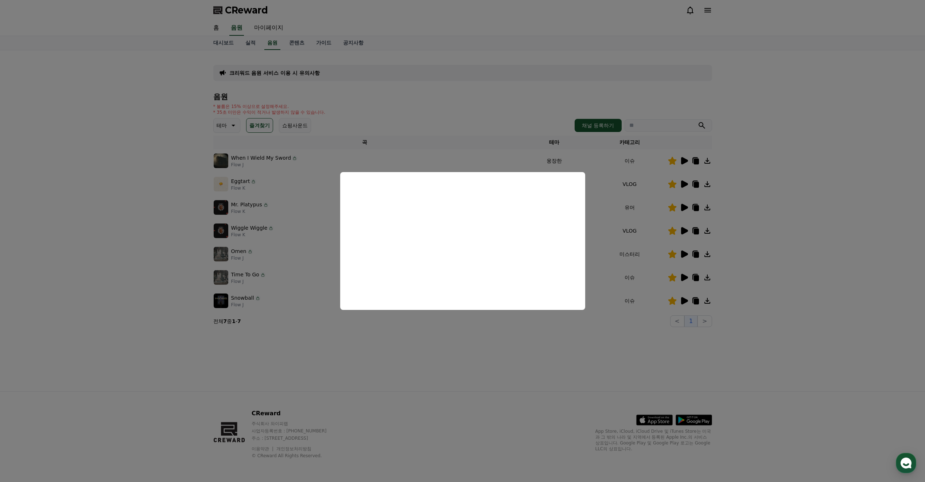
click at [488, 337] on button "close modal" at bounding box center [462, 241] width 925 height 482
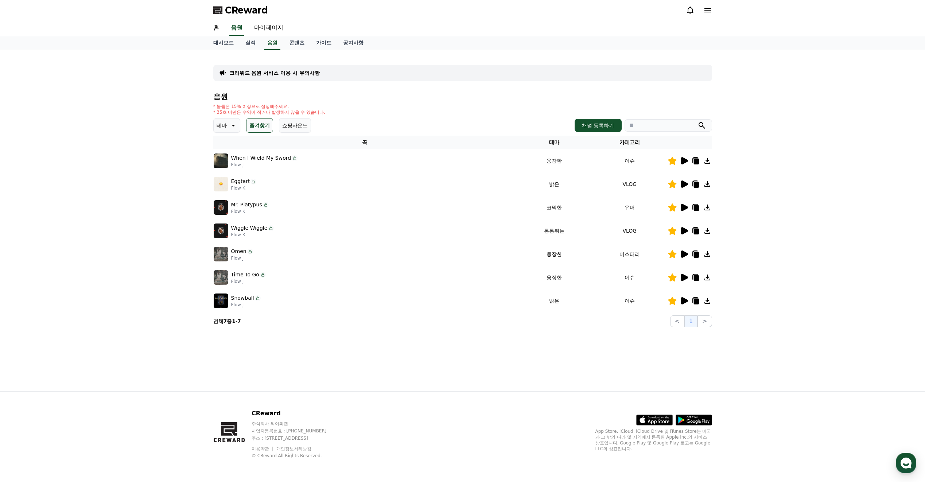
click at [688, 302] on icon at bounding box center [684, 300] width 9 height 9
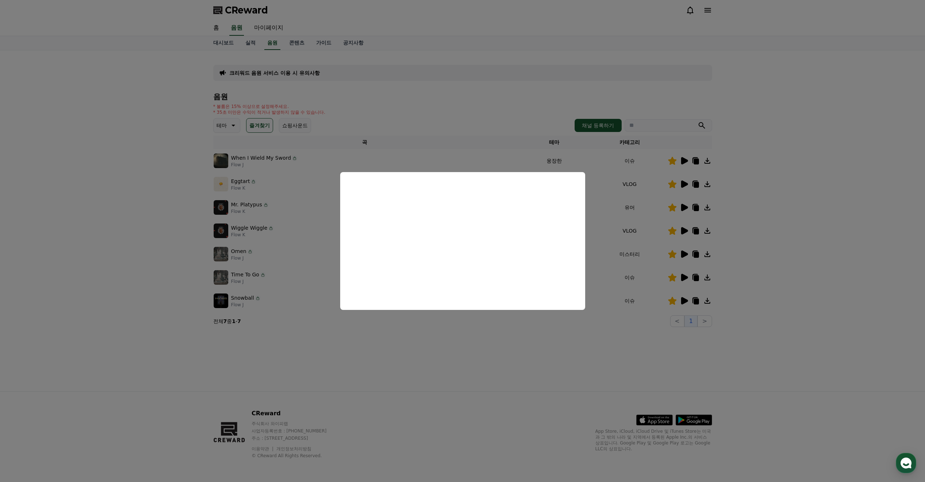
click at [455, 328] on button "close modal" at bounding box center [462, 241] width 925 height 482
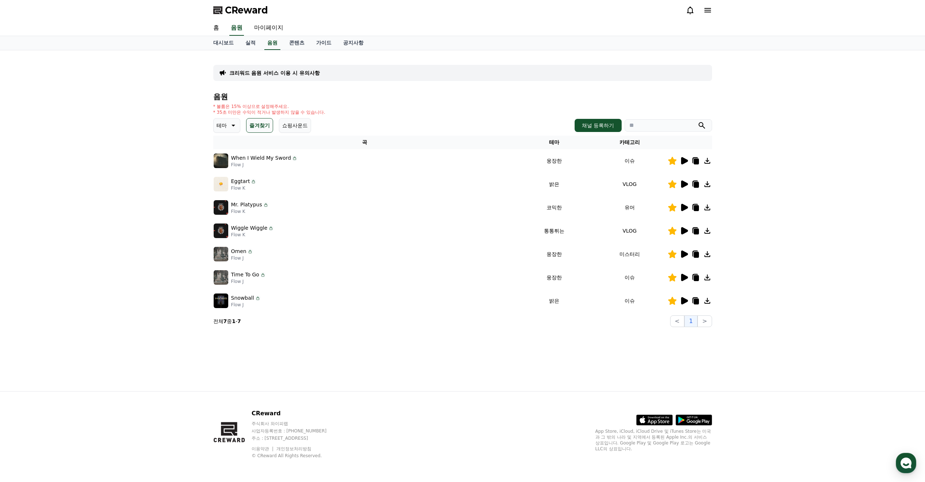
click at [686, 183] on icon at bounding box center [684, 184] width 7 height 7
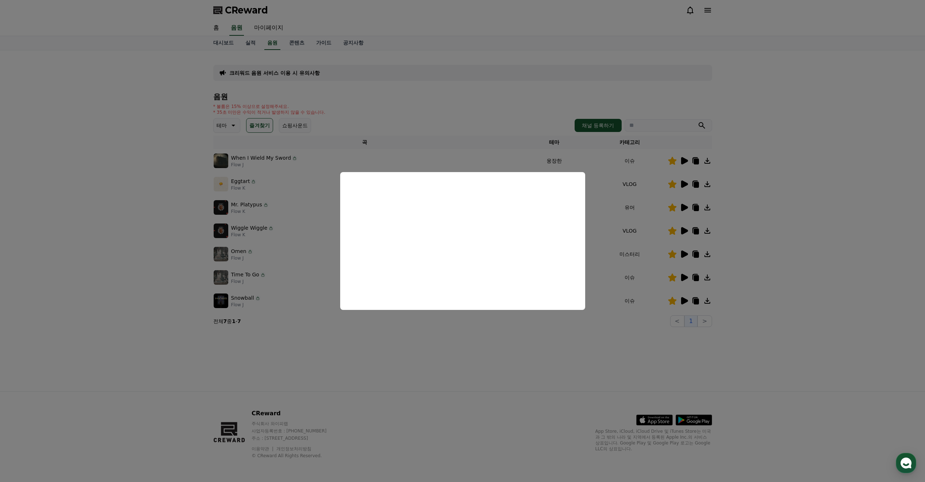
click at [451, 327] on button "close modal" at bounding box center [462, 241] width 925 height 482
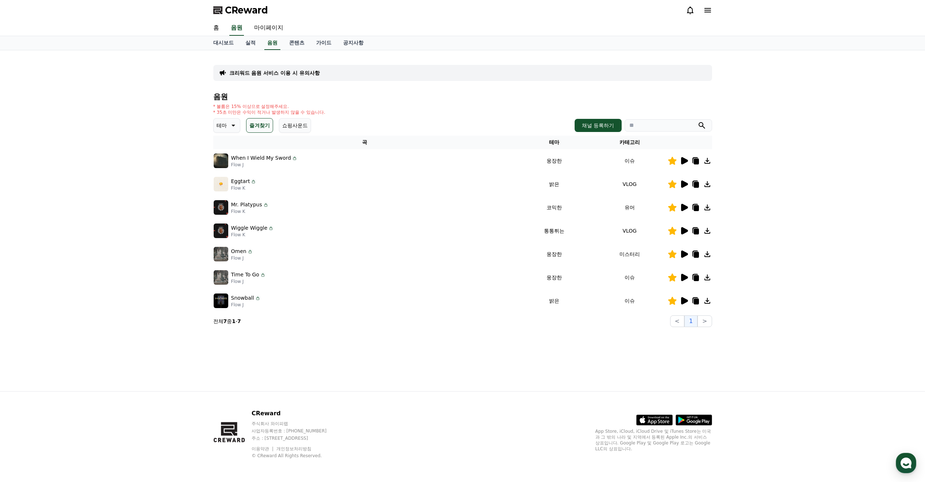
click at [684, 229] on icon at bounding box center [684, 230] width 7 height 7
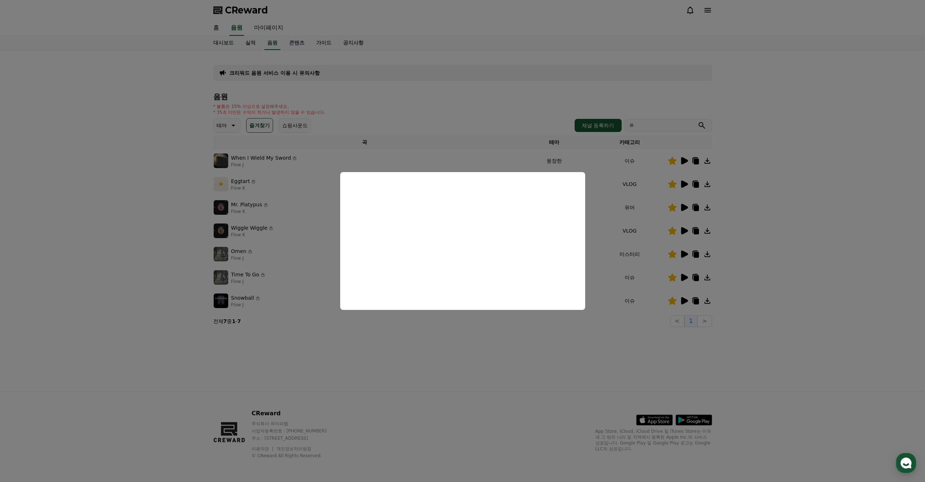
click at [523, 331] on button "close modal" at bounding box center [462, 241] width 925 height 482
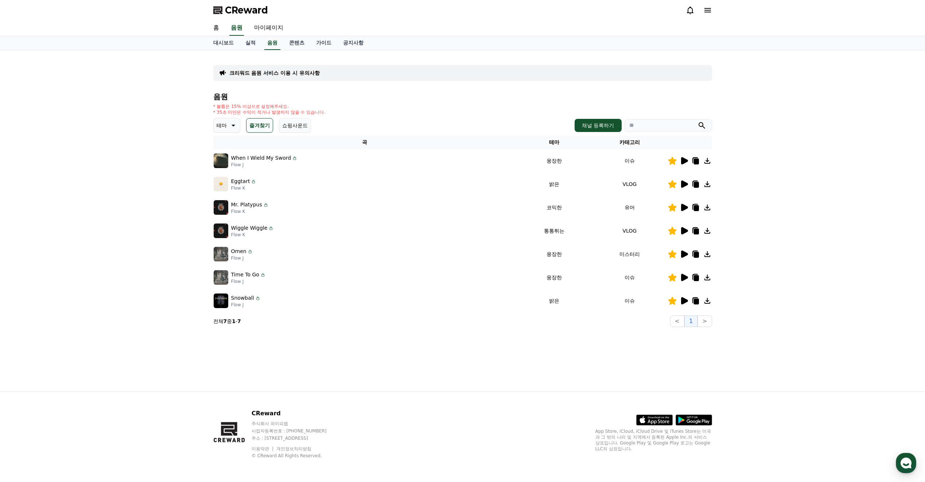
click at [683, 209] on icon at bounding box center [684, 207] width 7 height 7
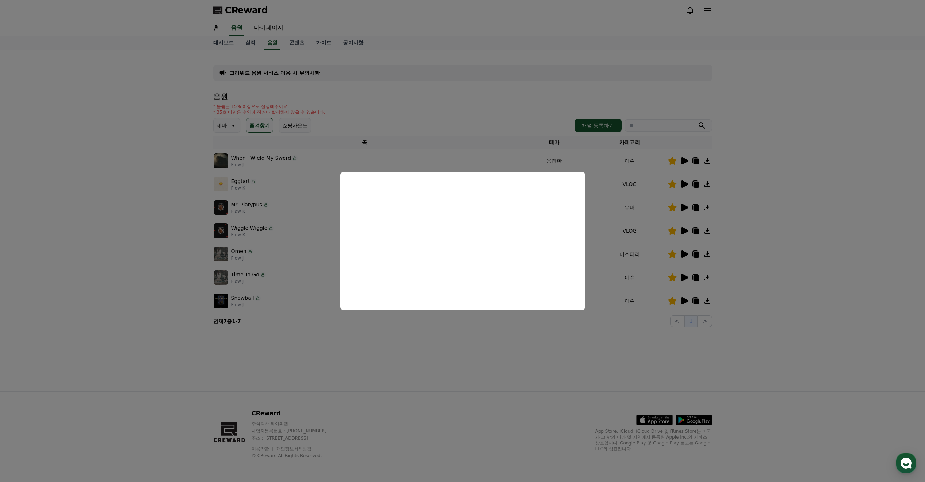
click at [585, 318] on button "close modal" at bounding box center [462, 241] width 925 height 482
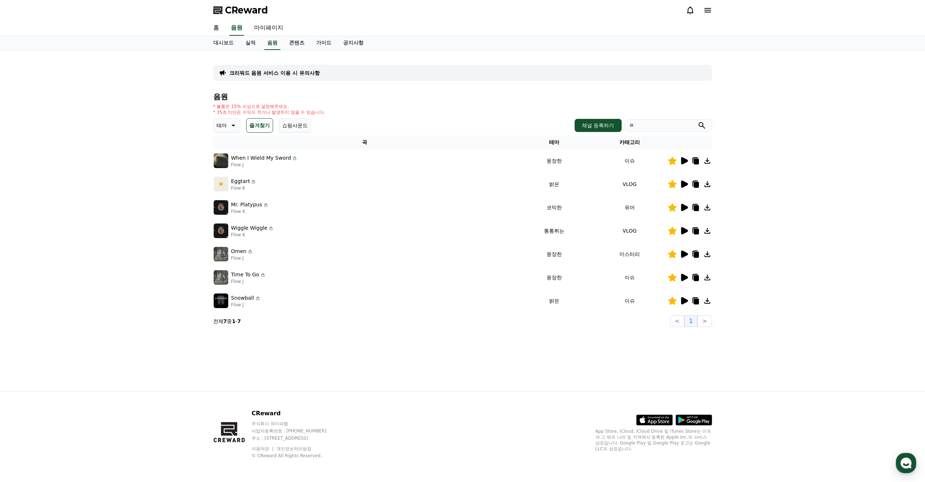
click at [683, 184] on icon at bounding box center [684, 184] width 7 height 7
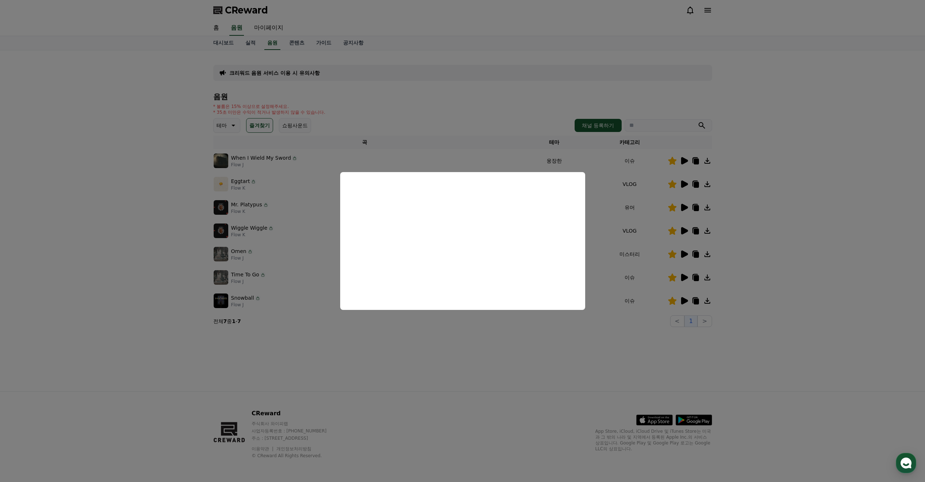
click at [525, 337] on button "close modal" at bounding box center [462, 241] width 925 height 482
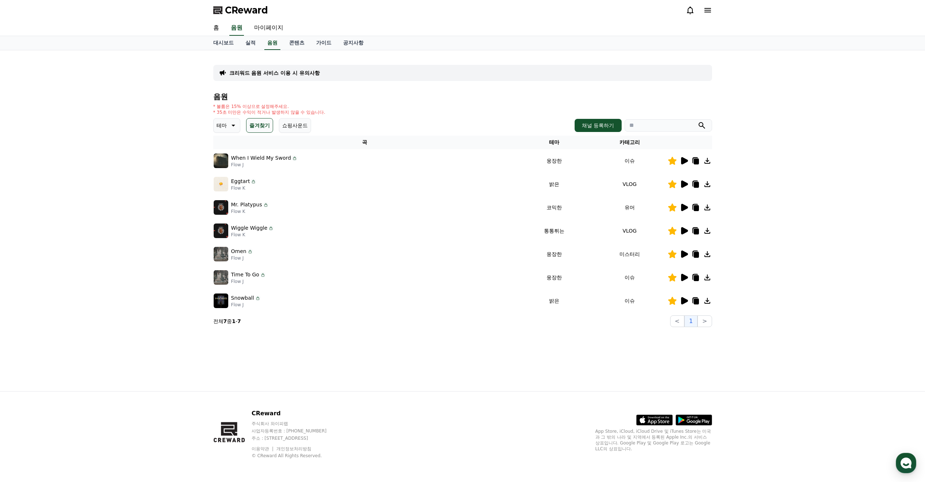
click at [689, 232] on div at bounding box center [690, 230] width 44 height 9
click at [683, 230] on icon at bounding box center [684, 230] width 7 height 7
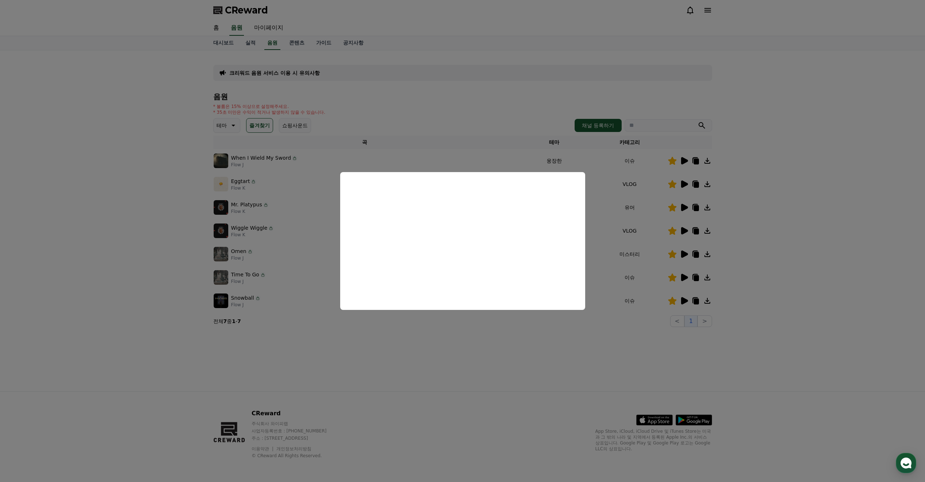
click at [513, 334] on button "close modal" at bounding box center [462, 241] width 925 height 482
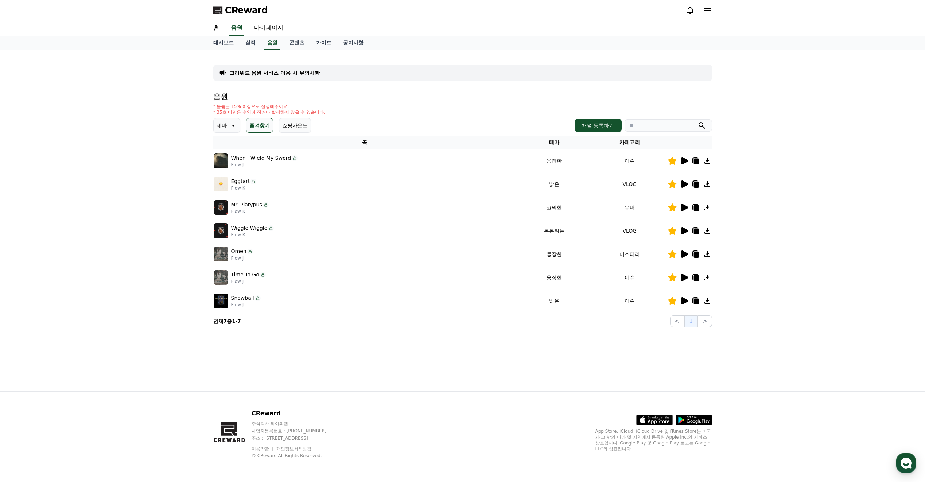
click at [222, 127] on p "테마" at bounding box center [222, 125] width 10 height 10
click at [229, 191] on button "EDM" at bounding box center [223, 190] width 18 height 16
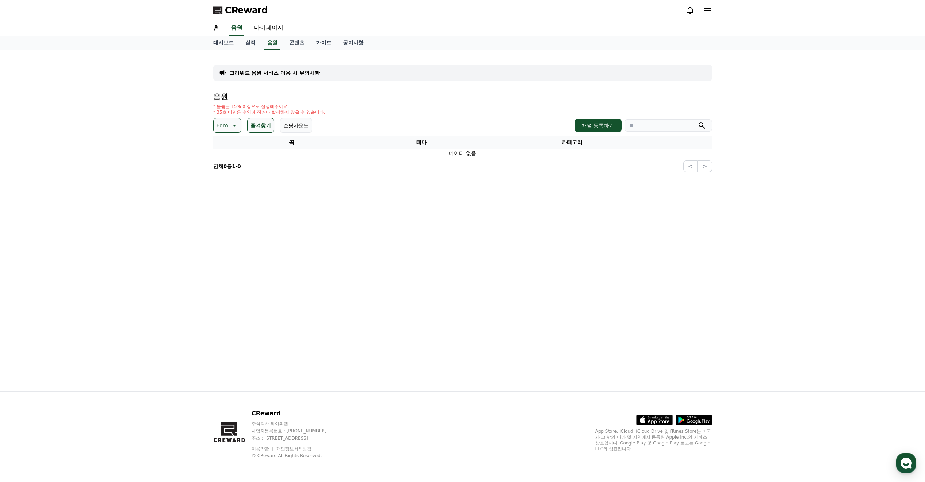
click at [222, 125] on p "Edm" at bounding box center [222, 125] width 11 height 10
click at [230, 203] on button "코믹한" at bounding box center [224, 205] width 21 height 16
click at [262, 129] on button "즐겨찾기" at bounding box center [264, 125] width 27 height 15
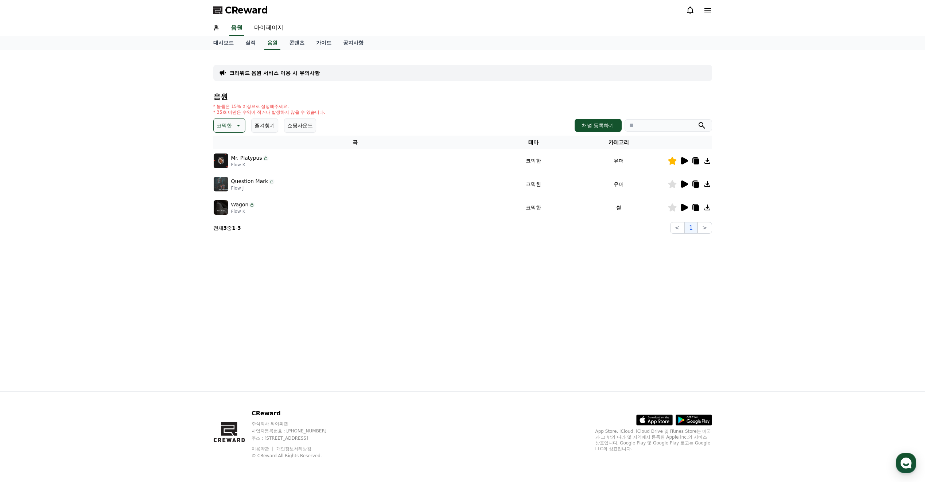
click at [230, 126] on p "코믹한" at bounding box center [224, 125] width 15 height 10
click at [233, 143] on div "전체 환상적인 호기심 어두운 밝은 통통튀는 신나는 반전 웅장한 드라마틱 즐거움 분위기있는 EDM 그루브 슬픈 잔잔한 귀여운 감동적인 긴장되는 …" at bounding box center [229, 325] width 31 height 376
click at [223, 150] on button "전체" at bounding box center [222, 145] width 16 height 16
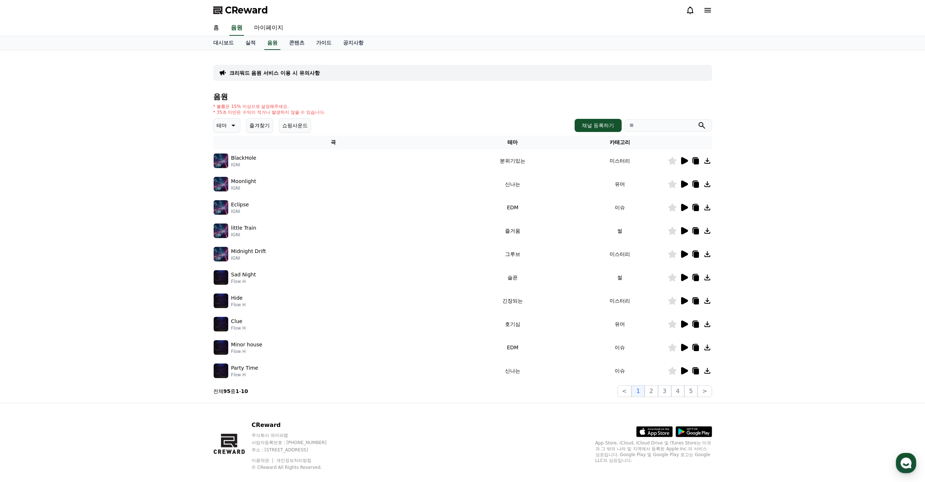
click at [255, 122] on button "즐겨찾기" at bounding box center [259, 125] width 27 height 15
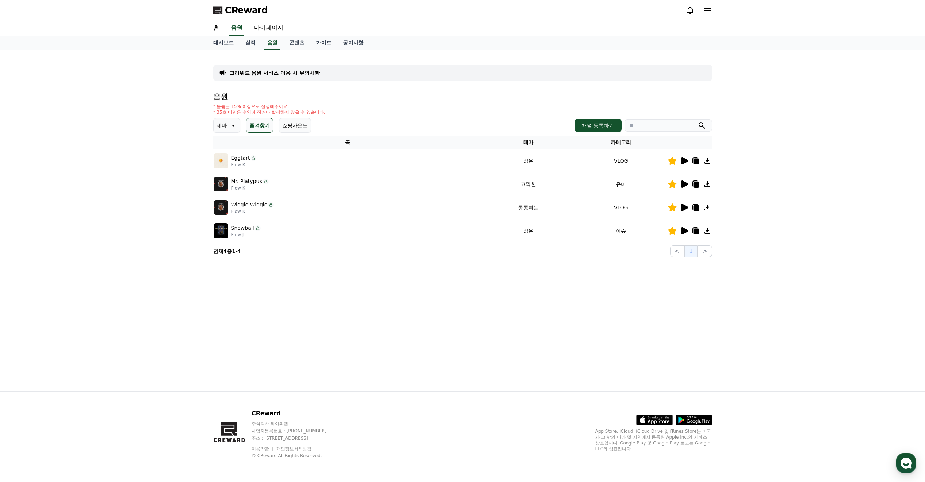
click at [686, 186] on icon at bounding box center [684, 184] width 9 height 9
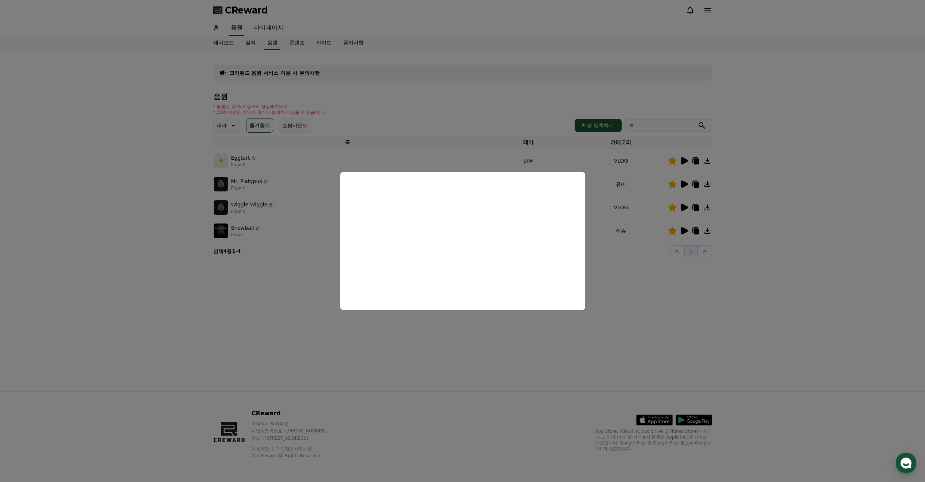
click at [509, 344] on button "close modal" at bounding box center [462, 241] width 925 height 482
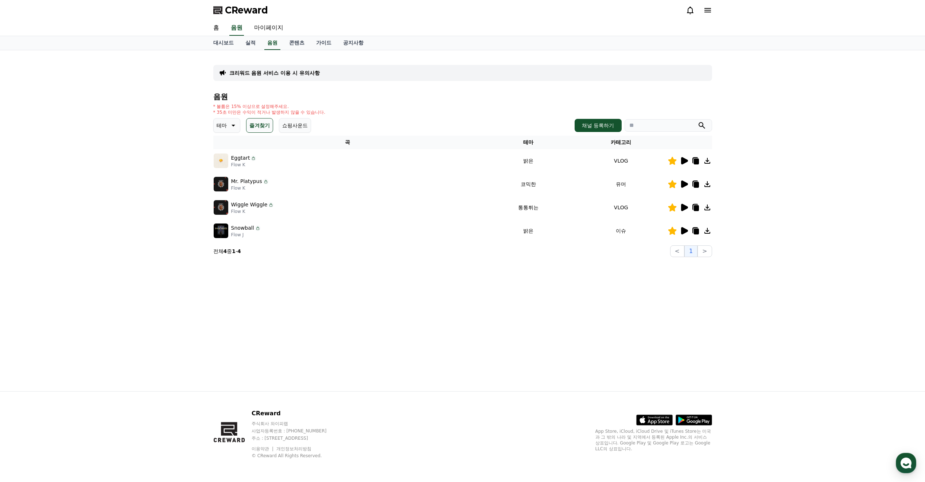
click at [670, 185] on icon at bounding box center [672, 184] width 8 height 8
click at [687, 209] on icon at bounding box center [684, 207] width 9 height 9
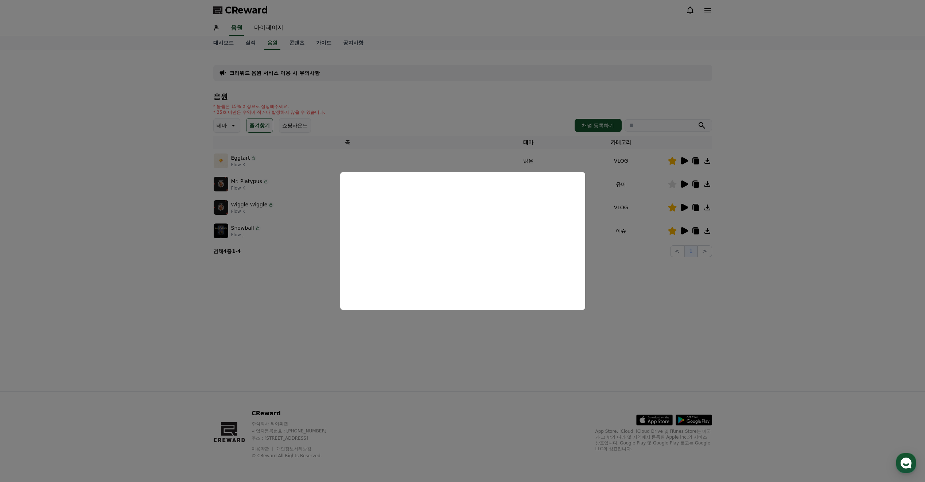
click at [548, 333] on button "close modal" at bounding box center [462, 241] width 925 height 482
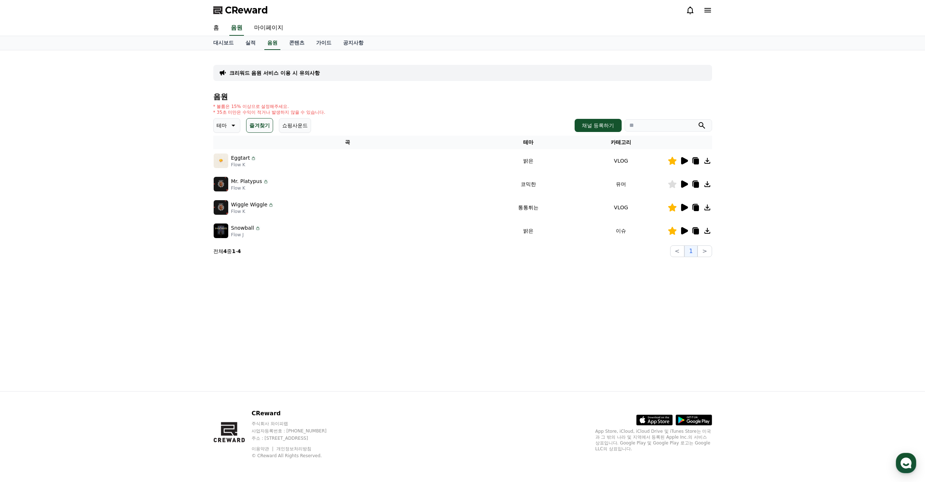
click at [684, 232] on icon at bounding box center [684, 230] width 7 height 7
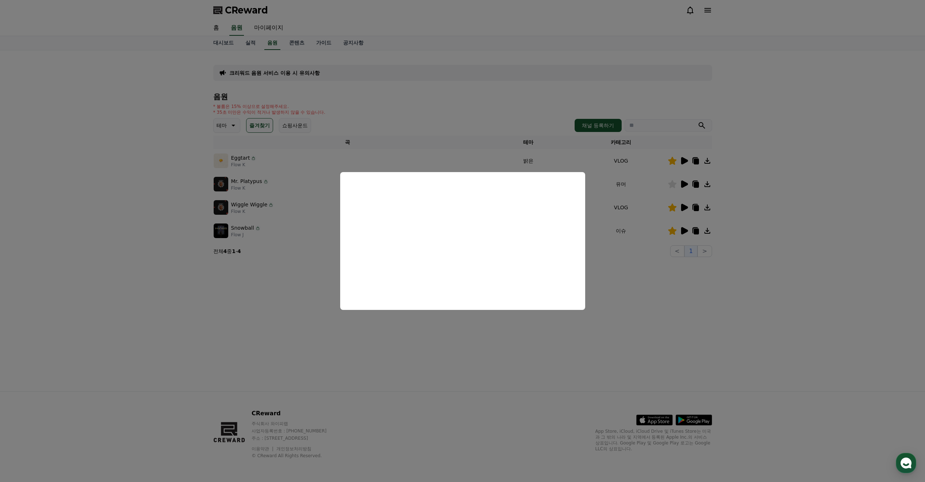
click at [478, 311] on button "close modal" at bounding box center [462, 241] width 925 height 482
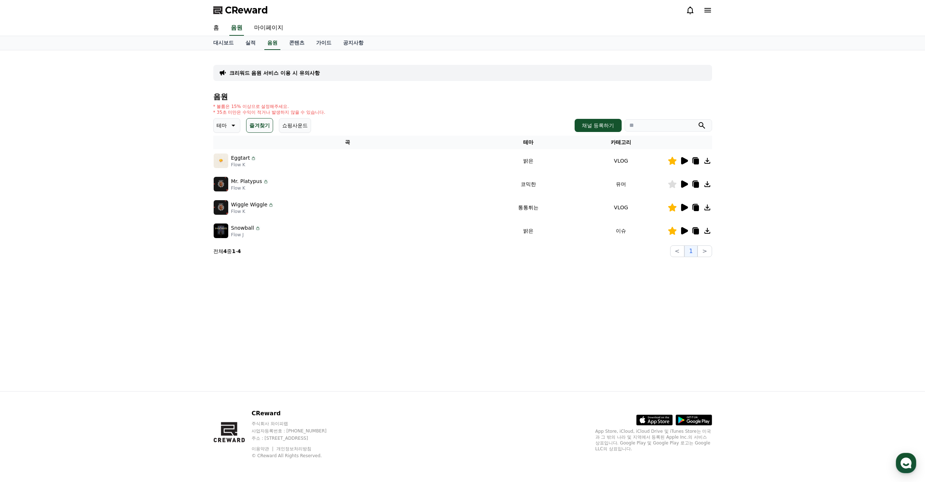
click at [671, 232] on icon at bounding box center [672, 231] width 8 height 8
click at [686, 186] on icon at bounding box center [684, 184] width 9 height 9
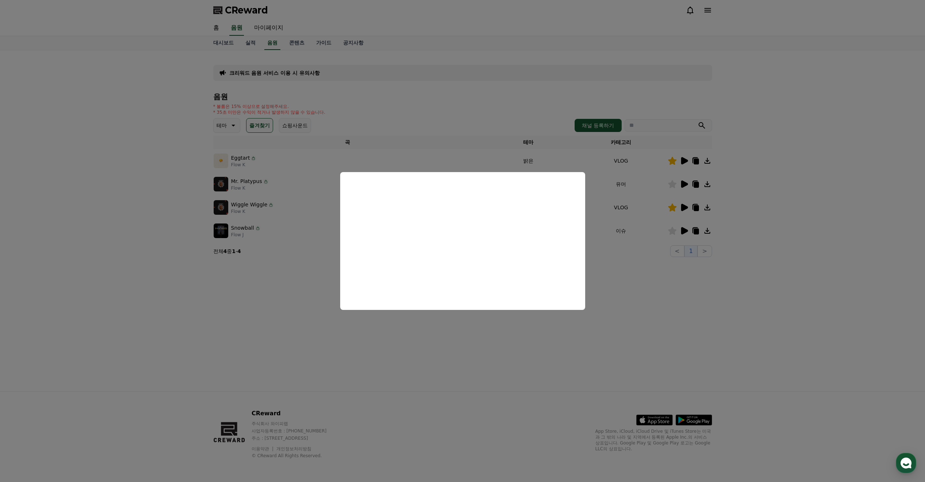
click at [474, 316] on button "close modal" at bounding box center [462, 241] width 925 height 482
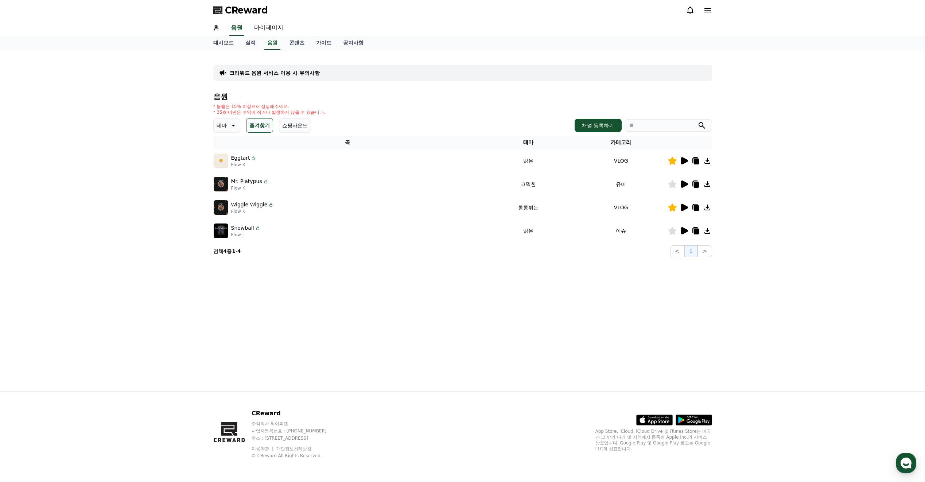
click at [672, 184] on icon at bounding box center [672, 184] width 8 height 8
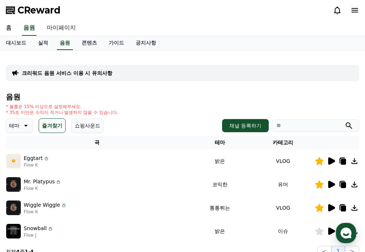
click at [71, 30] on link "마이페이지" at bounding box center [61, 27] width 41 height 15
select select "**********"
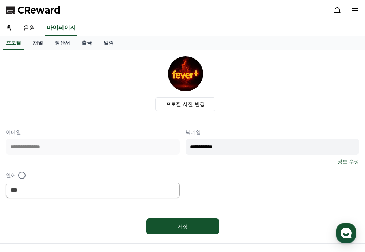
click at [38, 44] on link "채널" at bounding box center [38, 43] width 22 height 14
